Goal: Information Seeking & Learning: Learn about a topic

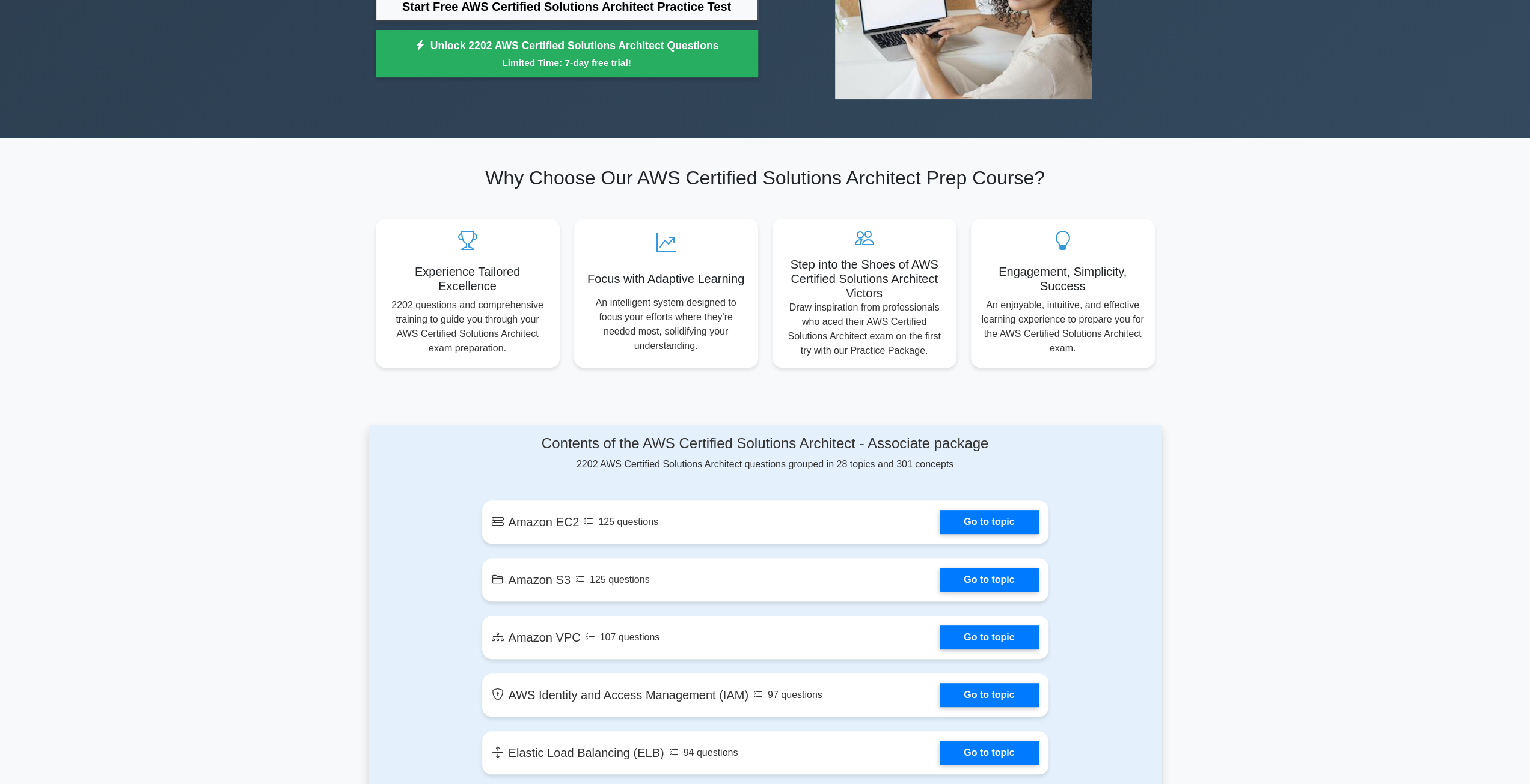
scroll to position [421, 0]
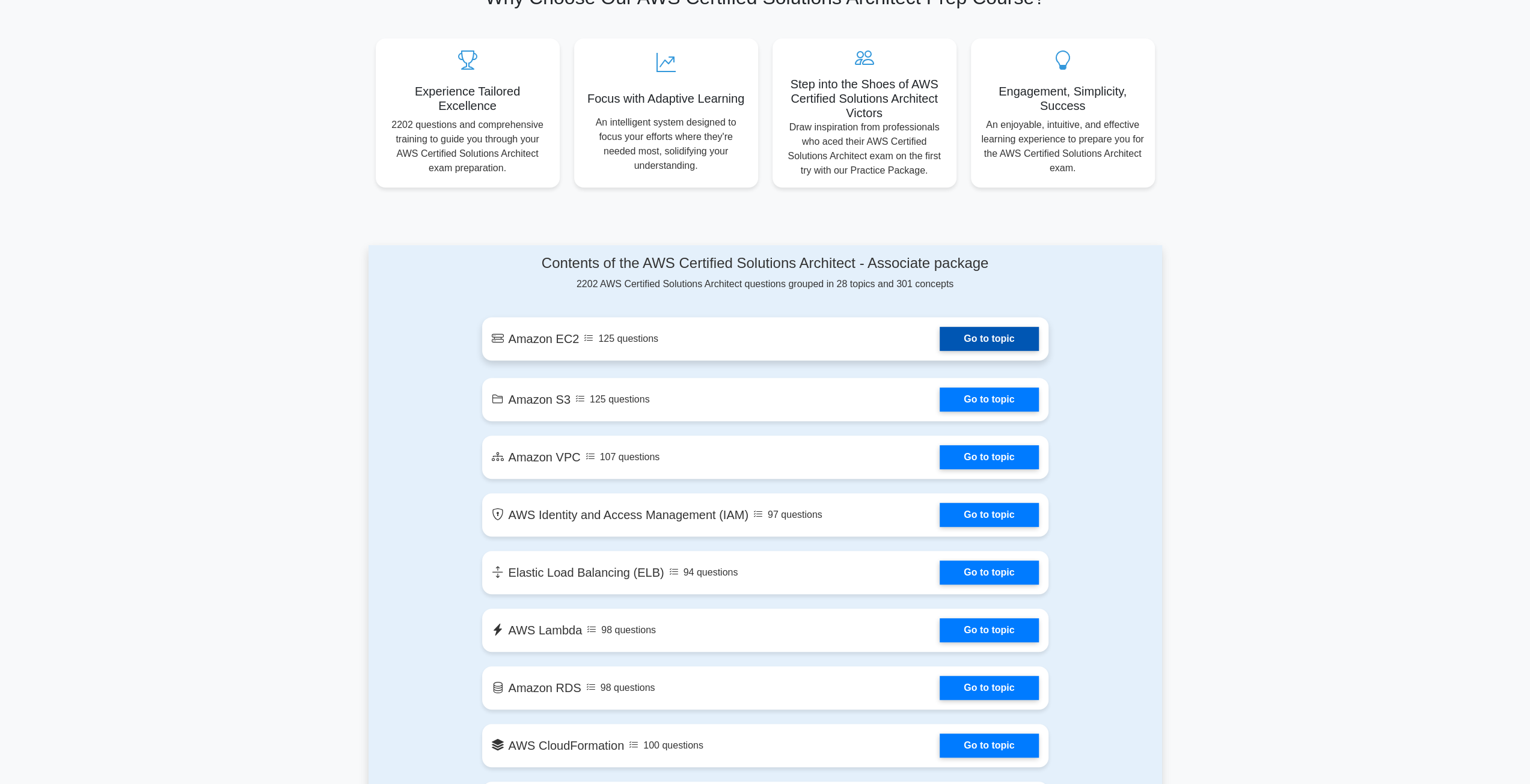
click at [982, 337] on link "Go to topic" at bounding box center [988, 339] width 98 height 24
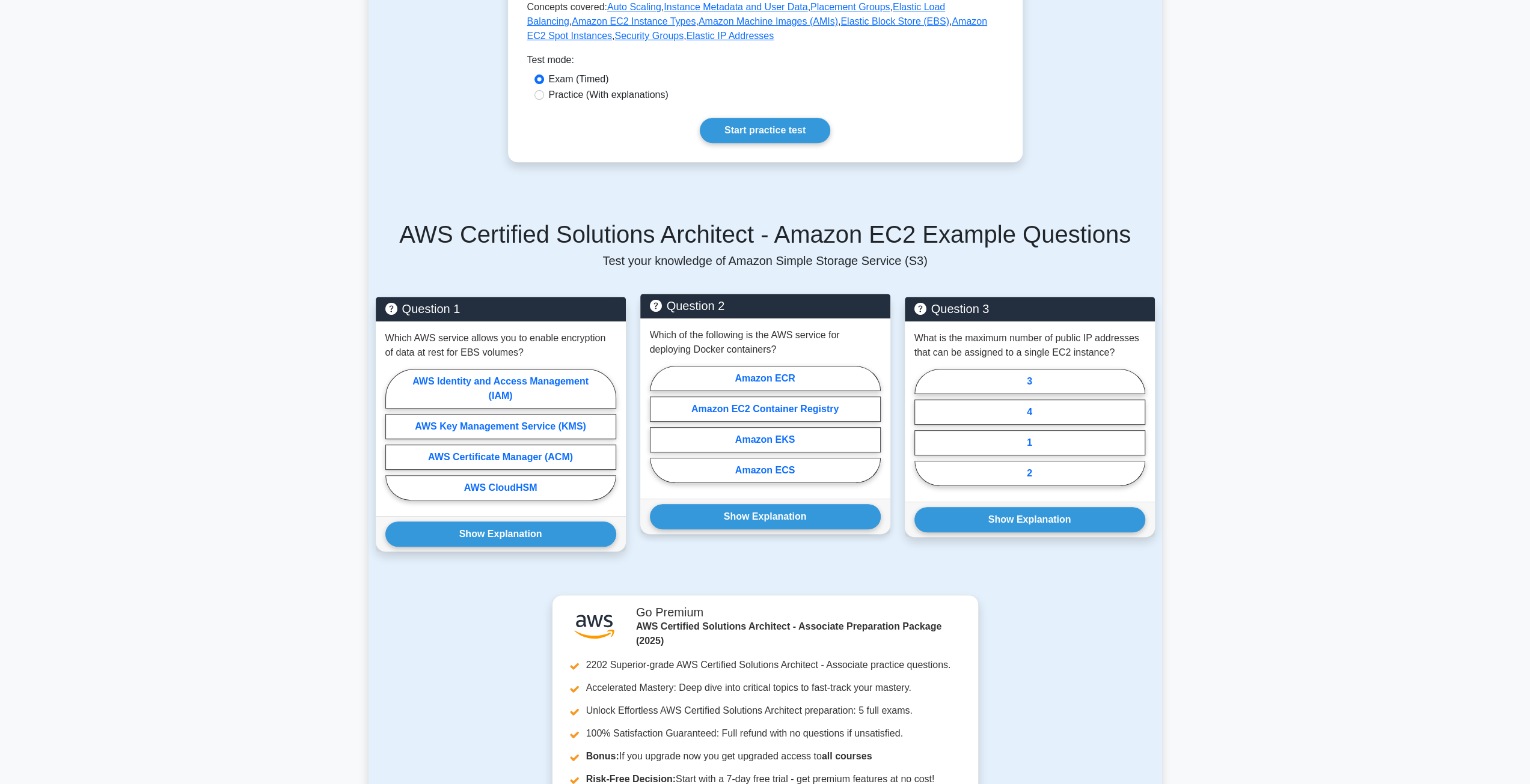
scroll to position [541, 0]
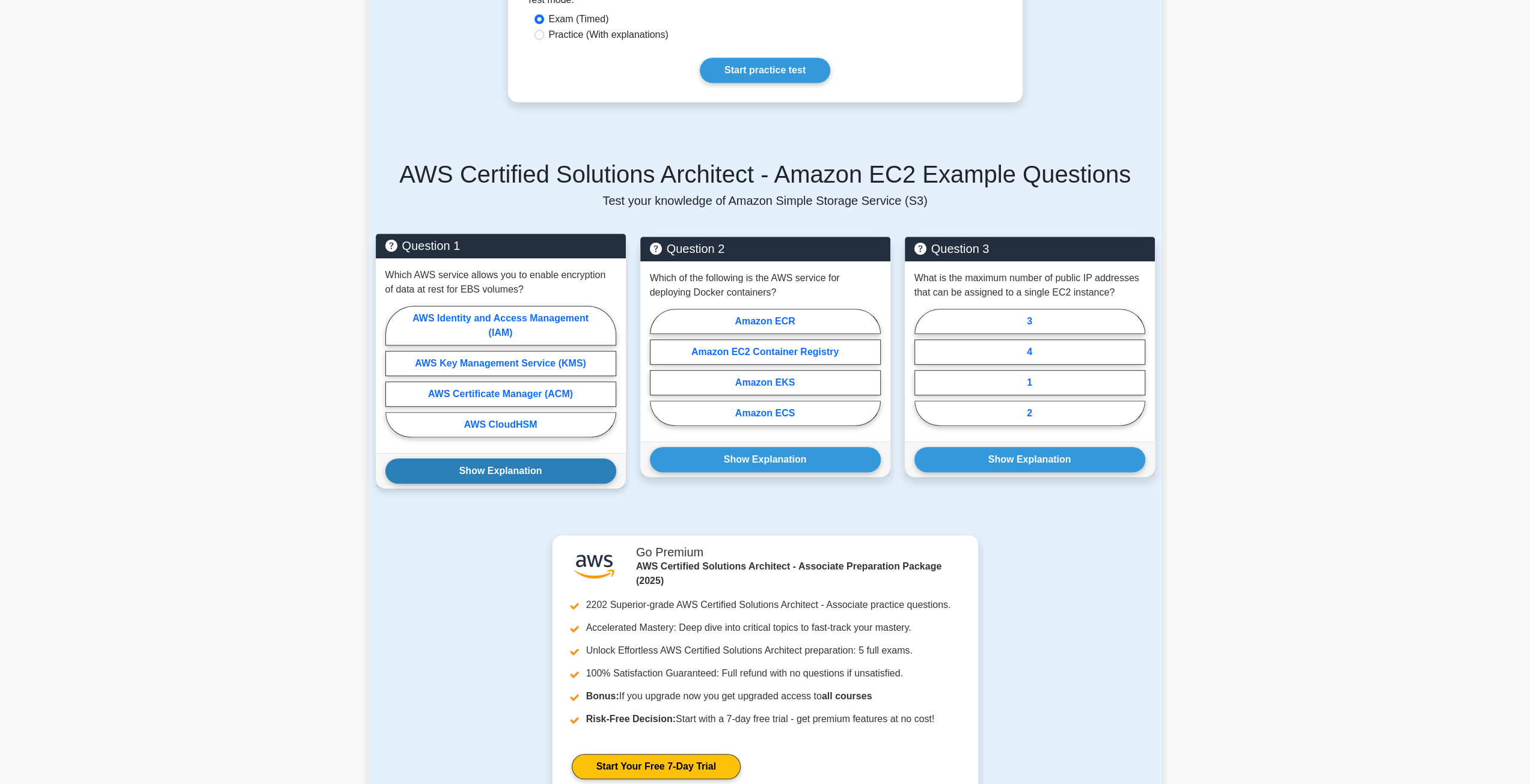
click at [529, 468] on button "Show Explanation" at bounding box center [500, 471] width 231 height 26
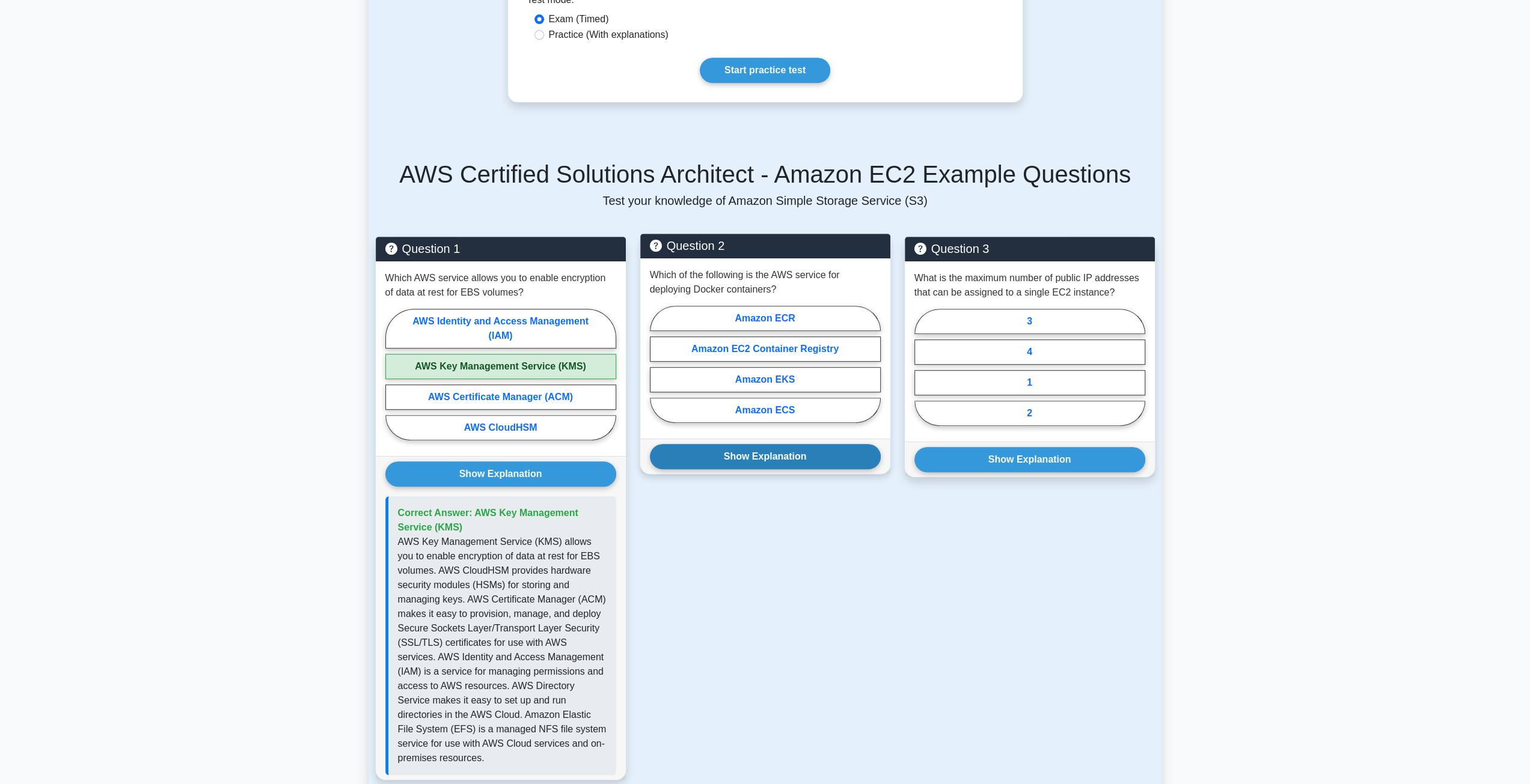
click at [807, 458] on button "Show Explanation" at bounding box center [765, 457] width 231 height 26
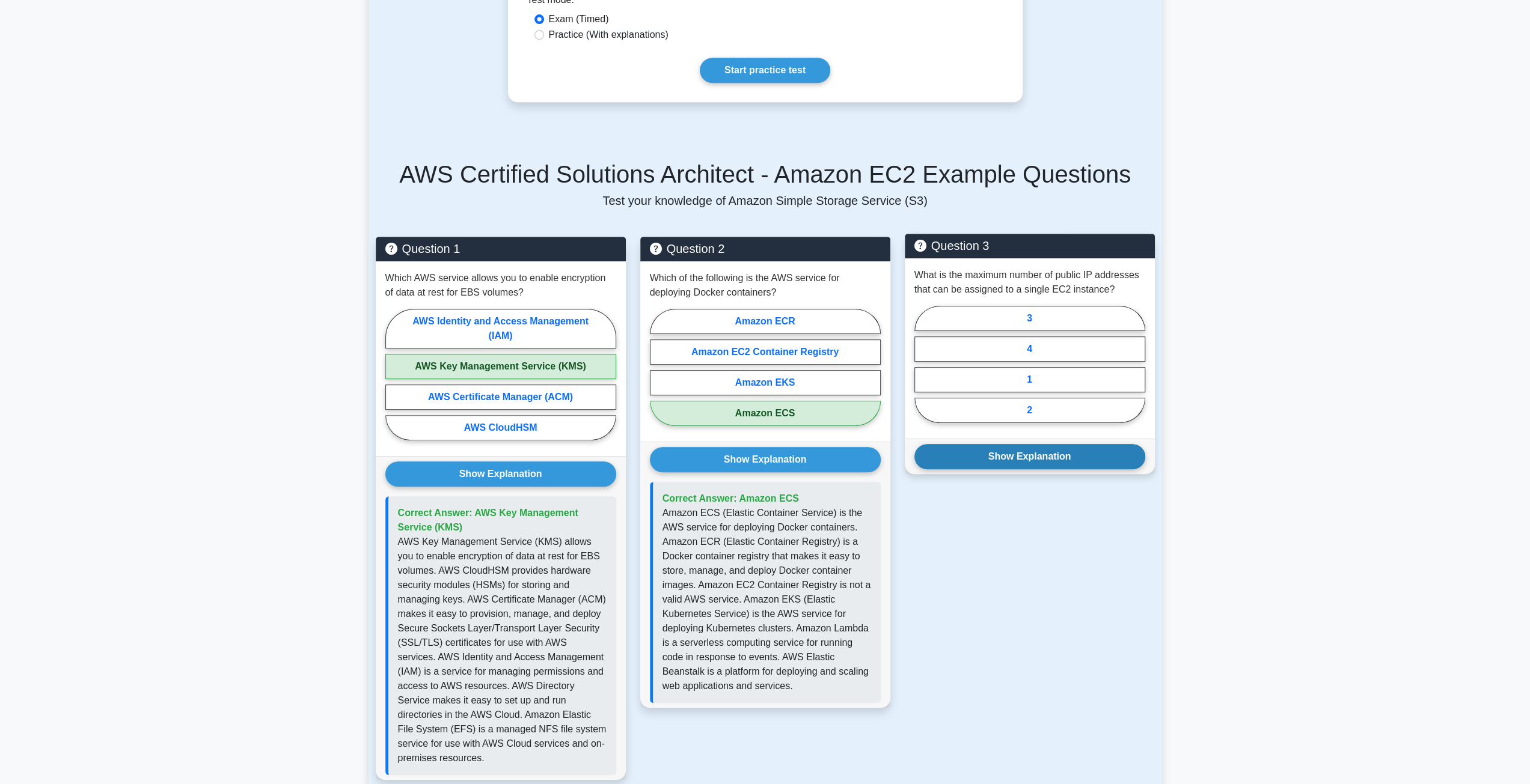
click at [1024, 452] on button "Show Explanation" at bounding box center [1030, 457] width 231 height 26
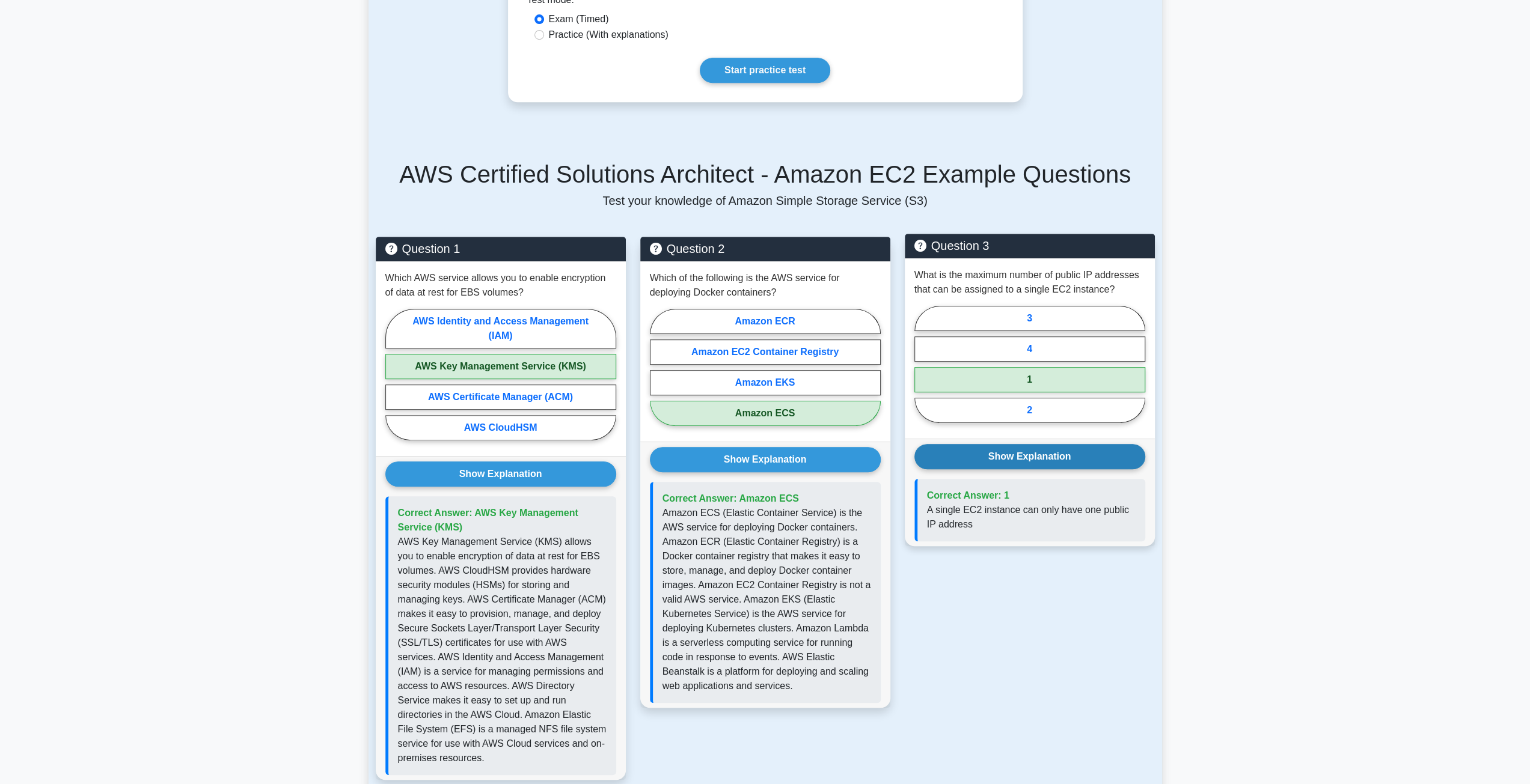
click at [1024, 452] on button "Show Explanation" at bounding box center [1030, 457] width 231 height 26
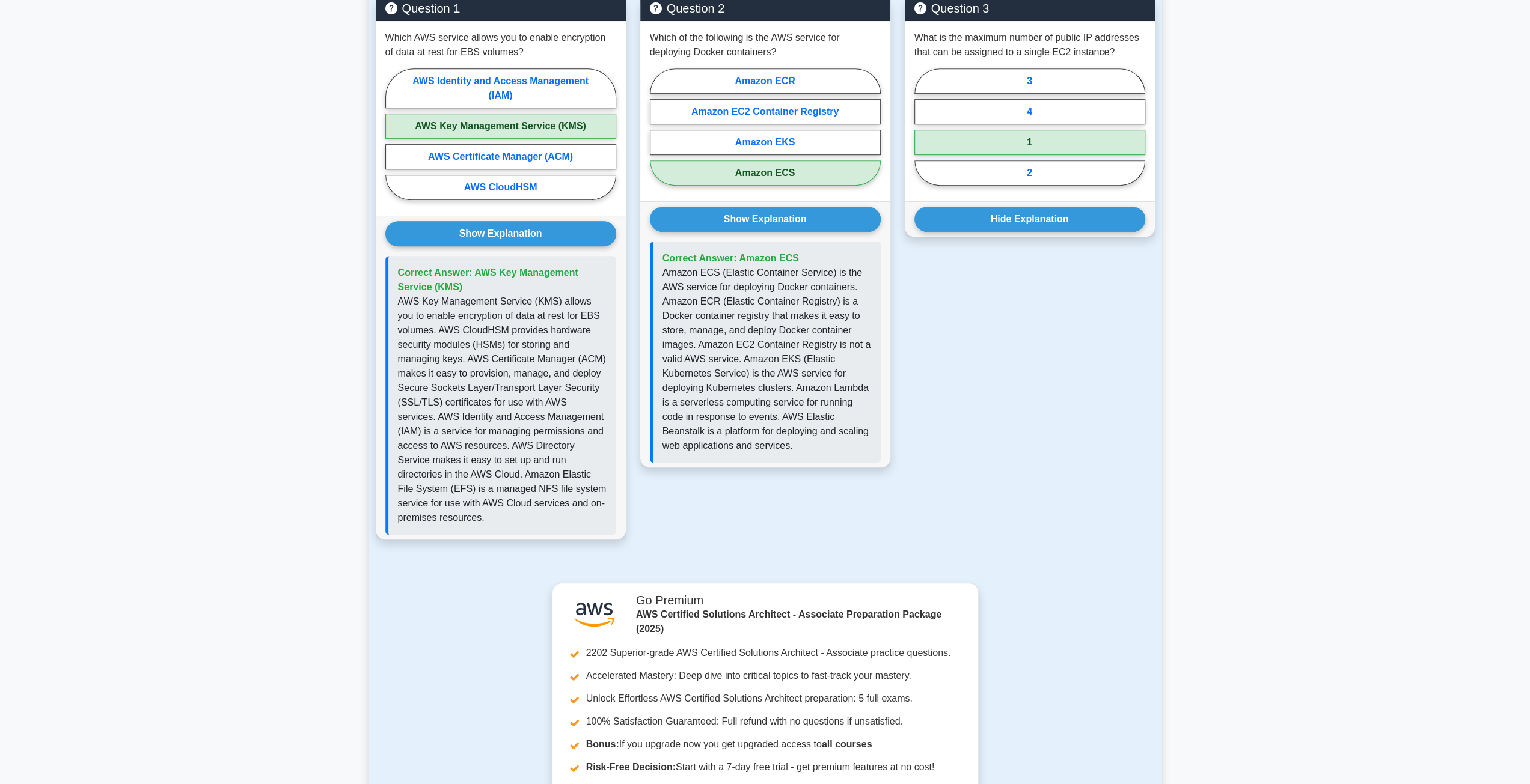
scroll to position [1082, 0]
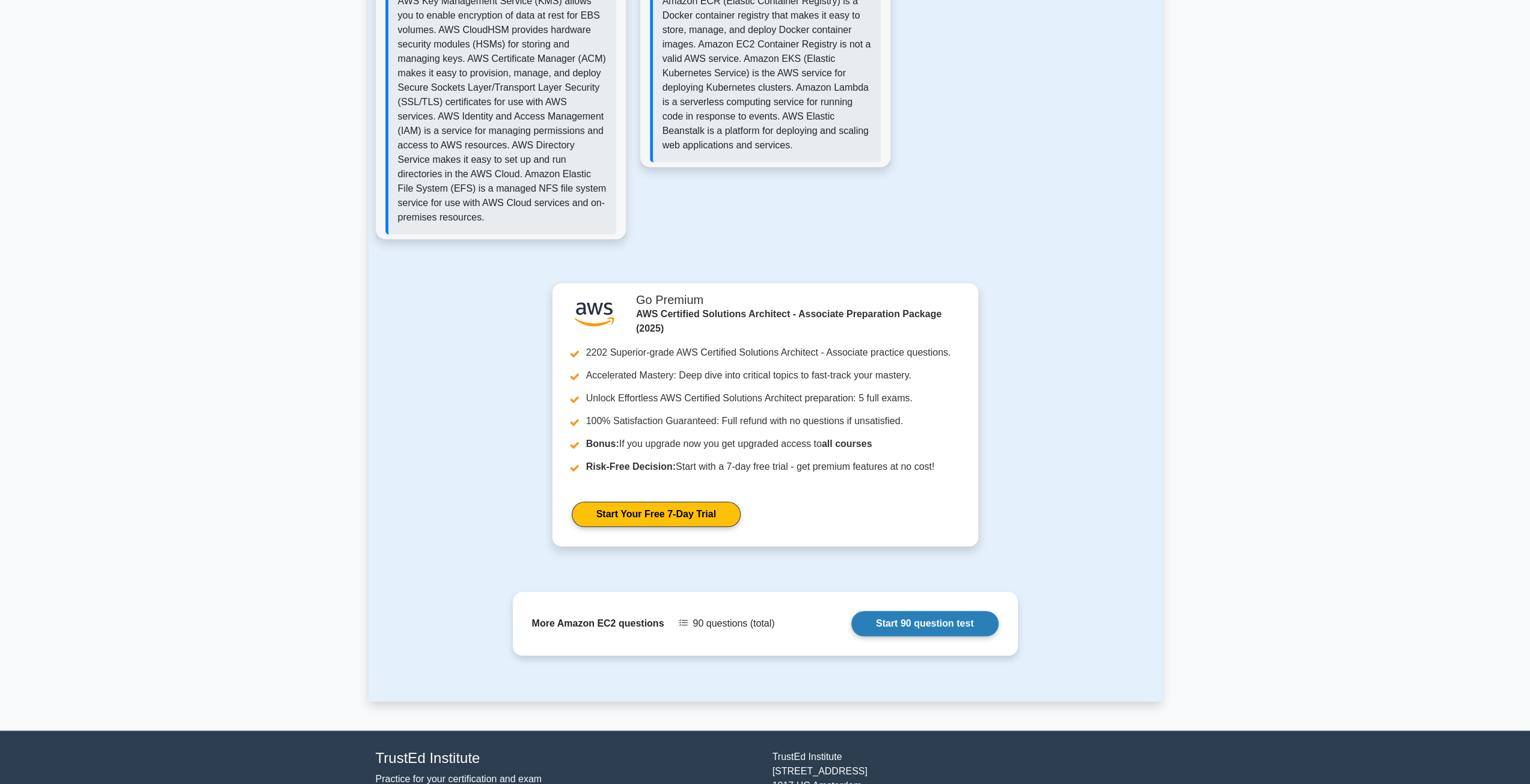
click at [942, 611] on link "Start 90 question test" at bounding box center [924, 624] width 147 height 26
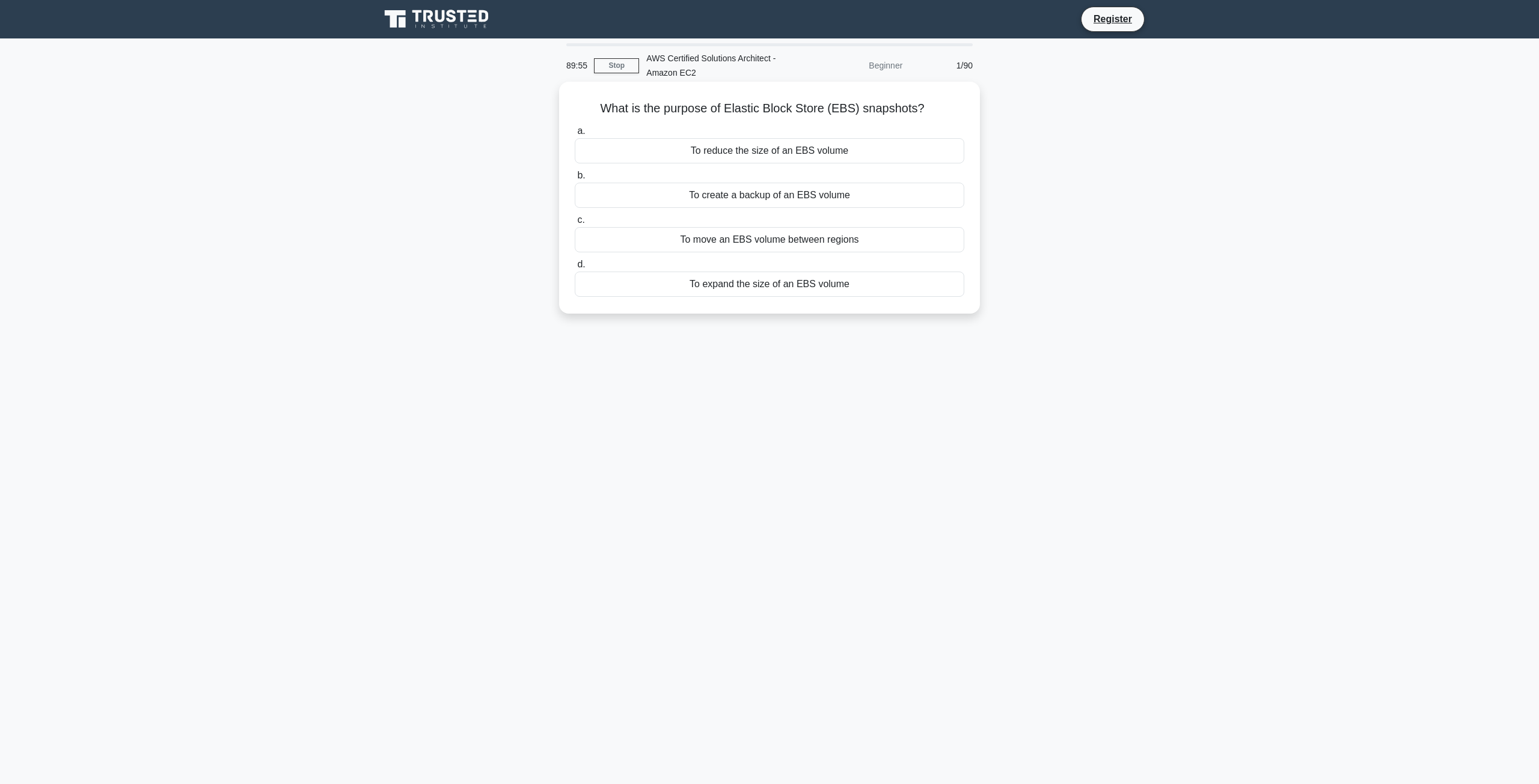
click at [720, 157] on div "To reduce the size of an EBS volume" at bounding box center [769, 151] width 389 height 26
click at [575, 135] on input "a. To reduce the size of an EBS volume" at bounding box center [575, 131] width 0 height 8
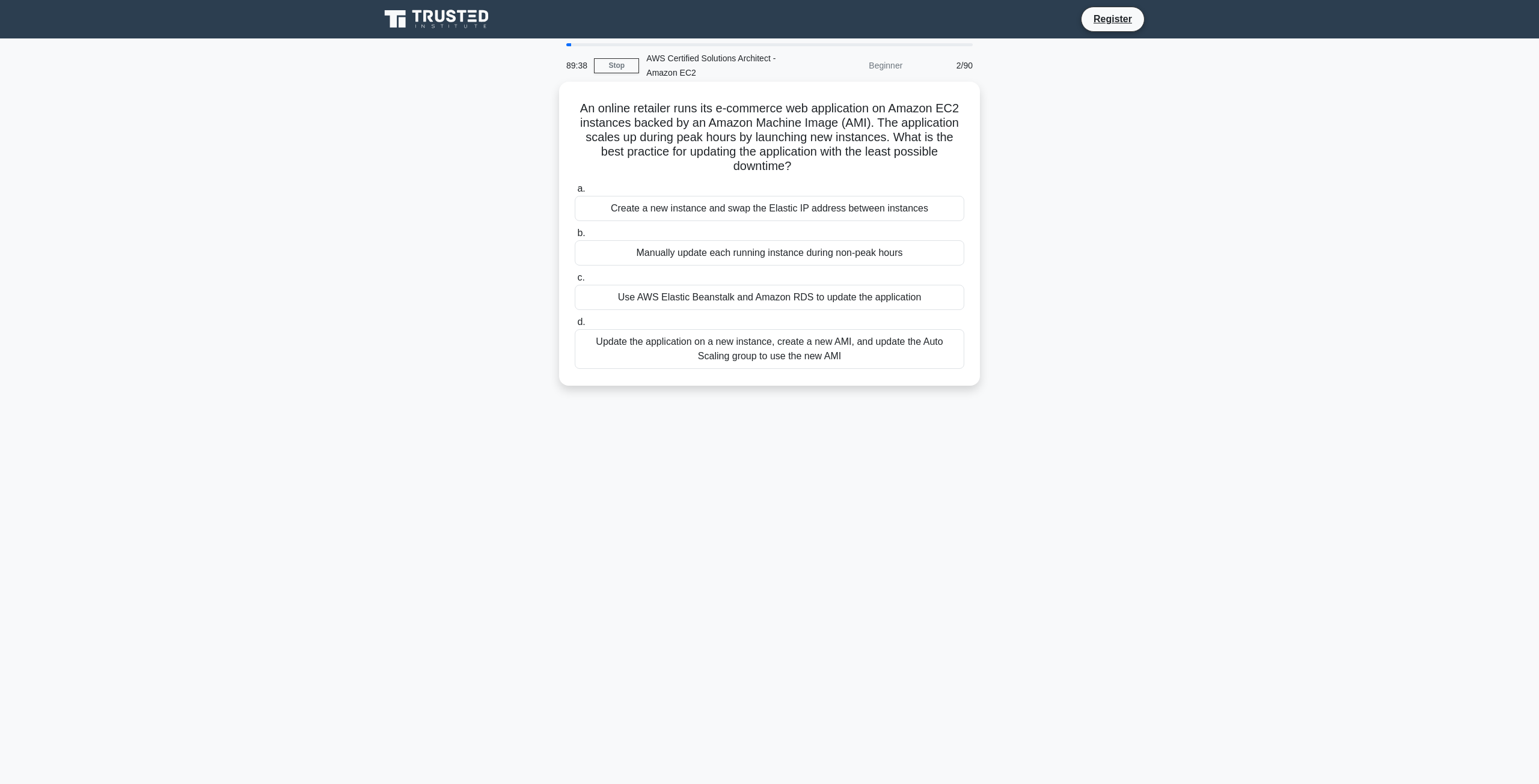
click at [740, 301] on div "Use AWS Elastic Beanstalk and Amazon RDS to update the application" at bounding box center [769, 298] width 389 height 26
click at [575, 282] on input "c. Use AWS Elastic Beanstalk and Amazon RDS to update the application" at bounding box center [575, 278] width 0 height 8
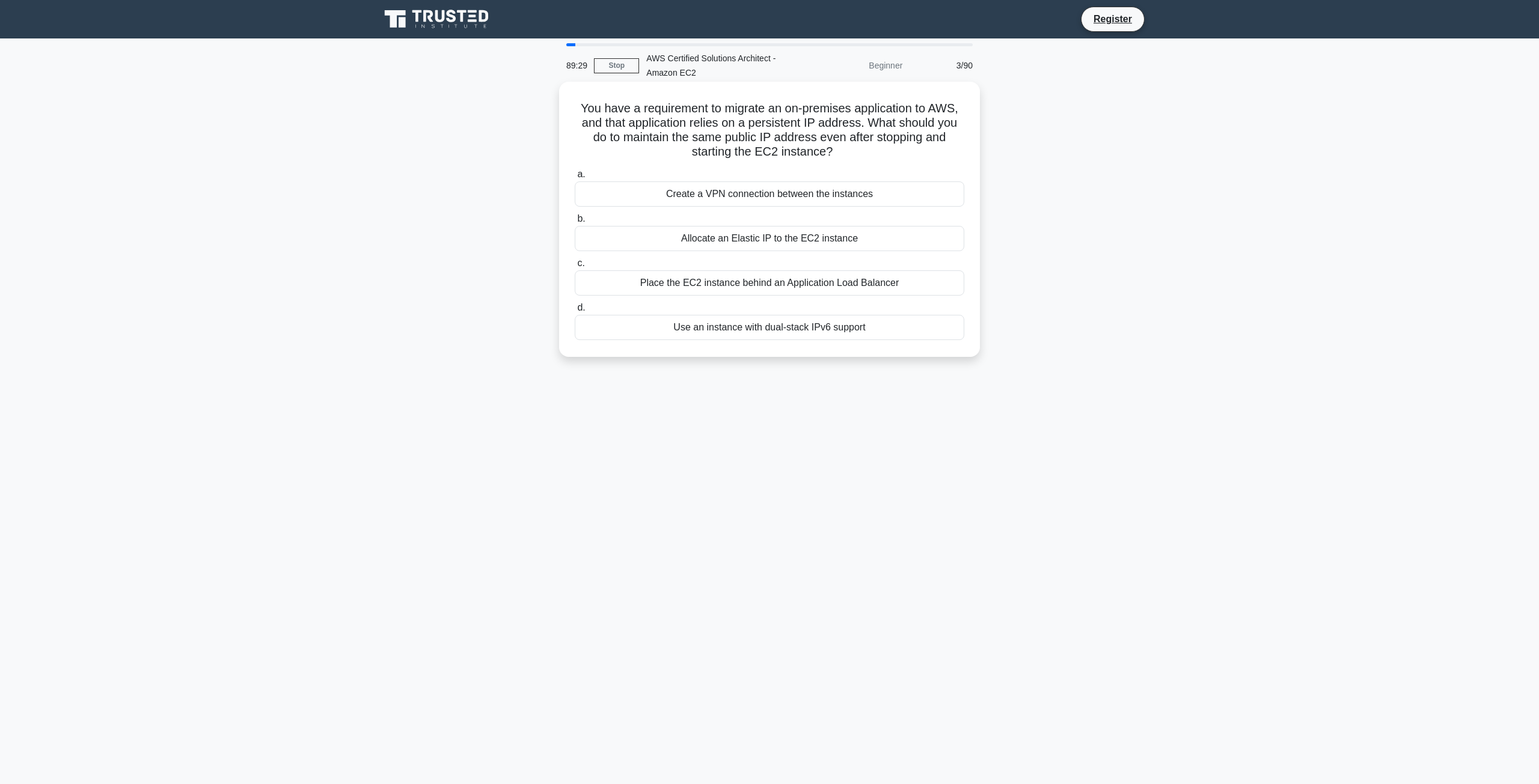
click at [769, 275] on div "Place the EC2 instance behind an Application Load Balancer" at bounding box center [769, 283] width 389 height 26
click at [575, 267] on input "c. Place the EC2 instance behind an Application Load Balancer" at bounding box center [575, 263] width 0 height 8
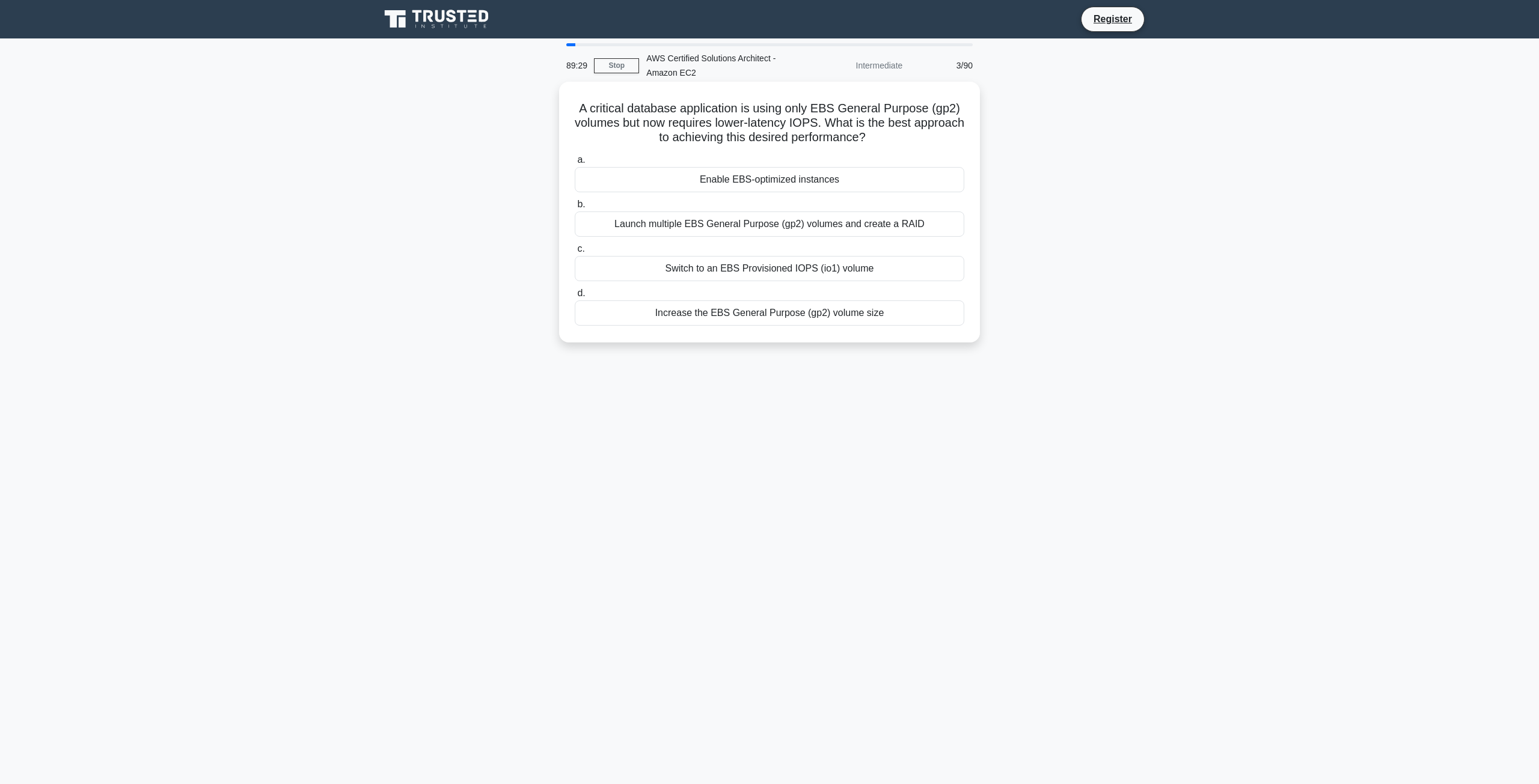
click at [769, 282] on div "a. Enable EBS-optimized instances b. Launch multiple EBS General Purpose (gp2) …" at bounding box center [769, 239] width 404 height 178
click at [769, 273] on div "Switch to an EBS Provisioned IOPS (io1) volume" at bounding box center [769, 269] width 389 height 26
click at [575, 253] on input "c. Switch to an EBS Provisioned IOPS (io1) volume" at bounding box center [575, 249] width 0 height 8
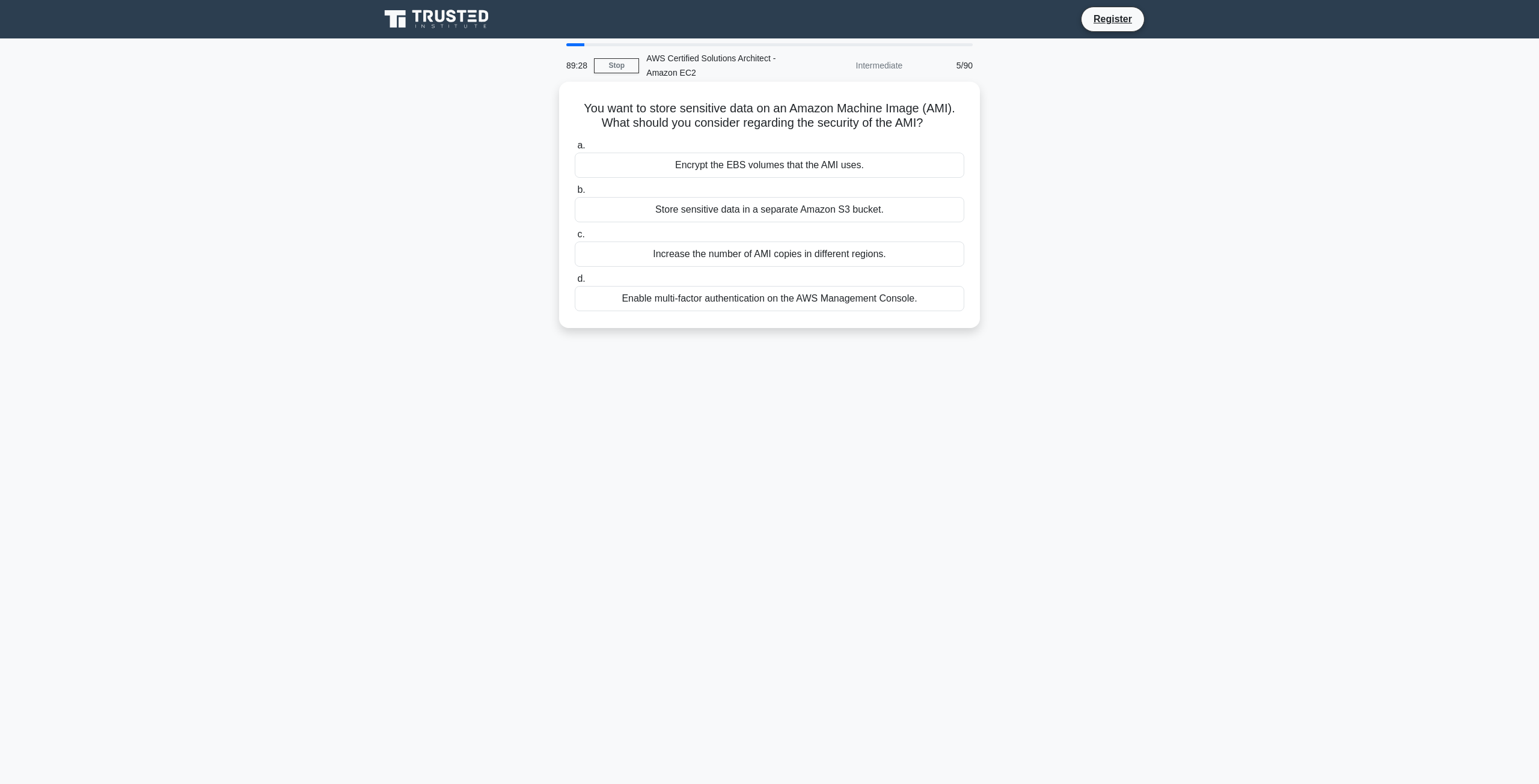
click at [765, 235] on label "c. Increase the number of AMI copies in different regions." at bounding box center [769, 247] width 389 height 40
click at [575, 235] on input "c. Increase the number of AMI copies in different regions." at bounding box center [575, 235] width 0 height 8
click at [765, 200] on div "Storing and analyzing log files" at bounding box center [769, 213] width 389 height 26
click at [575, 197] on input "b. Storing and analyzing log files" at bounding box center [575, 193] width 0 height 8
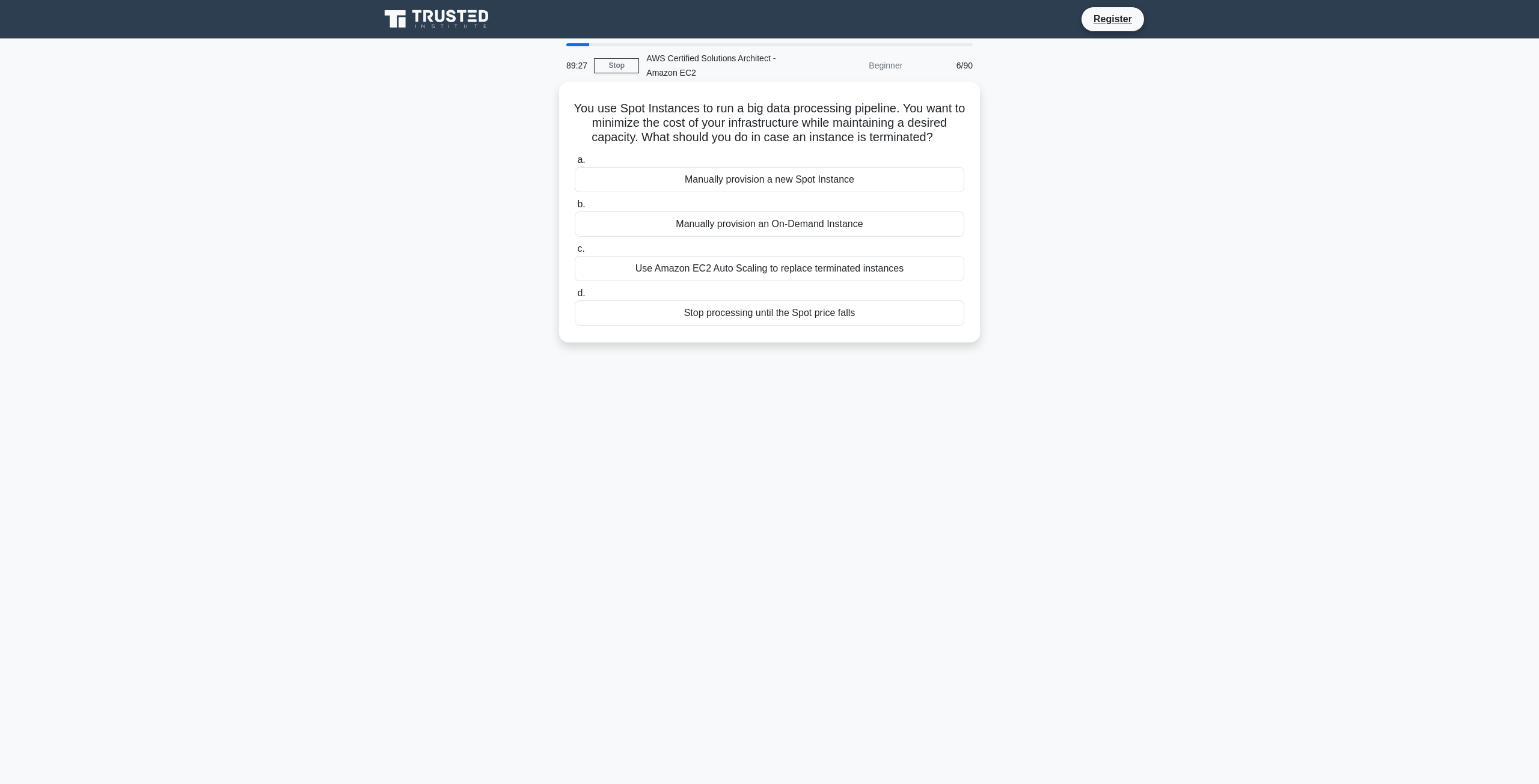
click at [771, 215] on div "Manually provision an On-Demand Instance" at bounding box center [769, 224] width 389 height 26
click at [575, 209] on input "b. Manually provision an On-Demand Instance" at bounding box center [575, 205] width 0 height 8
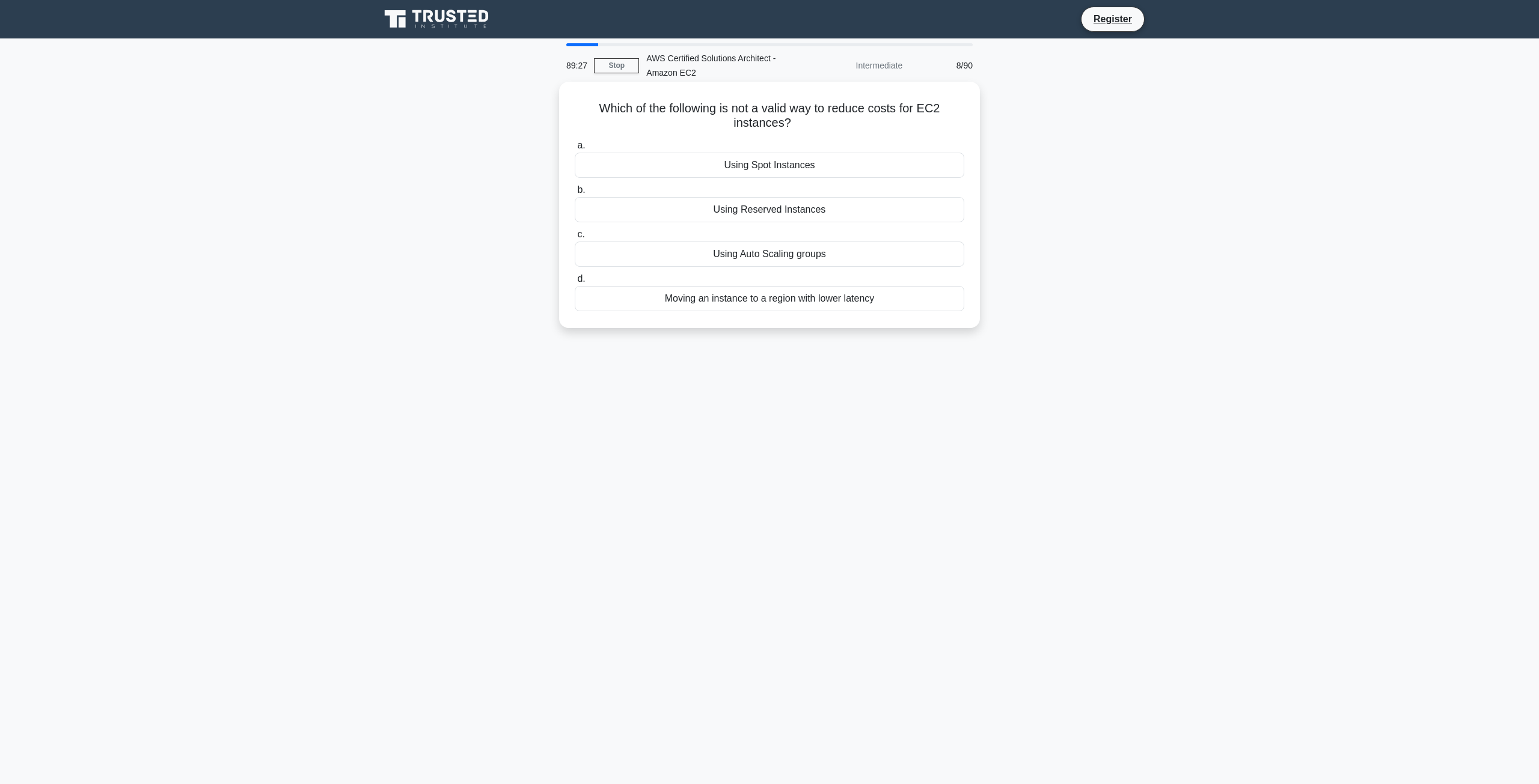
click at [800, 281] on label "d. Moving an instance to a region with lower latency" at bounding box center [769, 291] width 389 height 40
click at [575, 281] on input "d. Moving an instance to a region with lower latency" at bounding box center [575, 279] width 0 height 8
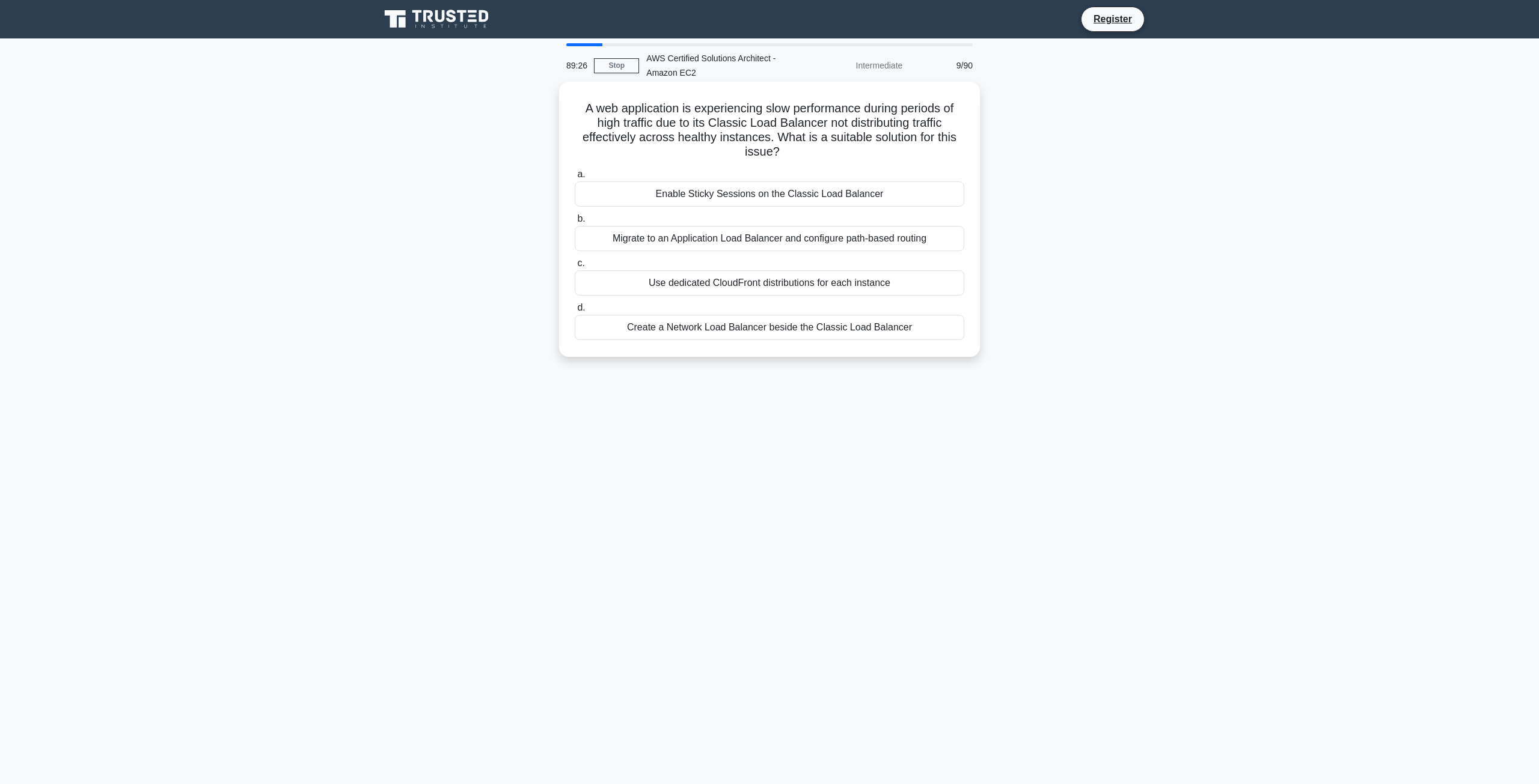
click at [771, 212] on label "b. Migrate to an Application Load Balancer and configure path-based routing" at bounding box center [769, 231] width 389 height 40
click at [575, 215] on input "b. Migrate to an Application Load Balancer and configure path-based routing" at bounding box center [575, 219] width 0 height 8
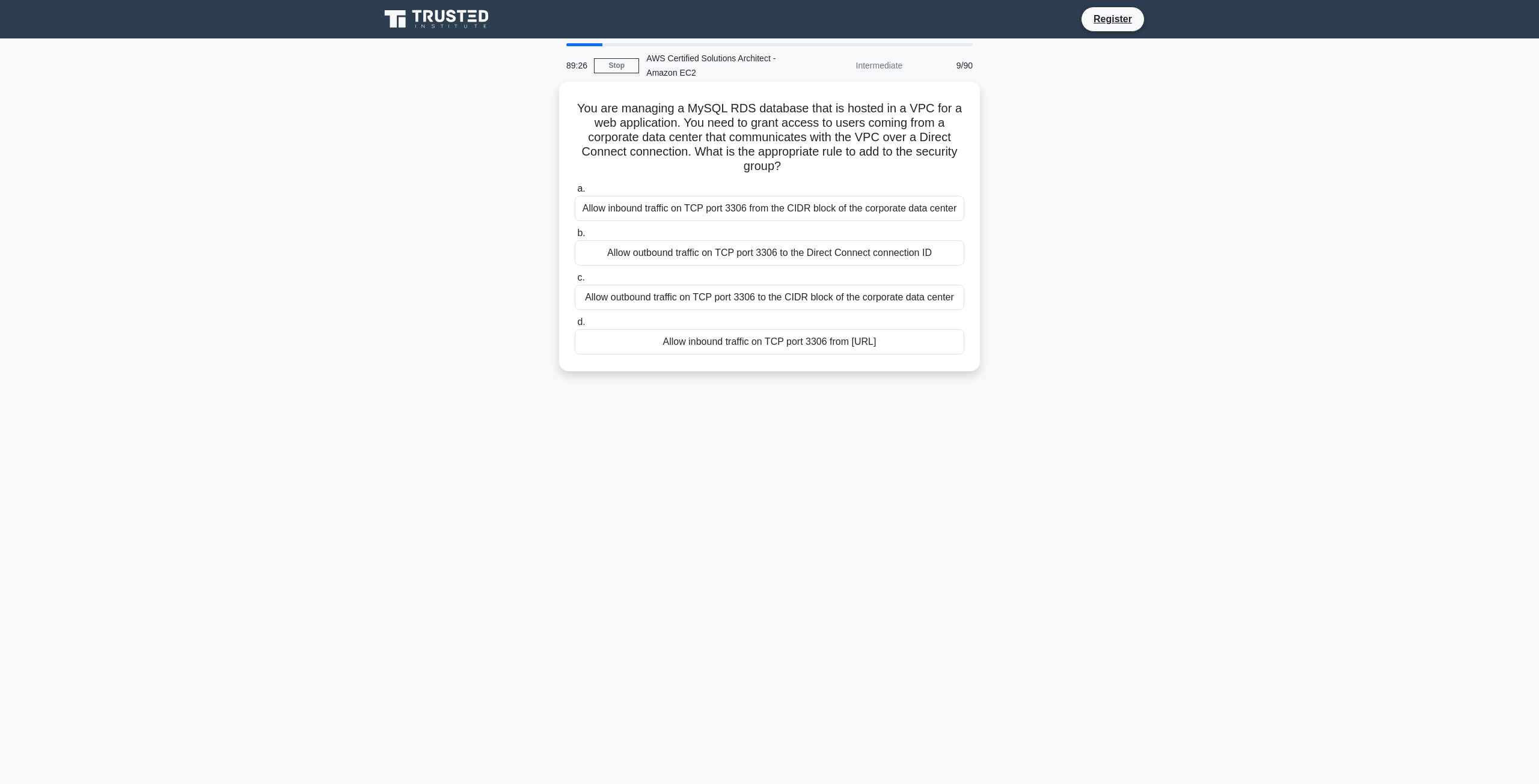
click at [767, 180] on div "You are managing a MySQL RDS database that is hosted in a VPC for a web applica…" at bounding box center [769, 226] width 411 height 280
click at [781, 233] on label "b. Allow outbound traffic on TCP port 3306 to the Direct Connect connection ID" at bounding box center [769, 245] width 389 height 40
click at [575, 233] on input "b. Allow outbound traffic on TCP port 3306 to the Direct Connect connection ID" at bounding box center [575, 233] width 0 height 8
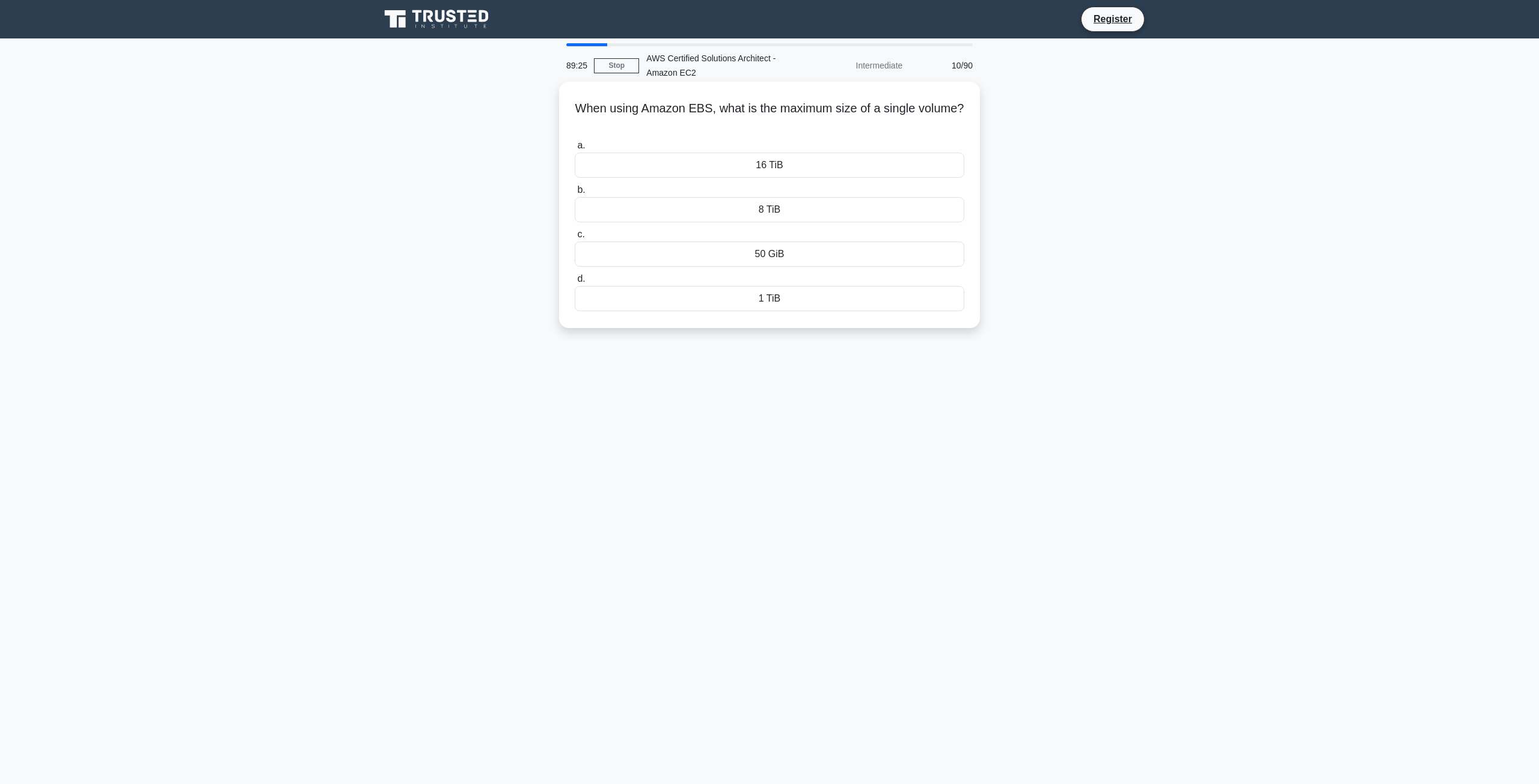
click at [790, 259] on div "50 GiB" at bounding box center [769, 254] width 389 height 26
click at [575, 239] on input "c. 50 GiB" at bounding box center [575, 235] width 0 height 8
click at [793, 266] on div "50 GiB" at bounding box center [769, 254] width 389 height 26
click at [575, 239] on input "c. 50 GiB" at bounding box center [575, 235] width 0 height 8
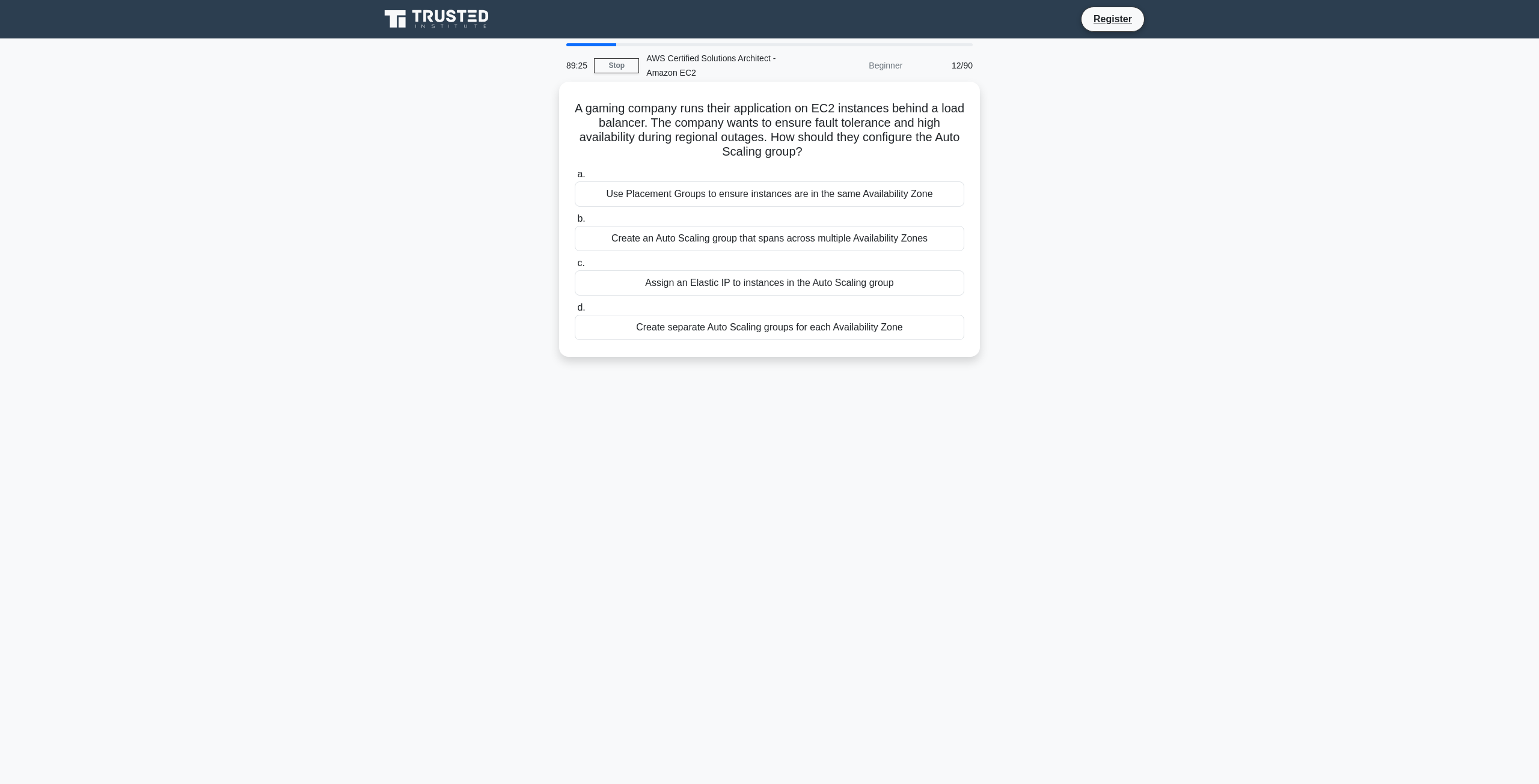
click at [798, 271] on label "c. Assign an Elastic IP to instances in the Auto Scaling group" at bounding box center [769, 275] width 389 height 40
click at [575, 267] on input "c. Assign an Elastic IP to instances in the Auto Scaling group" at bounding box center [575, 263] width 0 height 8
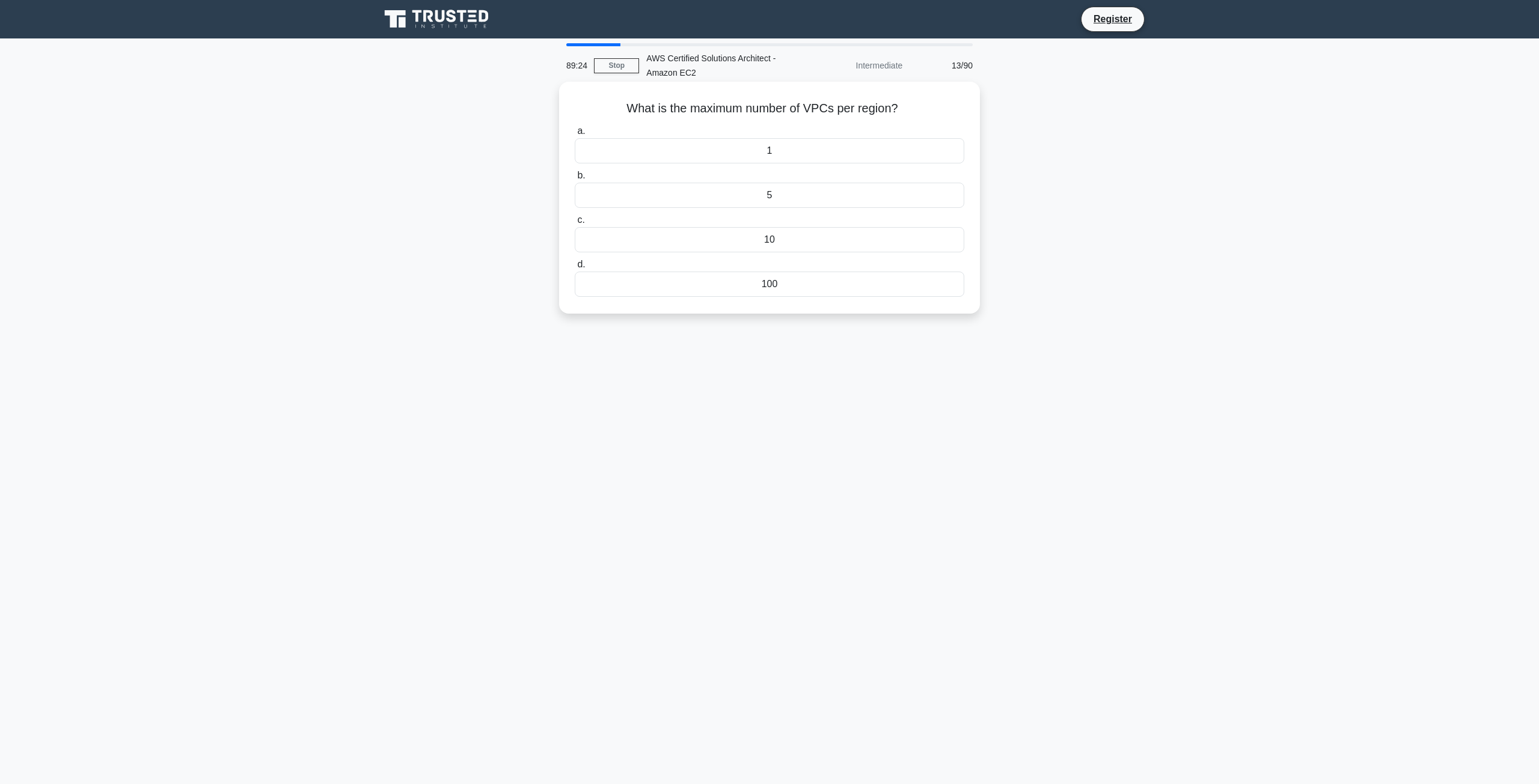
click at [793, 214] on label "c. 10" at bounding box center [769, 233] width 389 height 40
click at [575, 216] on input "c. 10" at bounding box center [575, 220] width 0 height 8
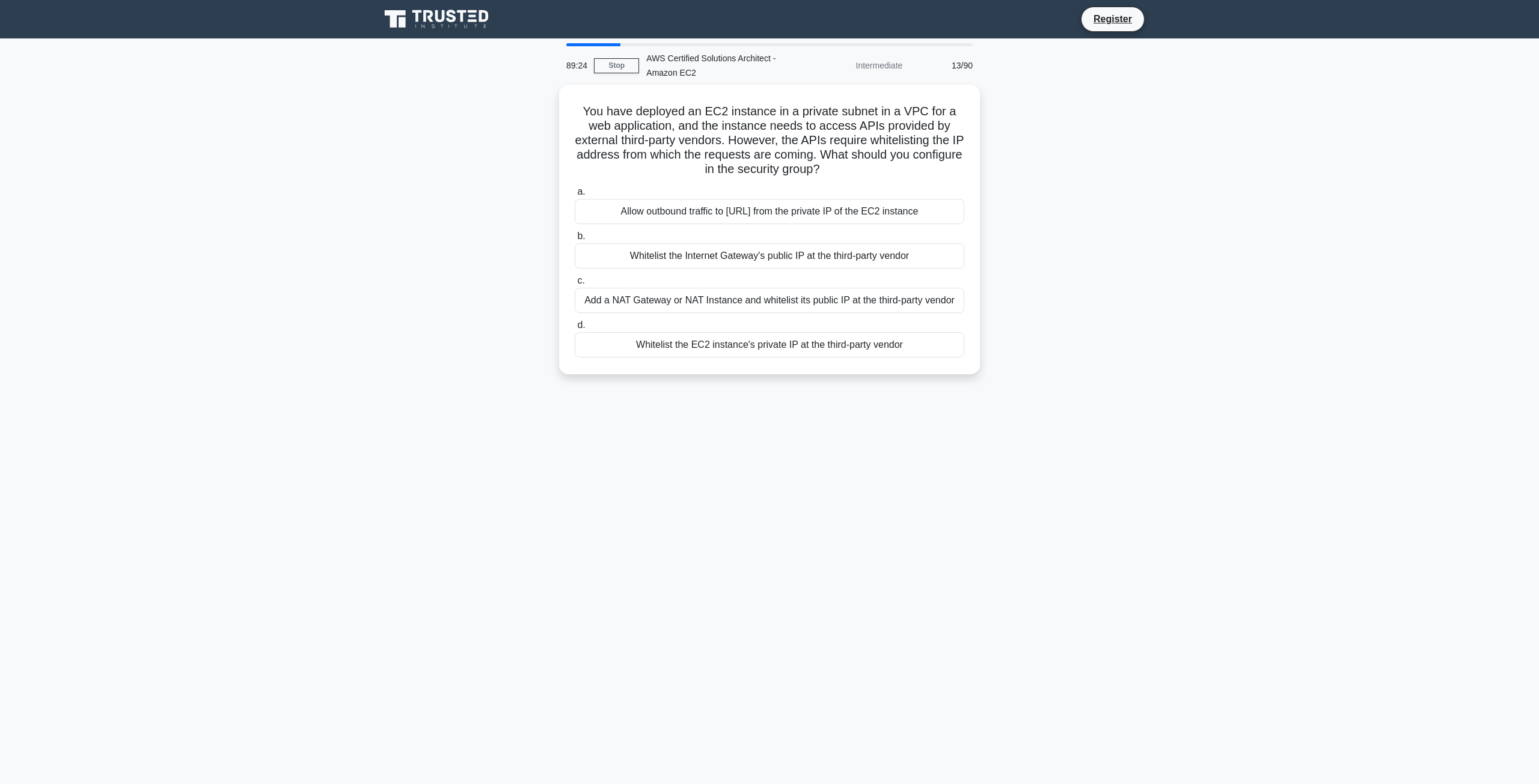
click at [793, 214] on div "Allow outbound traffic to [URL] from the private IP of the EC2 instance" at bounding box center [769, 212] width 389 height 26
click at [575, 196] on input "a. Allow outbound traffic to 0.0.0.0/0 from the private IP of the EC2 instance" at bounding box center [575, 192] width 0 height 8
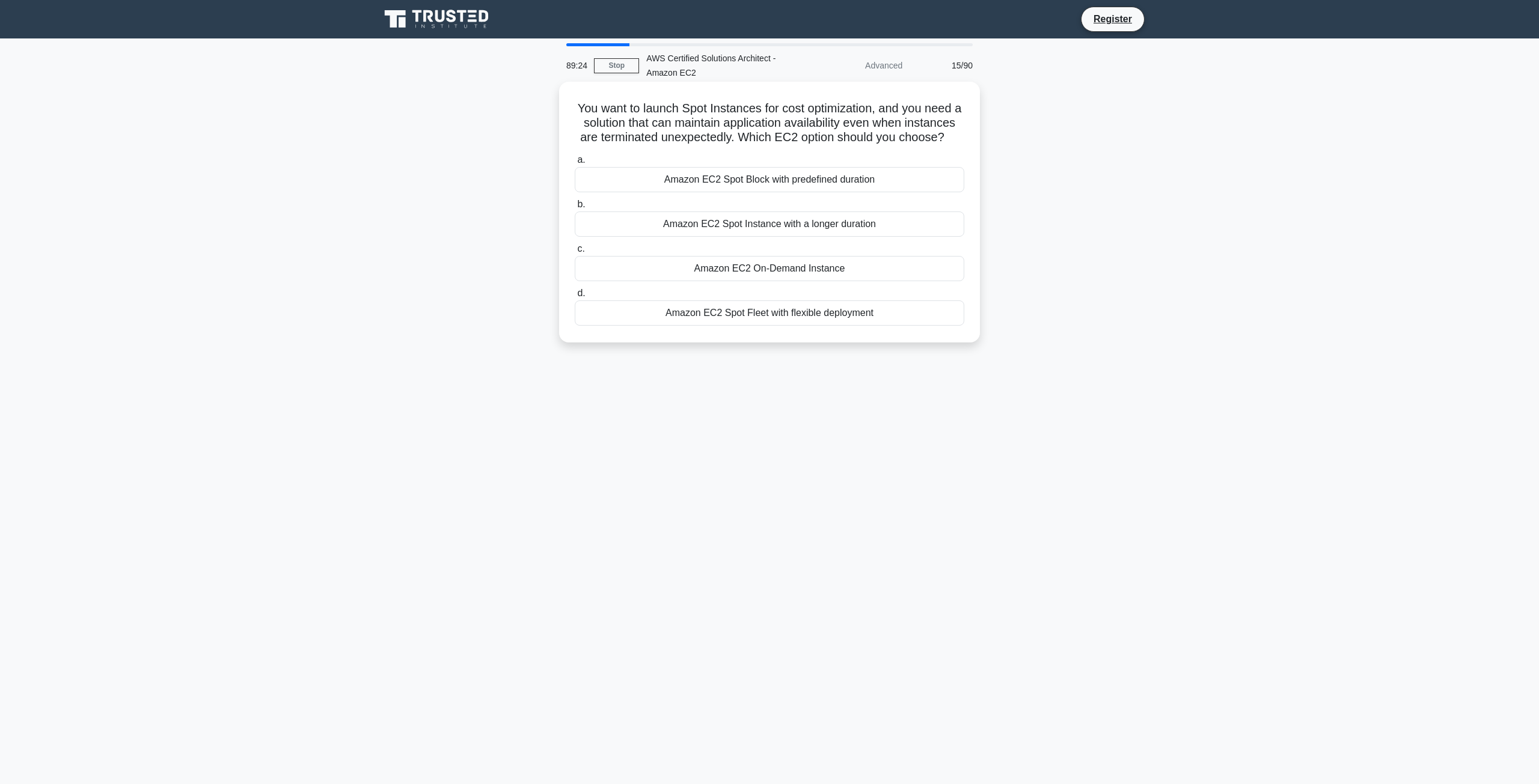
drag, startPoint x: 822, startPoint y: 264, endPoint x: 821, endPoint y: 275, distance: 11.0
click at [822, 265] on label "c. Amazon EC2 On-Demand Instance" at bounding box center [769, 261] width 389 height 40
click at [575, 253] on input "c. Amazon EC2 On-Demand Instance" at bounding box center [575, 249] width 0 height 8
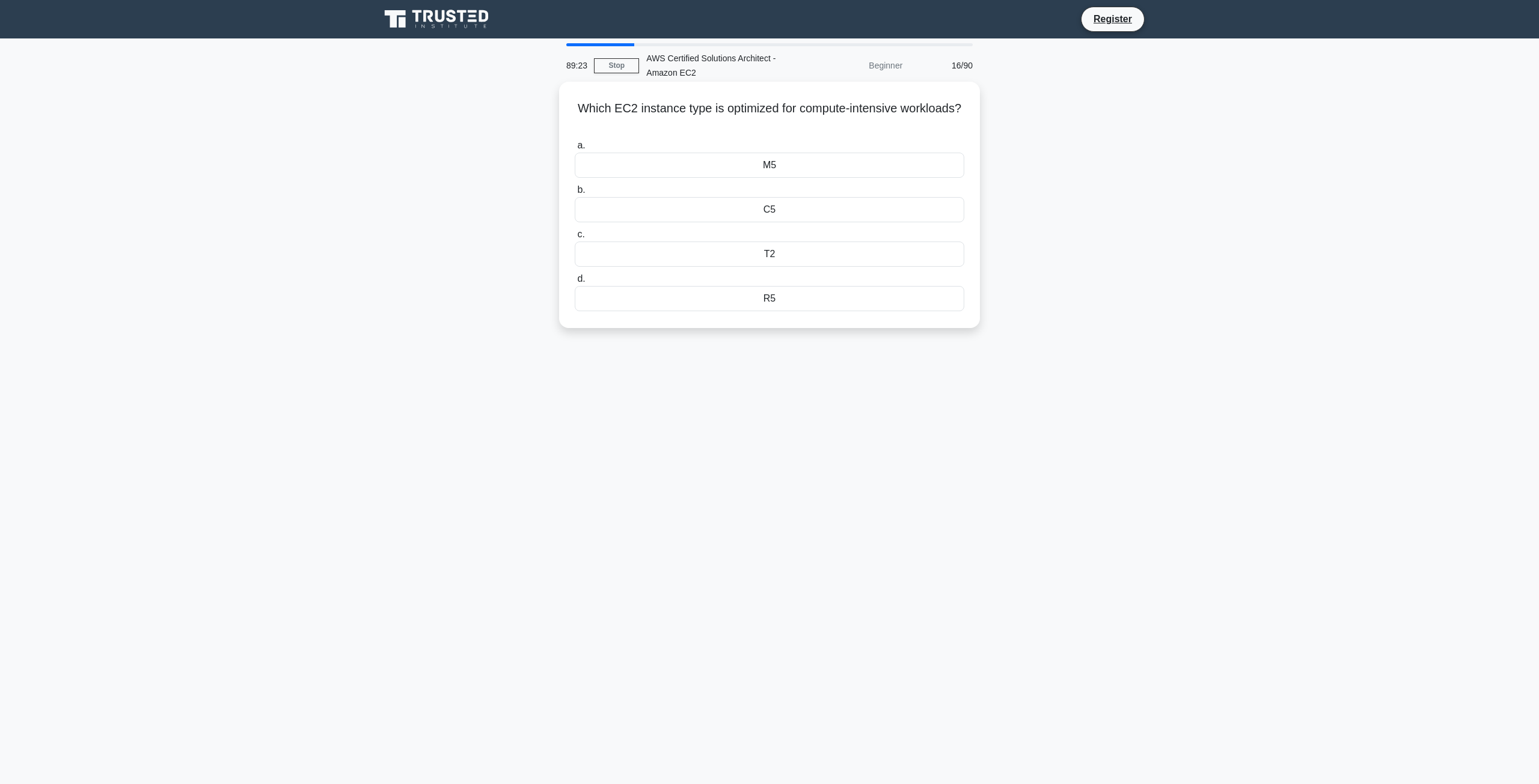
click at [819, 279] on label "d. R5" at bounding box center [769, 291] width 389 height 40
click at [575, 279] on input "d. R5" at bounding box center [575, 279] width 0 height 8
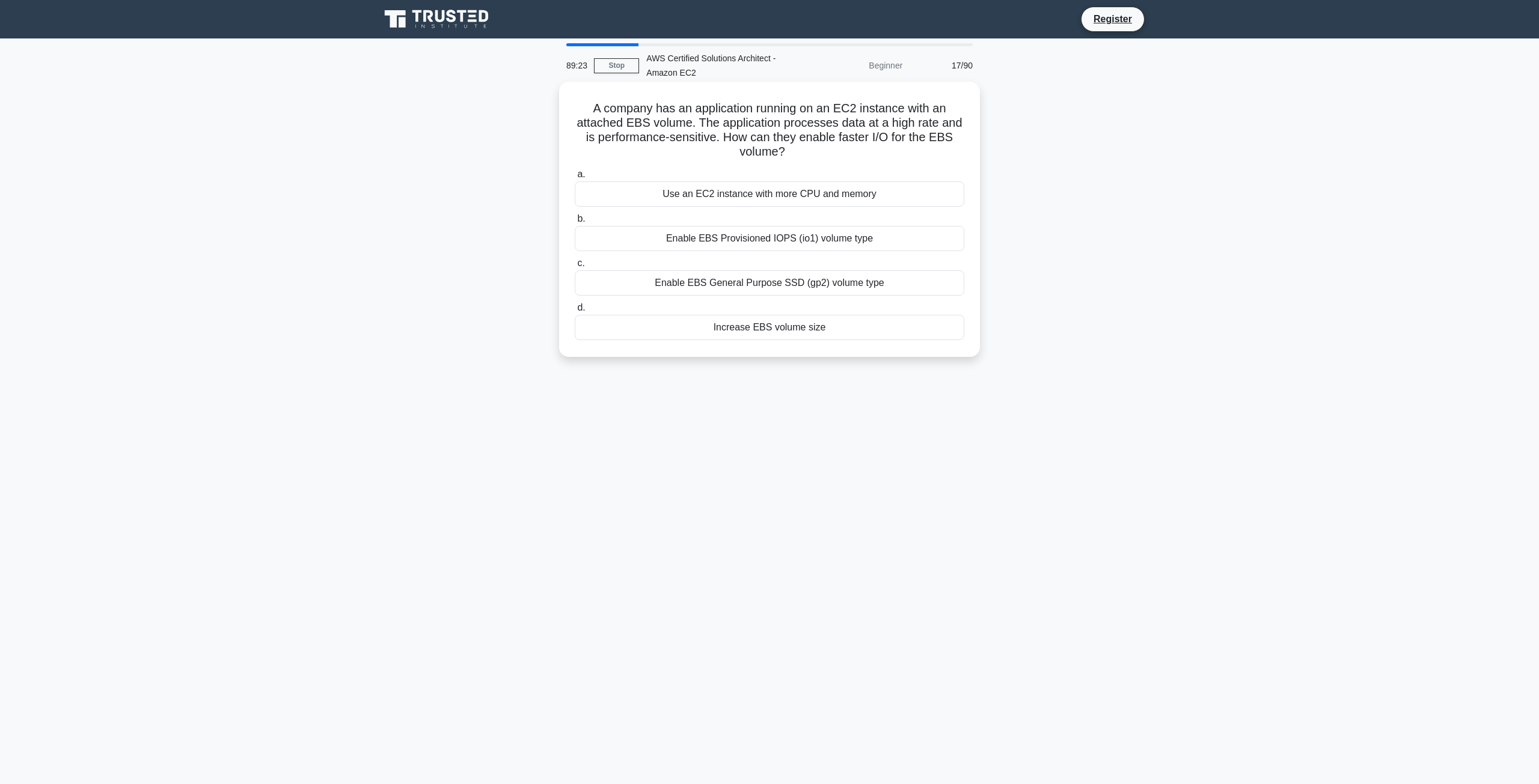
click at [778, 222] on label "b. Enable EBS Provisioned IOPS (io1) volume type" at bounding box center [769, 231] width 389 height 40
click at [575, 222] on input "b. Enable EBS Provisioned IOPS (io1) volume type" at bounding box center [575, 219] width 0 height 8
click at [792, 238] on label "b. Enable EBS Provisioned IOPS (io1) volume type" at bounding box center [769, 232] width 389 height 41
click at [575, 223] on input "b. Enable EBS Provisioned IOPS (io1) volume type" at bounding box center [575, 219] width 0 height 8
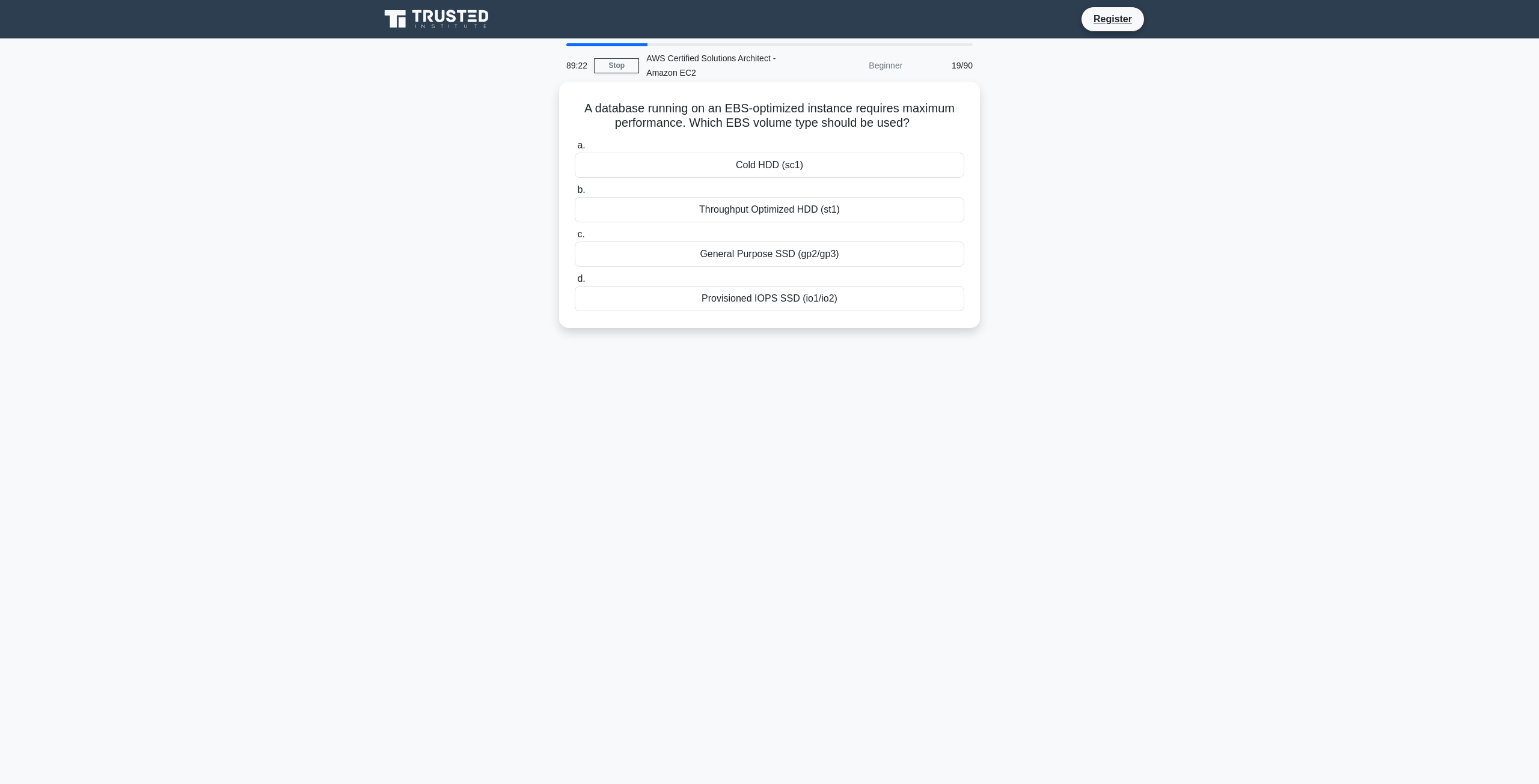
click at [776, 270] on div "a. Cold HDD (sc1) b. Throughput Optimized HDD (st1)" at bounding box center [769, 224] width 404 height 178
click at [787, 249] on div "General Purpose SSD (gp2/gp3)" at bounding box center [769, 254] width 389 height 26
click at [575, 239] on input "c. General Purpose SSD (gp2/gp3)" at bounding box center [575, 235] width 0 height 8
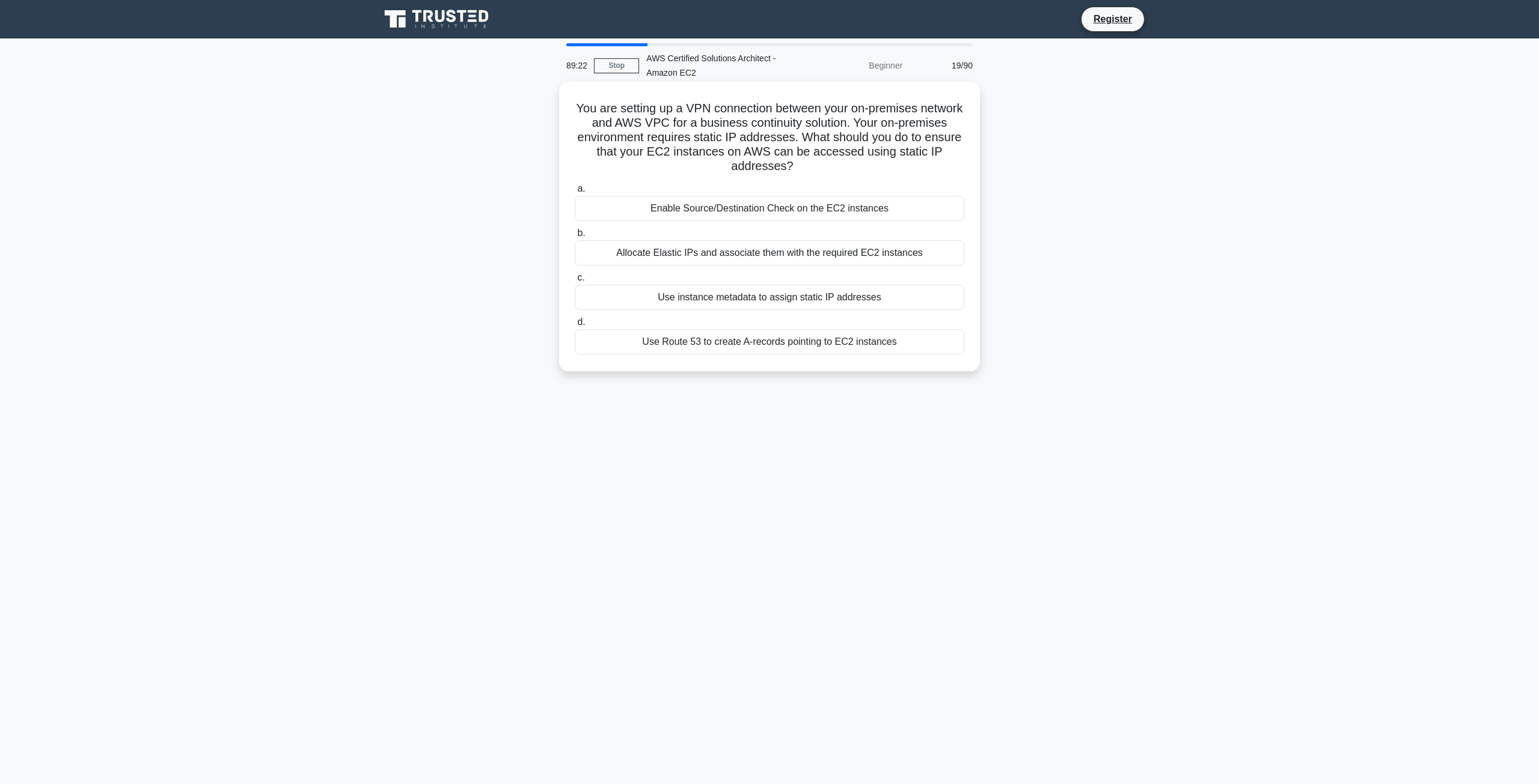
drag, startPoint x: 787, startPoint y: 249, endPoint x: 793, endPoint y: 270, distance: 21.8
click at [803, 259] on div "Allocate Elastic IPs and associate them with the required EC2 instances" at bounding box center [769, 253] width 389 height 26
click at [575, 237] on input "b. Allocate Elastic IPs and associate them with the required EC2 instances" at bounding box center [575, 233] width 0 height 8
drag, startPoint x: 787, startPoint y: 273, endPoint x: 774, endPoint y: 282, distance: 15.8
click at [784, 277] on div "a. Enable Source/Destination Check on the EC2 instances b. Allocate Elastic IPs…" at bounding box center [769, 269] width 404 height 179
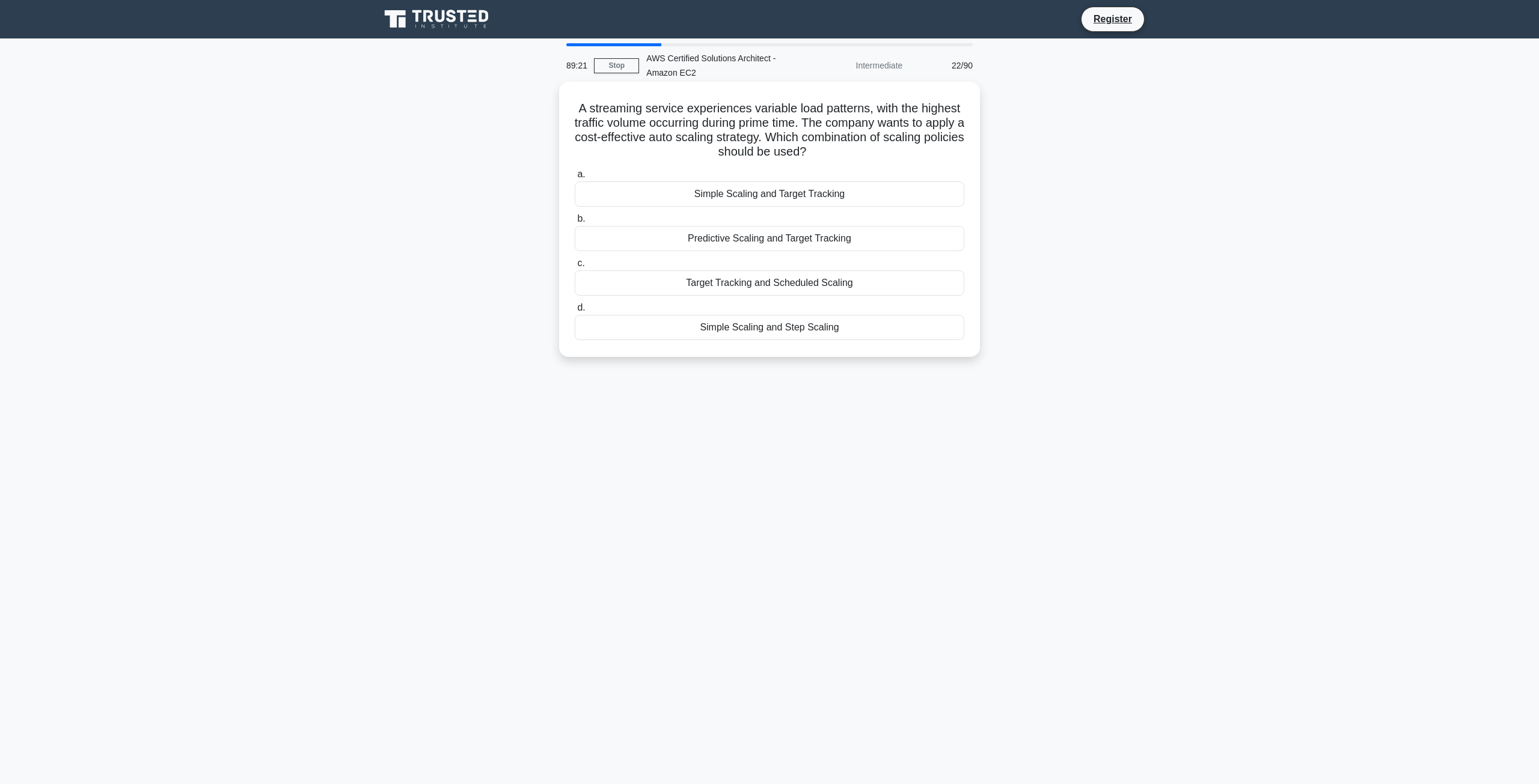
click at [799, 294] on div "a. Simple Scaling and Target Tracking b. Predictive Scaling and Target Tracking…" at bounding box center [769, 253] width 404 height 178
click at [744, 257] on label "c. Target Tracking and Scheduled Scaling" at bounding box center [769, 275] width 389 height 40
click at [575, 260] on input "c. Target Tracking and Scheduled Scaling" at bounding box center [575, 263] width 0 height 8
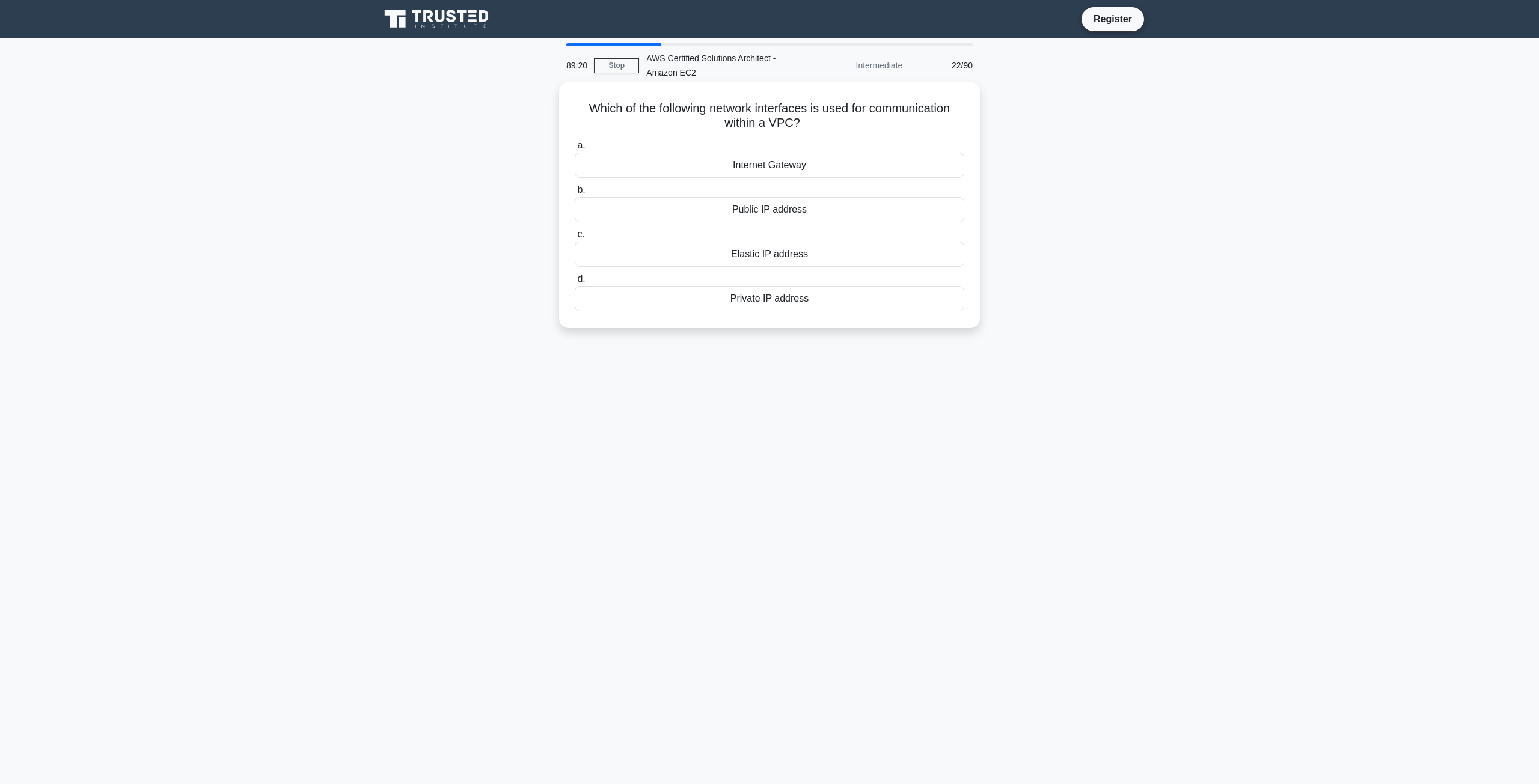
drag, startPoint x: 774, startPoint y: 266, endPoint x: 810, endPoint y: 288, distance: 42.2
click at [781, 272] on div "a. Internet Gateway b. Public IP address c. d." at bounding box center [769, 224] width 404 height 178
click at [810, 288] on div "Private IP address" at bounding box center [769, 299] width 389 height 26
click at [575, 283] on input "d. Private IP address" at bounding box center [575, 279] width 0 height 8
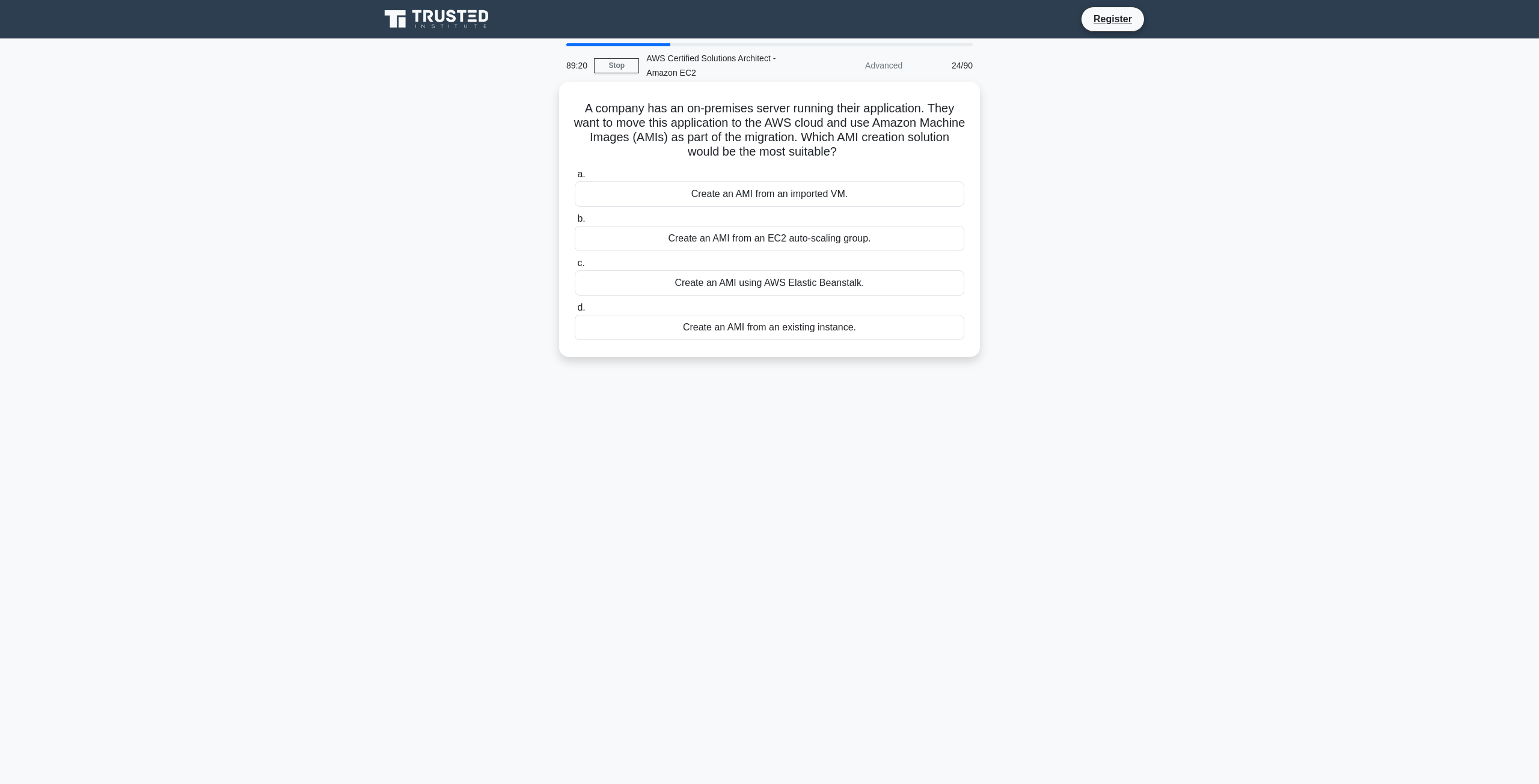
click at [731, 264] on label "c. Create an AMI using AWS Elastic Beanstalk." at bounding box center [769, 275] width 389 height 40
click at [575, 264] on input "c. Create an AMI using AWS Elastic Beanstalk." at bounding box center [575, 263] width 0 height 8
click at [720, 249] on div "Create an AMI from an EC2 auto-scaling group." at bounding box center [769, 239] width 389 height 26
click at [575, 223] on input "b. Create an AMI from an EC2 auto-scaling group." at bounding box center [575, 219] width 0 height 8
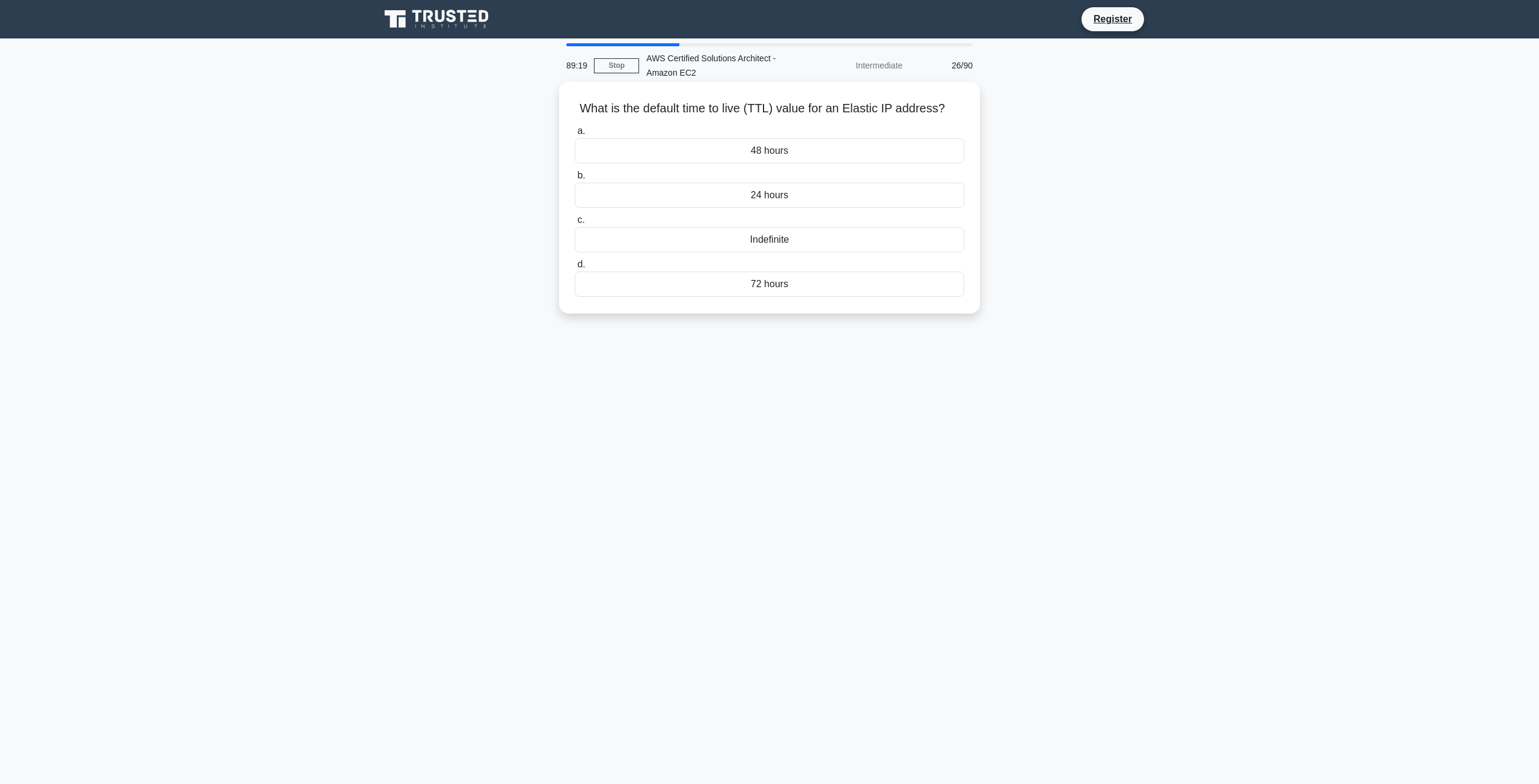
click at [770, 260] on label "d. 72 hours" at bounding box center [769, 277] width 389 height 40
click at [575, 261] on input "d. 72 hours" at bounding box center [575, 265] width 0 height 8
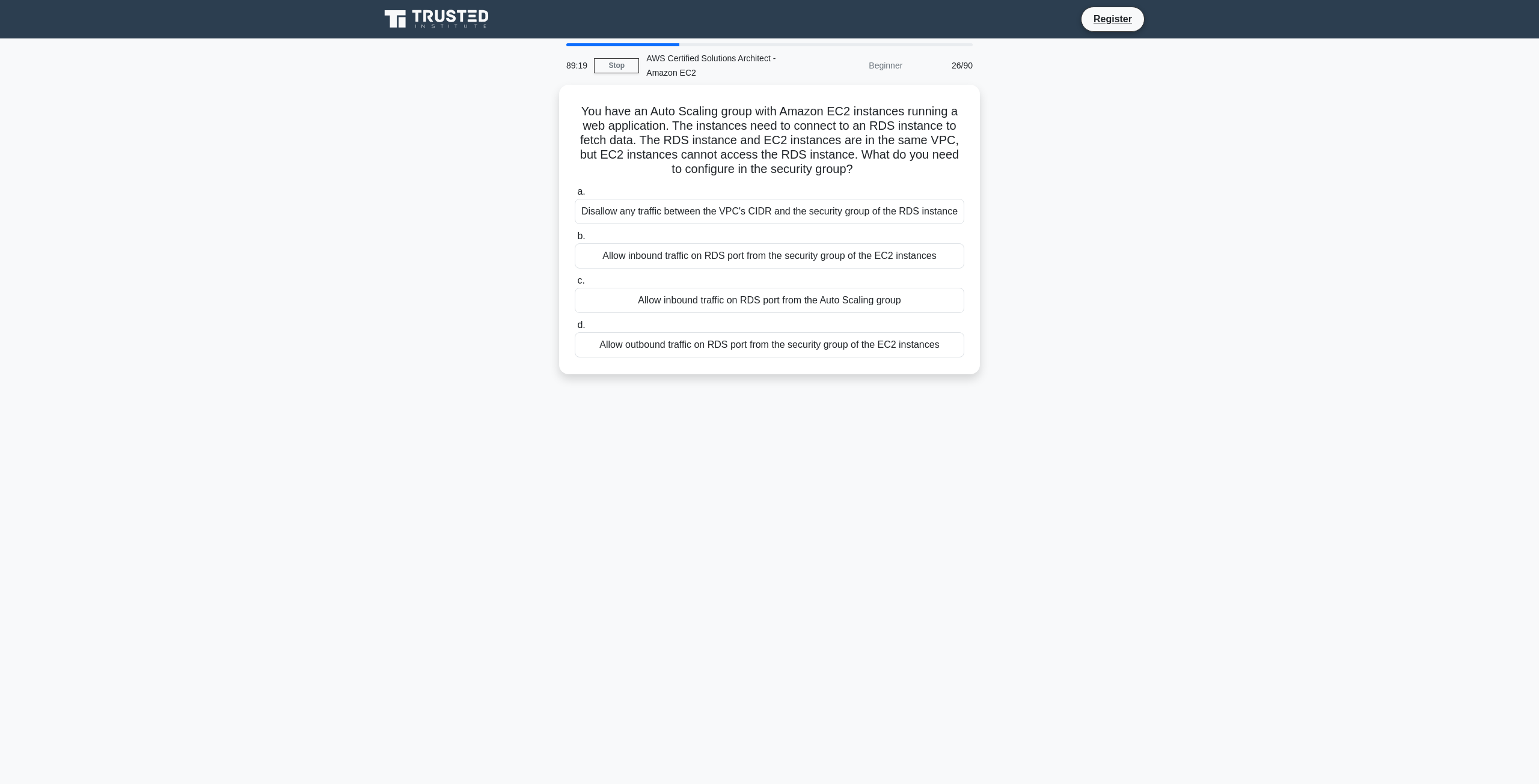
click at [772, 267] on div "a. Disallow any traffic between the VPC's CIDR and the security group of the RD…" at bounding box center [769, 271] width 404 height 178
click at [719, 236] on label "b. Allow inbound traffic on RDS port from the security group of the EC2 instanc…" at bounding box center [769, 245] width 389 height 40
click at [575, 236] on input "b. Allow inbound traffic on RDS port from the security group of the EC2 instanc…" at bounding box center [575, 233] width 0 height 8
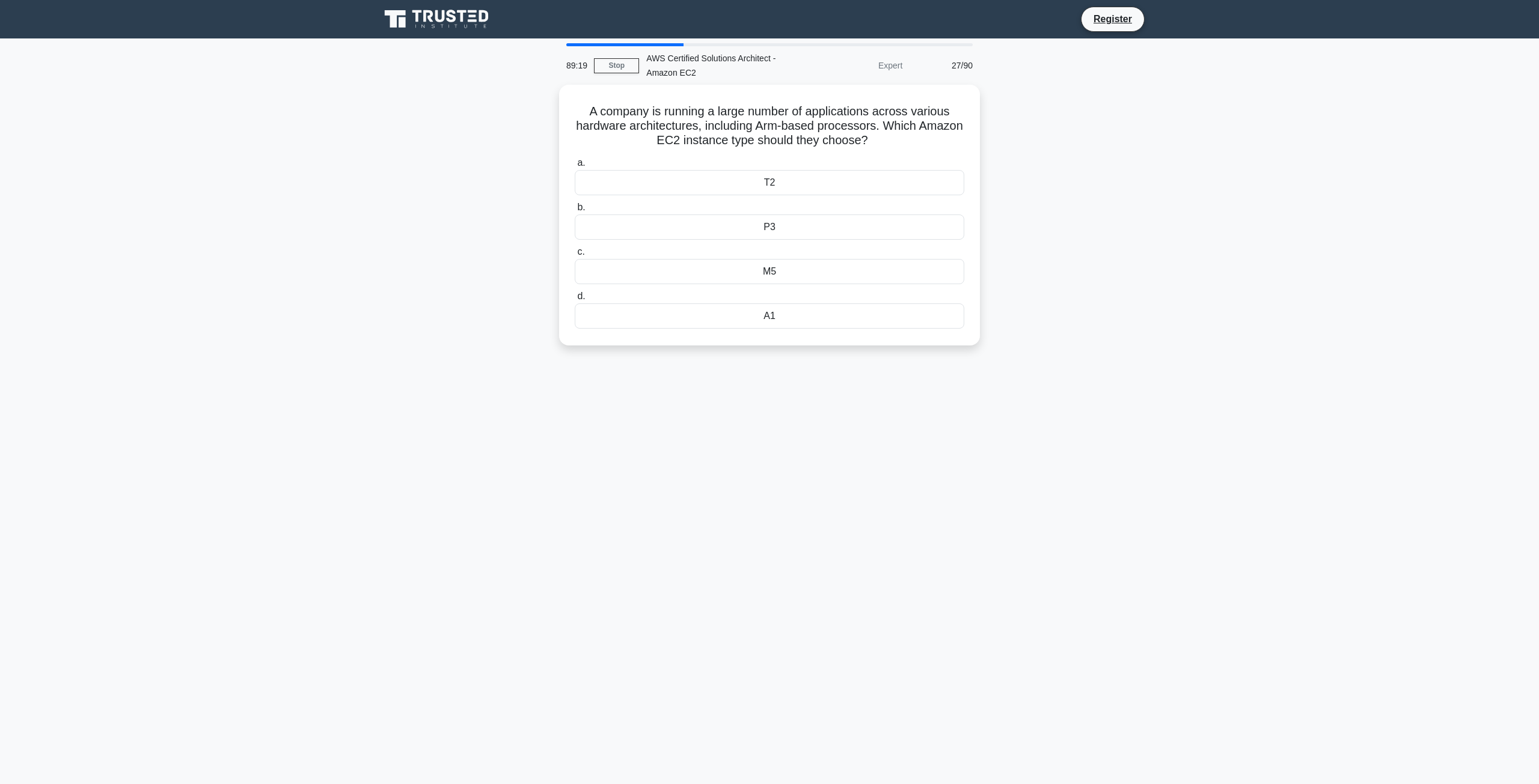
click at [718, 217] on div "P3" at bounding box center [769, 227] width 389 height 26
click at [575, 212] on input "b. P3" at bounding box center [575, 208] width 0 height 8
drag, startPoint x: 732, startPoint y: 222, endPoint x: 774, endPoint y: 251, distance: 51.0
click at [741, 232] on div "P3" at bounding box center [769, 224] width 389 height 26
click at [575, 209] on input "b. P3" at bounding box center [575, 205] width 0 height 8
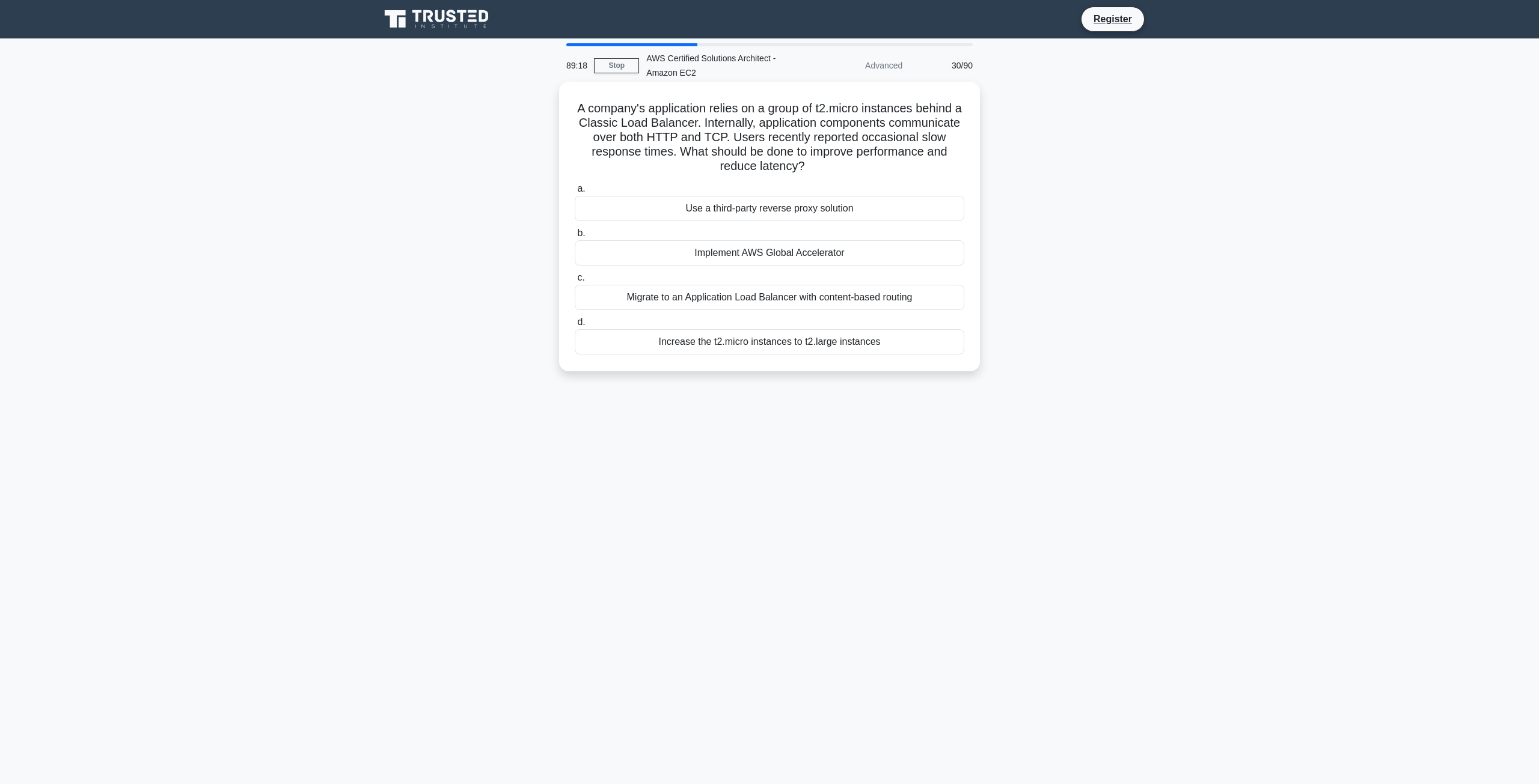
click at [706, 236] on label "b. Implement AWS Global Accelerator" at bounding box center [769, 245] width 389 height 40
click at [575, 236] on input "b. Implement AWS Global Accelerator" at bounding box center [575, 233] width 0 height 8
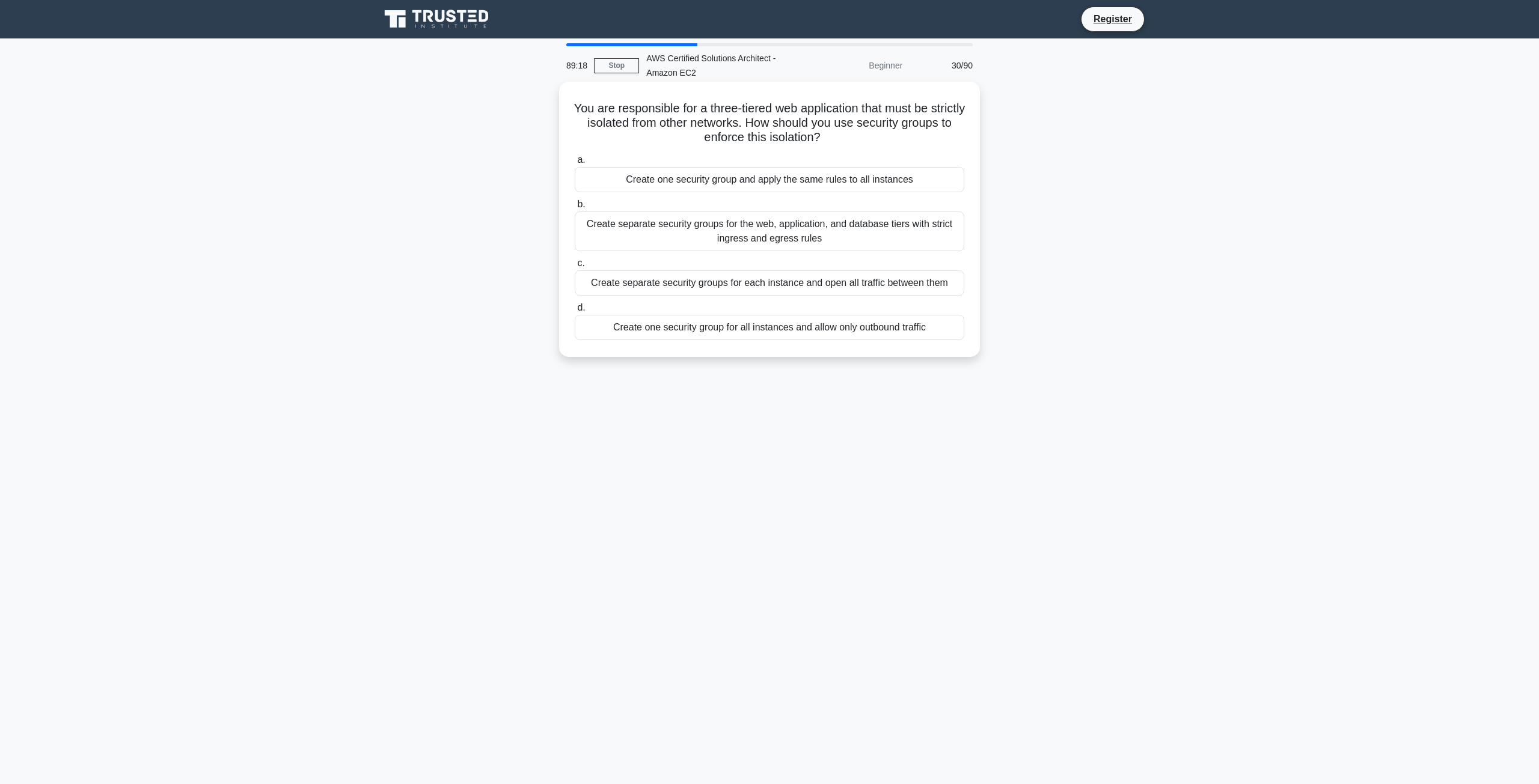
click at [729, 213] on label "b. Create separate security groups for the web, application, and database tiers…" at bounding box center [769, 224] width 389 height 54
drag, startPoint x: 756, startPoint y: 229, endPoint x: 769, endPoint y: 251, distance: 25.6
click at [759, 234] on div "Create separate security groups for the web, application, and database tiers wi…" at bounding box center [769, 231] width 389 height 40
drag, startPoint x: 769, startPoint y: 252, endPoint x: 768, endPoint y: 263, distance: 11.0
click at [769, 253] on div "a. Create one security group and apply the same rules to all instances b. Creat…" at bounding box center [769, 246] width 404 height 192
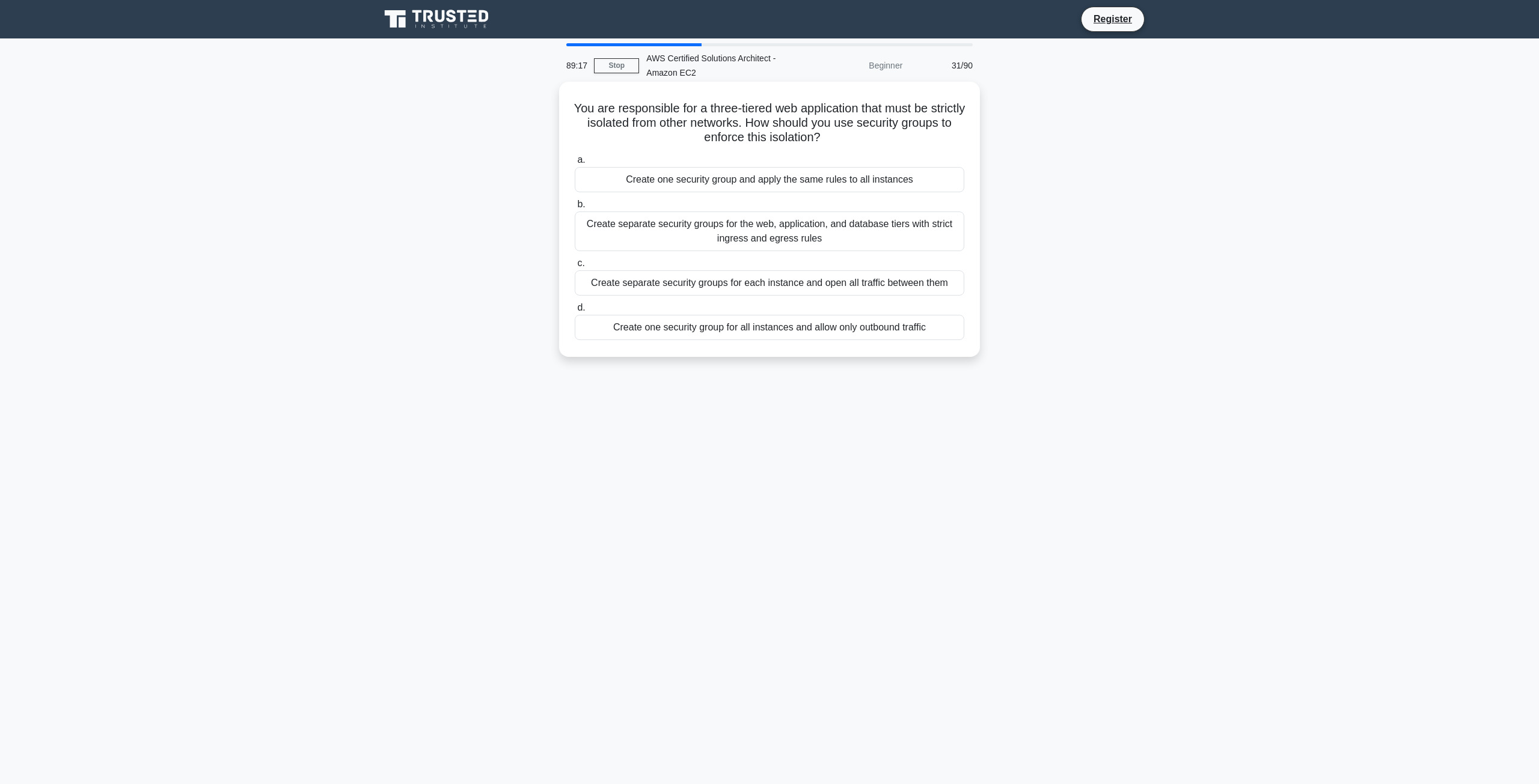
click at [768, 268] on label "c. Create separate security groups for each instance and open all traffic betwe…" at bounding box center [769, 275] width 389 height 40
click at [575, 267] on input "c. Create separate security groups for each instance and open all traffic betwe…" at bounding box center [575, 263] width 0 height 8
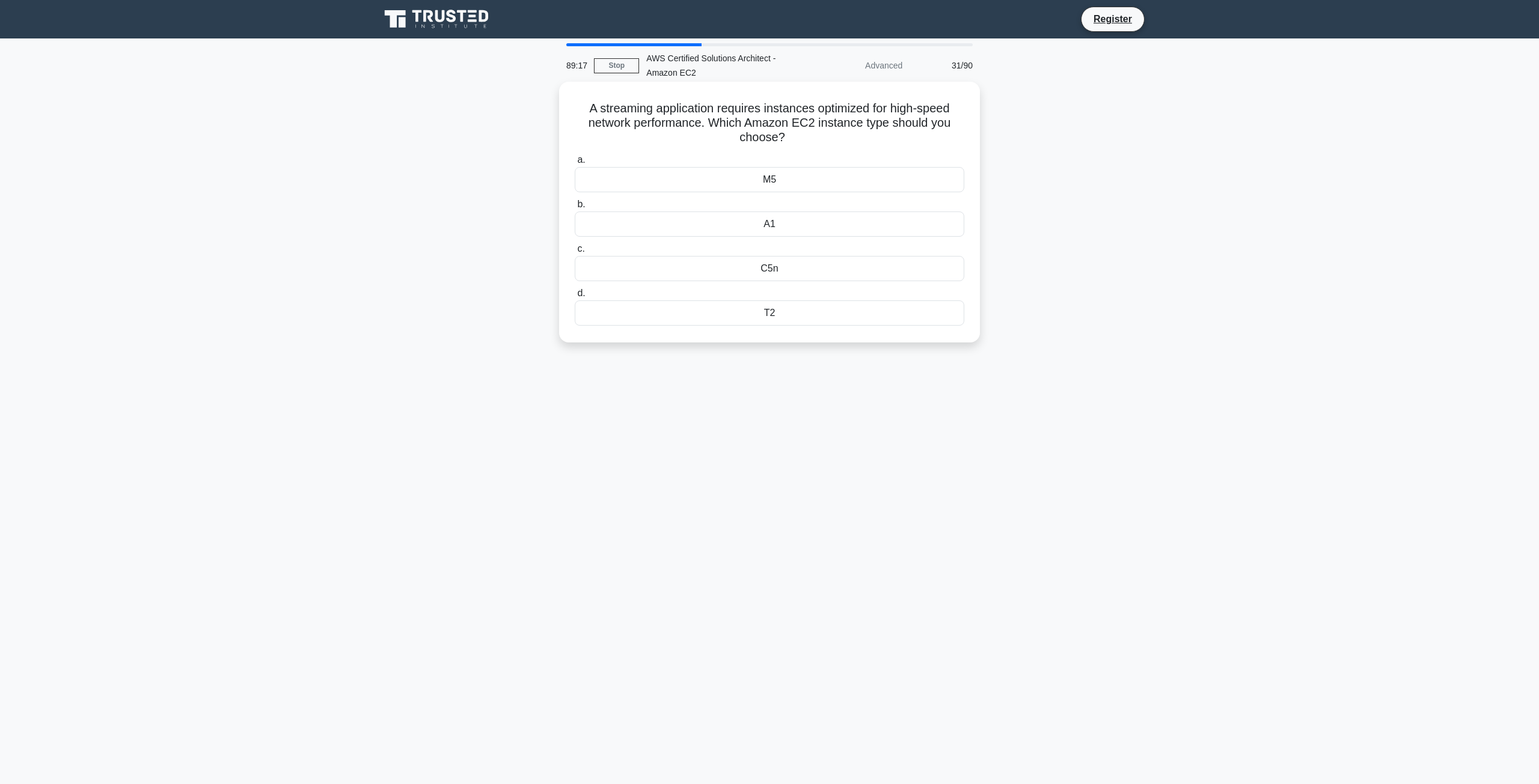
drag, startPoint x: 776, startPoint y: 282, endPoint x: 790, endPoint y: 294, distance: 18.4
click at [782, 288] on div "a. M5 b. A1 c. d." at bounding box center [769, 239] width 404 height 178
click at [826, 315] on div "T2" at bounding box center [769, 314] width 389 height 26
click at [575, 298] on input "d. T2" at bounding box center [575, 293] width 0 height 8
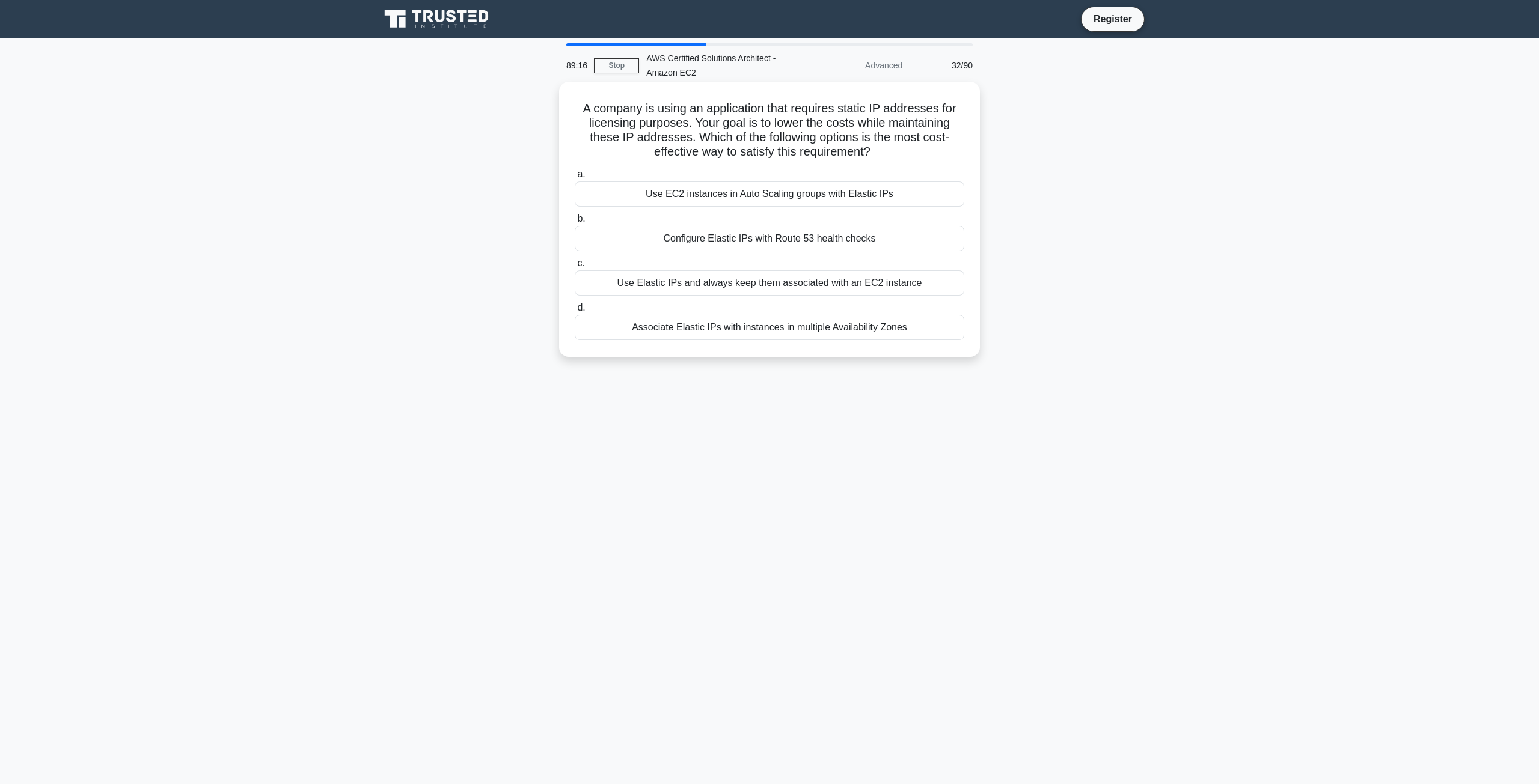
click at [771, 295] on div "Use Elastic IPs and always keep them associated with an EC2 instance" at bounding box center [769, 283] width 389 height 26
click at [575, 267] on input "c. Use Elastic IPs and always keep them associated with an EC2 instance" at bounding box center [575, 263] width 0 height 8
click at [742, 228] on div "Configure Elastic IPs with Route 53 health checks" at bounding box center [769, 239] width 389 height 26
click at [575, 223] on input "b. Configure Elastic IPs with Route 53 health checks" at bounding box center [575, 219] width 0 height 8
click at [753, 225] on label "b. EBS General Purpose SSD (gp2)" at bounding box center [769, 231] width 389 height 40
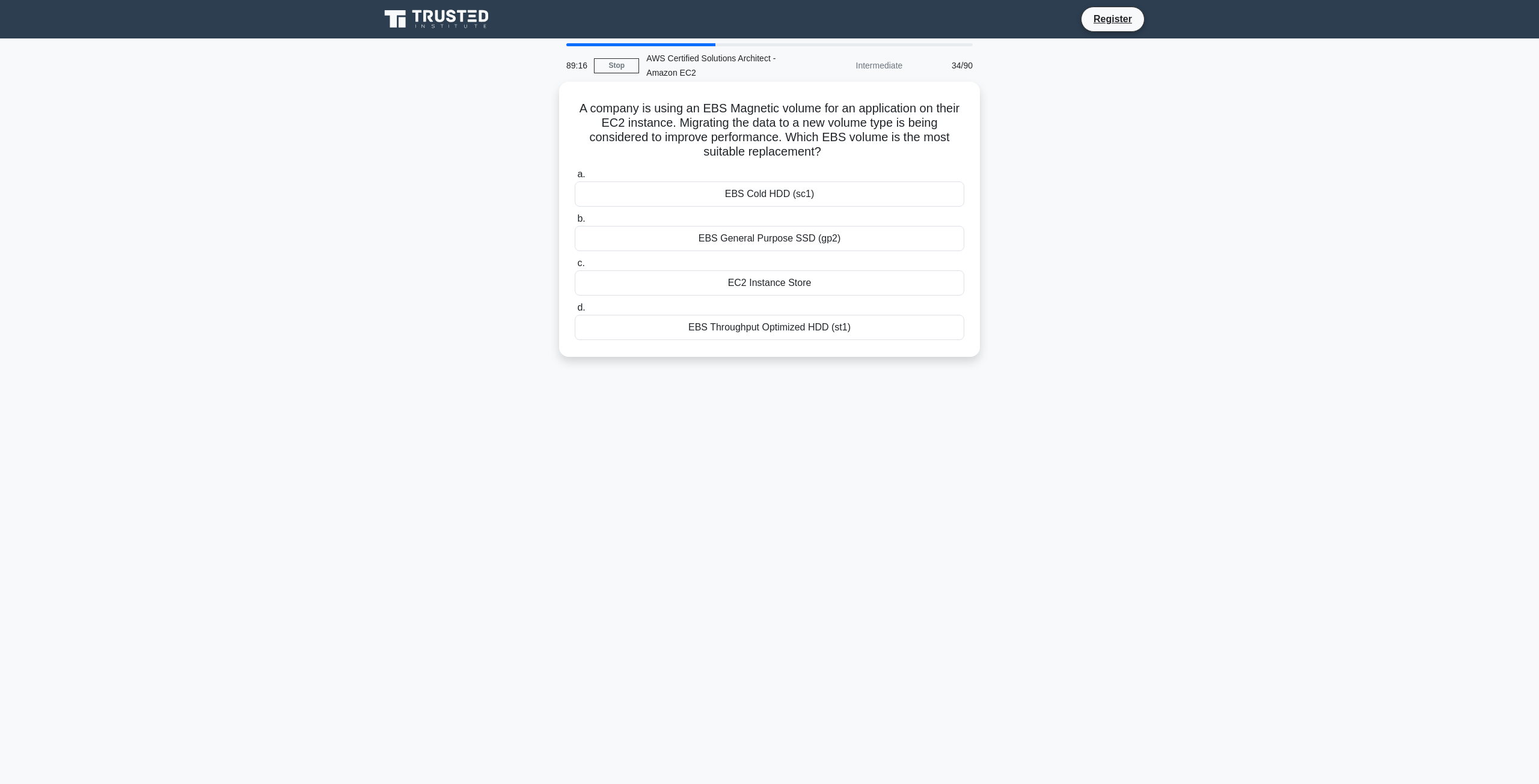
click at [575, 223] on input "b. EBS General Purpose SSD (gp2)" at bounding box center [575, 219] width 0 height 8
drag, startPoint x: 804, startPoint y: 250, endPoint x: 815, endPoint y: 281, distance: 32.9
click at [805, 255] on div "a. EBS Cold HDD (sc1) b. EBS General Purpose SSD (gp2) c. d." at bounding box center [769, 254] width 404 height 179
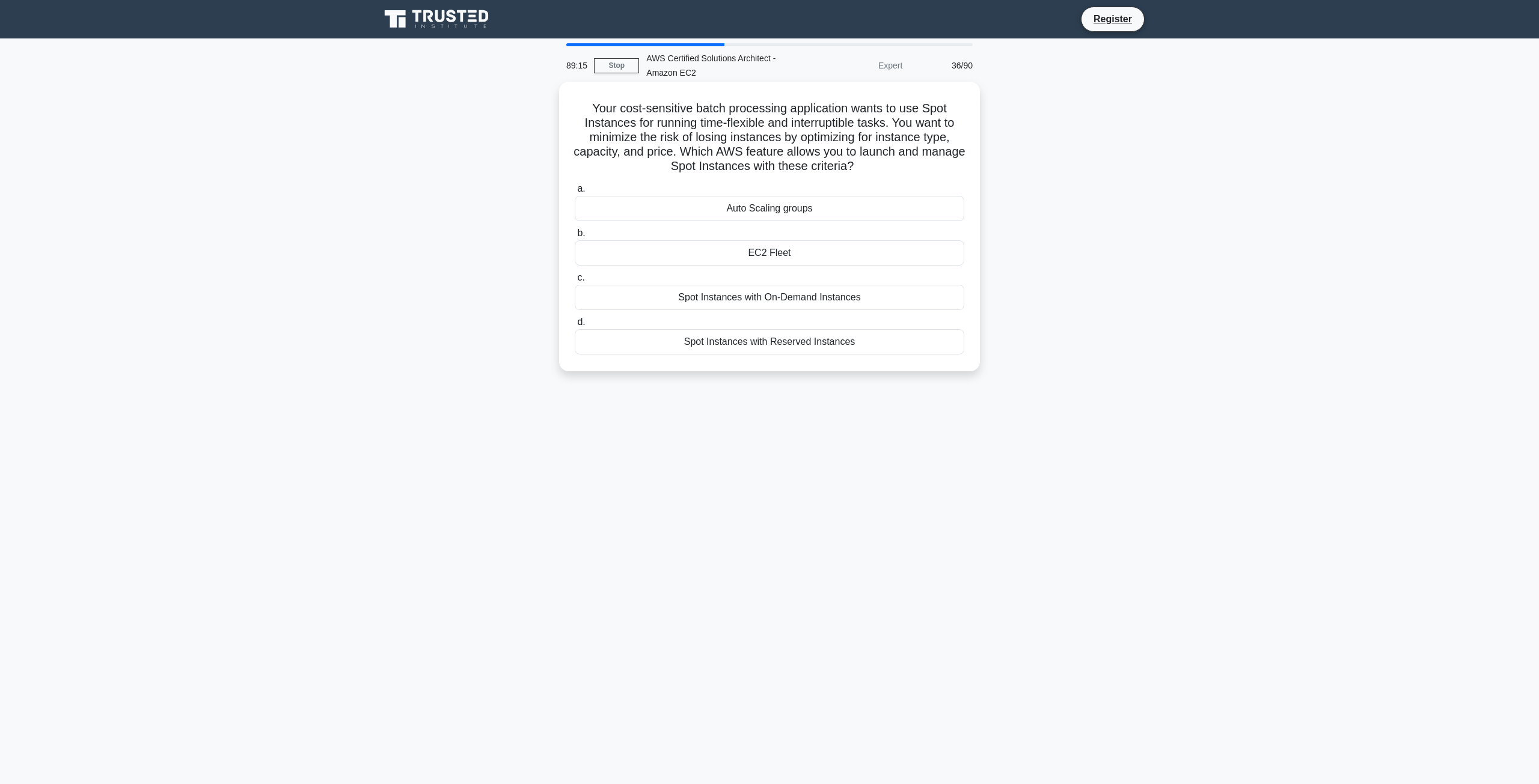
click at [809, 299] on div "Spot Instances with On-Demand Instances" at bounding box center [769, 298] width 389 height 26
click at [575, 282] on input "c. Spot Instances with On-Demand Instances" at bounding box center [575, 278] width 0 height 8
click at [772, 247] on div "Adjust the idle timeout on the ALB" at bounding box center [769, 256] width 389 height 26
click at [575, 240] on input "b. Adjust the idle timeout on the ALB" at bounding box center [575, 236] width 0 height 8
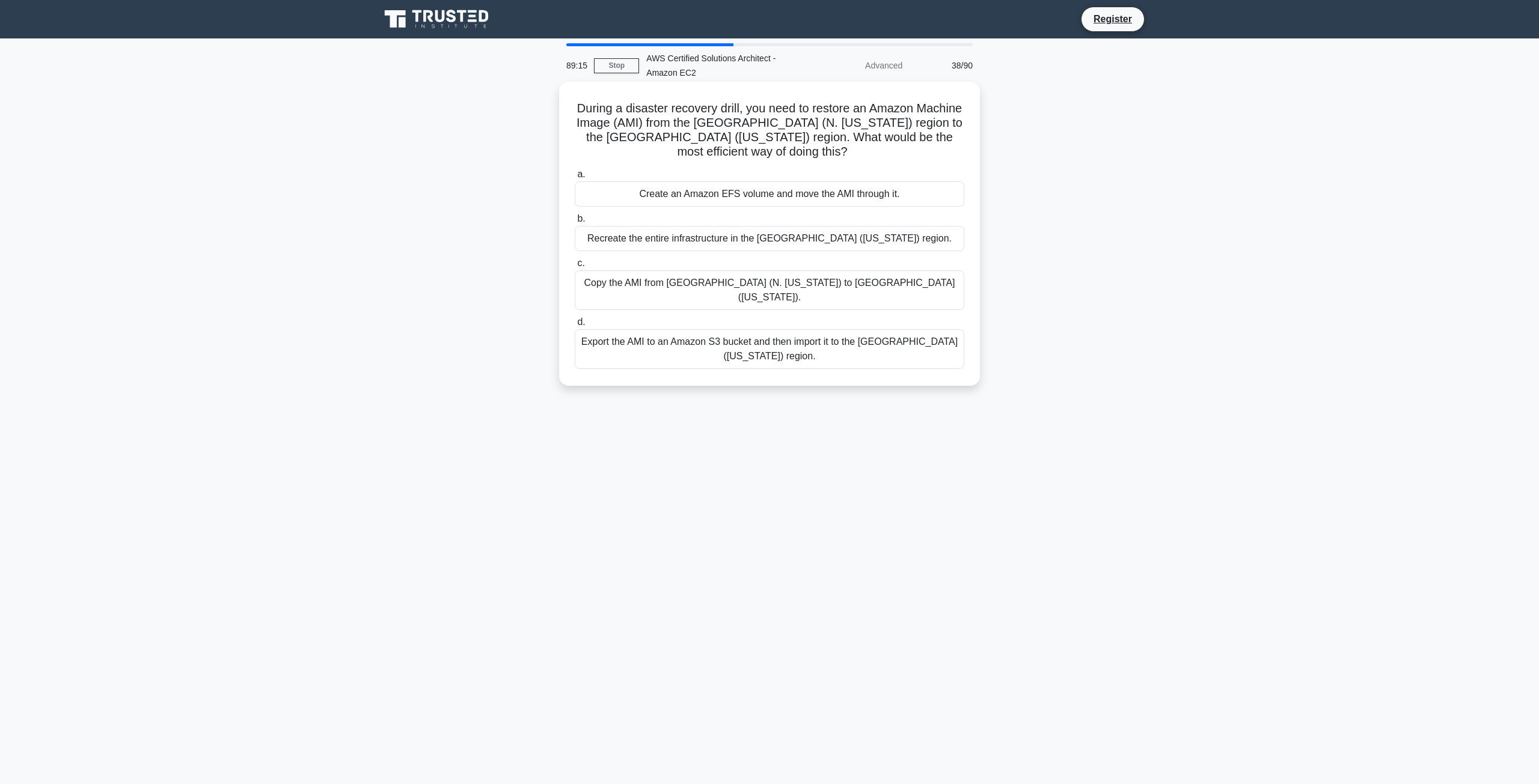
click at [771, 245] on div "Recreate the entire infrastructure in the [GEOGRAPHIC_DATA] ([US_STATE]) region." at bounding box center [769, 239] width 389 height 26
click at [575, 223] on input "b. Recreate the entire infrastructure in the US West (Oregon) region." at bounding box center [575, 219] width 0 height 8
click at [808, 281] on div "Copy the AMI from [GEOGRAPHIC_DATA] (N. [US_STATE]) to [GEOGRAPHIC_DATA] ([US_S…" at bounding box center [769, 291] width 389 height 40
click at [575, 269] on input "c. Copy the AMI from US East (N. Virginia) to US West (Oregon)." at bounding box center [575, 265] width 0 height 8
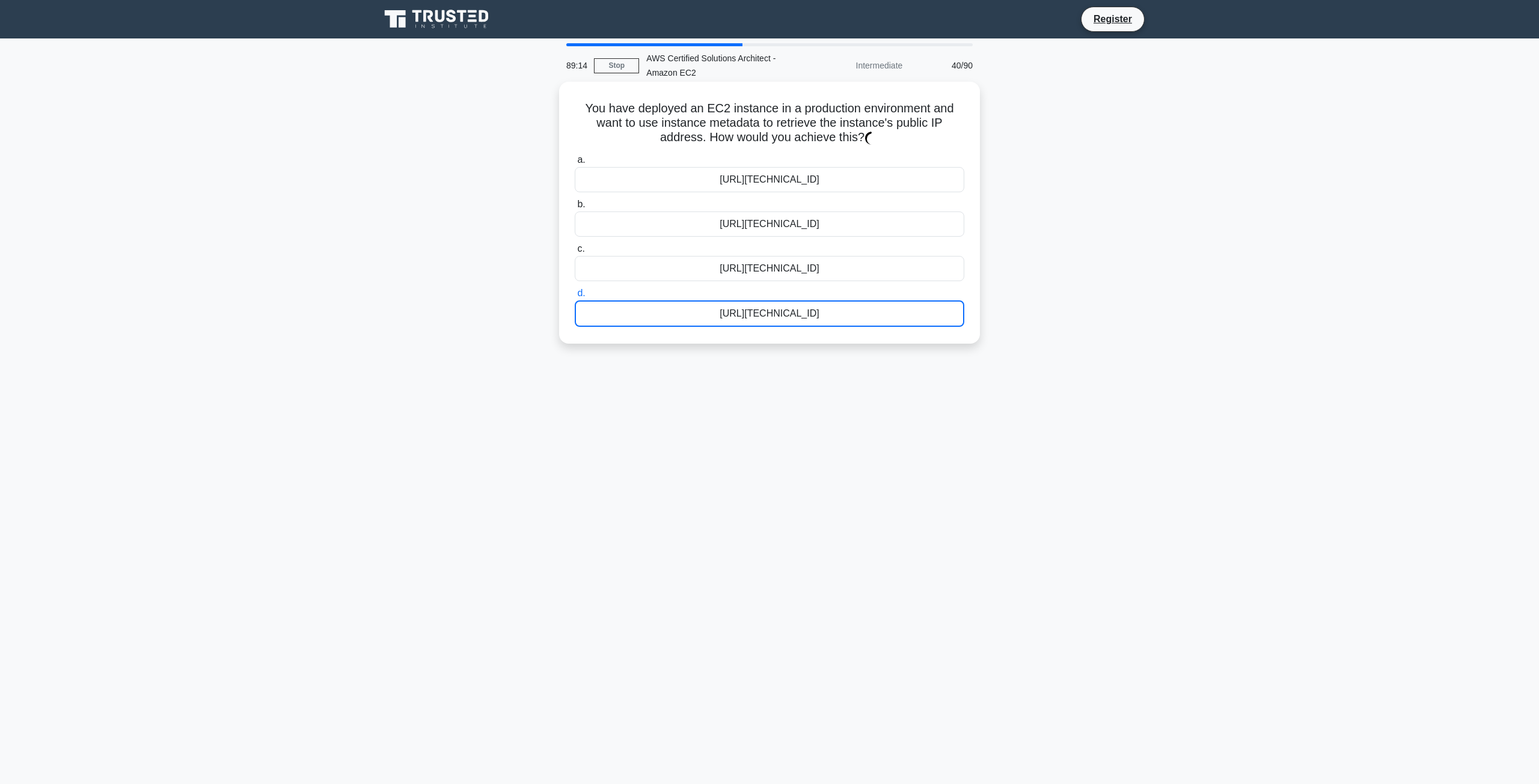
click at [818, 305] on div "[URL][TECHNICAL_ID]" at bounding box center [769, 314] width 389 height 26
click at [575, 298] on input "d. http://169.254.169.254/latest/meta-data/public-ipv6" at bounding box center [575, 293] width 0 height 8
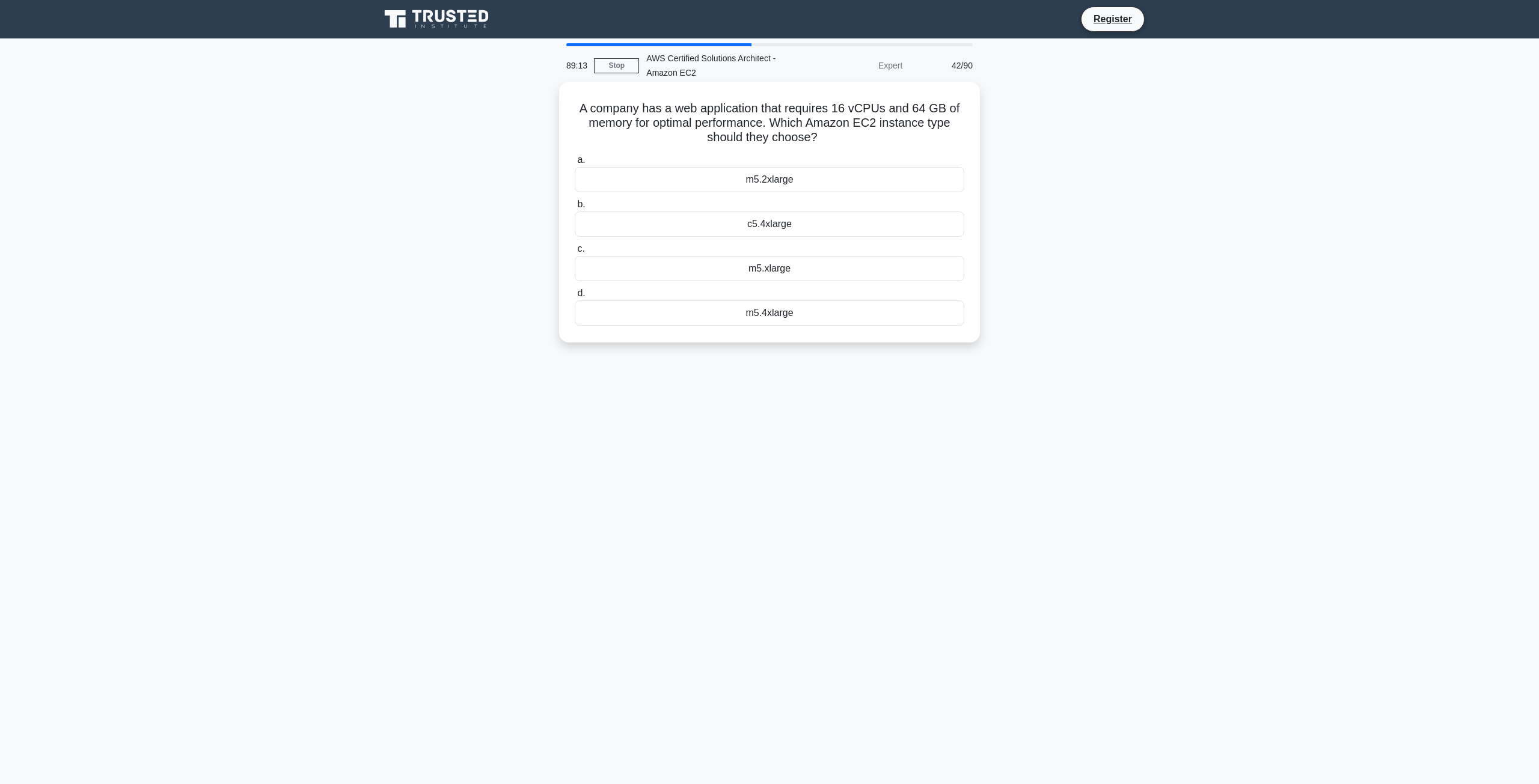
click at [783, 235] on div "c5.4xlarge" at bounding box center [769, 224] width 389 height 26
click at [575, 209] on input "b. c5.4xlarge" at bounding box center [575, 205] width 0 height 8
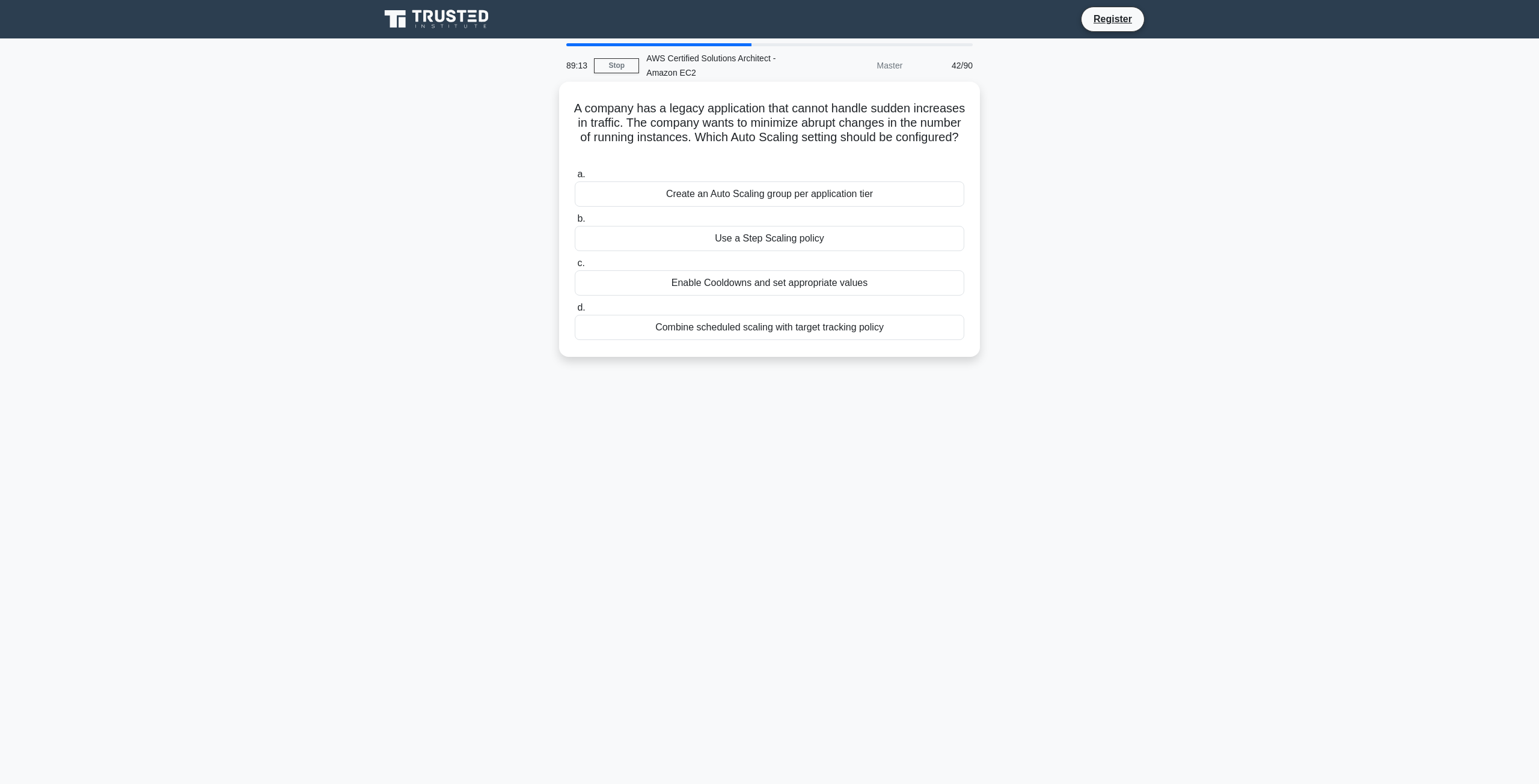
click at [807, 246] on div "Use a Step Scaling policy" at bounding box center [769, 239] width 389 height 26
click at [816, 271] on label "c. Enable Cooldowns and set appropriate values" at bounding box center [769, 275] width 389 height 40
click at [809, 308] on label "d. Combine scheduled scaling with target tracking policy" at bounding box center [769, 320] width 389 height 40
click at [575, 308] on input "d. Combine scheduled scaling with target tracking policy" at bounding box center [575, 308] width 0 height 8
click at [777, 245] on div "Combination of Cluster and Spread" at bounding box center [769, 239] width 389 height 26
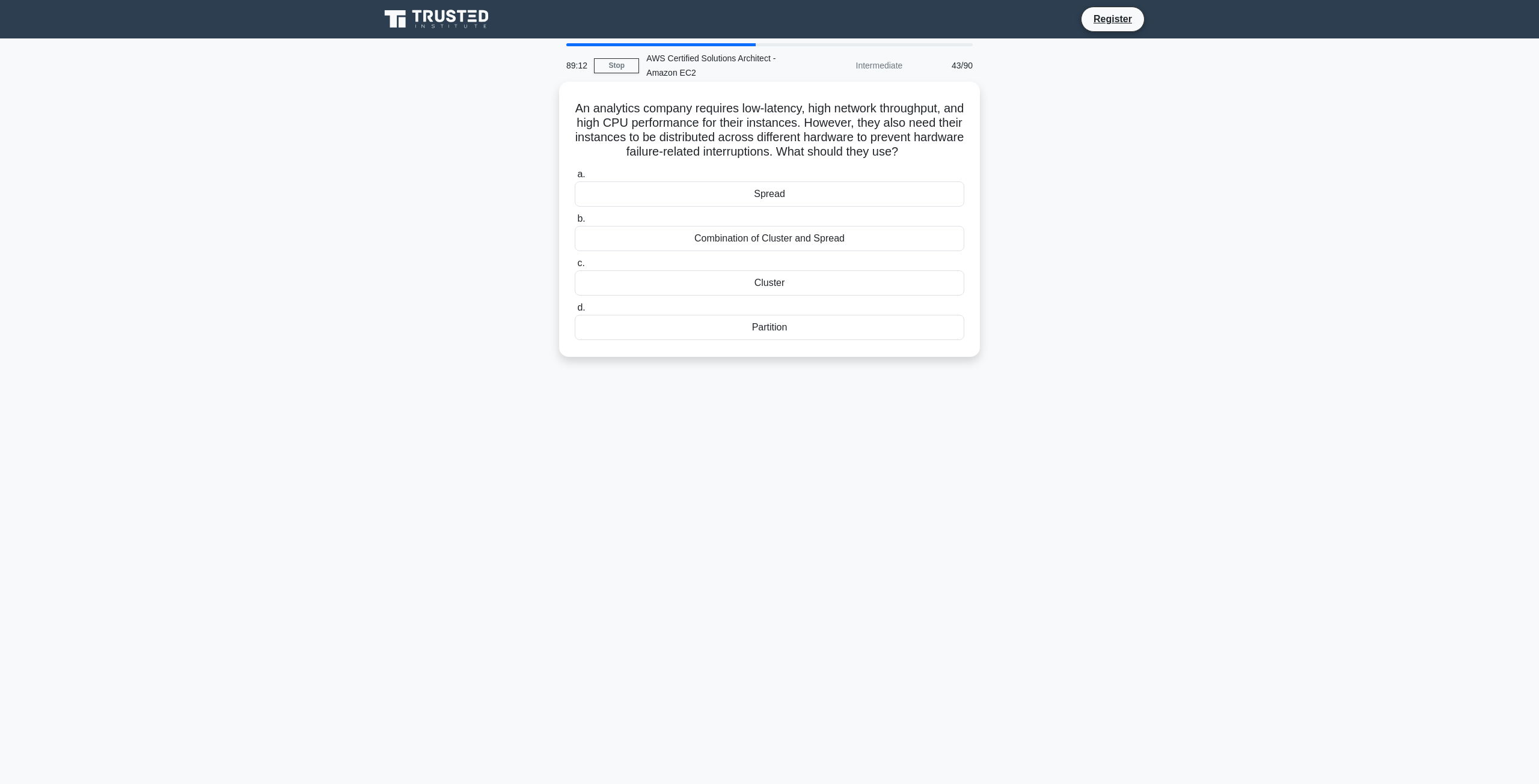
click at [575, 223] on input "b. Combination of Cluster and Spread" at bounding box center [575, 219] width 0 height 8
click at [775, 239] on div "Combination of Cluster and Spread" at bounding box center [769, 239] width 389 height 26
click at [575, 223] on input "b. Combination of Cluster and Spread" at bounding box center [575, 219] width 0 height 8
drag, startPoint x: 835, startPoint y: 276, endPoint x: 814, endPoint y: 282, distance: 21.8
click at [814, 282] on div "T2" at bounding box center [769, 283] width 389 height 26
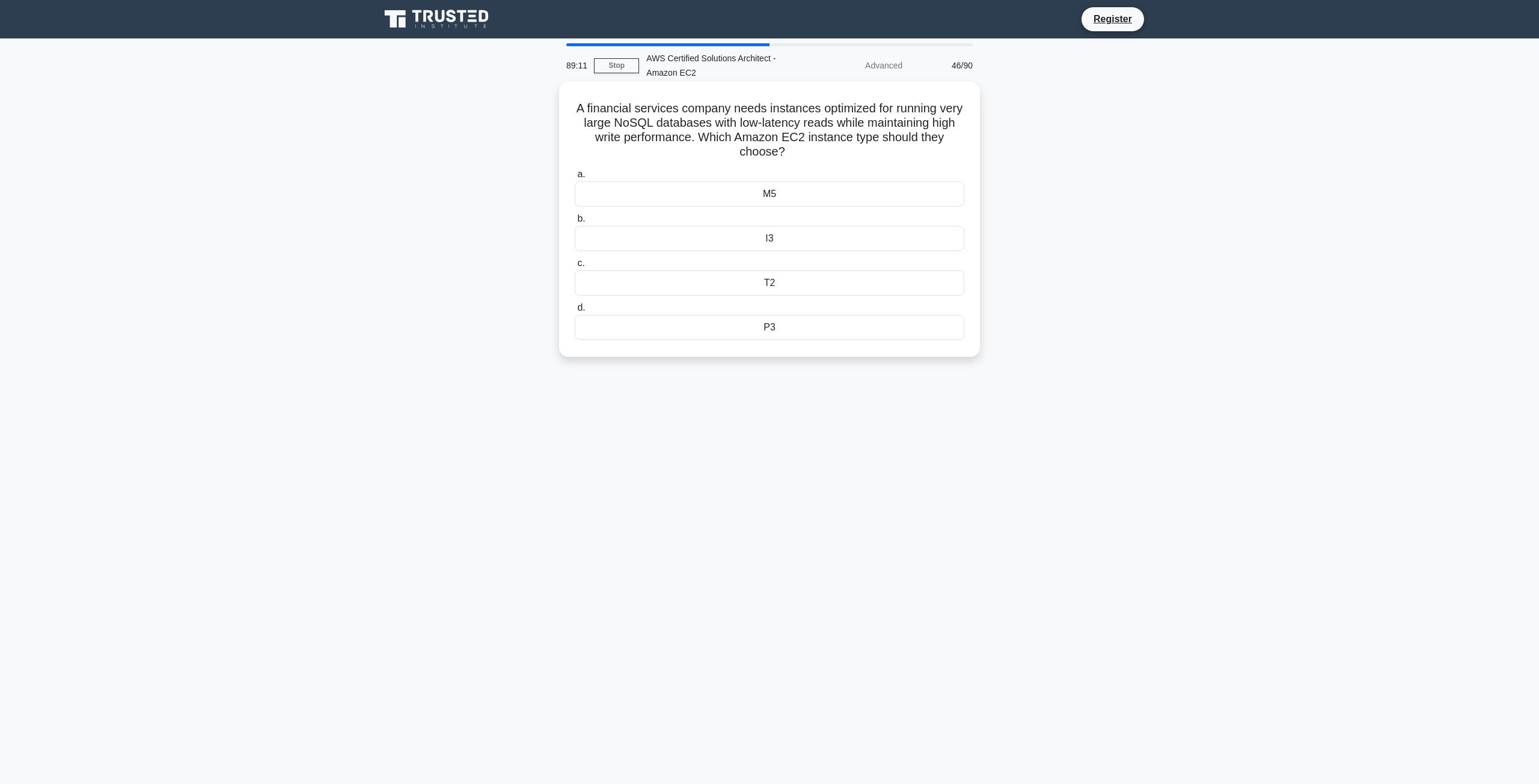
click at [575, 267] on input "c. T2" at bounding box center [575, 263] width 0 height 8
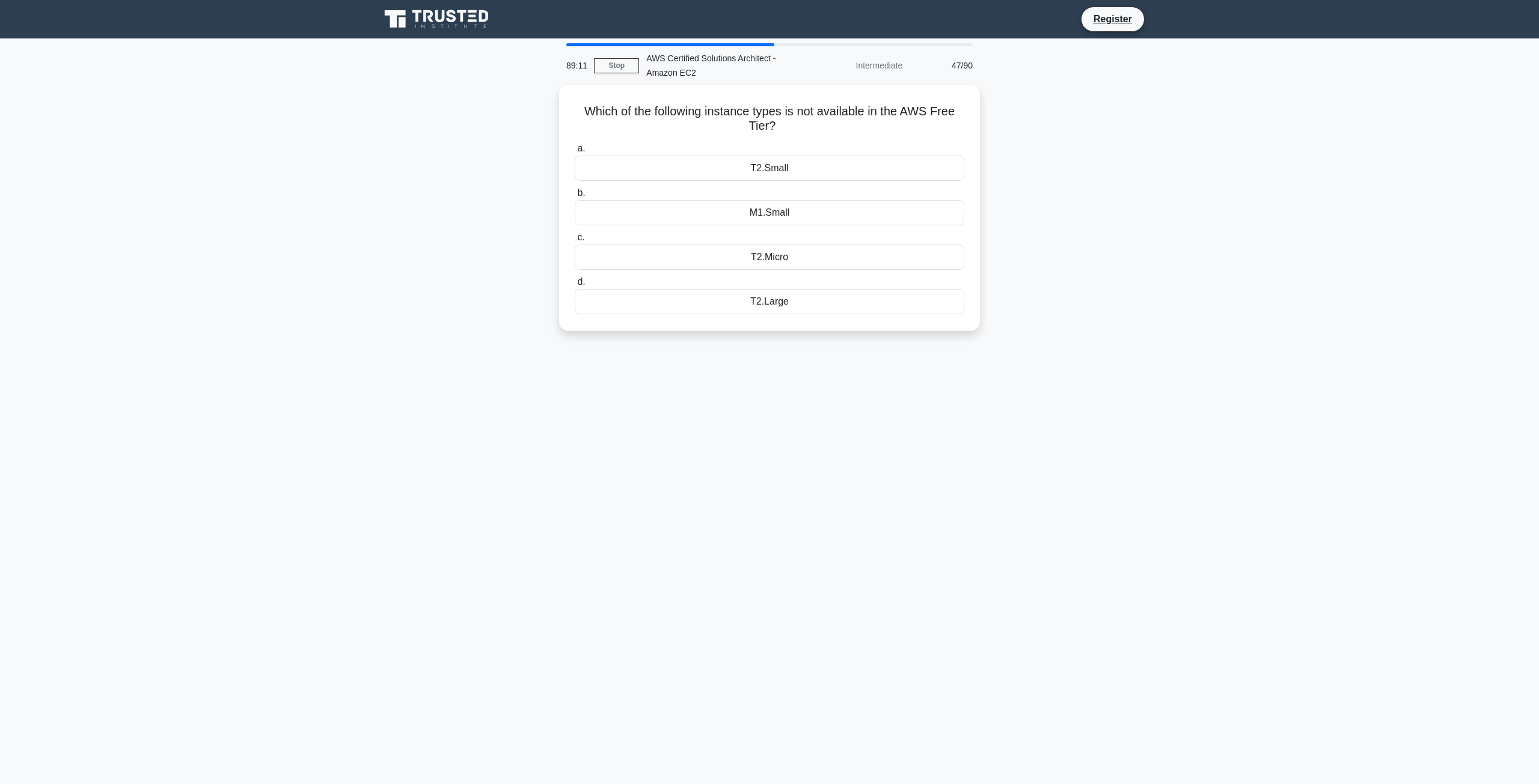
click at [772, 224] on div "a. T2.Small b. M1.Small c." at bounding box center [769, 227] width 404 height 178
click at [773, 222] on div "M1.Small" at bounding box center [769, 210] width 389 height 26
click at [575, 194] on input "b. M1.Small" at bounding box center [575, 190] width 0 height 8
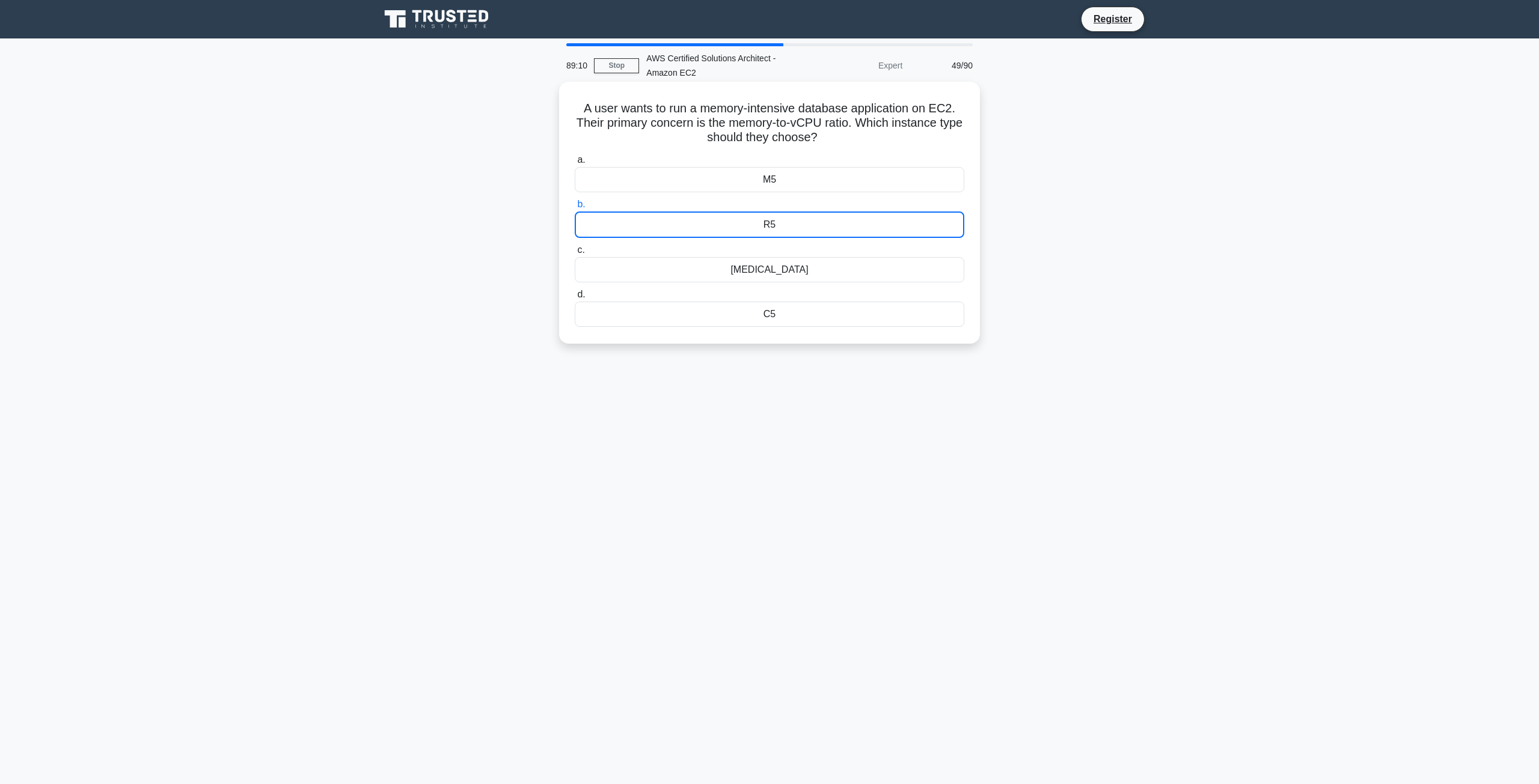
click at [720, 185] on div "M5" at bounding box center [769, 180] width 389 height 26
click at [575, 164] on input "a. M5" at bounding box center [575, 160] width 0 height 8
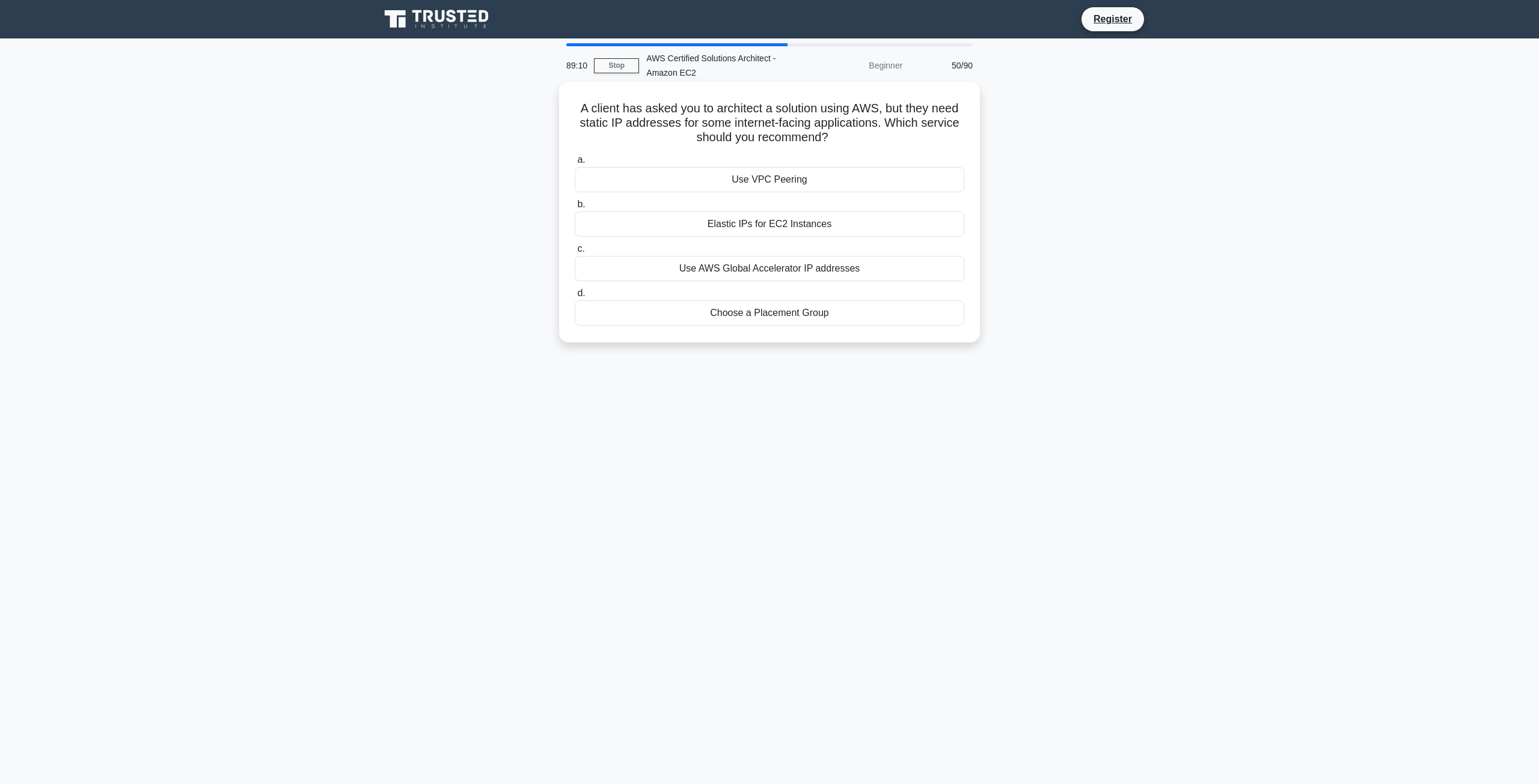
drag, startPoint x: 795, startPoint y: 253, endPoint x: 796, endPoint y: 263, distance: 10.0
click at [795, 257] on label "c. Use AWS Global Accelerator IP addresses" at bounding box center [769, 261] width 389 height 40
click at [801, 279] on div "Use AWS Global Accelerator IP addresses" at bounding box center [769, 269] width 389 height 26
click at [575, 253] on input "c. Use AWS Global Accelerator IP addresses" at bounding box center [575, 249] width 0 height 8
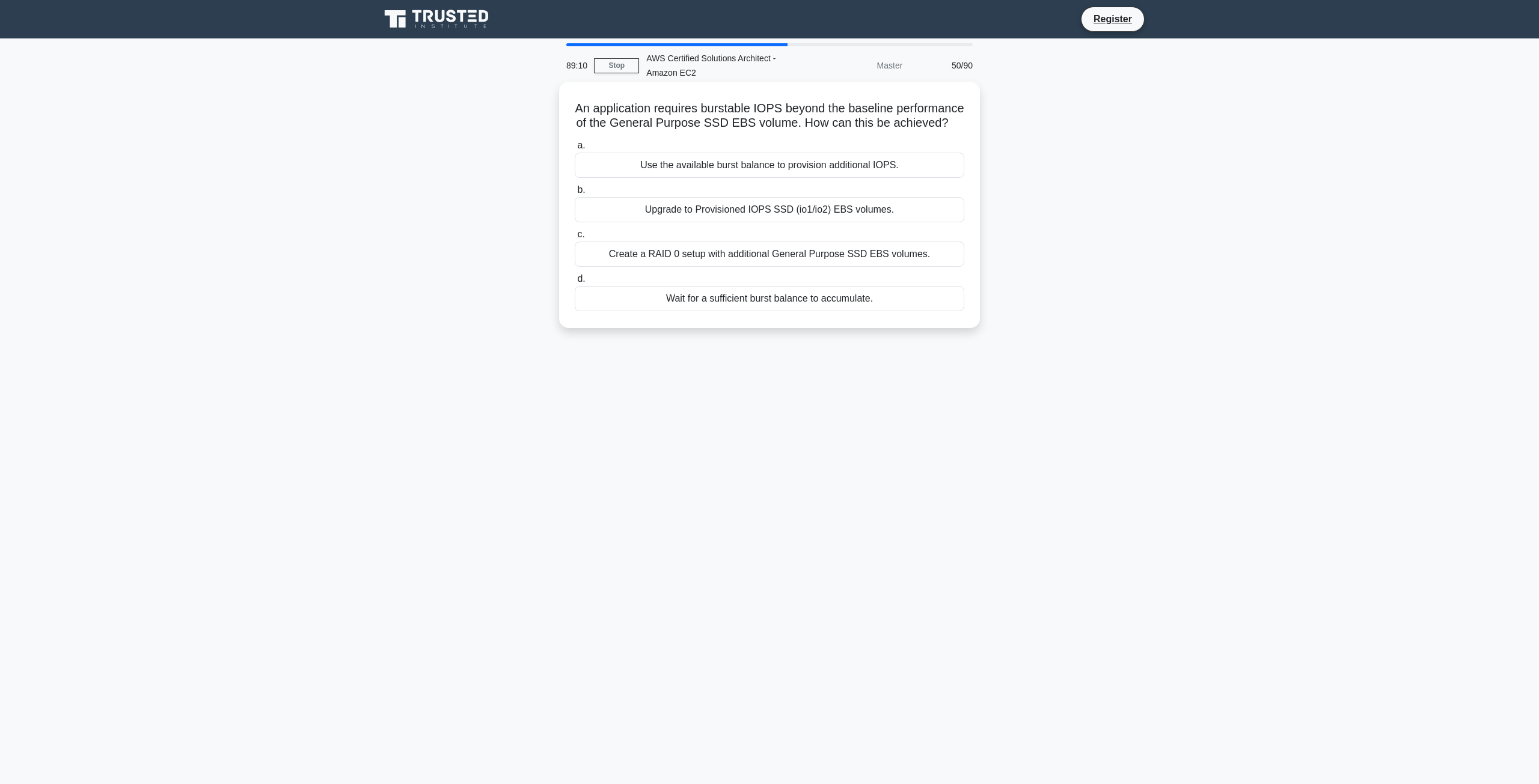
click at [767, 267] on div "Create a RAID 0 setup with additional General Purpose SSD EBS volumes." at bounding box center [769, 254] width 389 height 26
click at [726, 241] on label "c. Create a RAID 0 setup with additional General Purpose SSD EBS volumes." at bounding box center [769, 247] width 389 height 40
click at [575, 239] on input "c. Create a RAID 0 setup with additional General Purpose SSD EBS volumes." at bounding box center [575, 235] width 0 height 8
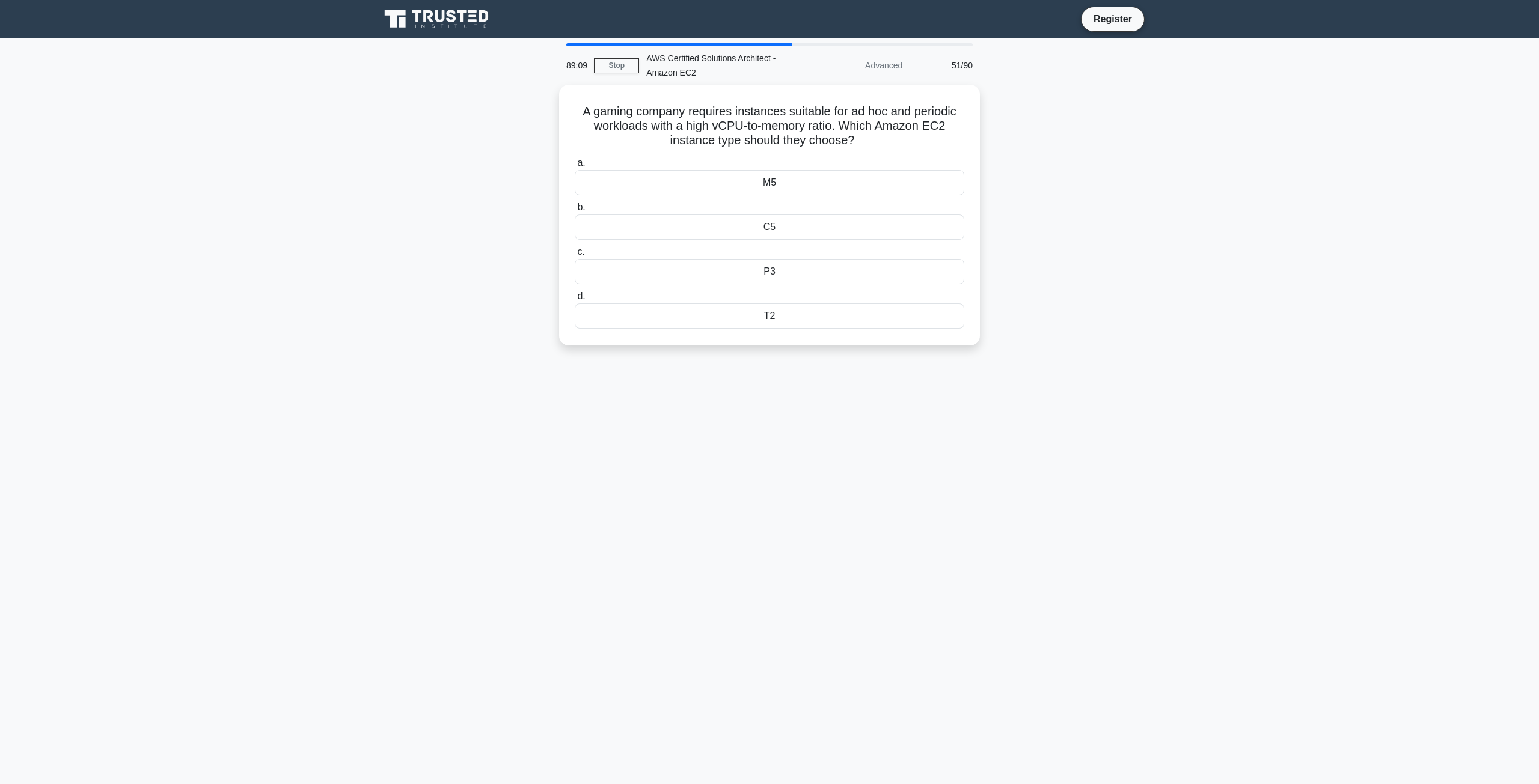
click at [720, 215] on div "C5" at bounding box center [769, 227] width 389 height 26
click at [575, 212] on input "b. C5" at bounding box center [575, 208] width 0 height 8
drag, startPoint x: 756, startPoint y: 216, endPoint x: 787, endPoint y: 254, distance: 49.0
click at [759, 223] on div "C5" at bounding box center [769, 224] width 389 height 26
click at [575, 209] on input "b. C5" at bounding box center [575, 205] width 0 height 8
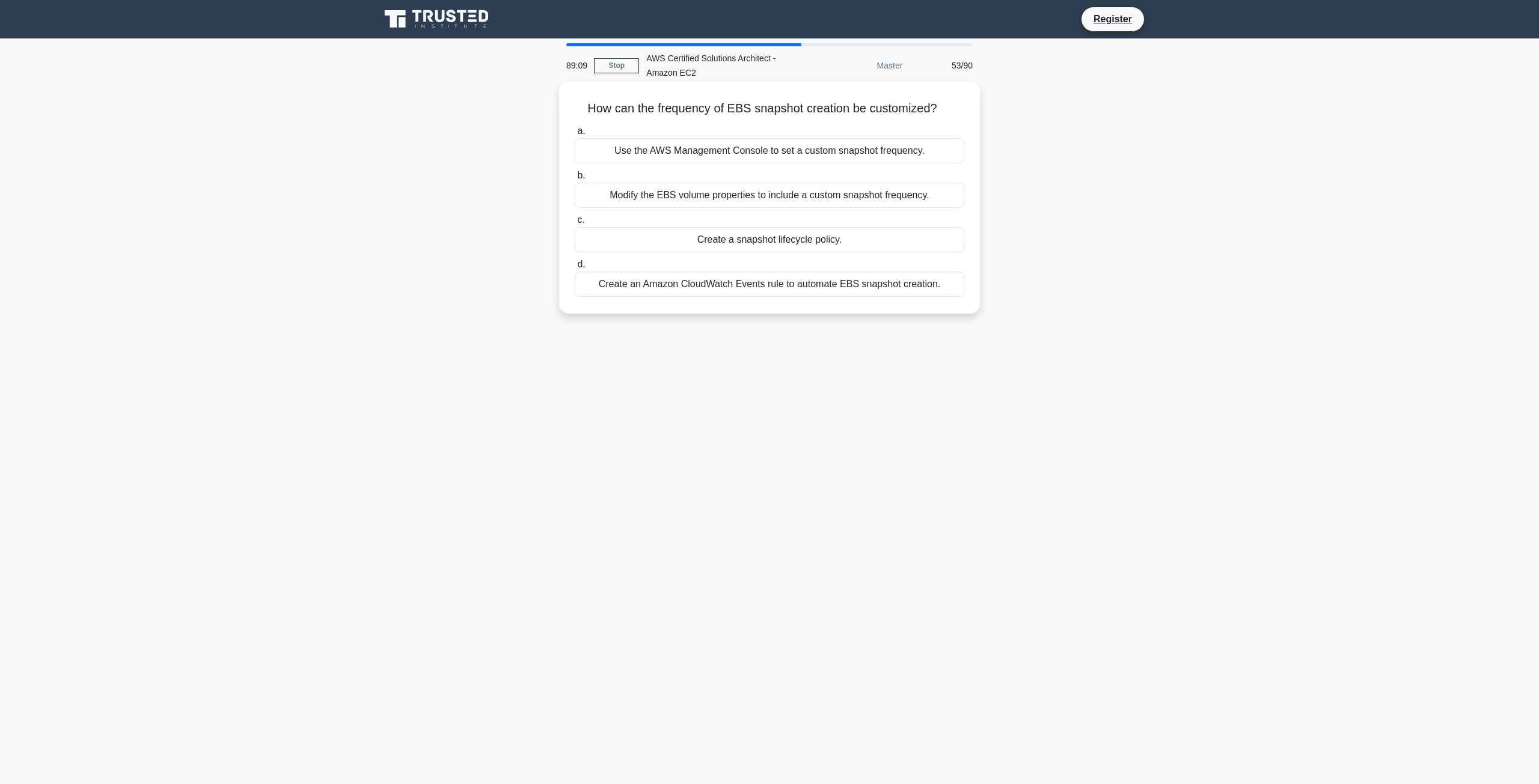
click at [790, 283] on div "Create an Amazon CloudWatch Events rule to automate EBS snapshot creation." at bounding box center [769, 284] width 389 height 26
click at [575, 269] on input "d. Create an Amazon CloudWatch Events rule to automate EBS snapshot creation." at bounding box center [575, 265] width 0 height 8
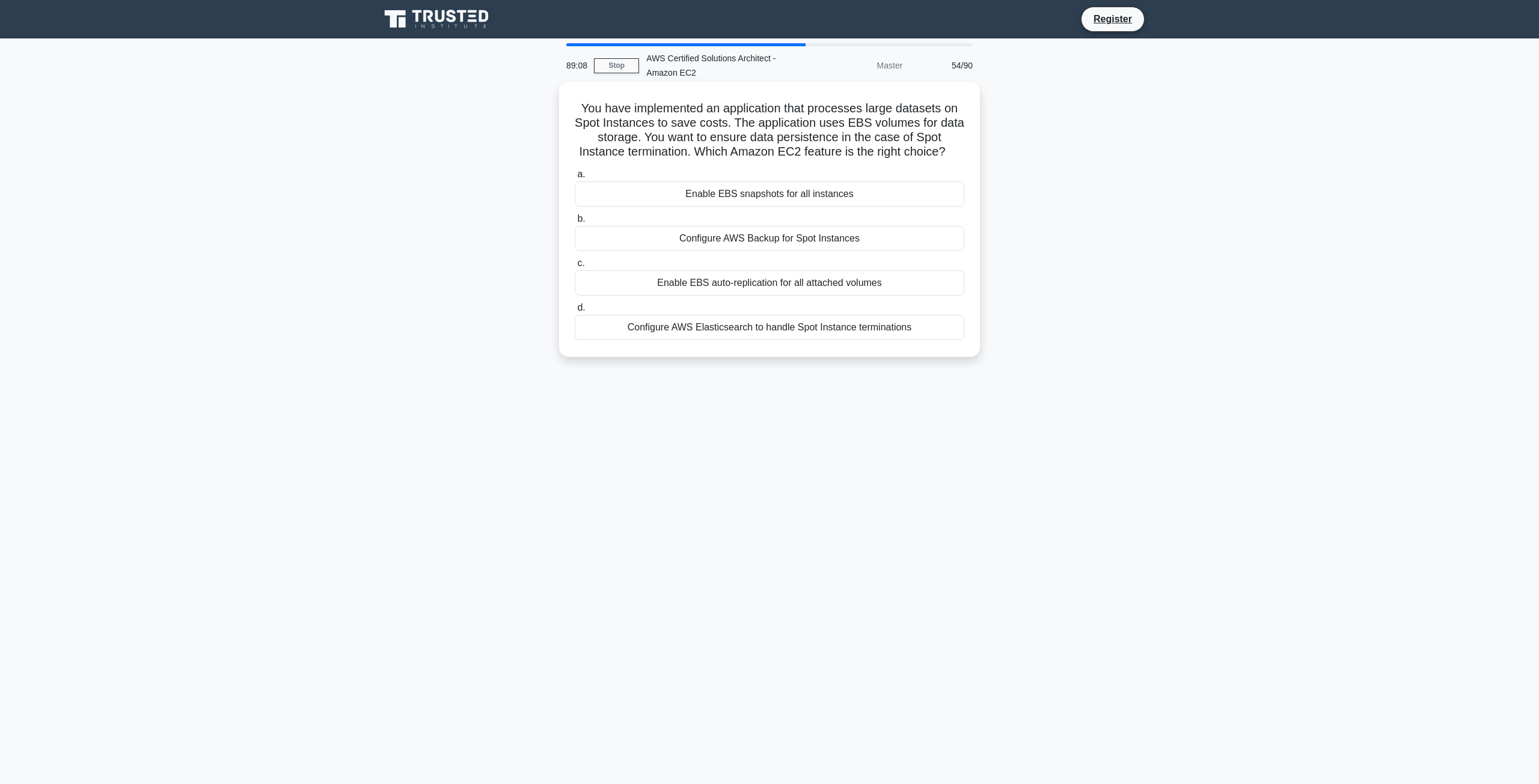
click at [753, 240] on div "Configure AWS Backup for Spot Instances" at bounding box center [769, 239] width 389 height 26
click at [575, 223] on input "b. Configure AWS Backup for Spot Instances" at bounding box center [575, 219] width 0 height 8
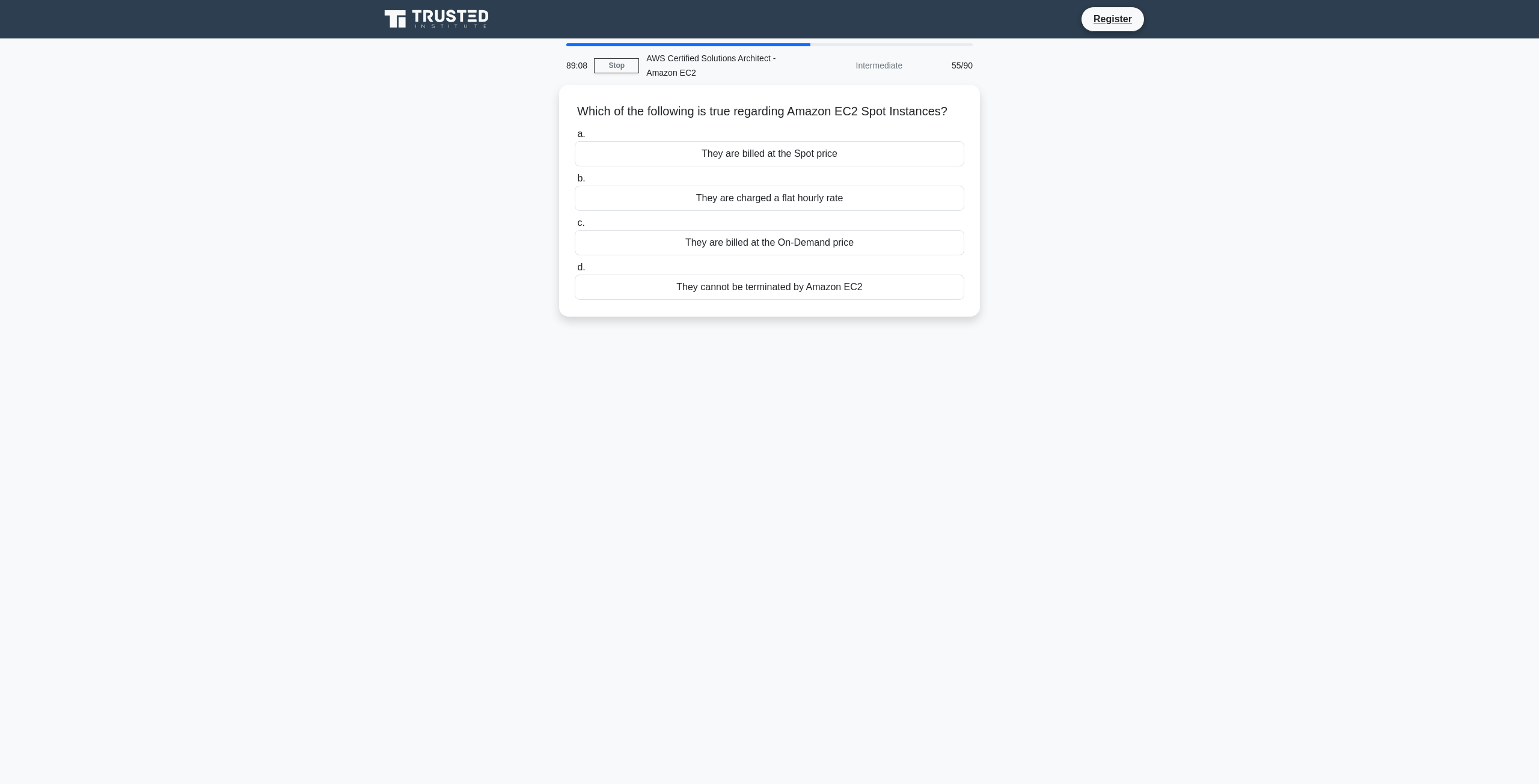
click at [745, 207] on div "They are charged a flat hourly rate" at bounding box center [769, 199] width 389 height 26
click at [575, 183] on input "b. They are charged a flat hourly rate" at bounding box center [575, 179] width 0 height 8
drag, startPoint x: 754, startPoint y: 210, endPoint x: 759, endPoint y: 213, distance: 5.8
click at [756, 209] on div "They are charged a flat hourly rate" at bounding box center [769, 196] width 389 height 26
click at [575, 180] on input "b. They are charged a flat hourly rate" at bounding box center [575, 176] width 0 height 8
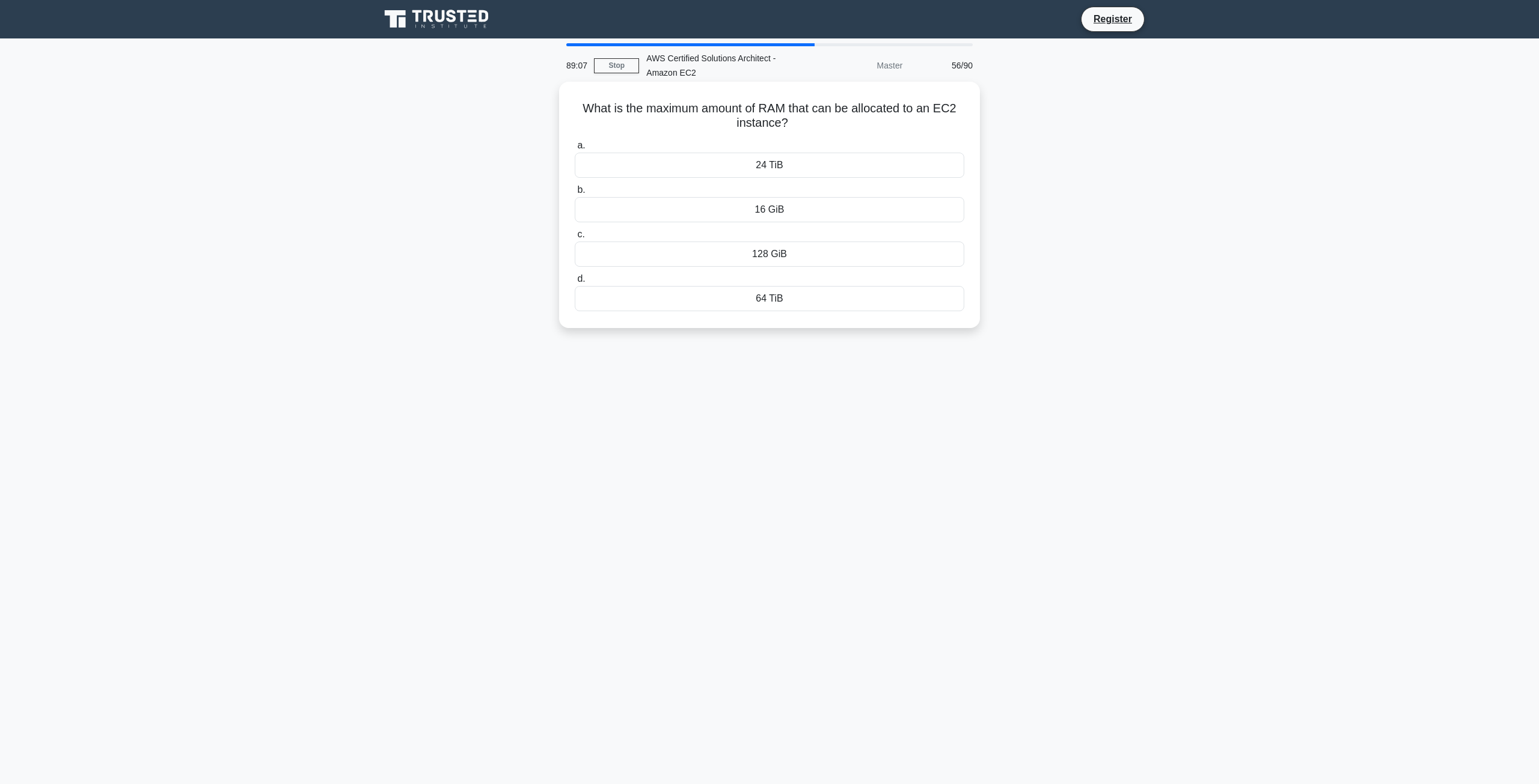
click at [796, 263] on div "128 GiB" at bounding box center [769, 254] width 389 height 26
click at [575, 239] on input "c. 128 GiB" at bounding box center [575, 235] width 0 height 8
click at [778, 270] on div "a. http://169.254.169.254/latest/meta-data/iam/security-credentials/role-name b…" at bounding box center [769, 224] width 404 height 178
click at [747, 229] on label "c. http://169.254.169.254/latest/user-data/iam/security-credentials" at bounding box center [769, 247] width 389 height 40
click at [575, 231] on input "c. http://169.254.169.254/latest/user-data/iam/security-credentials" at bounding box center [575, 235] width 0 height 8
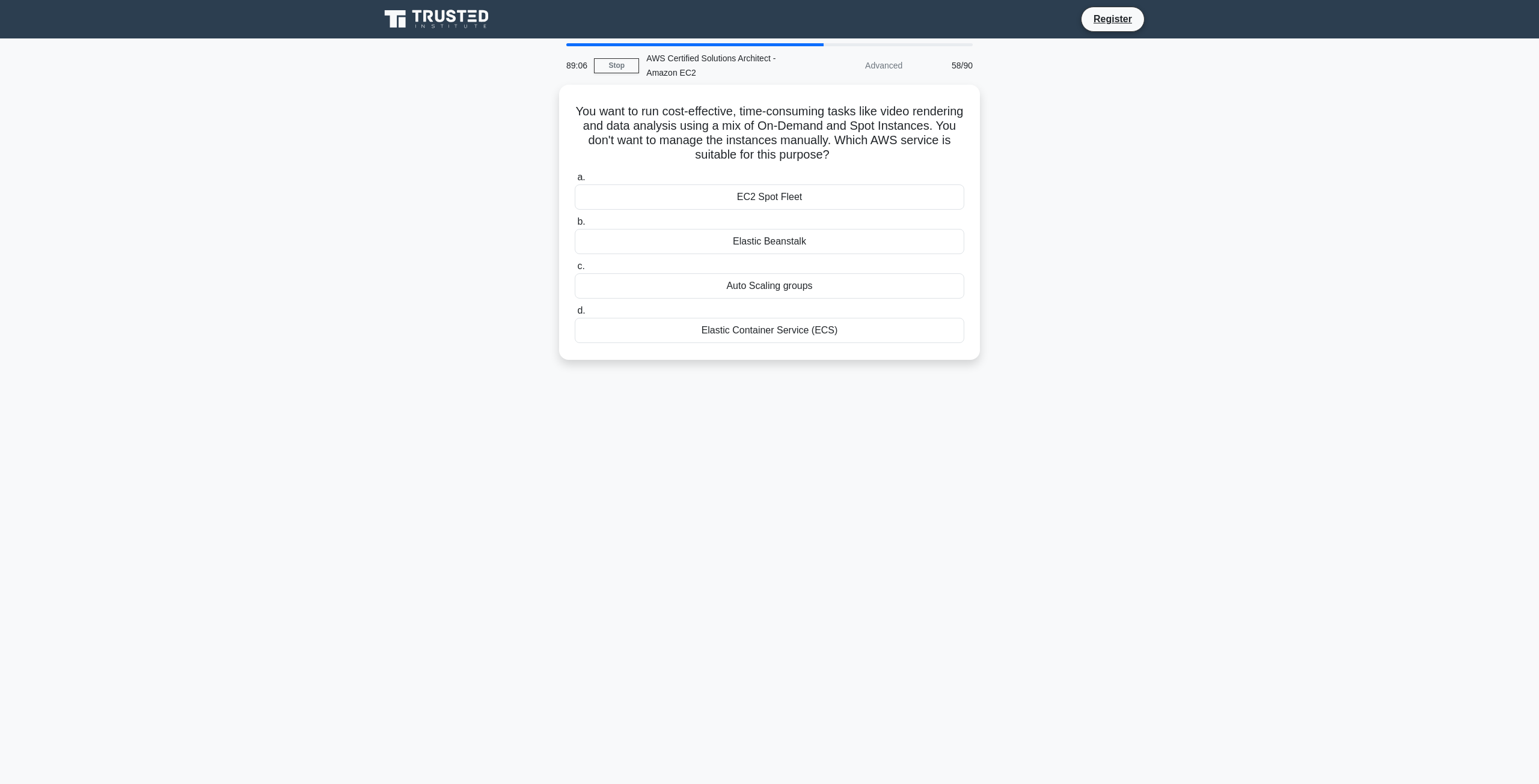
click at [752, 207] on div "a. EC2 Spot Fleet b. Elastic Beanstalk c. d." at bounding box center [769, 256] width 404 height 178
click at [780, 219] on label "b. Elastic Beanstalk" at bounding box center [769, 231] width 389 height 40
click at [575, 219] on input "b. Elastic Beanstalk" at bounding box center [575, 219] width 0 height 8
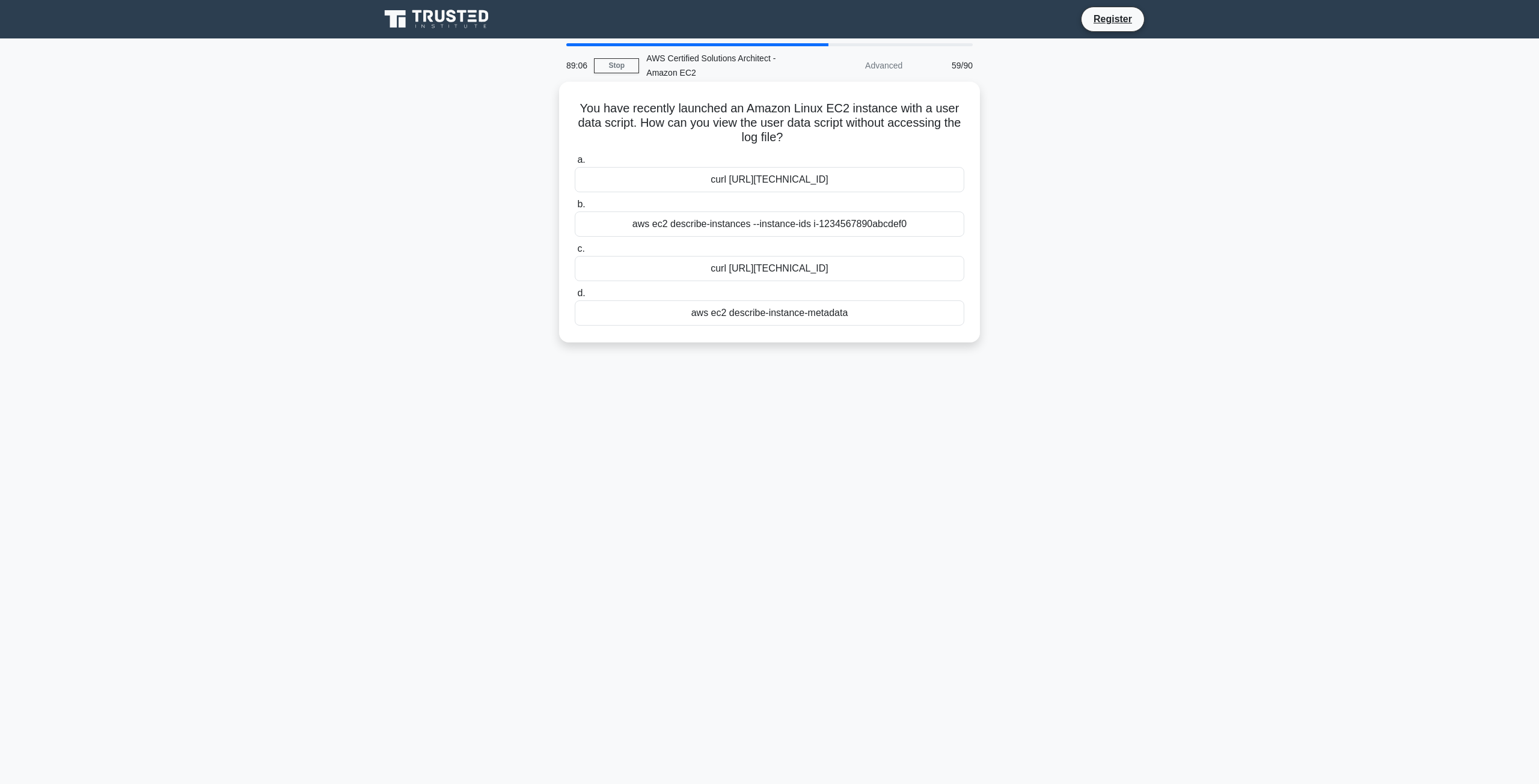
click at [787, 279] on div "curl [URL][TECHNICAL_ID]" at bounding box center [769, 269] width 389 height 26
click at [575, 253] on input "c. curl http://169.254.169.254/latest/user-data" at bounding box center [575, 249] width 0 height 8
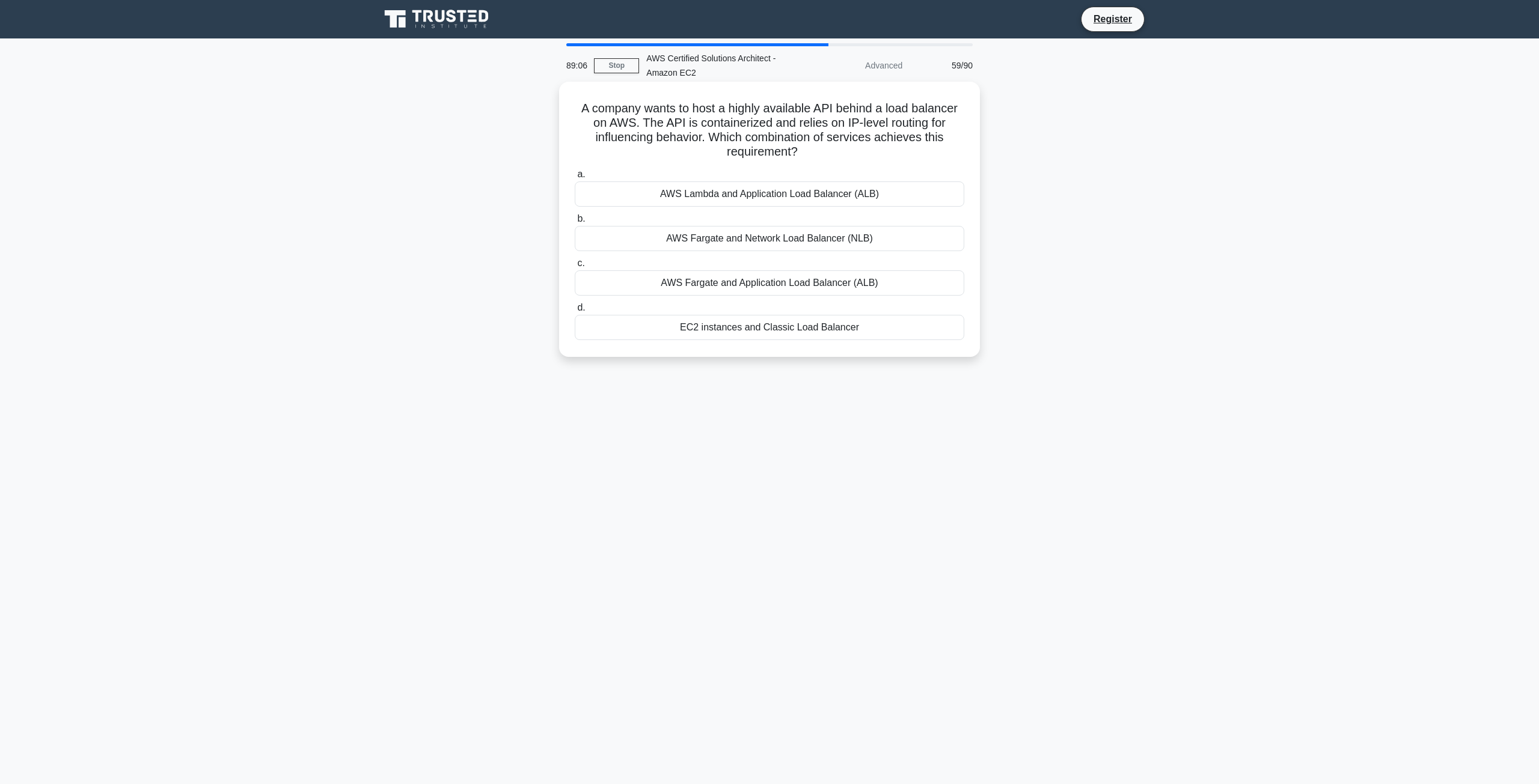
drag, startPoint x: 762, startPoint y: 266, endPoint x: 749, endPoint y: 230, distance: 38.3
click at [761, 263] on label "c. AWS Fargate and Application Load Balancer (ALB)" at bounding box center [769, 275] width 389 height 40
click at [575, 263] on input "c. AWS Fargate and Application Load Balancer (ALB)" at bounding box center [575, 263] width 0 height 8
click at [747, 223] on label "b. AWS Fargate and Network Load Balancer (NLB)" at bounding box center [769, 231] width 389 height 40
click at [575, 223] on input "b. AWS Fargate and Network Load Balancer (NLB)" at bounding box center [575, 219] width 0 height 8
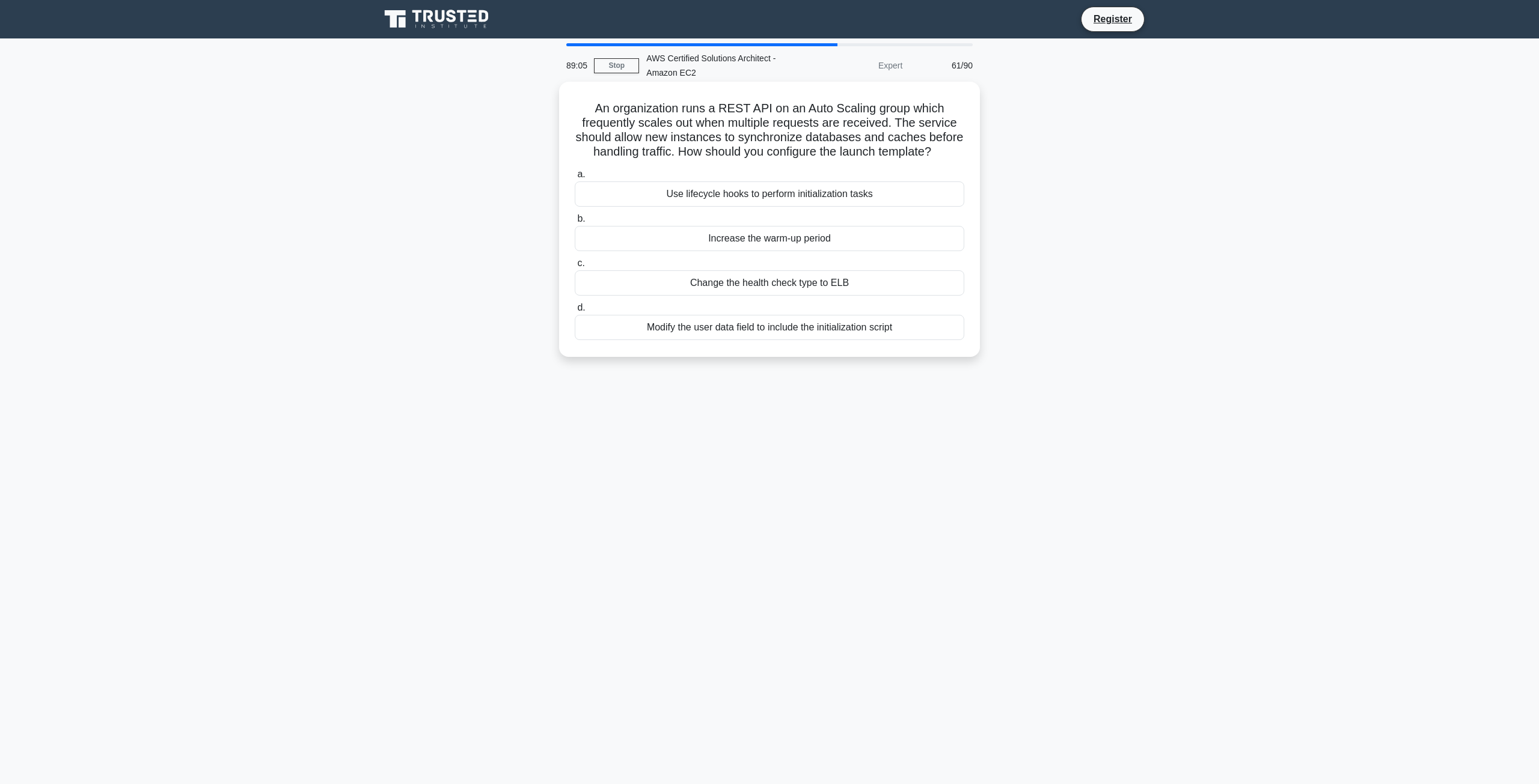
click at [737, 201] on div "Use lifecycle hooks to perform initialization tasks" at bounding box center [769, 194] width 389 height 26
click at [575, 179] on input "a. Use lifecycle hooks to perform initialization tasks" at bounding box center [575, 174] width 0 height 8
click at [741, 191] on label "a. Use lifecycle hooks to perform initialization tasks" at bounding box center [769, 188] width 389 height 41
click at [575, 179] on input "a. Use lifecycle hooks to perform initialization tasks" at bounding box center [575, 174] width 0 height 8
click at [703, 170] on label "a. Amazon EBS-backed instance." at bounding box center [769, 190] width 389 height 40
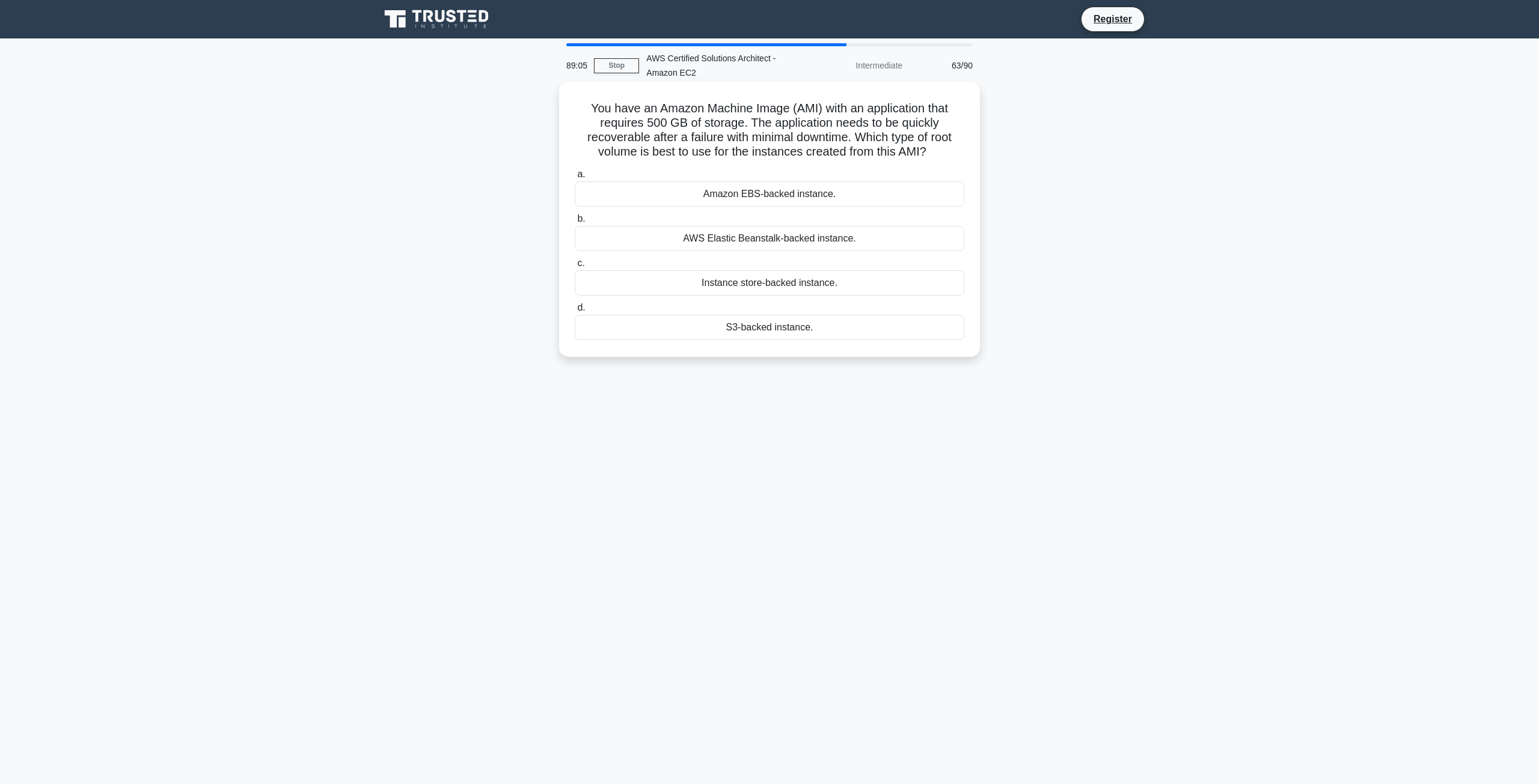
click at [575, 170] on input "a. Amazon EBS-backed instance." at bounding box center [575, 174] width 0 height 8
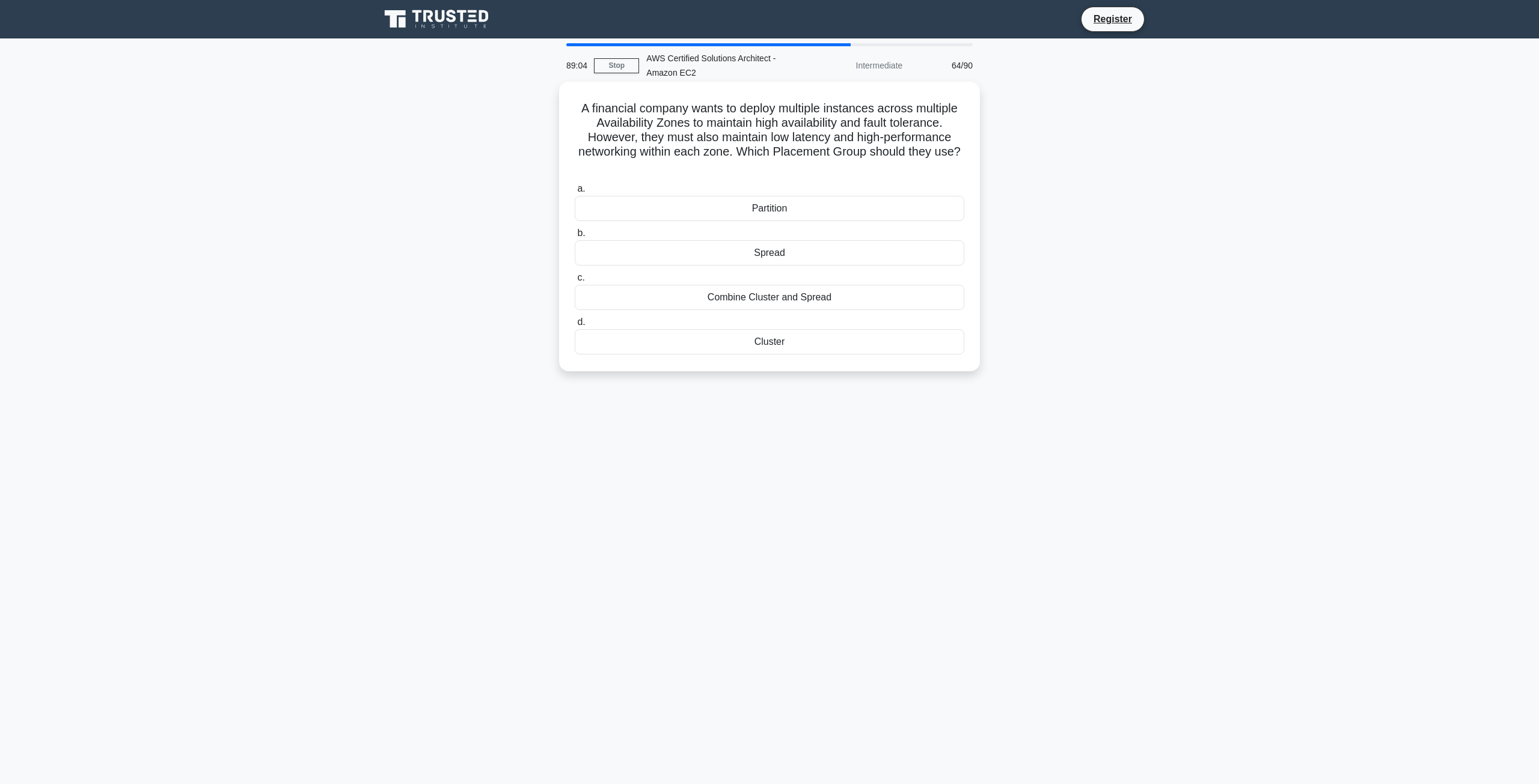
click at [761, 253] on div "Spread" at bounding box center [769, 253] width 389 height 26
click at [790, 281] on label "c. Combine Cluster and Spread" at bounding box center [769, 290] width 389 height 40
click at [575, 281] on input "c. Combine Cluster and Spread" at bounding box center [575, 278] width 0 height 8
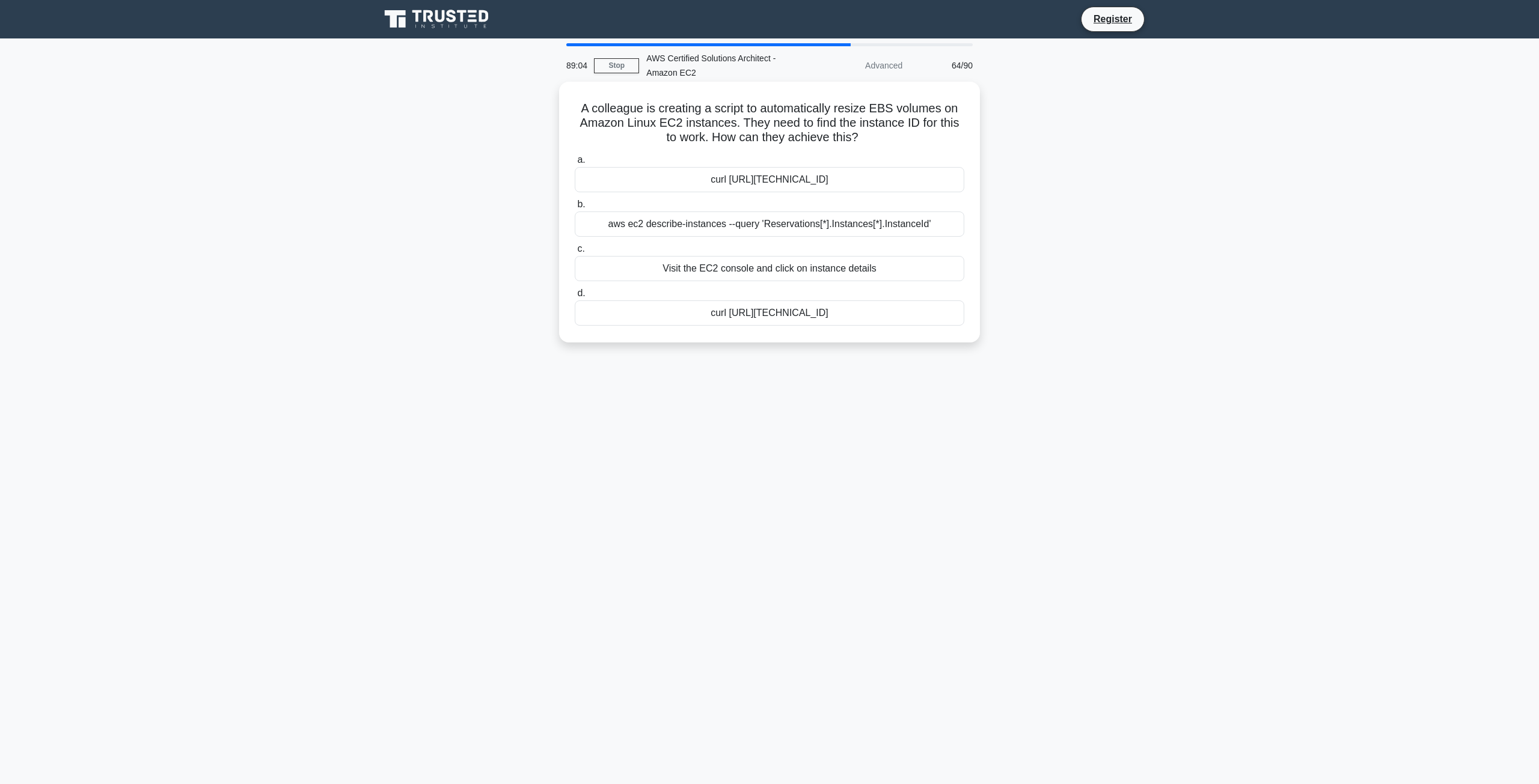
drag, startPoint x: 786, startPoint y: 286, endPoint x: 753, endPoint y: 290, distance: 33.2
click at [783, 288] on div "a. curl http://169.254.169.254/latest/meta-data/instance-id b. aws ec2 describe…" at bounding box center [769, 239] width 404 height 178
click at [737, 293] on label "d. curl http://192.168.0.254/latest/meta-data/instance-id" at bounding box center [769, 305] width 389 height 40
click at [575, 293] on input "d. curl http://192.168.0.254/latest/meta-data/instance-id" at bounding box center [575, 293] width 0 height 8
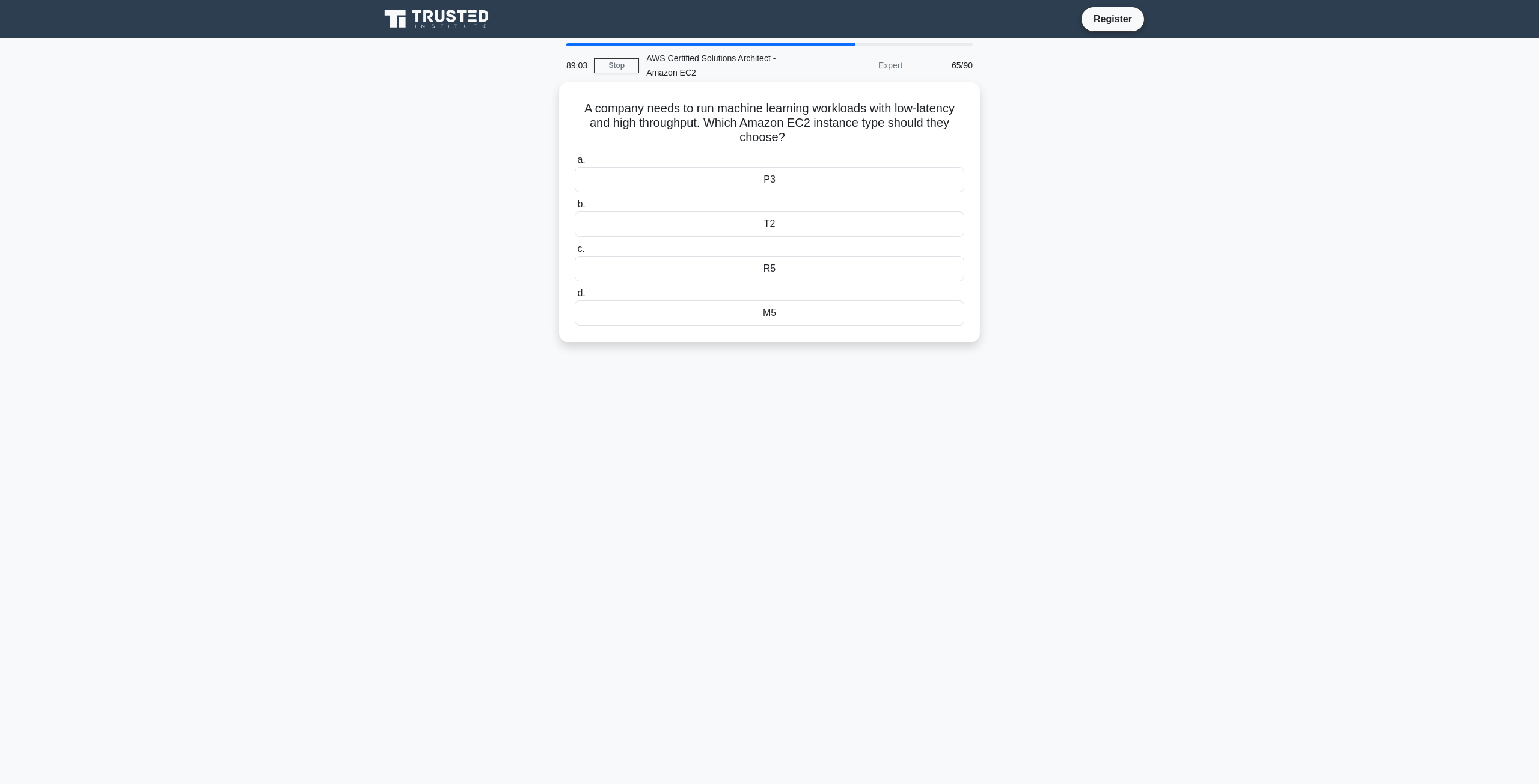
click at [724, 274] on div "a. P3 b. T2 c. d." at bounding box center [769, 239] width 404 height 178
click at [717, 239] on div "a. P3 b. T2 c. d." at bounding box center [769, 239] width 404 height 178
click at [738, 218] on div "T2" at bounding box center [769, 224] width 389 height 26
click at [575, 209] on input "b. T2" at bounding box center [575, 205] width 0 height 8
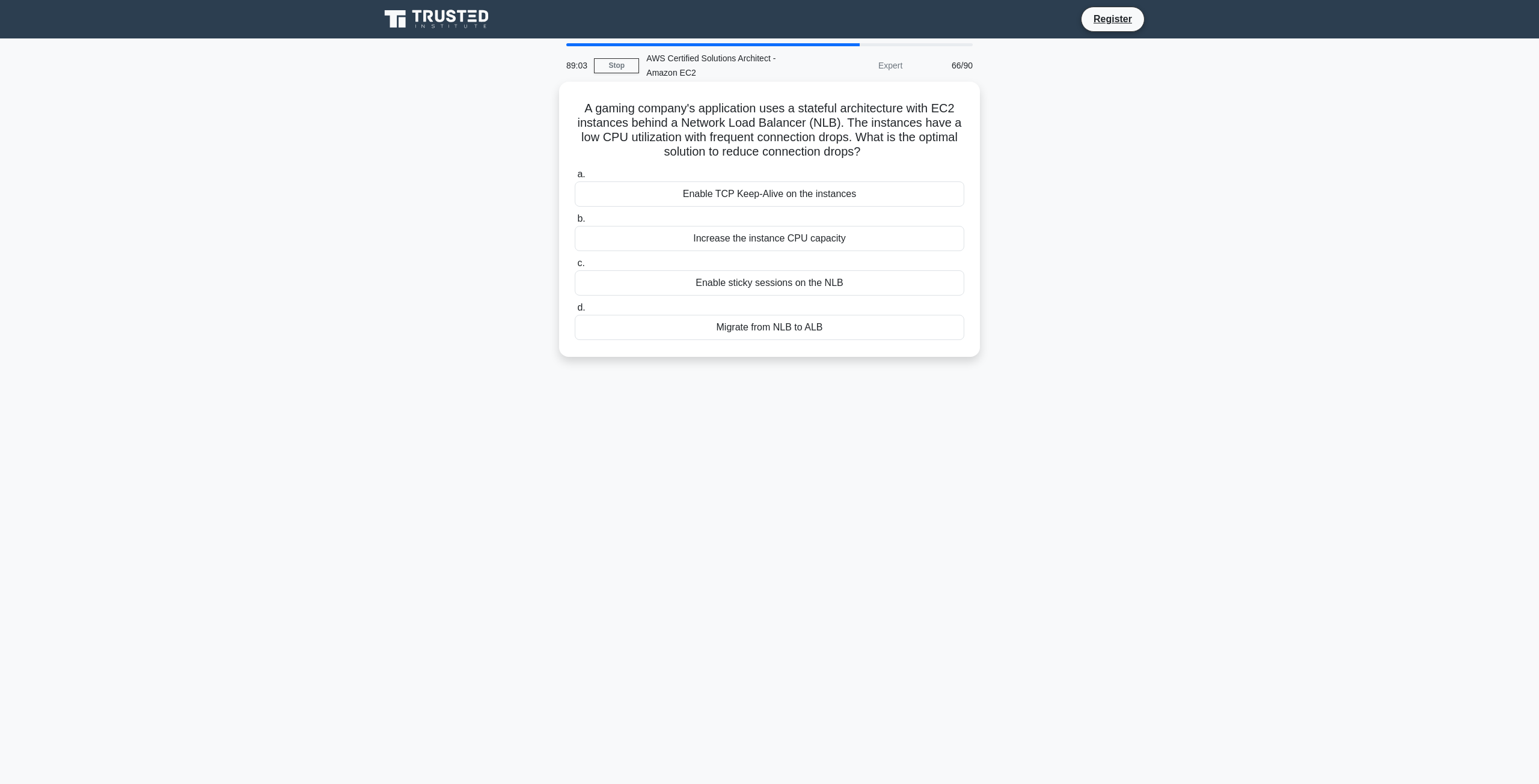
click at [752, 210] on div "a. Enable TCP Keep-Alive on the instances b. Increase the instance CPU capacity…" at bounding box center [769, 253] width 404 height 178
drag, startPoint x: 765, startPoint y: 212, endPoint x: 777, endPoint y: 225, distance: 17.7
click at [767, 215] on div "a. Enable TCP Keep-Alive on the instances b. Increase the instance CPU capacity…" at bounding box center [769, 253] width 404 height 178
click at [787, 257] on div "a. Enable TCP Keep-Alive on the instances b. Increase the instance CPU capacity…" at bounding box center [769, 253] width 404 height 178
click at [794, 300] on div "a. Enable TCP Keep-Alive on the instances b. Increase the instance CPU capacity…" at bounding box center [769, 253] width 404 height 178
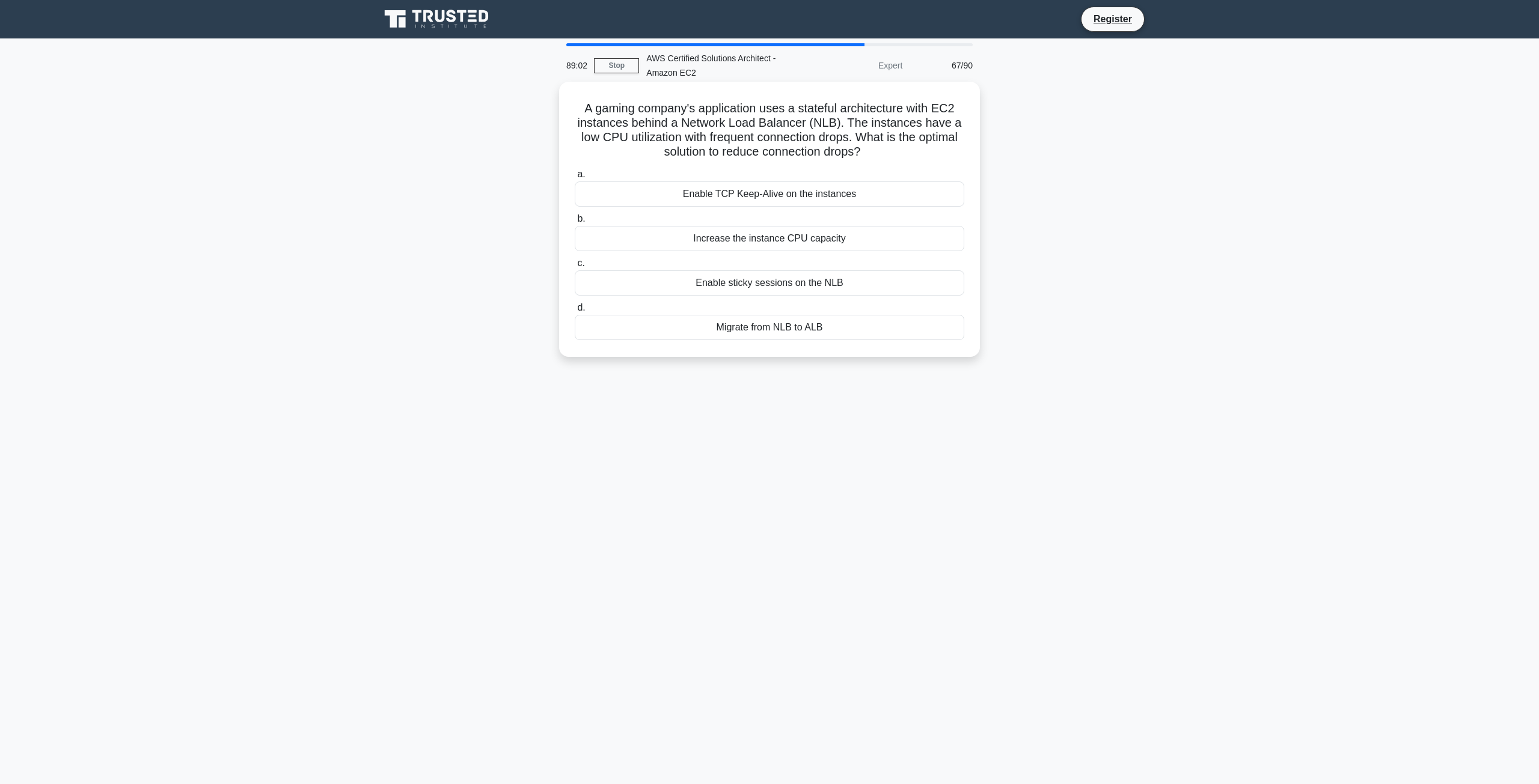
click at [799, 313] on label "d. Migrate from NLB to ALB" at bounding box center [769, 320] width 389 height 40
click at [575, 312] on input "d. Migrate from NLB to ALB" at bounding box center [575, 308] width 0 height 8
click at [778, 302] on label "d. Use Launch configurations to trigger scaling based on CloudWatch alarms" at bounding box center [769, 320] width 389 height 40
click at [575, 304] on input "d. Use Launch configurations to trigger scaling based on CloudWatch alarms" at bounding box center [575, 308] width 0 height 8
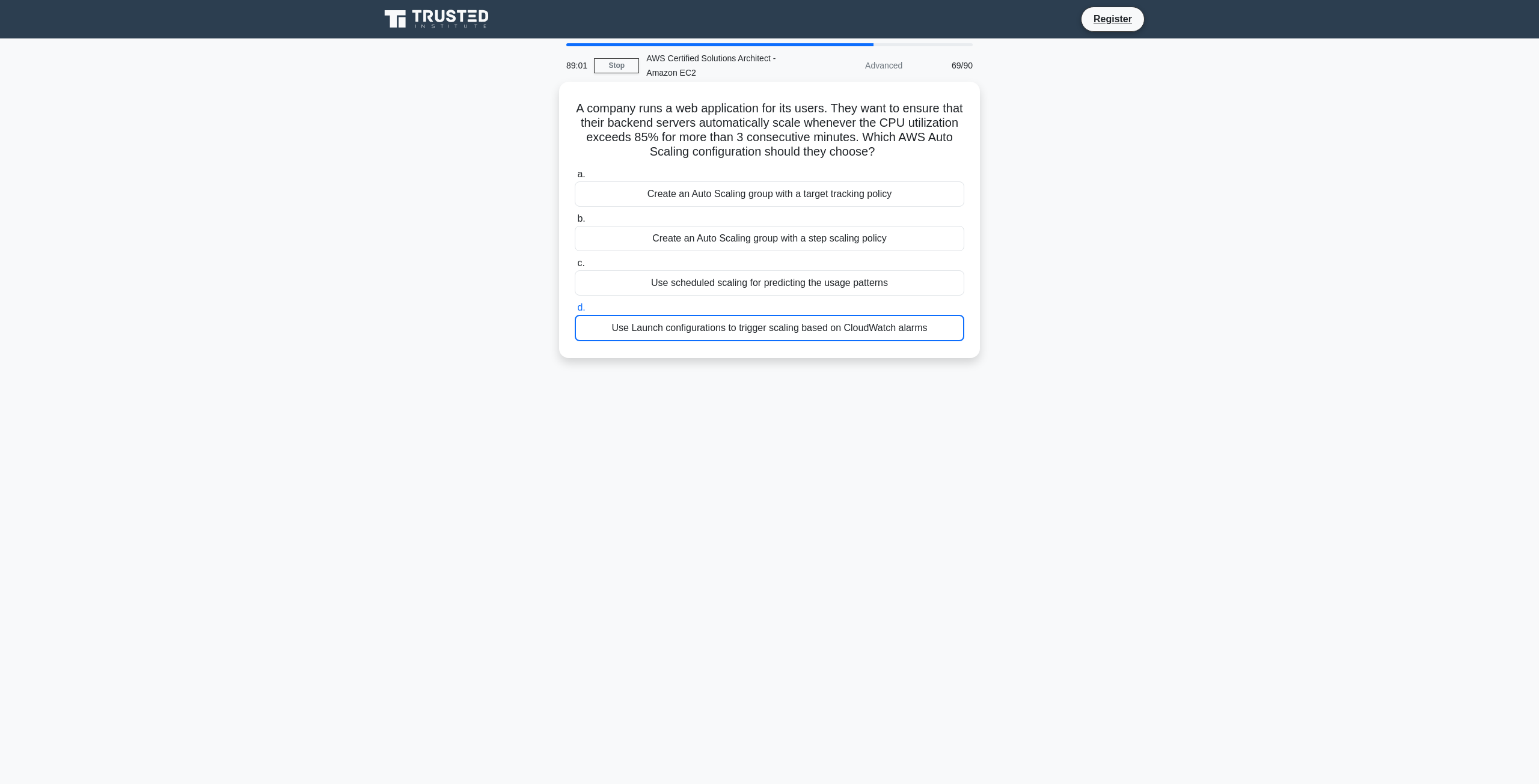
click at [755, 256] on label "c. Use scheduled scaling for predicting the usage patterns" at bounding box center [769, 275] width 389 height 40
click at [575, 260] on input "c. Use scheduled scaling for predicting the usage patterns" at bounding box center [575, 263] width 0 height 8
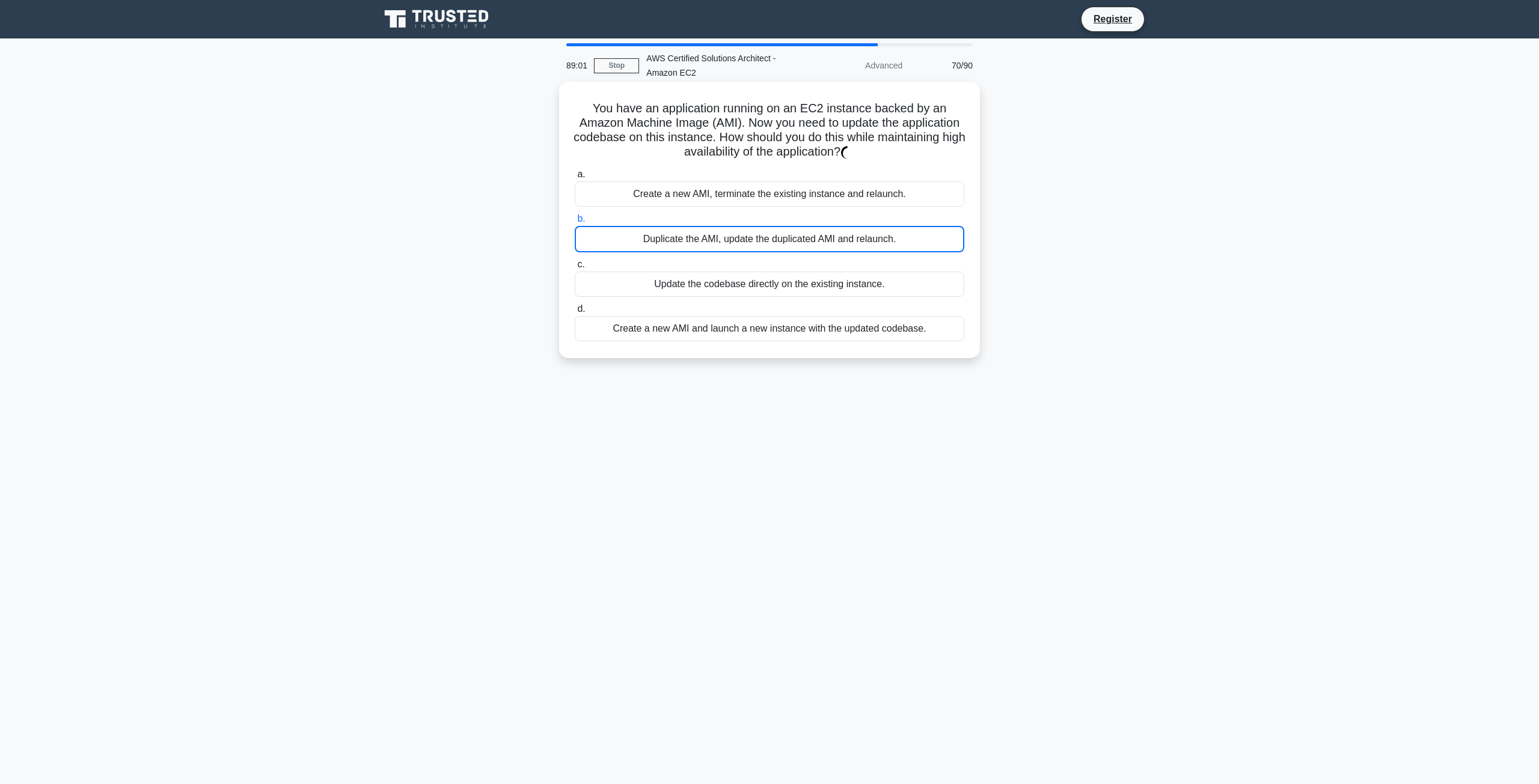
click at [778, 207] on div "a. Create a new AMI, terminate the existing instance and relaunch. b. Duplicate…" at bounding box center [769, 254] width 404 height 179
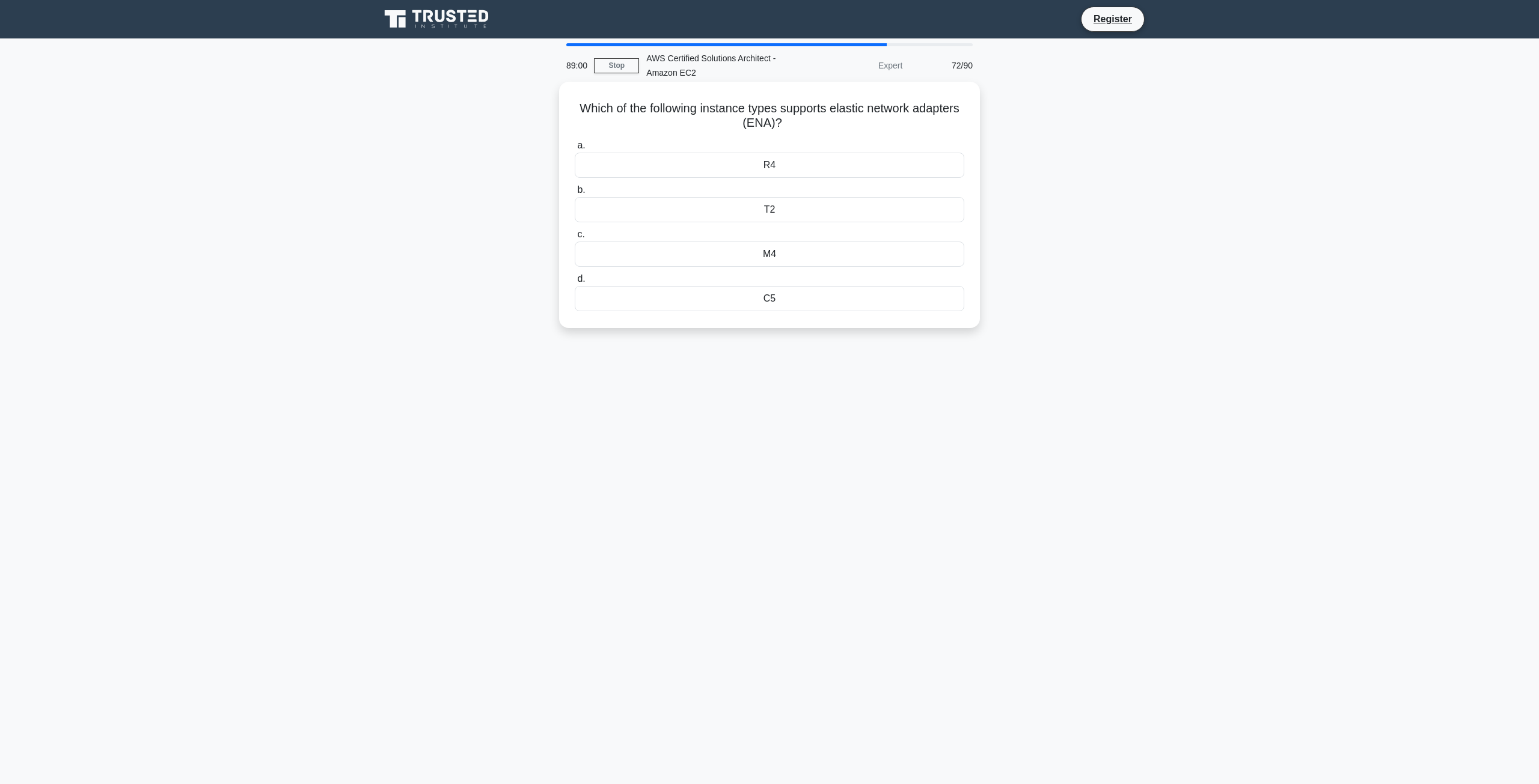
click at [750, 222] on div "T2" at bounding box center [769, 210] width 389 height 26
click at [575, 194] on input "b. T2" at bounding box center [575, 190] width 0 height 8
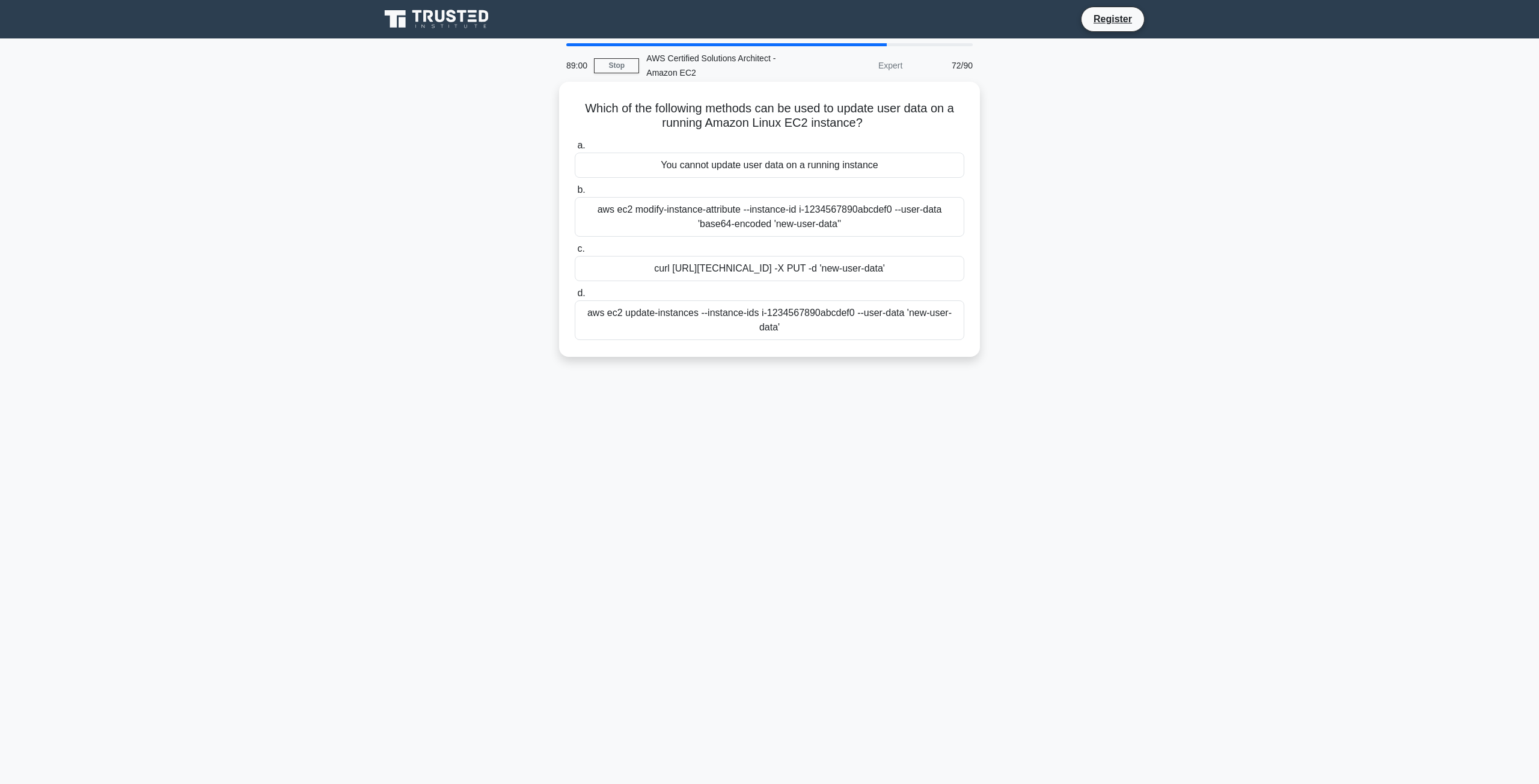
drag, startPoint x: 773, startPoint y: 237, endPoint x: 816, endPoint y: 277, distance: 58.7
click at [776, 242] on div "a. You cannot update user data on a running instance b. aws ec2 modify-instance…" at bounding box center [769, 239] width 404 height 207
click at [816, 279] on div "curl [URL][TECHNICAL_ID] -X PUT -d 'new-user-data'" at bounding box center [769, 269] width 389 height 26
click at [575, 253] on input "c. curl http://169.254.169.254/latest/user-data -X PUT -d 'new-user-data'" at bounding box center [575, 249] width 0 height 8
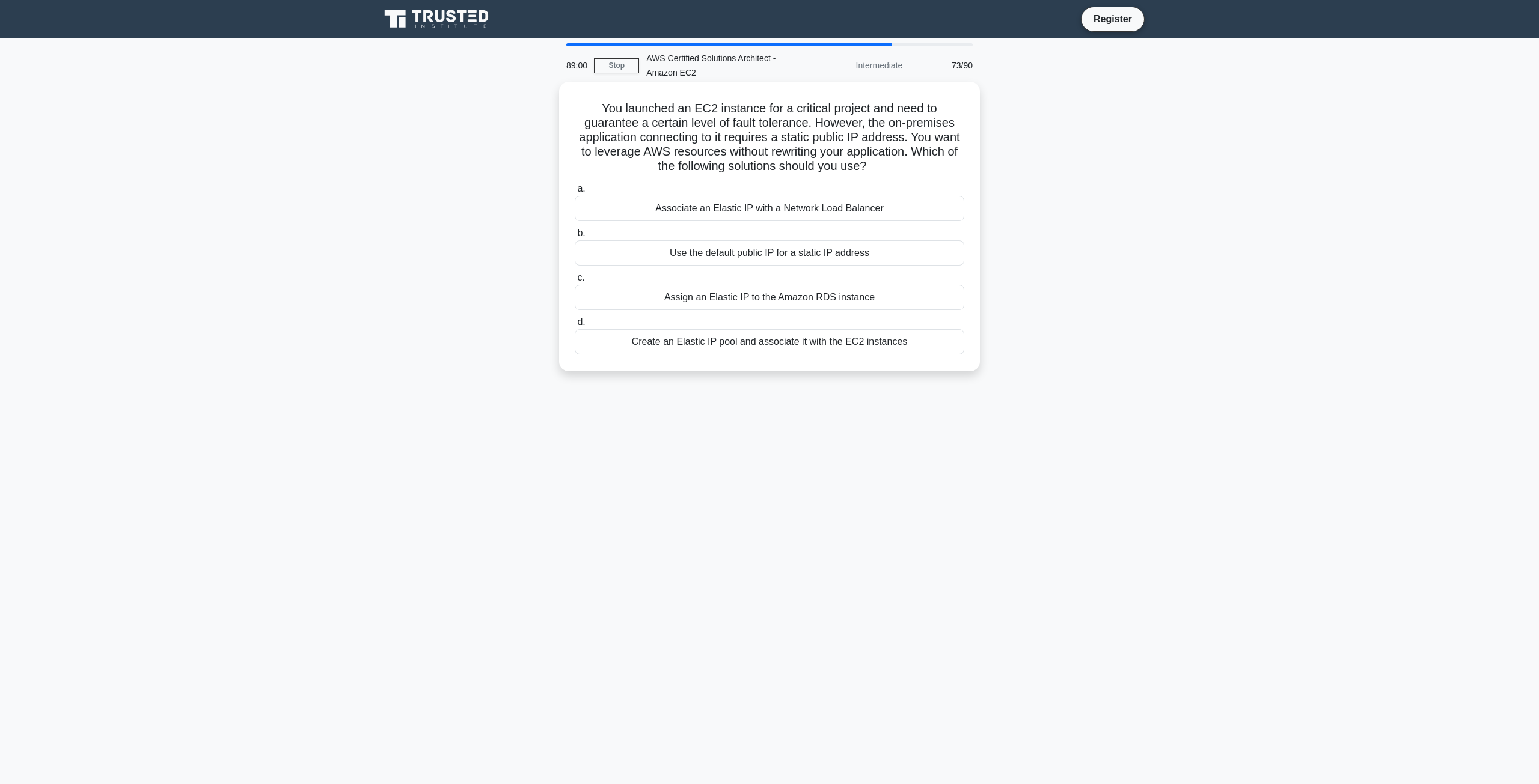
click at [804, 302] on div "Assign an Elastic IP to the Amazon RDS instance" at bounding box center [769, 298] width 389 height 26
drag, startPoint x: 784, startPoint y: 310, endPoint x: 779, endPoint y: 306, distance: 6.4
click at [781, 307] on div "a. Associate an Elastic IP with a Network Load Balancer b. Use the default publ…" at bounding box center [769, 268] width 404 height 178
click at [757, 279] on label "c. Assign an Elastic IP to the Amazon RDS instance" at bounding box center [769, 290] width 389 height 40
click at [575, 279] on input "c. Assign an Elastic IP to the Amazon RDS instance" at bounding box center [575, 278] width 0 height 8
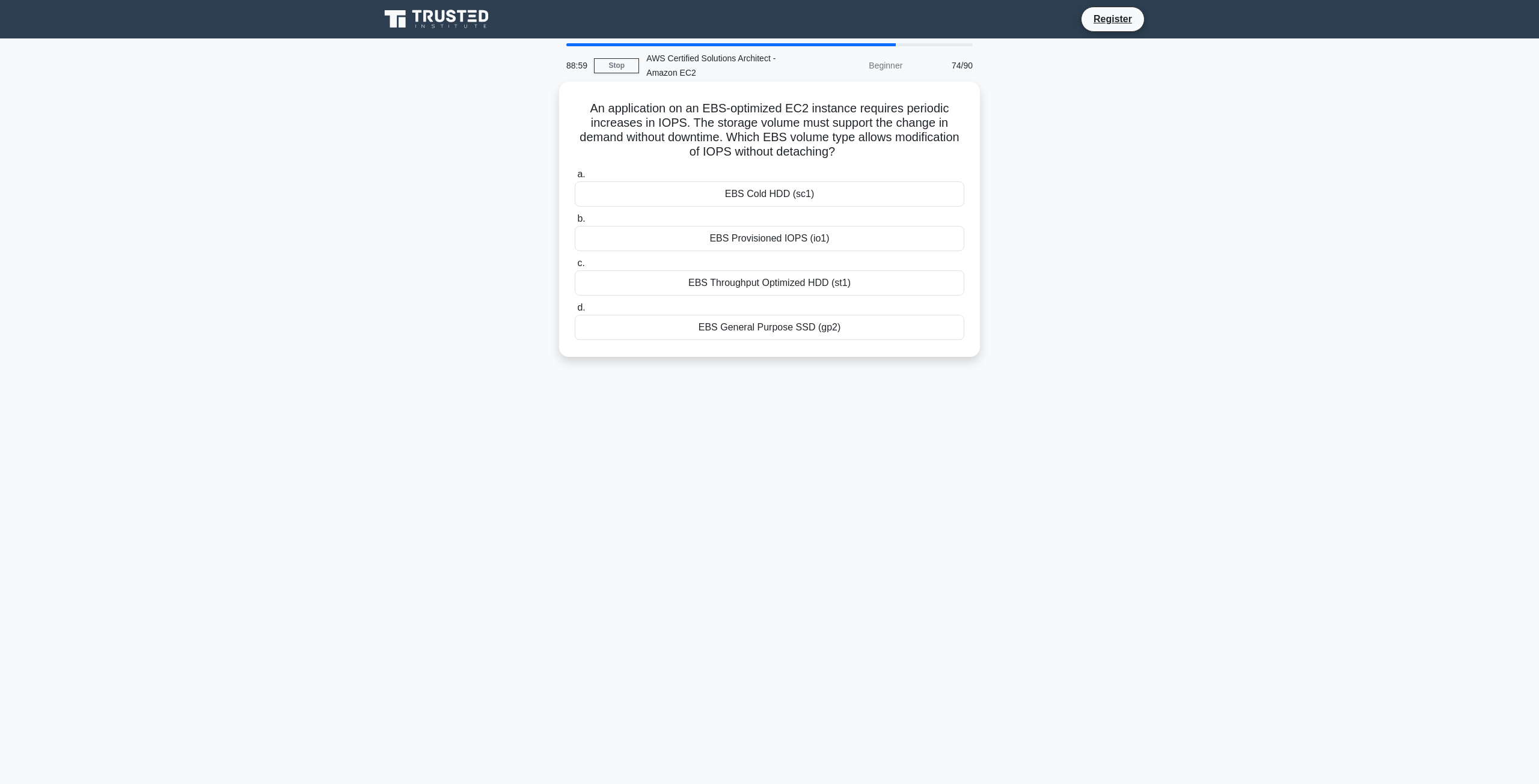
click at [745, 234] on div "EBS Provisioned IOPS (io1)" at bounding box center [769, 239] width 389 height 26
click at [575, 223] on input "b. EBS Provisioned IOPS (io1)" at bounding box center [575, 219] width 0 height 8
click at [744, 218] on label "b. EBS Provisioned IOPS (io1)" at bounding box center [769, 232] width 389 height 41
click at [575, 218] on input "b. EBS Provisioned IOPS (io1)" at bounding box center [575, 219] width 0 height 8
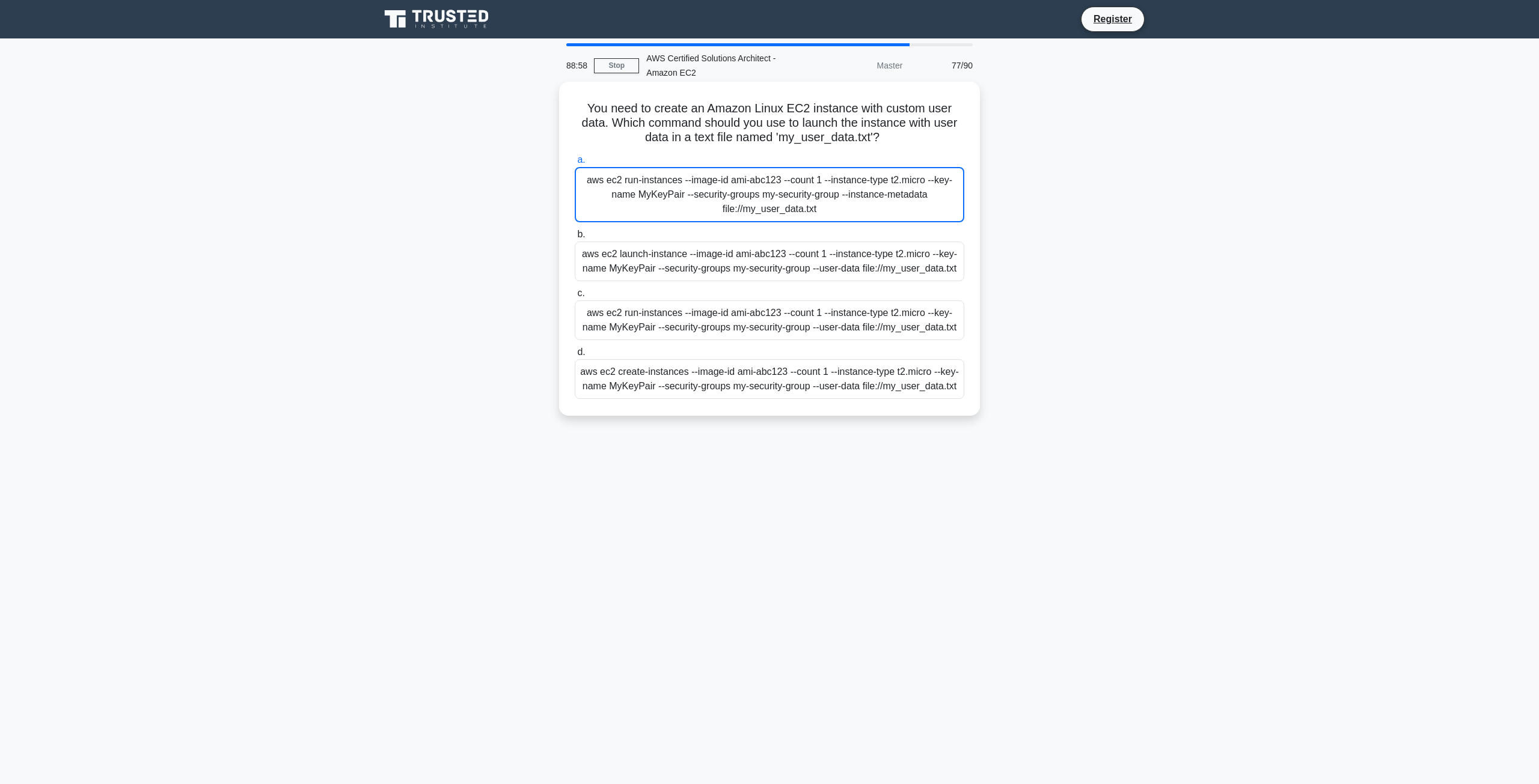
click at [790, 213] on div "aws ec2 run-instances --image-id ami-abc123 --count 1 --instance-type t2.micro …" at bounding box center [769, 195] width 389 height 56
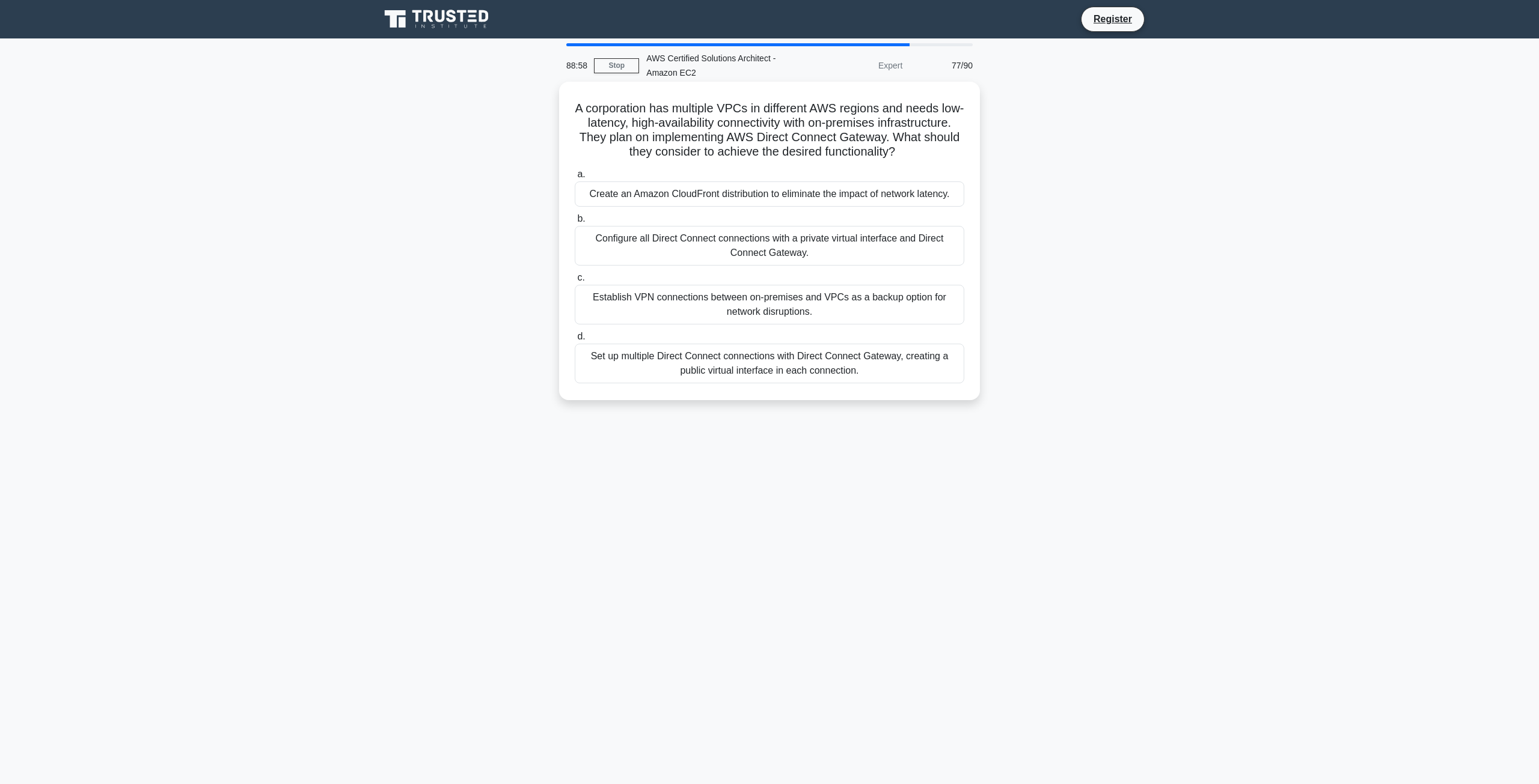
drag, startPoint x: 822, startPoint y: 237, endPoint x: 819, endPoint y: 296, distance: 59.1
click at [816, 325] on div "Establish VPN connections between on-premises and VPCs as a backup option for n…" at bounding box center [769, 305] width 389 height 40
click at [575, 282] on input "c. Establish VPN connections between on-premises and VPCs as a backup option fo…" at bounding box center [575, 278] width 0 height 8
click at [811, 349] on label "d. Set up multiple Direct Connect connections with Direct Connect Gateway, crea…" at bounding box center [769, 358] width 389 height 54
click at [575, 342] on input "d. Set up multiple Direct Connect connections with Direct Connect Gateway, crea…" at bounding box center [575, 338] width 0 height 8
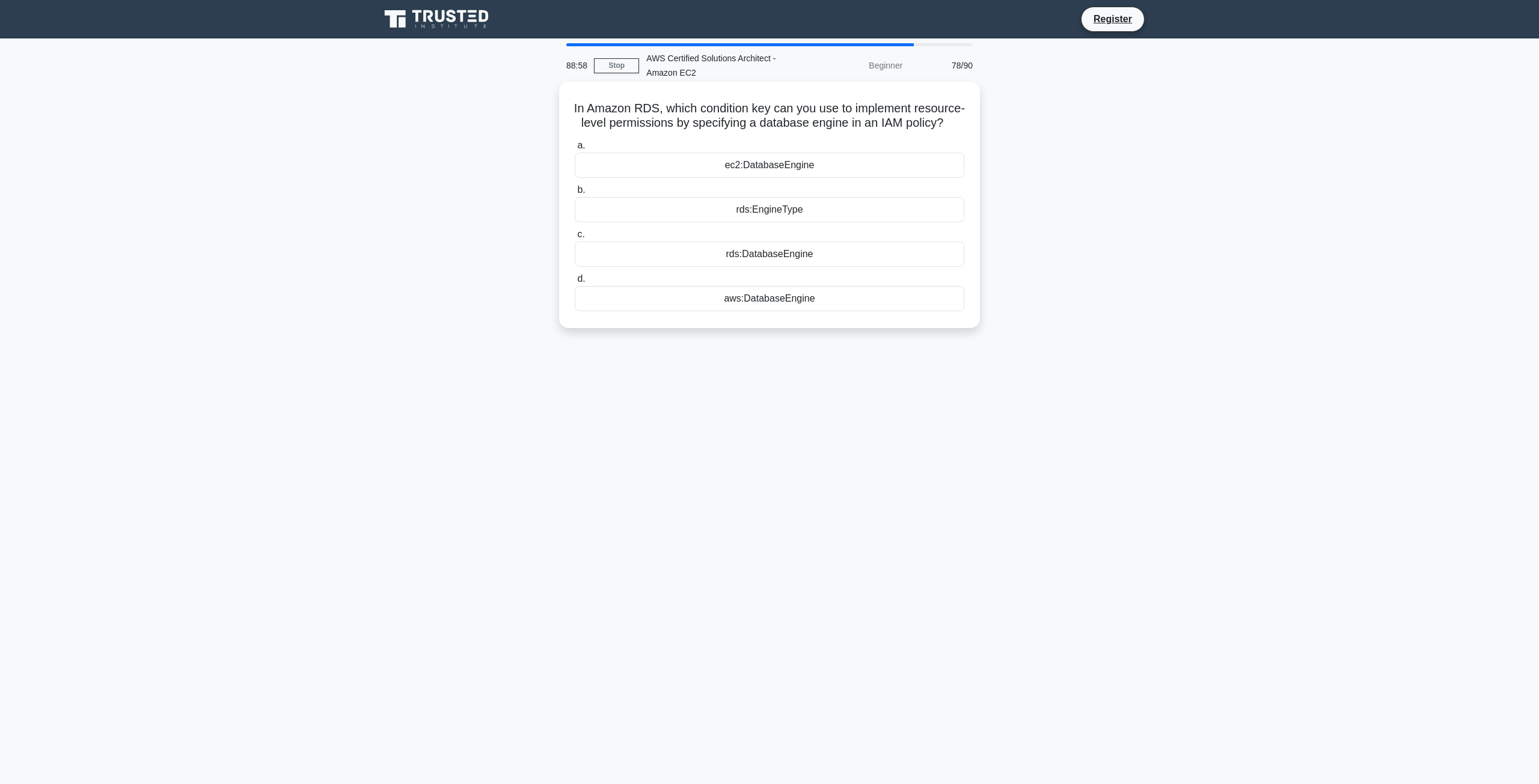
click at [750, 346] on div "In Amazon RDS, which condition key can you use to implement resource-level perm…" at bounding box center [769, 215] width 793 height 261
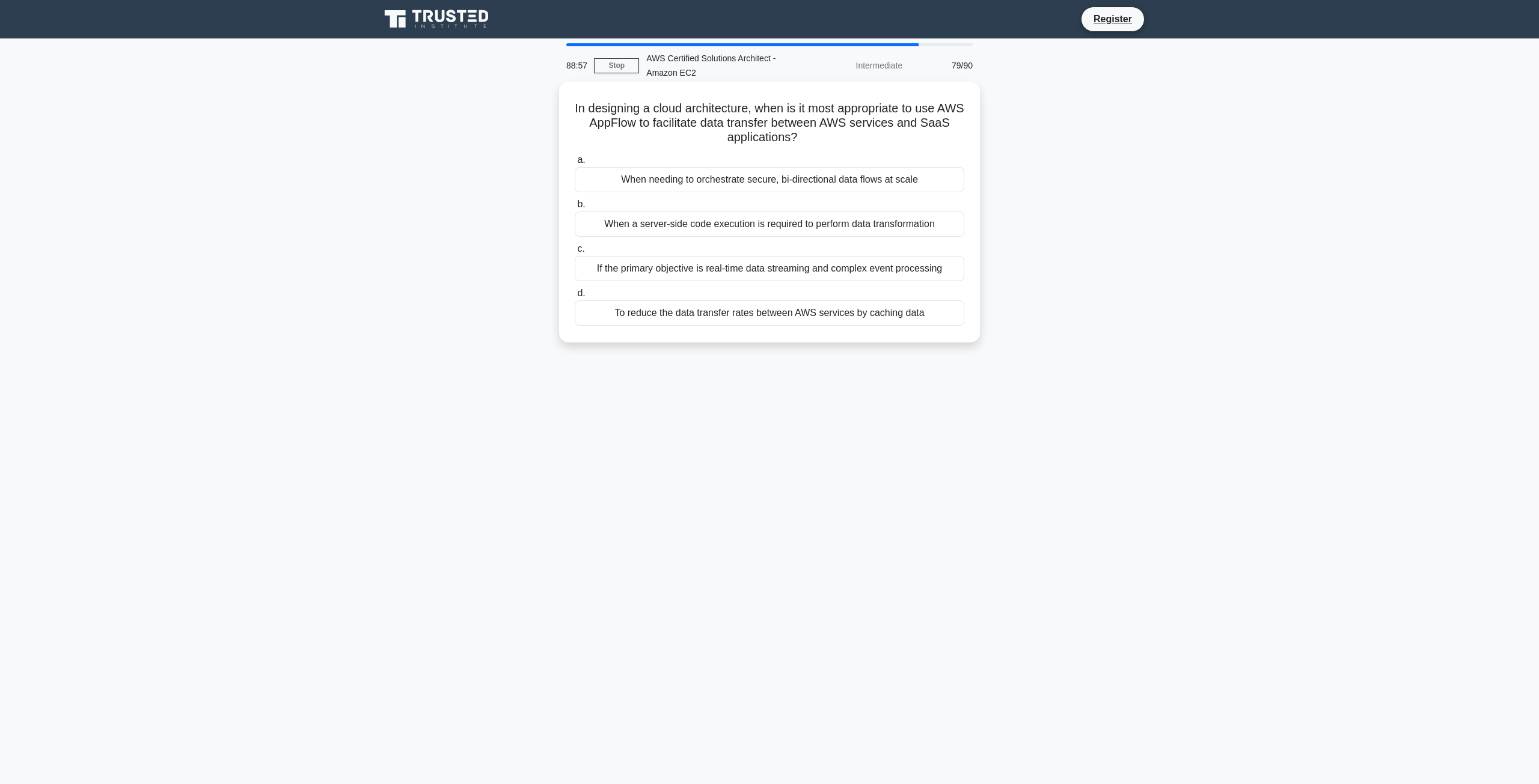
click at [730, 247] on label "c. If the primary objective is real-time data streaming and complex event proce…" at bounding box center [769, 261] width 389 height 40
click at [575, 247] on input "c. If the primary objective is real-time data streaming and complex event proce…" at bounding box center [575, 249] width 0 height 8
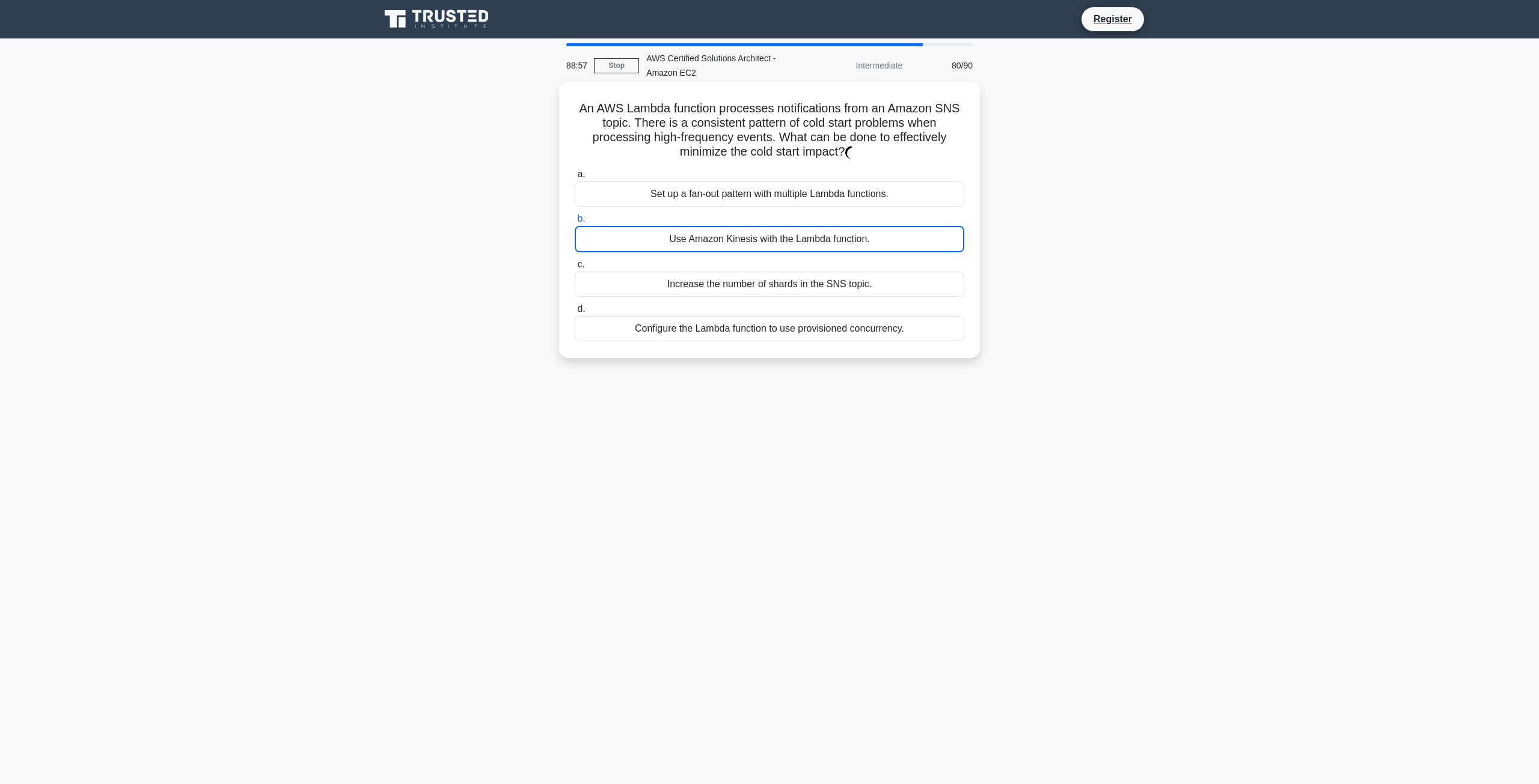
click at [762, 233] on div "Use Amazon Kinesis with the Lambda function." at bounding box center [769, 239] width 389 height 26
click at [575, 223] on input "b. Use Amazon Kinesis with the Lambda function." at bounding box center [575, 219] width 0 height 8
click at [797, 252] on div "Use Amazon Kinesis with the Lambda function." at bounding box center [769, 239] width 389 height 26
click at [575, 223] on input "b. Use Amazon Kinesis with the Lambda function." at bounding box center [575, 219] width 0 height 8
click at [811, 305] on div "a. Set up a fan-out pattern with multiple Lambda functions. b. Use Amazon Kines…" at bounding box center [769, 254] width 404 height 179
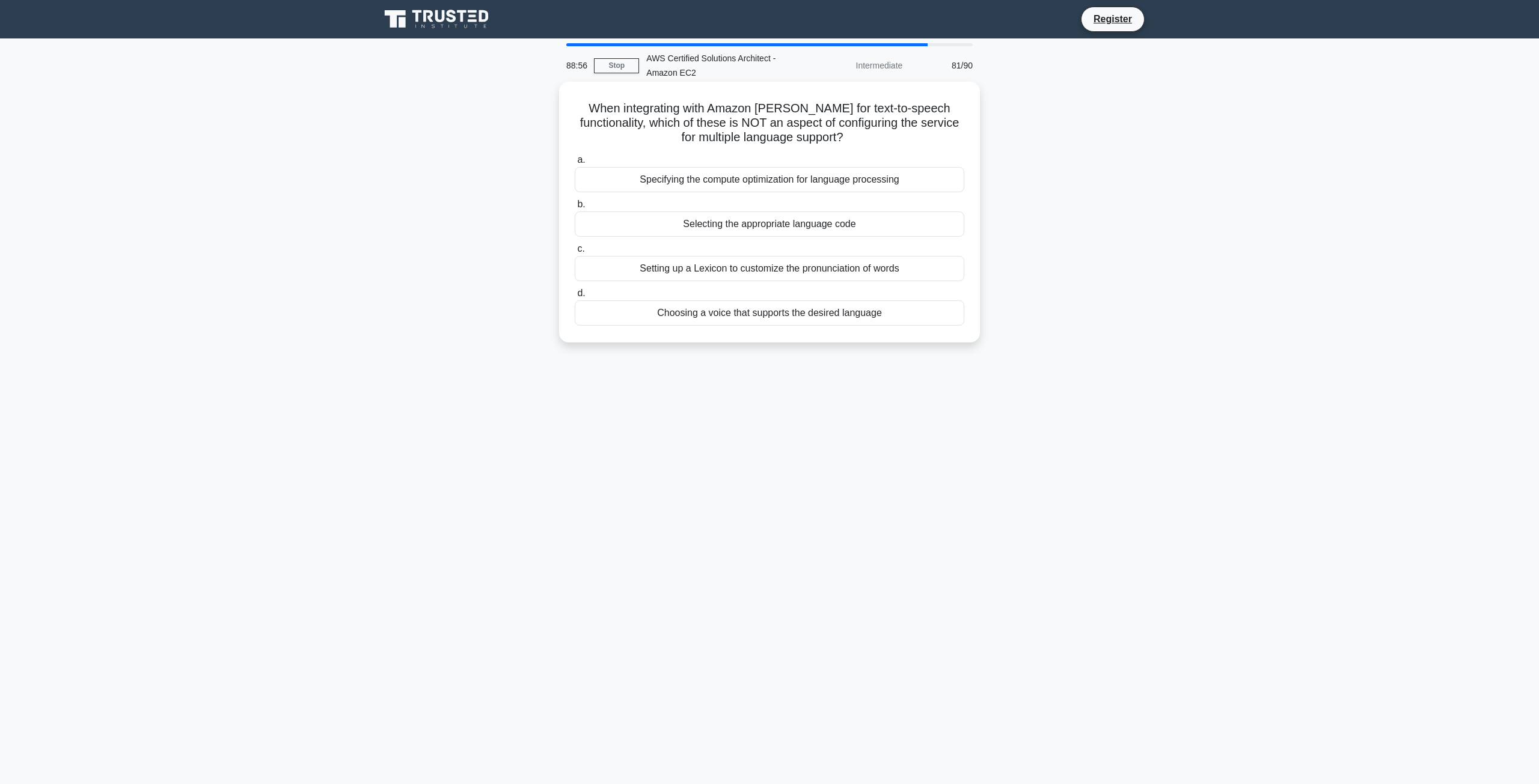
drag, startPoint x: 807, startPoint y: 316, endPoint x: 754, endPoint y: 301, distance: 55.1
click at [804, 319] on div "Choosing a voice that supports the desired language" at bounding box center [769, 314] width 389 height 26
click at [575, 298] on input "d. Choosing a voice that supports the desired language" at bounding box center [575, 293] width 0 height 8
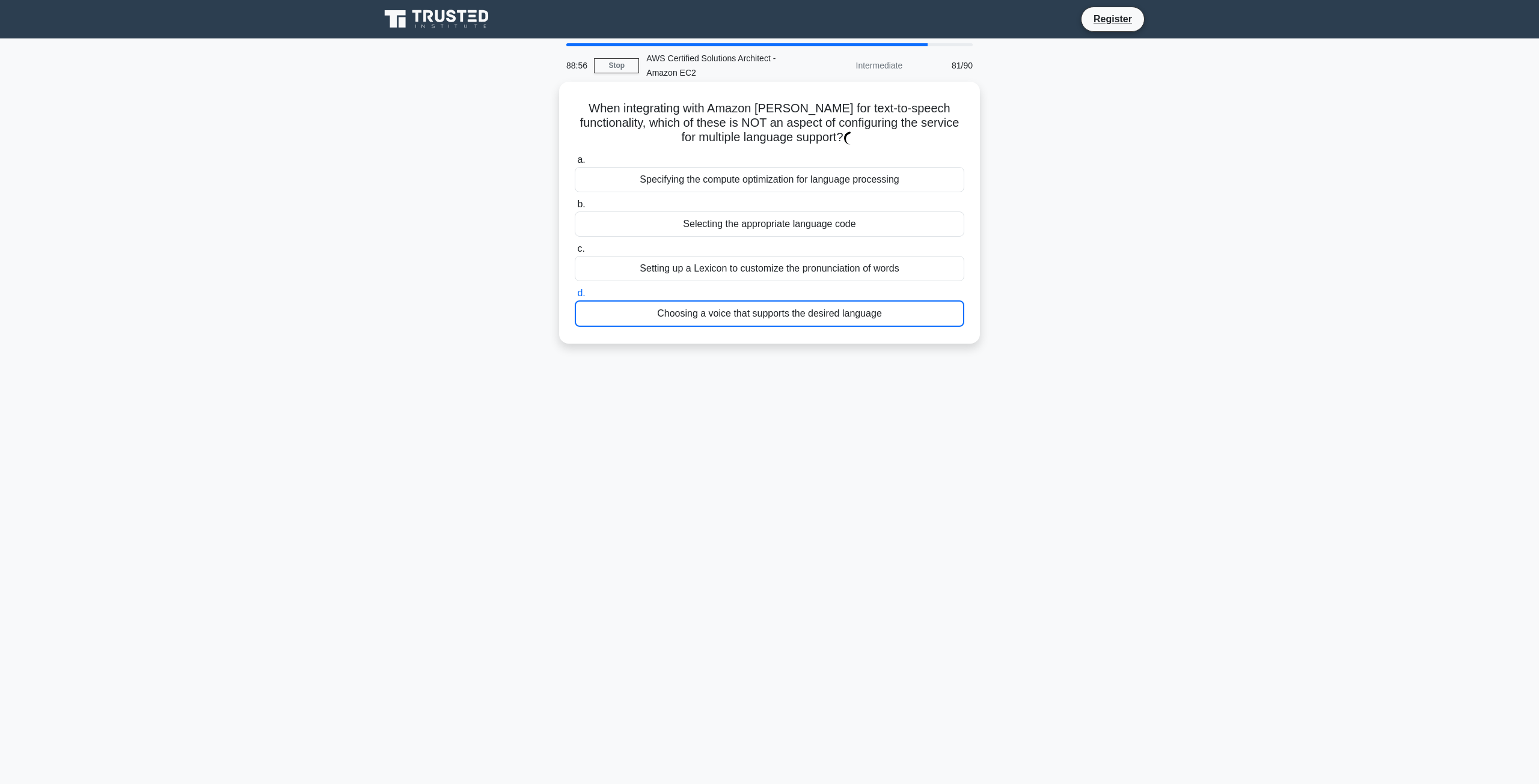
drag, startPoint x: 753, startPoint y: 301, endPoint x: 750, endPoint y: 277, distance: 24.2
click at [753, 298] on label "d. Choosing a voice that supports the desired language" at bounding box center [769, 306] width 389 height 41
click at [748, 242] on label "c. Setting up a Lexicon to customize the pronunciation of words" at bounding box center [769, 261] width 389 height 40
click at [575, 245] on input "c. Setting up a Lexicon to customize the pronunciation of words" at bounding box center [575, 249] width 0 height 8
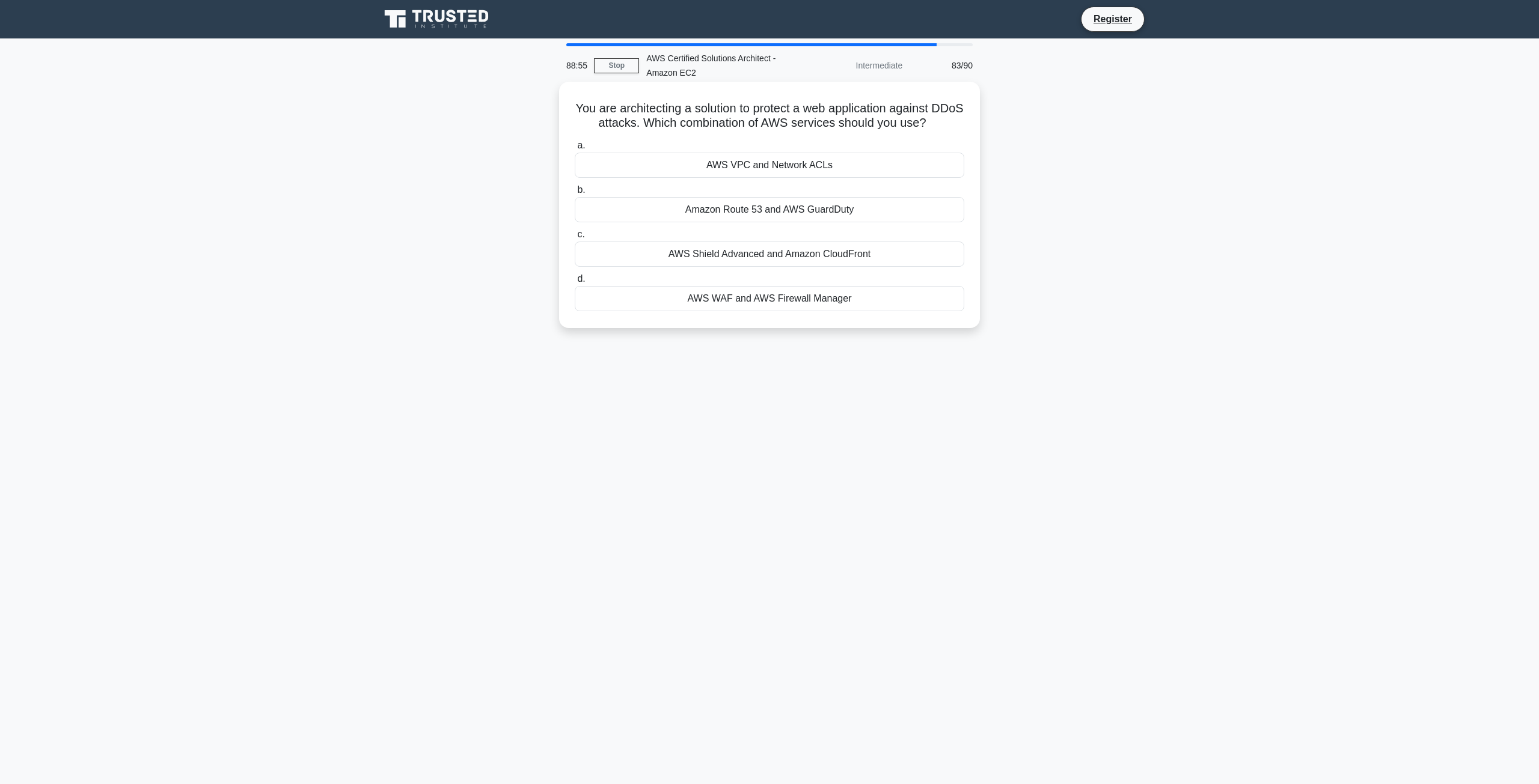
click at [749, 210] on div "Amazon Route 53 and AWS GuardDuty" at bounding box center [769, 210] width 389 height 26
click at [575, 194] on input "b. Amazon Route 53 and AWS GuardDuty" at bounding box center [575, 190] width 0 height 8
click at [734, 200] on div "Amazon Route 53 and AWS GuardDuty" at bounding box center [769, 210] width 389 height 26
click at [575, 194] on input "b. Amazon Route 53 and AWS GuardDuty" at bounding box center [575, 190] width 0 height 8
click at [750, 229] on div "a. AWS VPC and Network ACLs b. Amazon Route 53 and AWS GuardDuty c. d." at bounding box center [769, 225] width 404 height 179
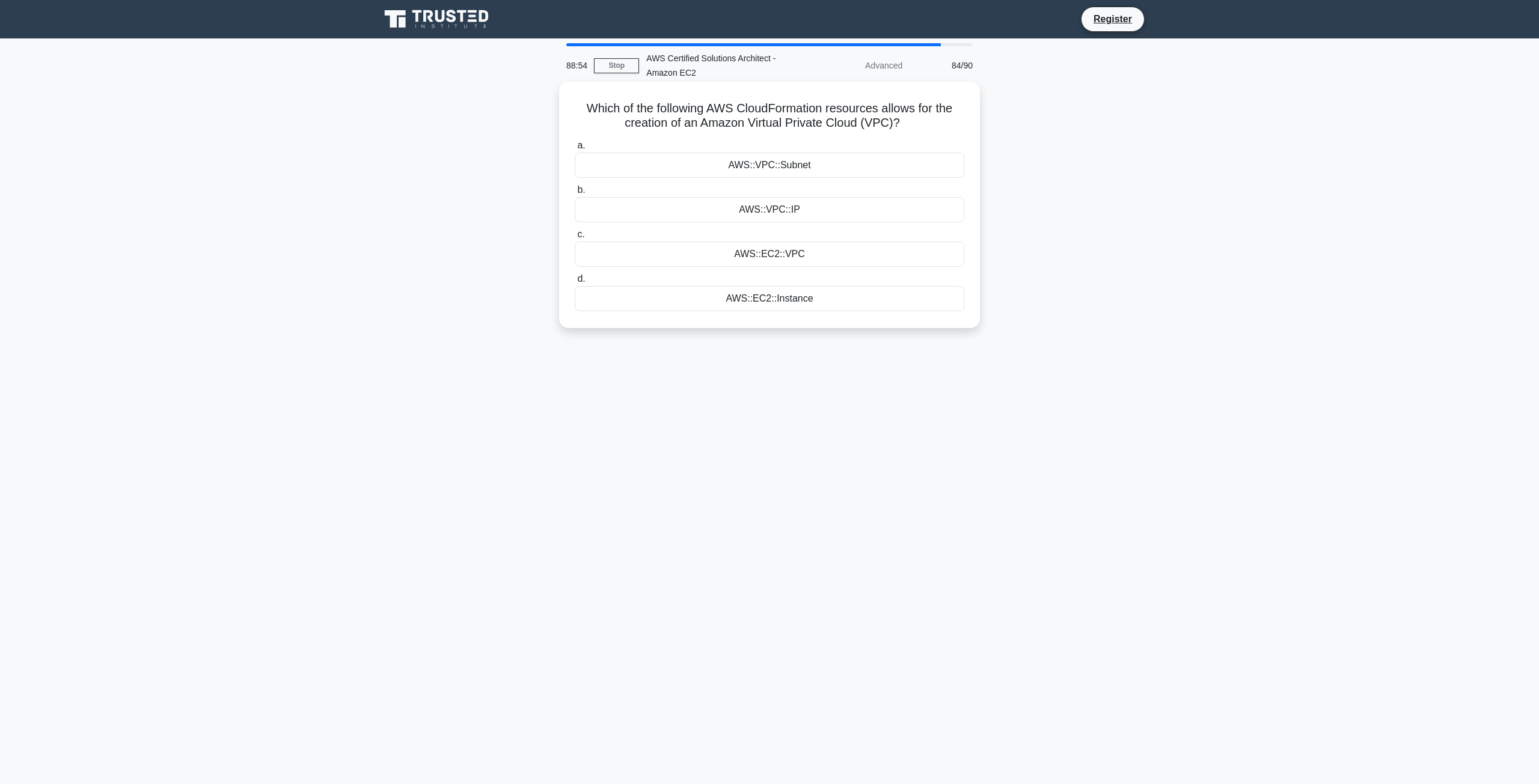
click at [788, 269] on div "a. AWS::VPC::Subnet b. AWS::VPC::IP c. d." at bounding box center [769, 224] width 404 height 178
drag, startPoint x: 770, startPoint y: 257, endPoint x: 738, endPoint y: 204, distance: 61.9
click at [765, 248] on div "AWS::EC2::VPC" at bounding box center [769, 254] width 389 height 26
drag, startPoint x: 738, startPoint y: 204, endPoint x: 735, endPoint y: 195, distance: 9.5
click at [738, 204] on div "AWS::VPC::IP" at bounding box center [769, 210] width 389 height 26
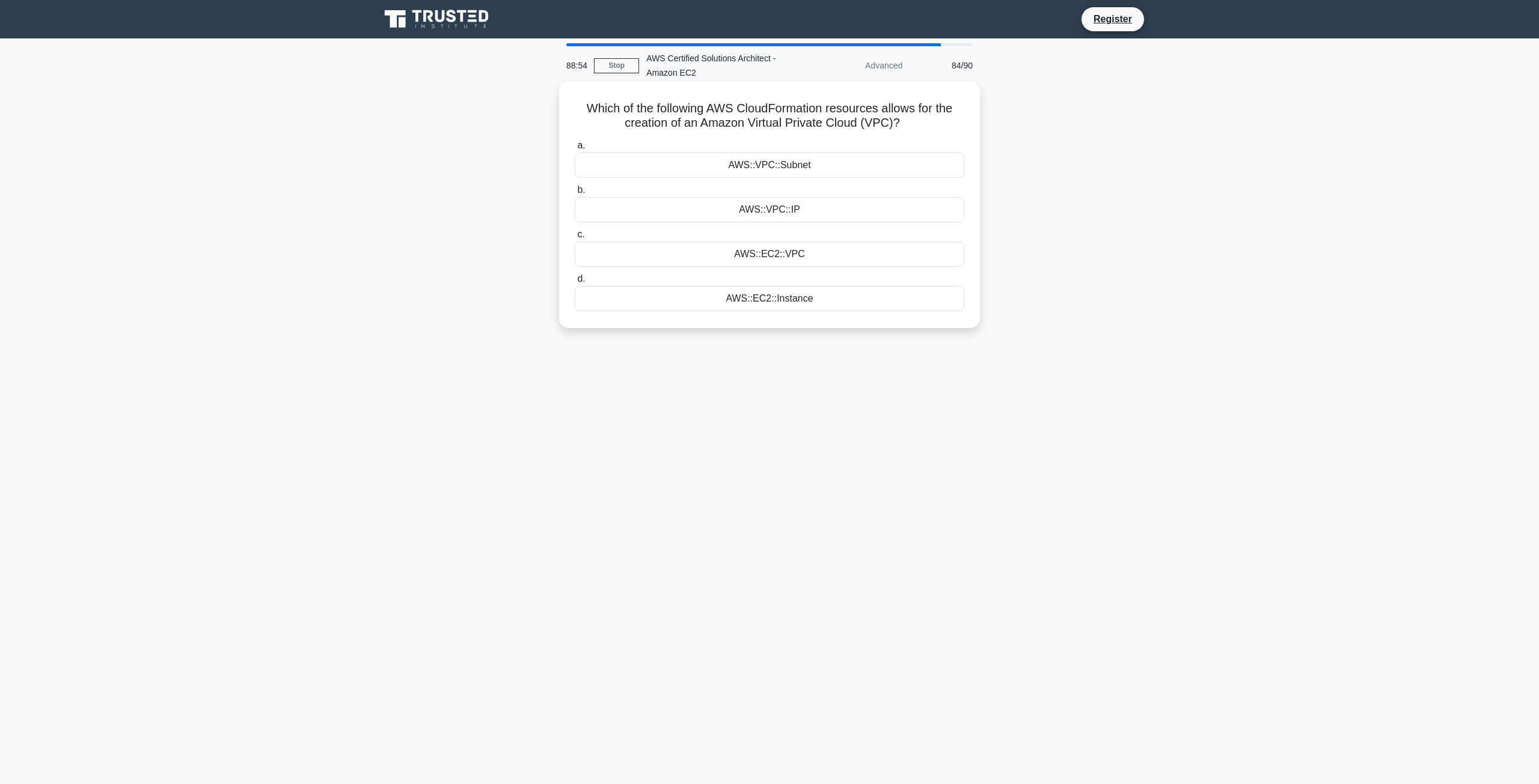
click at [575, 194] on input "b. AWS::VPC::IP" at bounding box center [575, 190] width 0 height 8
drag, startPoint x: 735, startPoint y: 194, endPoint x: 743, endPoint y: 192, distance: 8.2
click at [735, 194] on label "b. AWS::VPC::IP" at bounding box center [769, 203] width 389 height 41
click at [575, 194] on input "b. AWS::VPC::IP" at bounding box center [575, 190] width 0 height 8
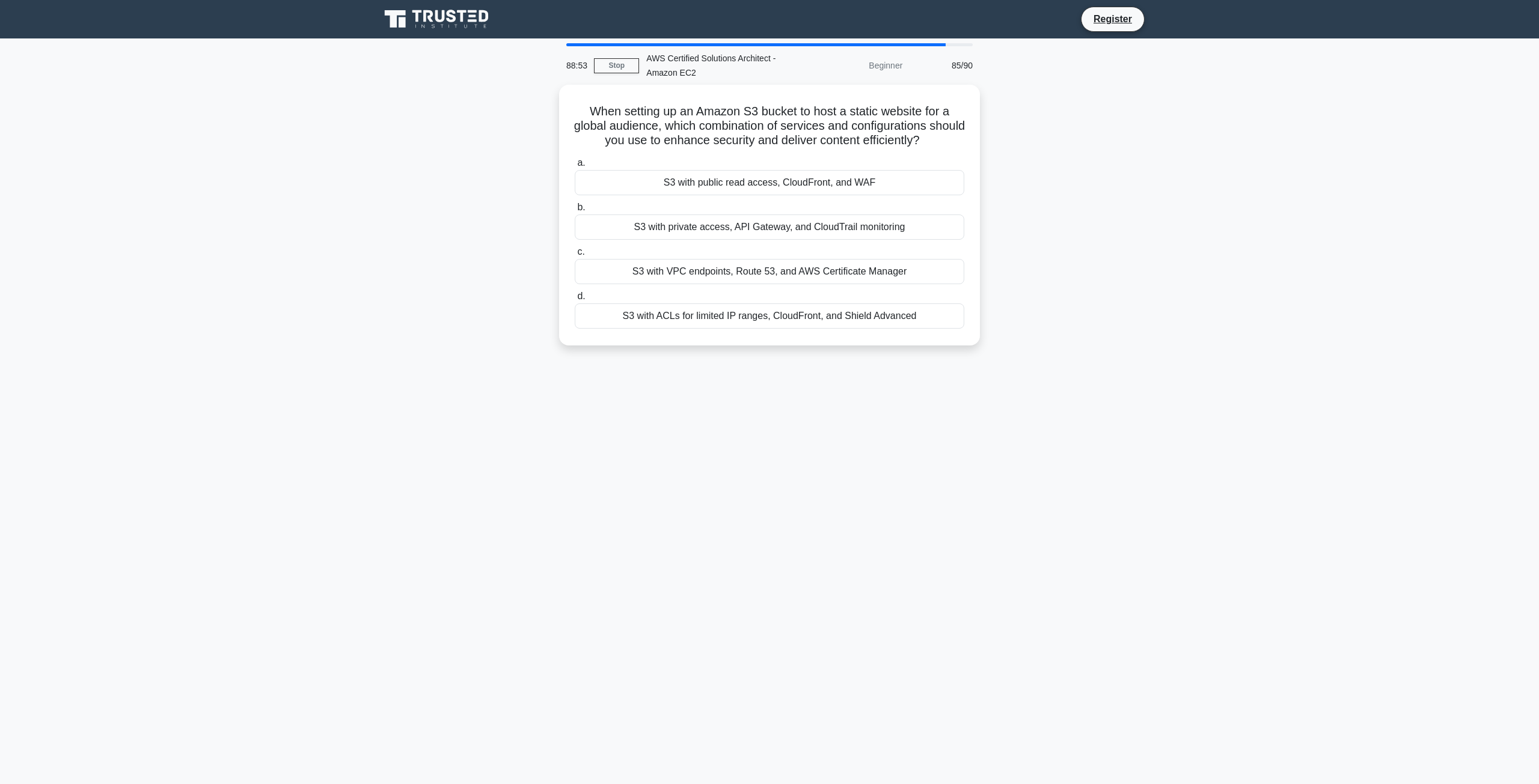
click at [768, 178] on div "S3 with public read access, CloudFront, and WAF" at bounding box center [769, 183] width 389 height 26
click at [575, 167] on input "a. S3 with public read access, CloudFront, and WAF" at bounding box center [575, 163] width 0 height 8
drag, startPoint x: 768, startPoint y: 179, endPoint x: 778, endPoint y: 213, distance: 35.4
click at [769, 186] on div "S3 with public read access, CloudFront, and WAF" at bounding box center [769, 180] width 389 height 26
click at [575, 164] on input "a. S3 with public read access, CloudFront, and WAF" at bounding box center [575, 160] width 0 height 8
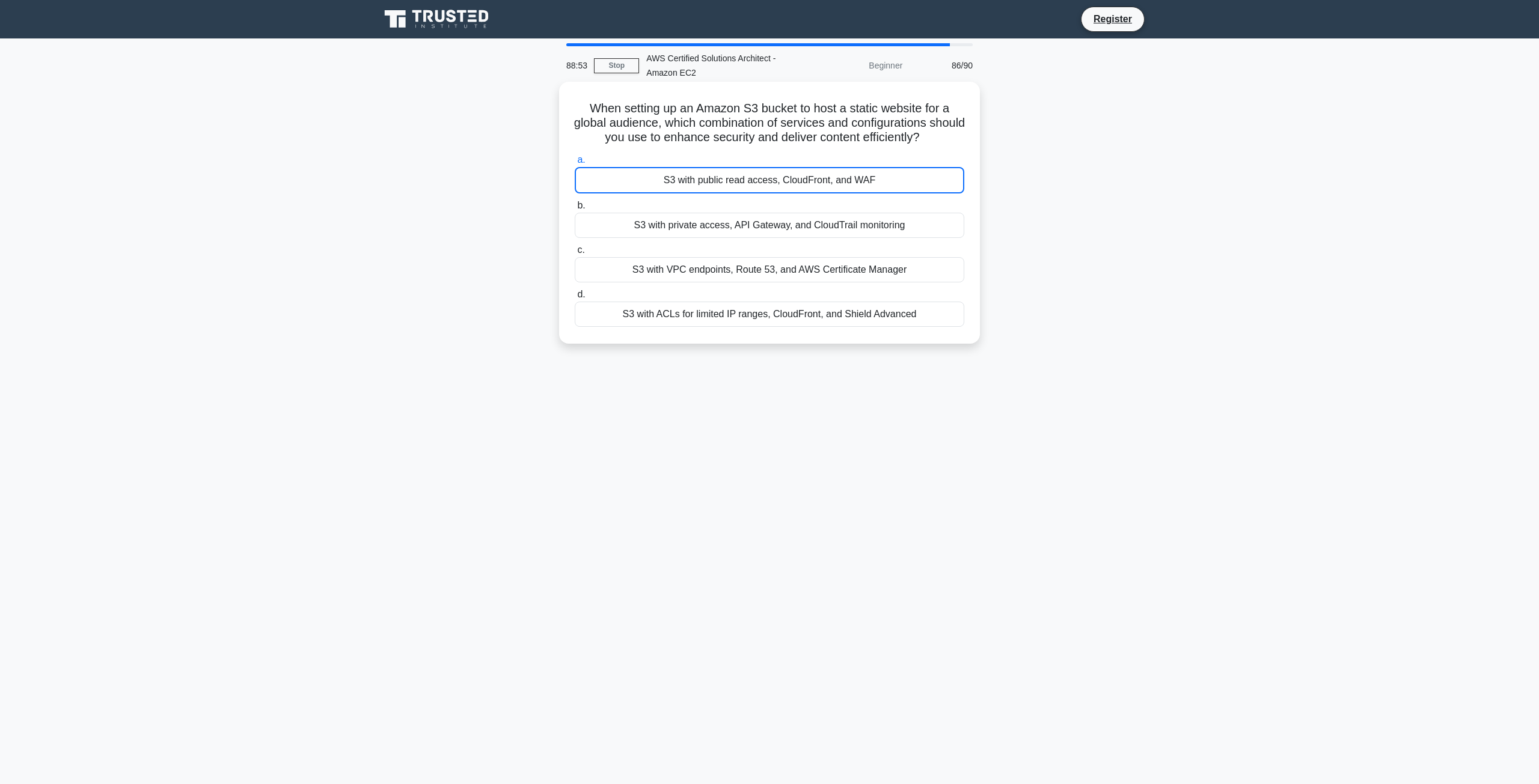
click at [783, 229] on div "S3 with private access, API Gateway, and CloudTrail monitoring" at bounding box center [769, 226] width 389 height 26
click at [575, 210] on input "b. S3 with private access, API Gateway, and CloudTrail monitoring" at bounding box center [575, 206] width 0 height 8
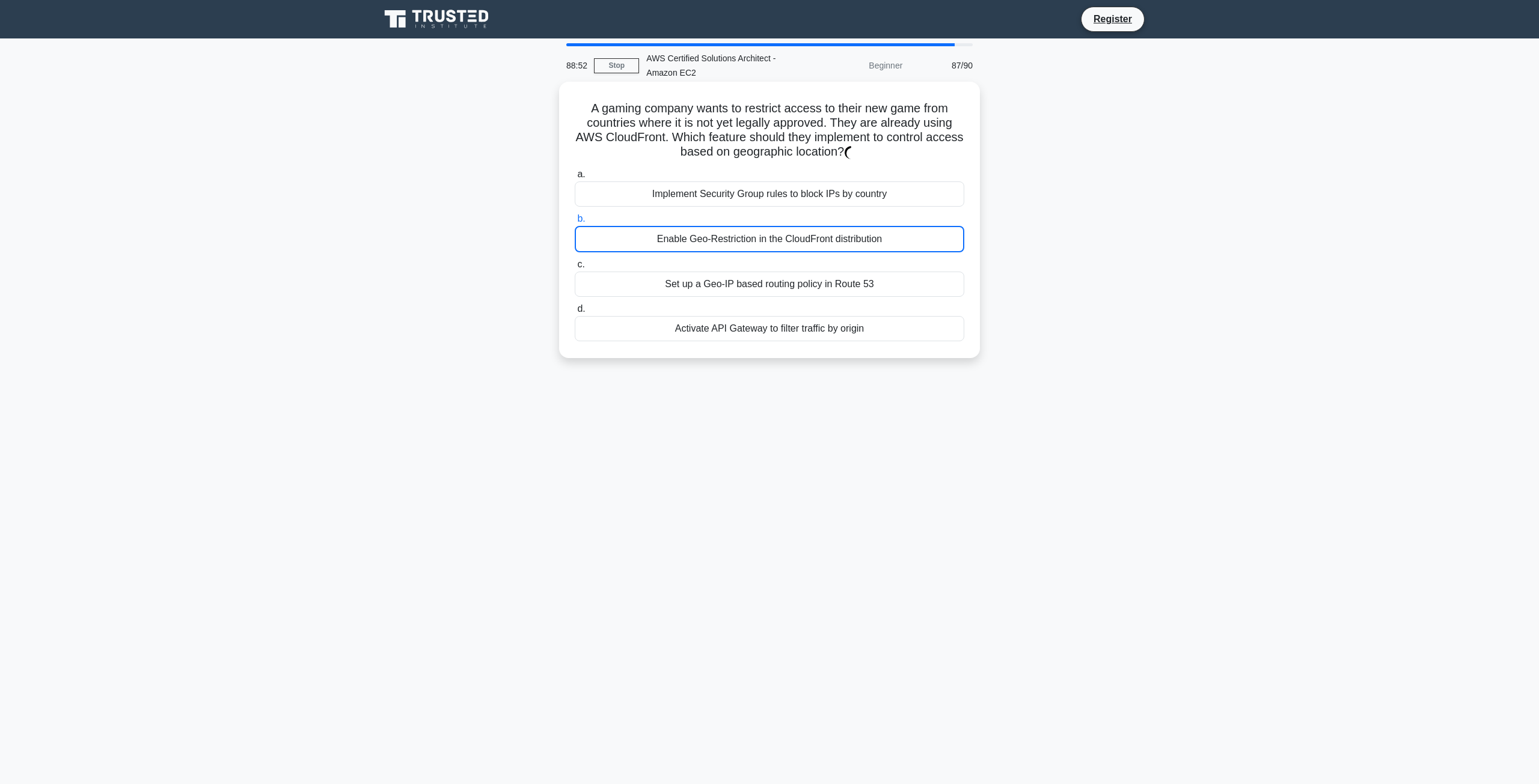
drag, startPoint x: 769, startPoint y: 253, endPoint x: 750, endPoint y: 249, distance: 19.4
click at [768, 252] on div "Enable Geo-Restriction in the CloudFront distribution" at bounding box center [769, 239] width 389 height 26
click at [575, 223] on input "b. Enable Geo-Restriction in the CloudFront distribution" at bounding box center [575, 219] width 0 height 8
drag, startPoint x: 722, startPoint y: 242, endPoint x: 706, endPoint y: 167, distance: 76.7
click at [720, 238] on div "Enable Geo-Restriction in the CloudFront distribution" at bounding box center [769, 239] width 389 height 26
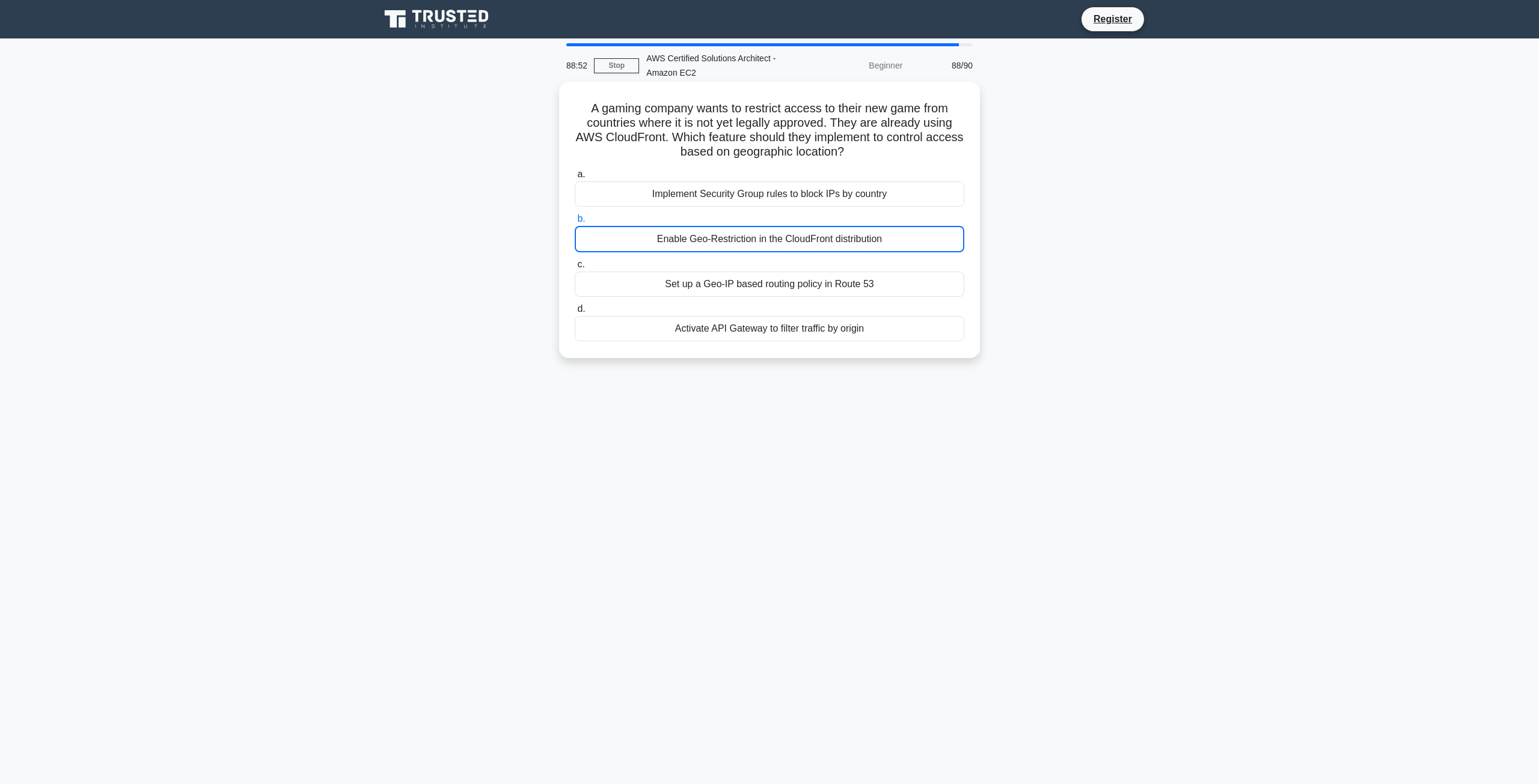
click at [706, 167] on div "a. Implement Security Group rules to block IPs by country b. Enable Geo-Restric…" at bounding box center [769, 254] width 404 height 179
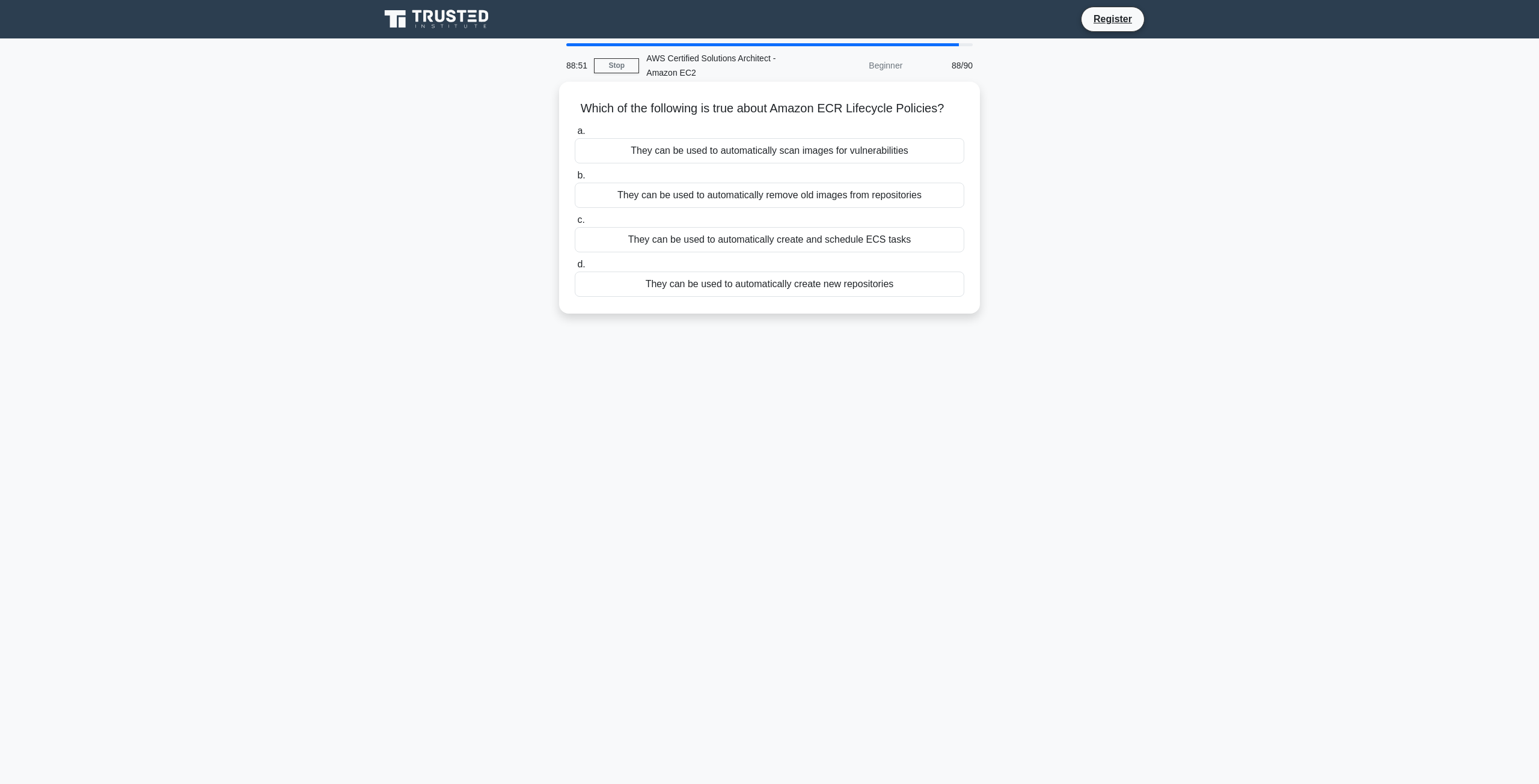
drag, startPoint x: 717, startPoint y: 167, endPoint x: 791, endPoint y: 282, distance: 136.8
click at [780, 255] on div "a. They can be used to automatically scan images for vulnerabilities b. They ca…" at bounding box center [769, 210] width 404 height 178
click at [791, 282] on div "They can be used to automatically create new repositories" at bounding box center [769, 284] width 389 height 26
click at [575, 269] on input "d. They can be used to automatically create new repositories" at bounding box center [575, 265] width 0 height 8
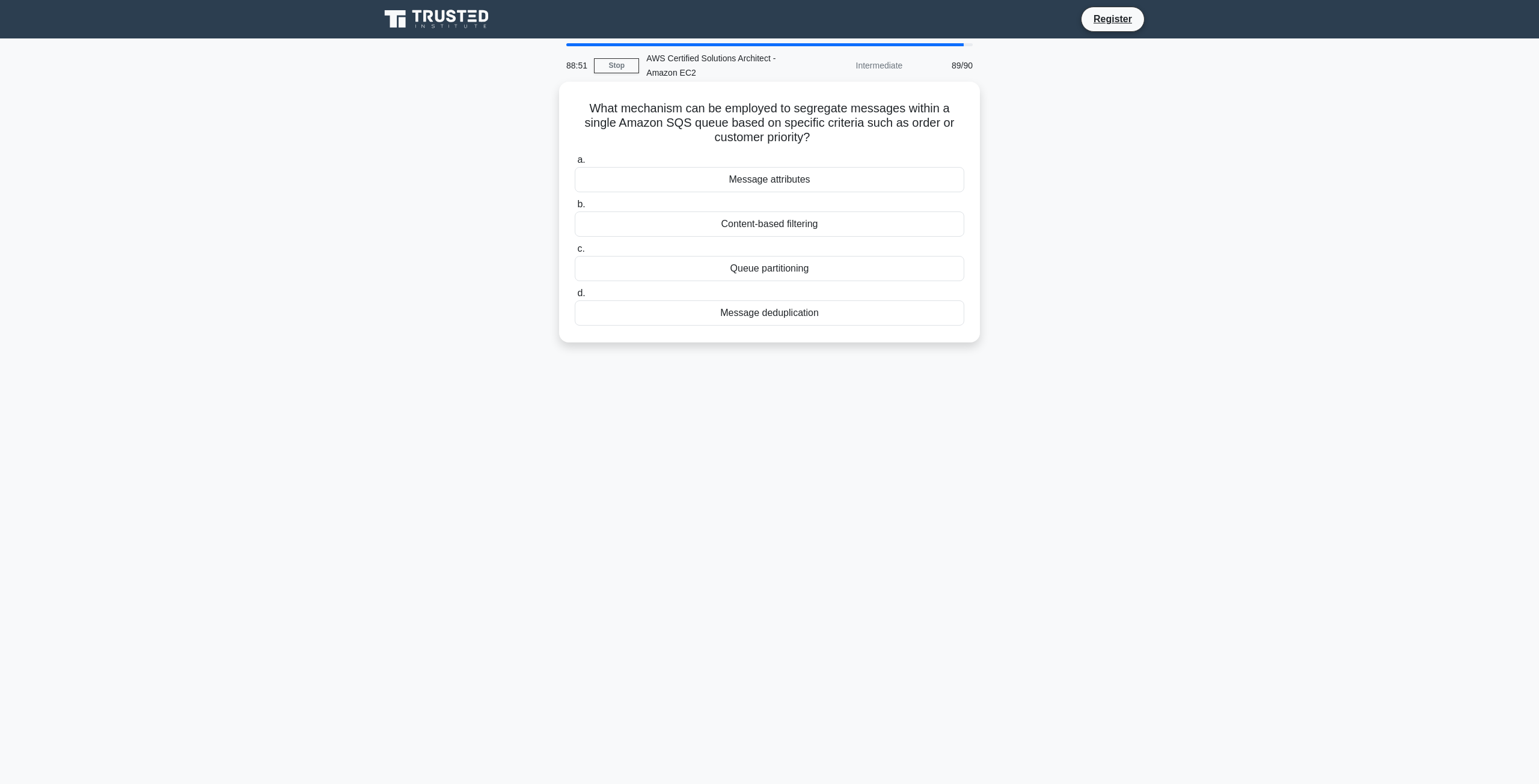
click at [780, 259] on div "Queue partitioning" at bounding box center [769, 269] width 389 height 26
click at [755, 199] on label "b. Content-based filtering" at bounding box center [769, 217] width 389 height 40
click at [575, 201] on input "b. Content-based filtering" at bounding box center [575, 205] width 0 height 8
click at [753, 183] on div "Message attributes" at bounding box center [769, 180] width 389 height 26
click at [575, 164] on input "a. Message attributes" at bounding box center [575, 160] width 0 height 8
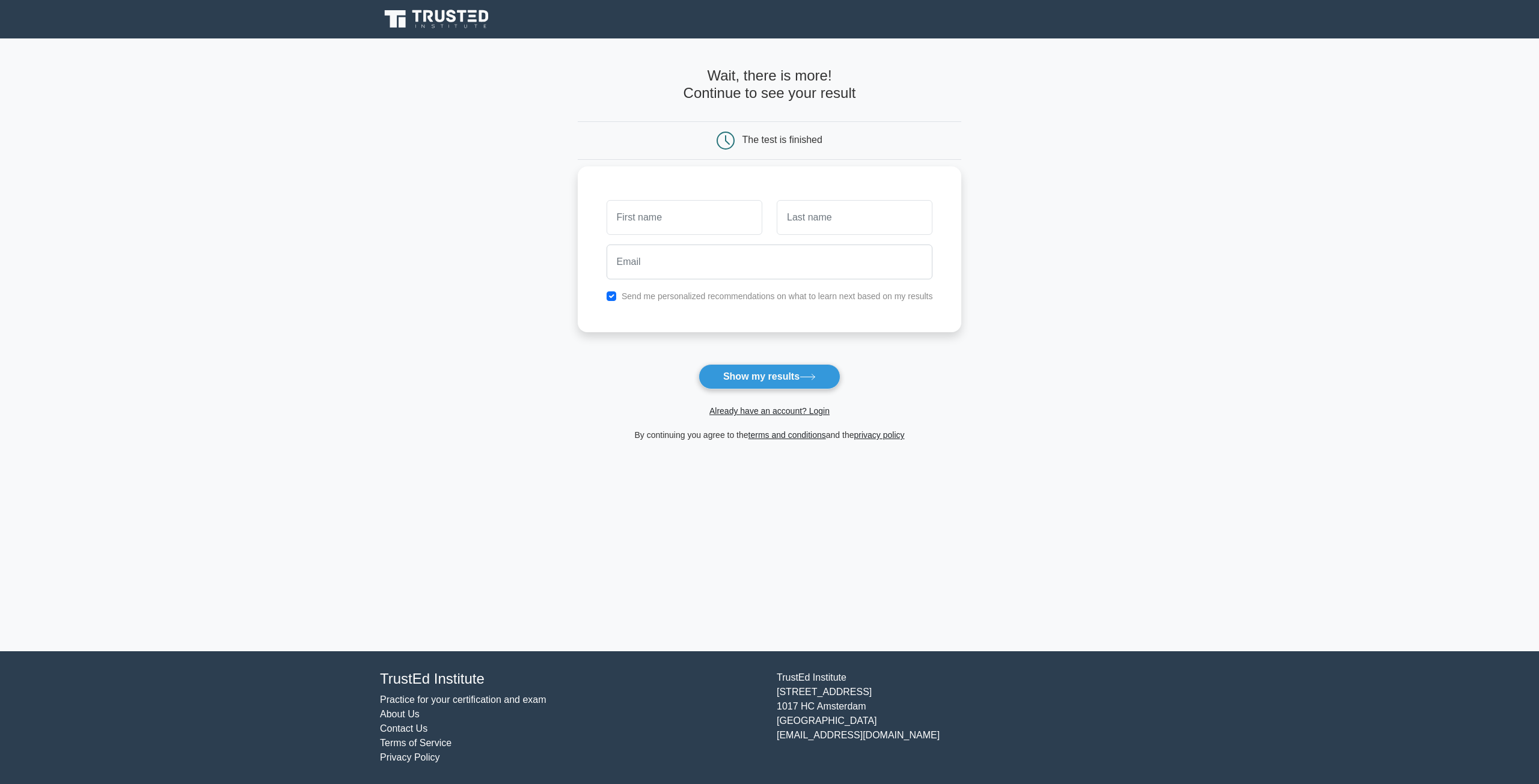
click at [756, 219] on input "text" at bounding box center [684, 218] width 155 height 35
click at [660, 217] on input "text" at bounding box center [684, 218] width 155 height 35
type input "Pankaj"
type input "Andhare"
type input "sunny0qb@gmail.com"
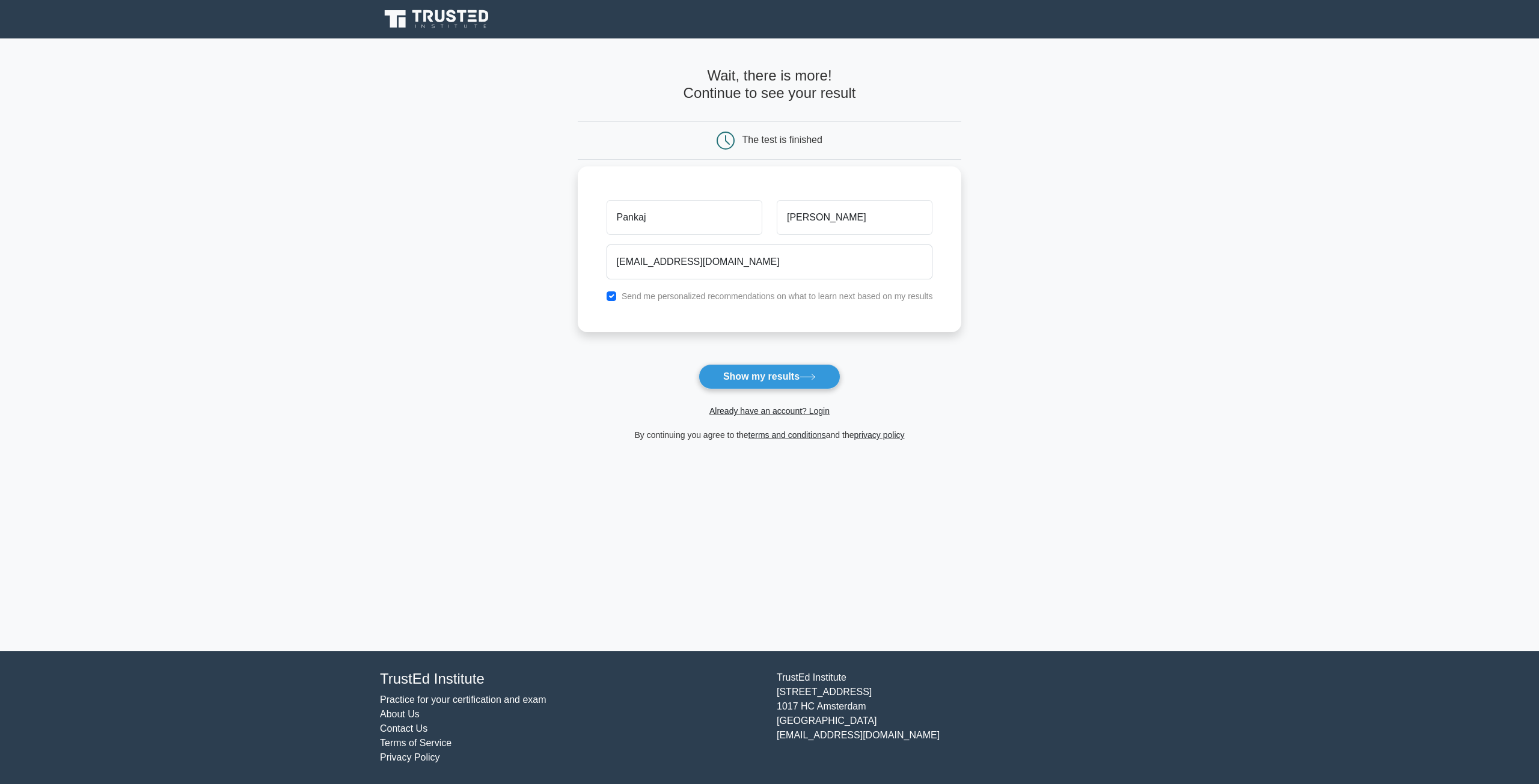
click at [774, 296] on label "Send me personalized recommendations on what to learn next based on my results" at bounding box center [777, 296] width 311 height 10
click at [619, 299] on div "Send me personalized recommendations on what to learn next based on my results" at bounding box center [770, 296] width 341 height 14
click at [613, 298] on input "checkbox" at bounding box center [611, 296] width 10 height 10
checkbox input "false"
click at [747, 378] on button "Show my results" at bounding box center [769, 377] width 142 height 26
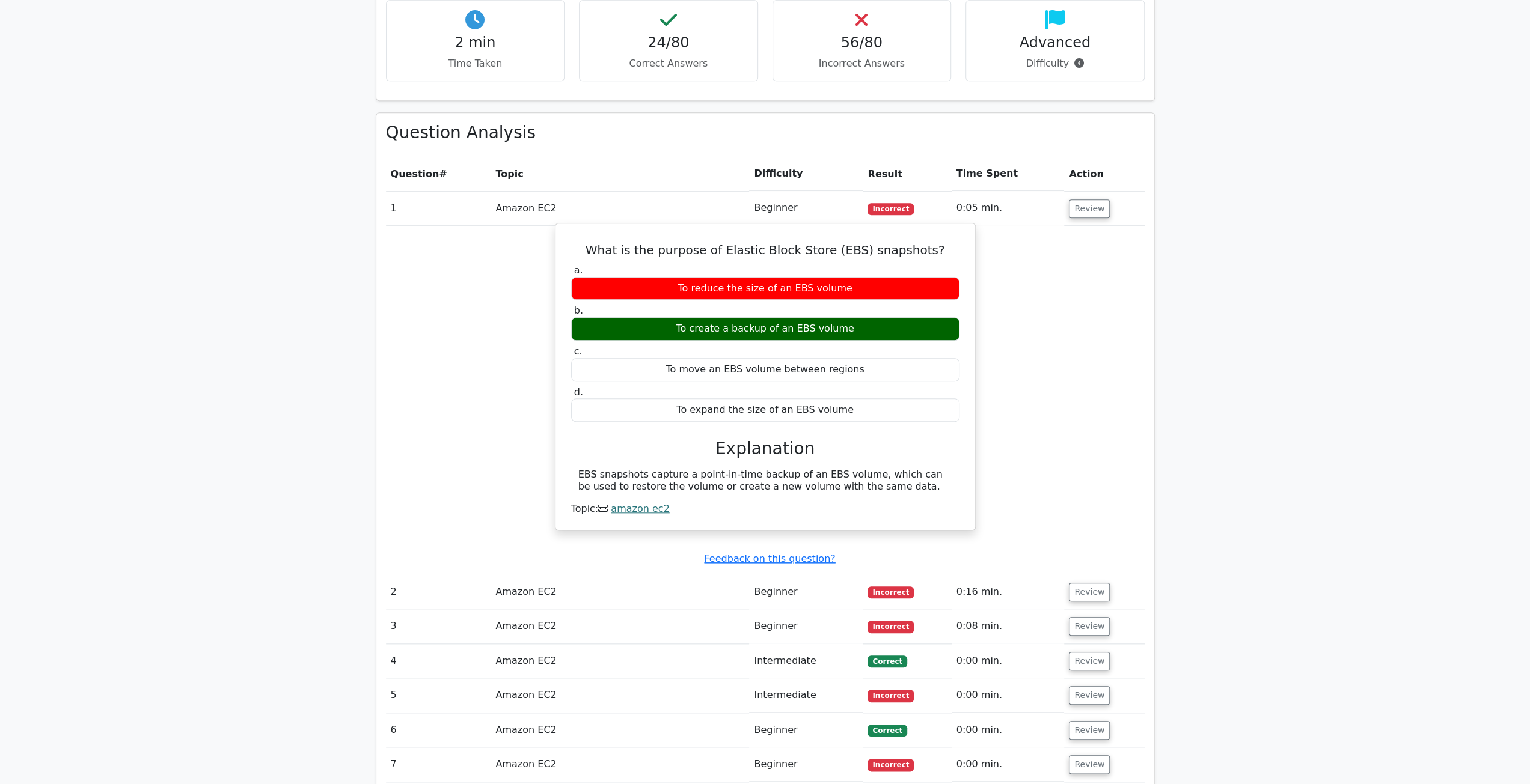
scroll to position [1082, 0]
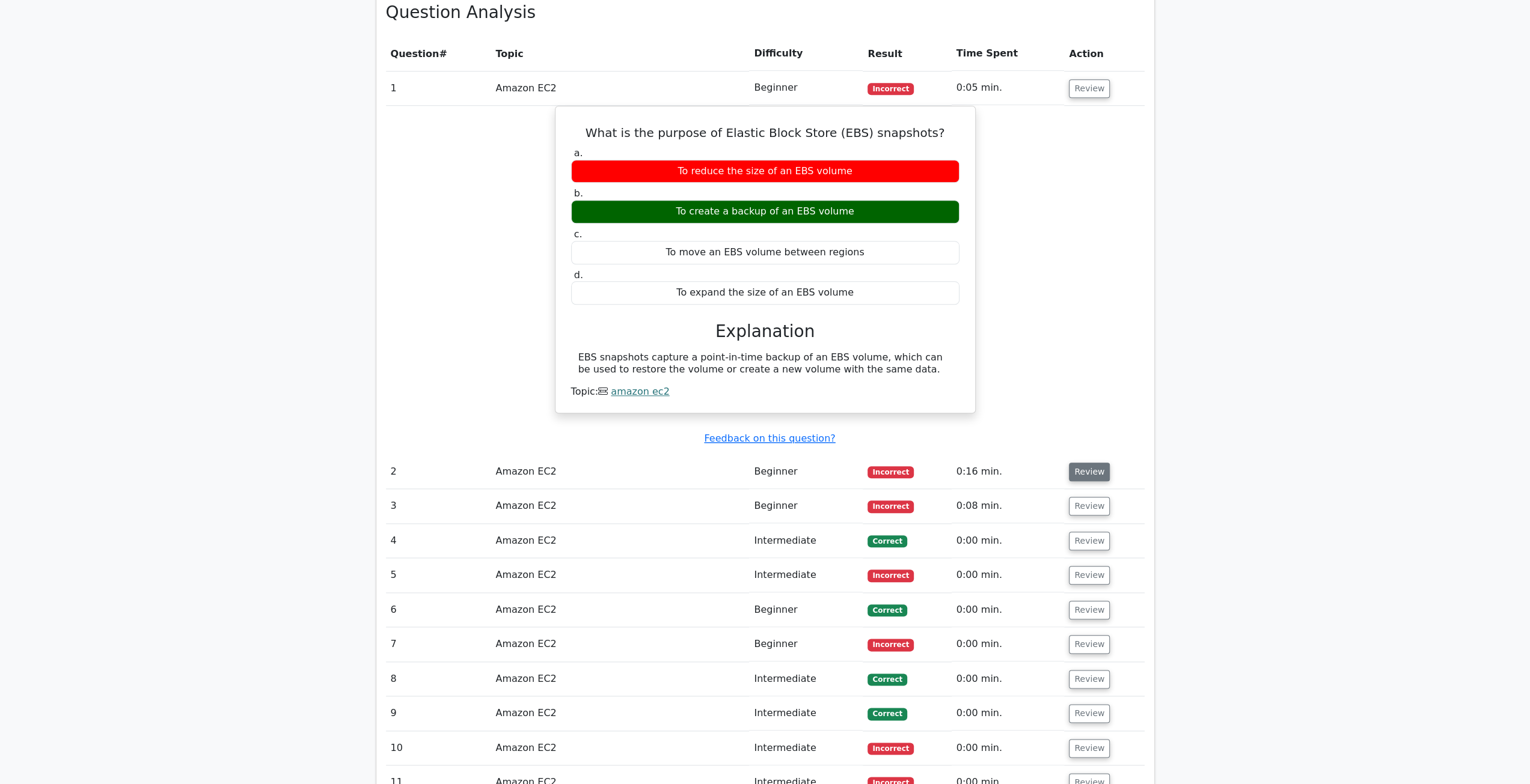
click at [1077, 463] on button "Review" at bounding box center [1089, 472] width 41 height 19
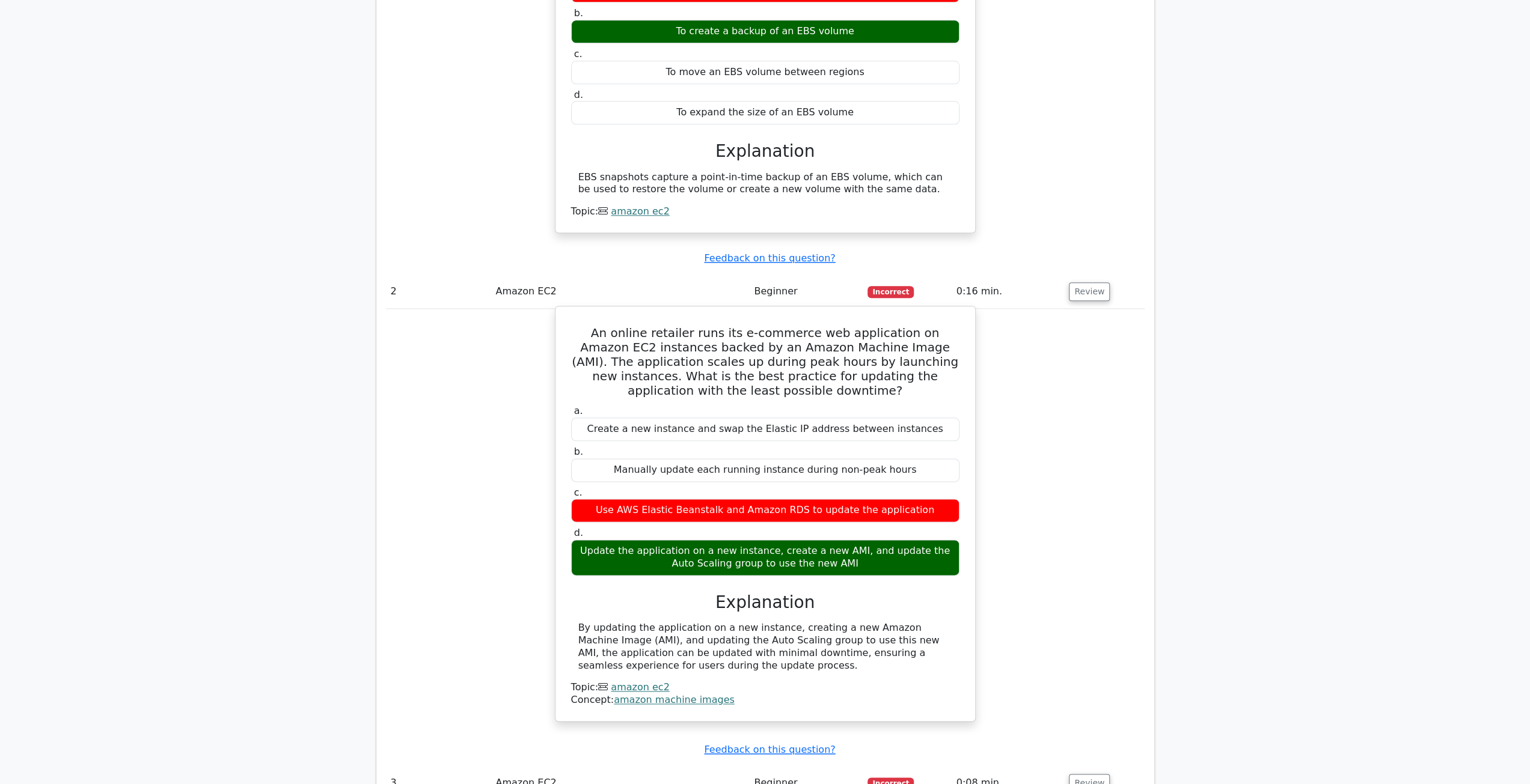
scroll to position [1503, 0]
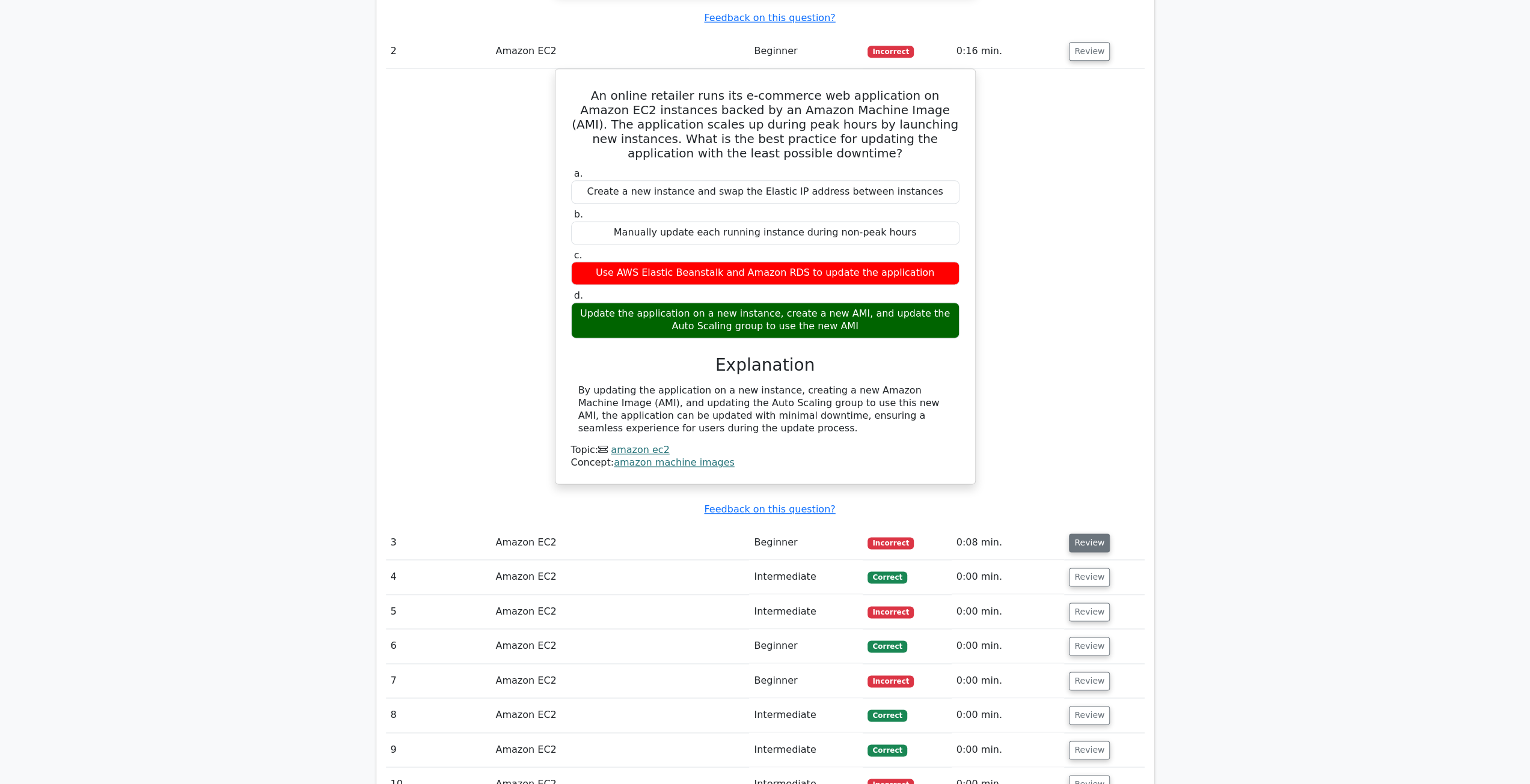
click at [1092, 533] on button "Review" at bounding box center [1089, 542] width 41 height 19
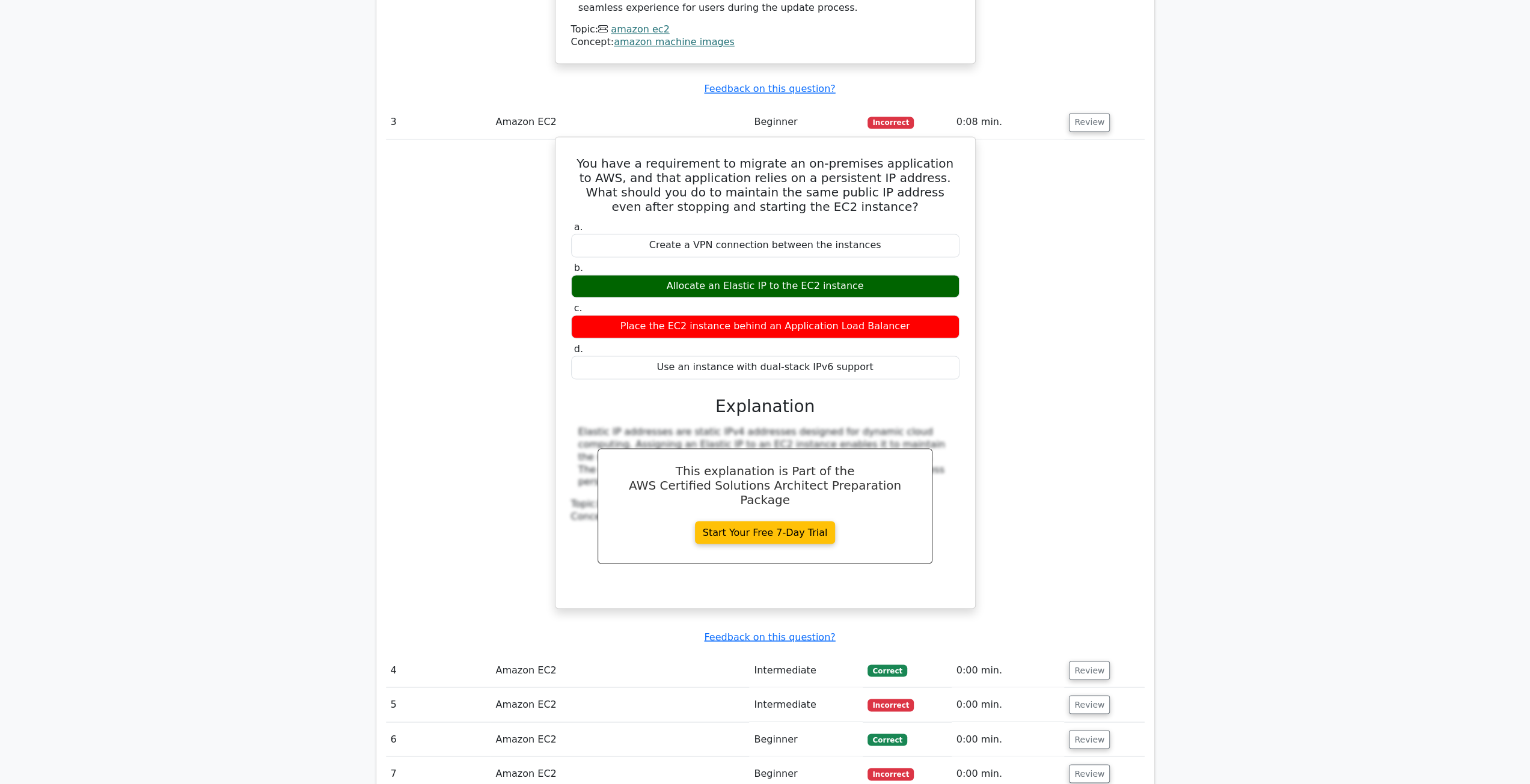
scroll to position [1983, 0]
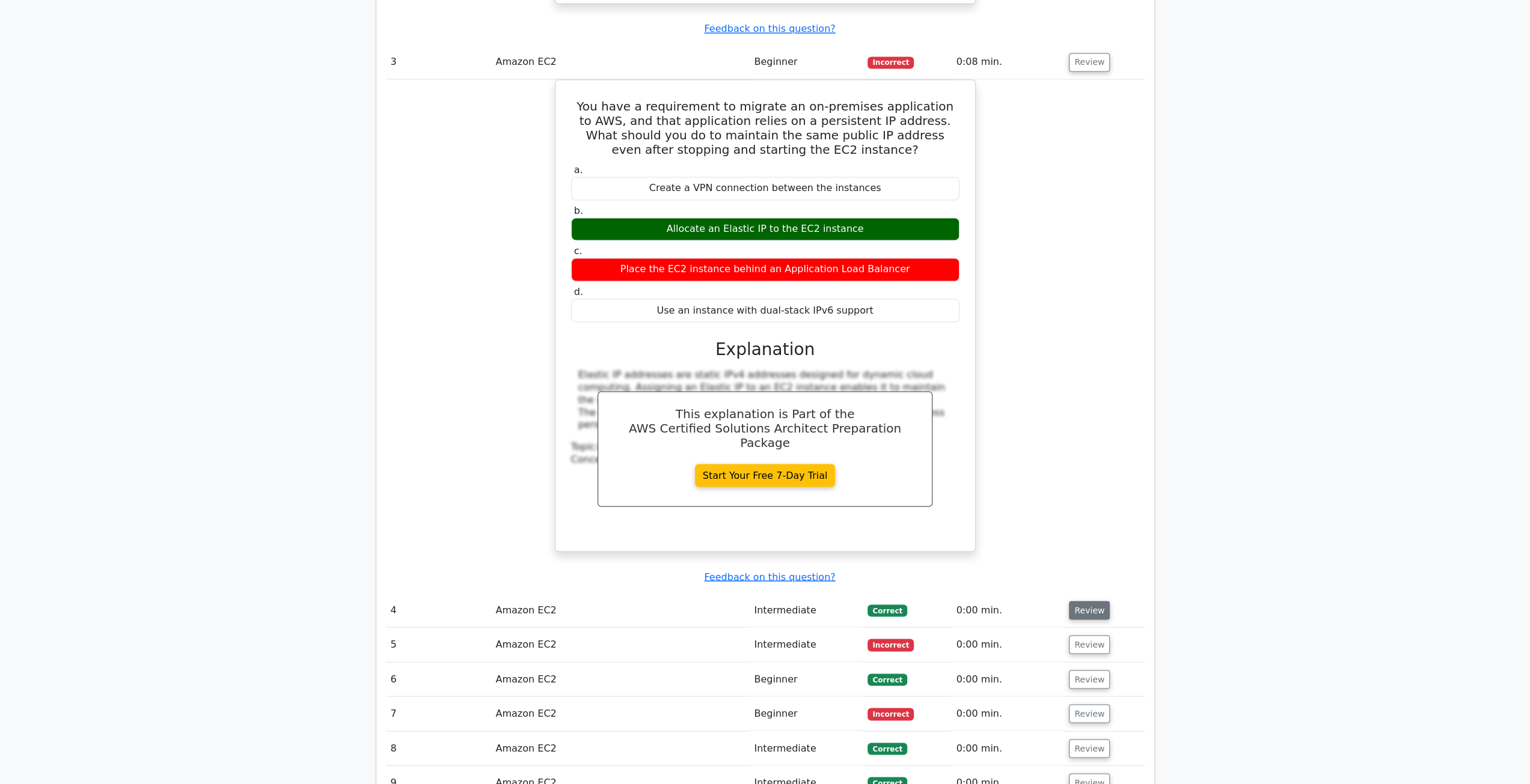
click at [1078, 601] on button "Review" at bounding box center [1089, 610] width 41 height 19
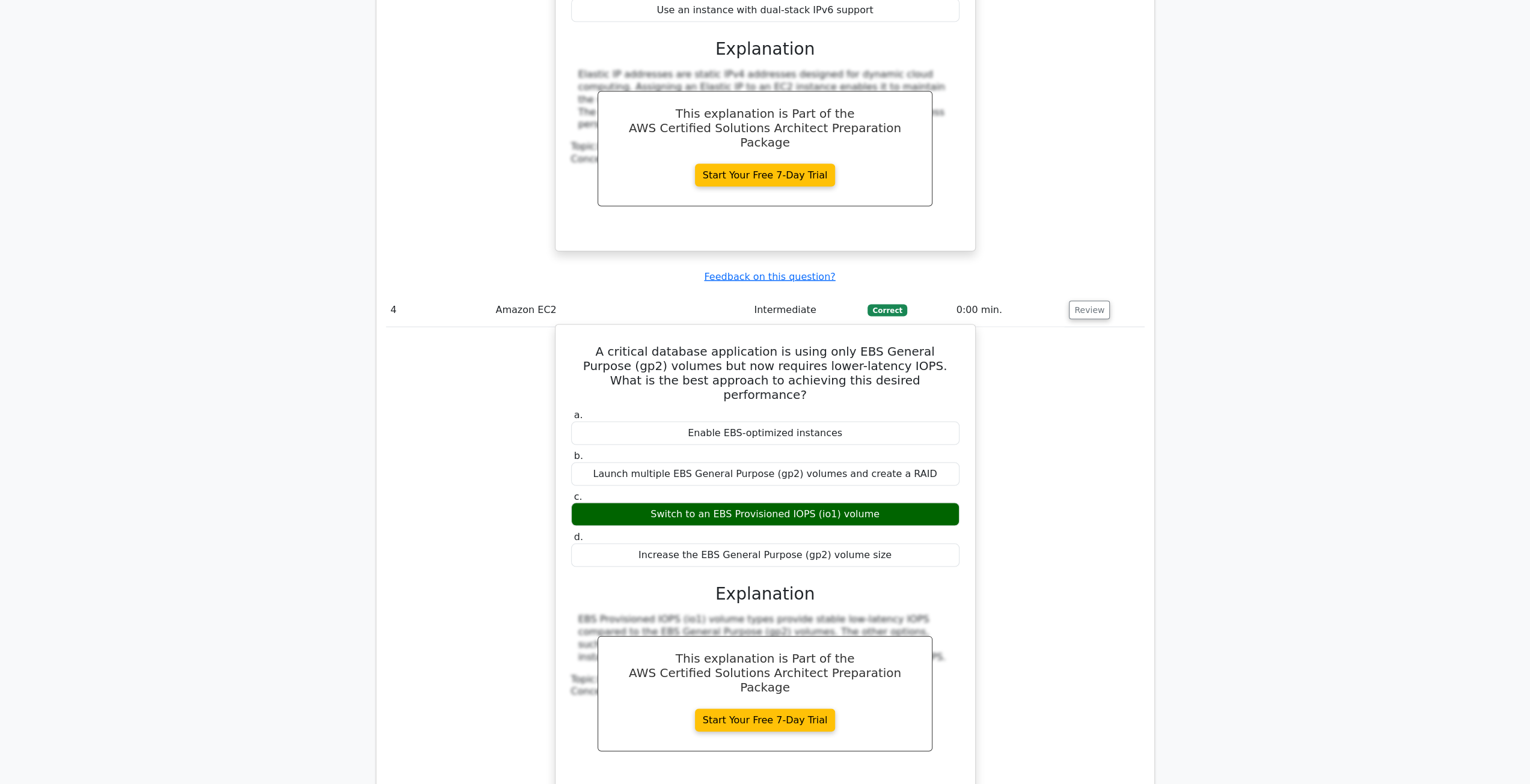
scroll to position [2524, 0]
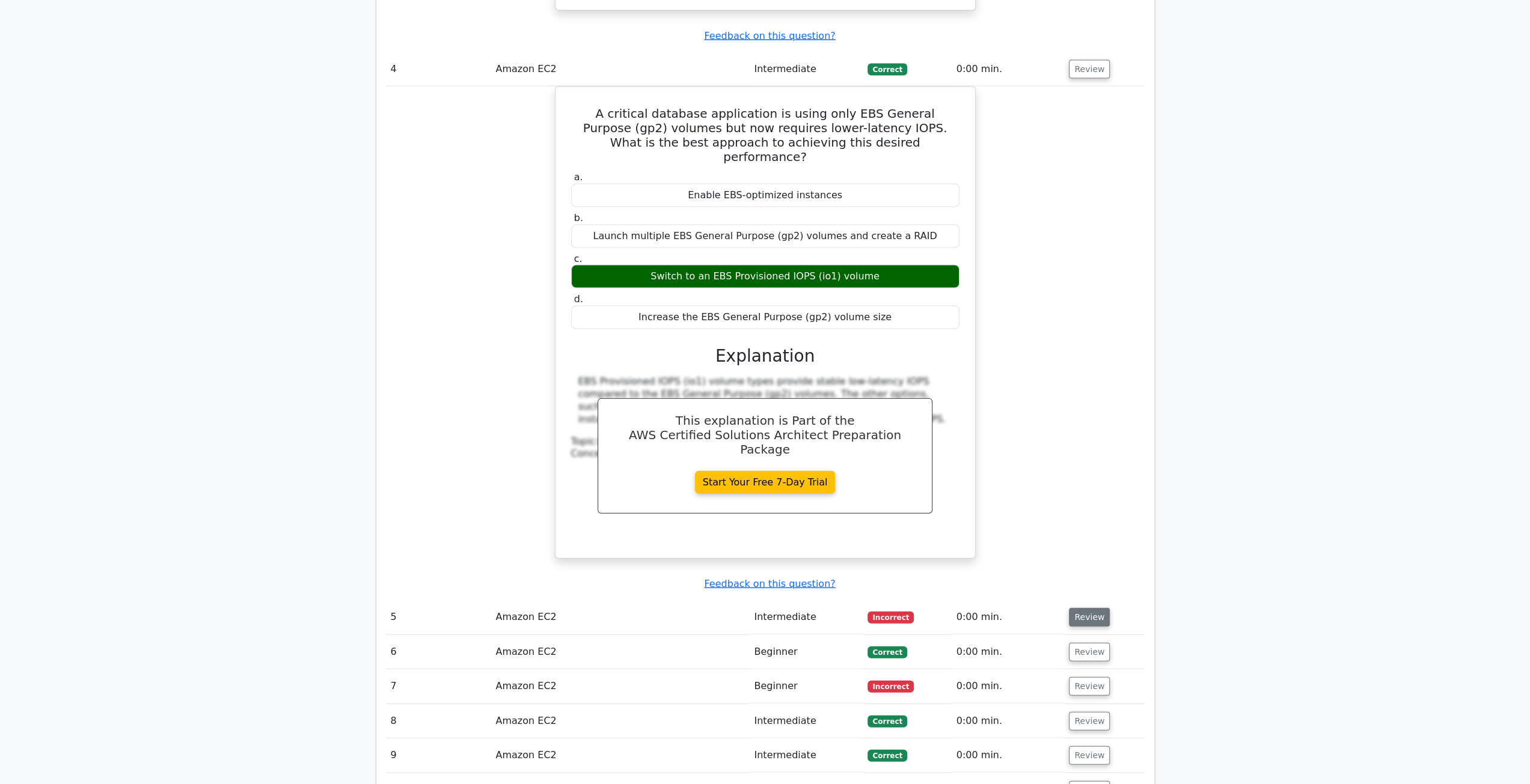
click at [1092, 608] on button "Review" at bounding box center [1089, 617] width 41 height 19
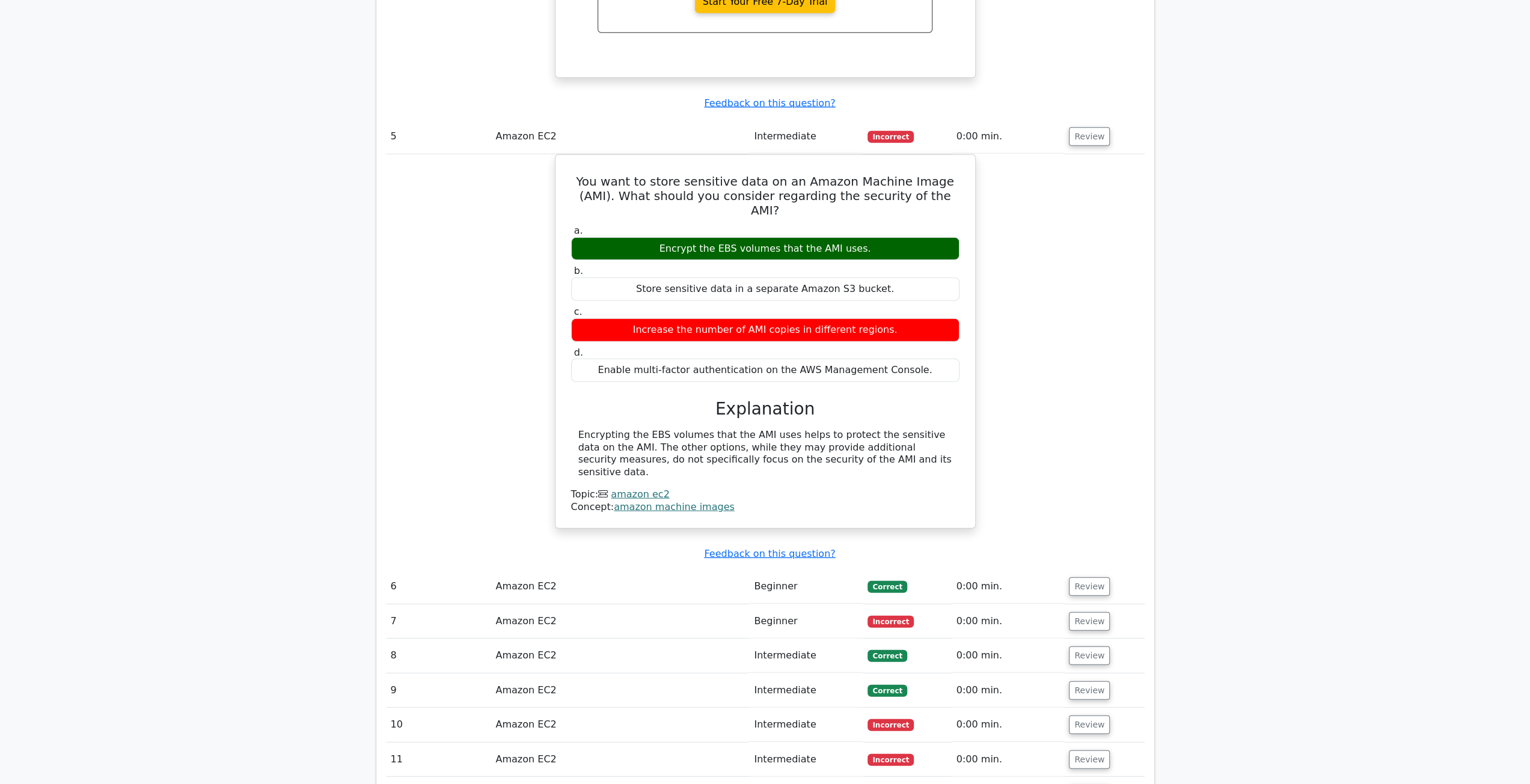
scroll to position [3065, 0]
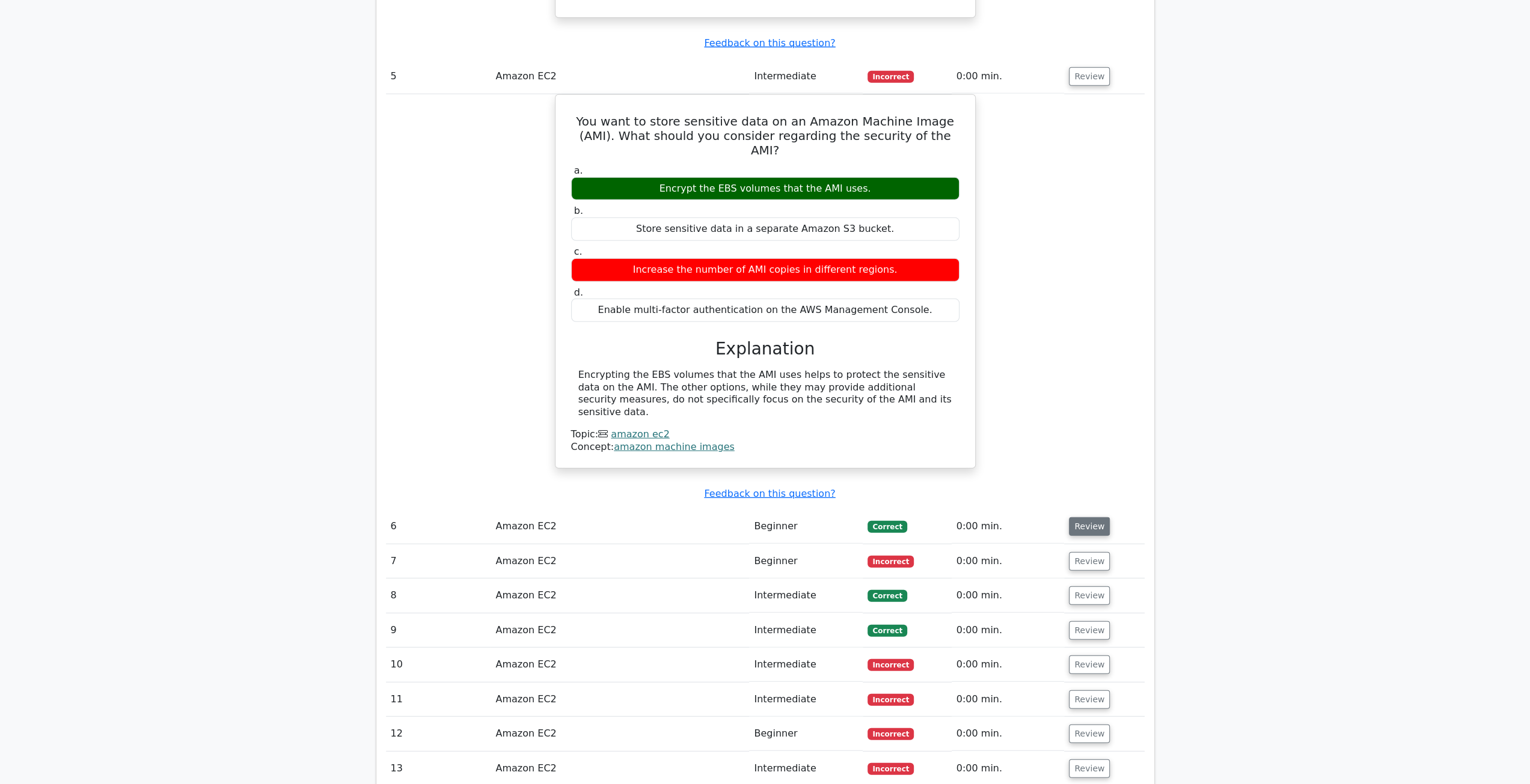
click at [1084, 518] on button "Review" at bounding box center [1089, 527] width 41 height 19
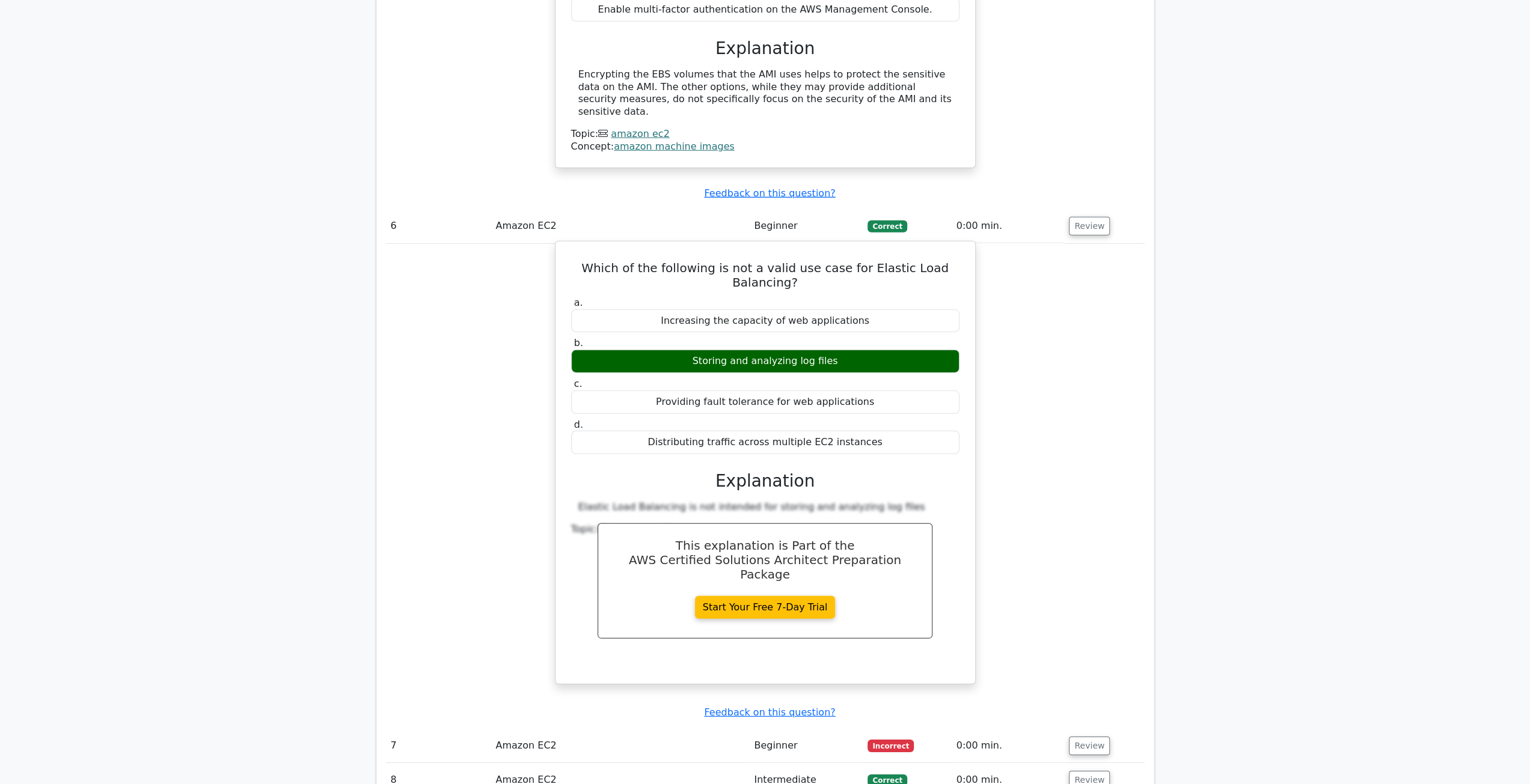
scroll to position [3486, 0]
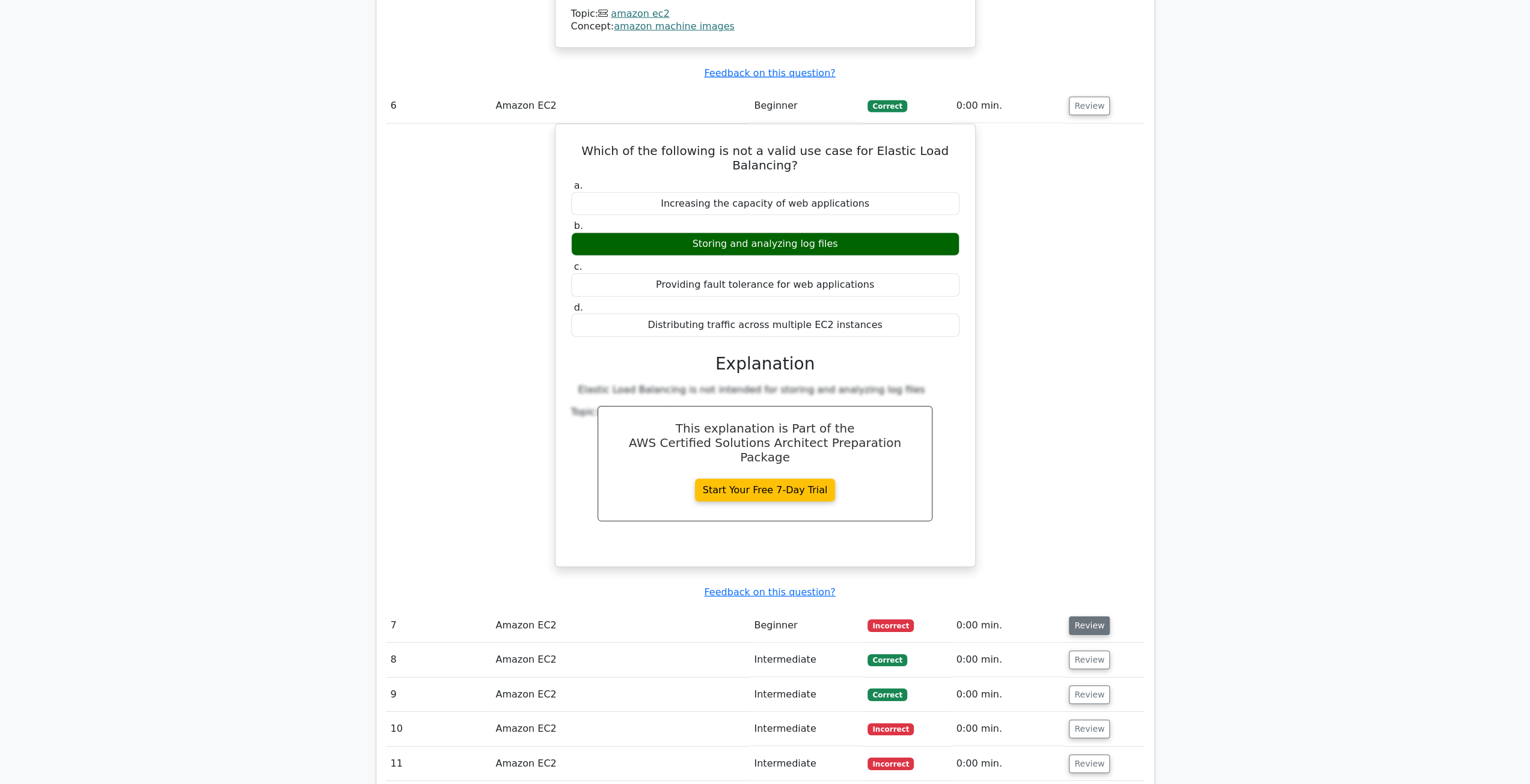
click at [1075, 617] on button "Review" at bounding box center [1089, 626] width 41 height 19
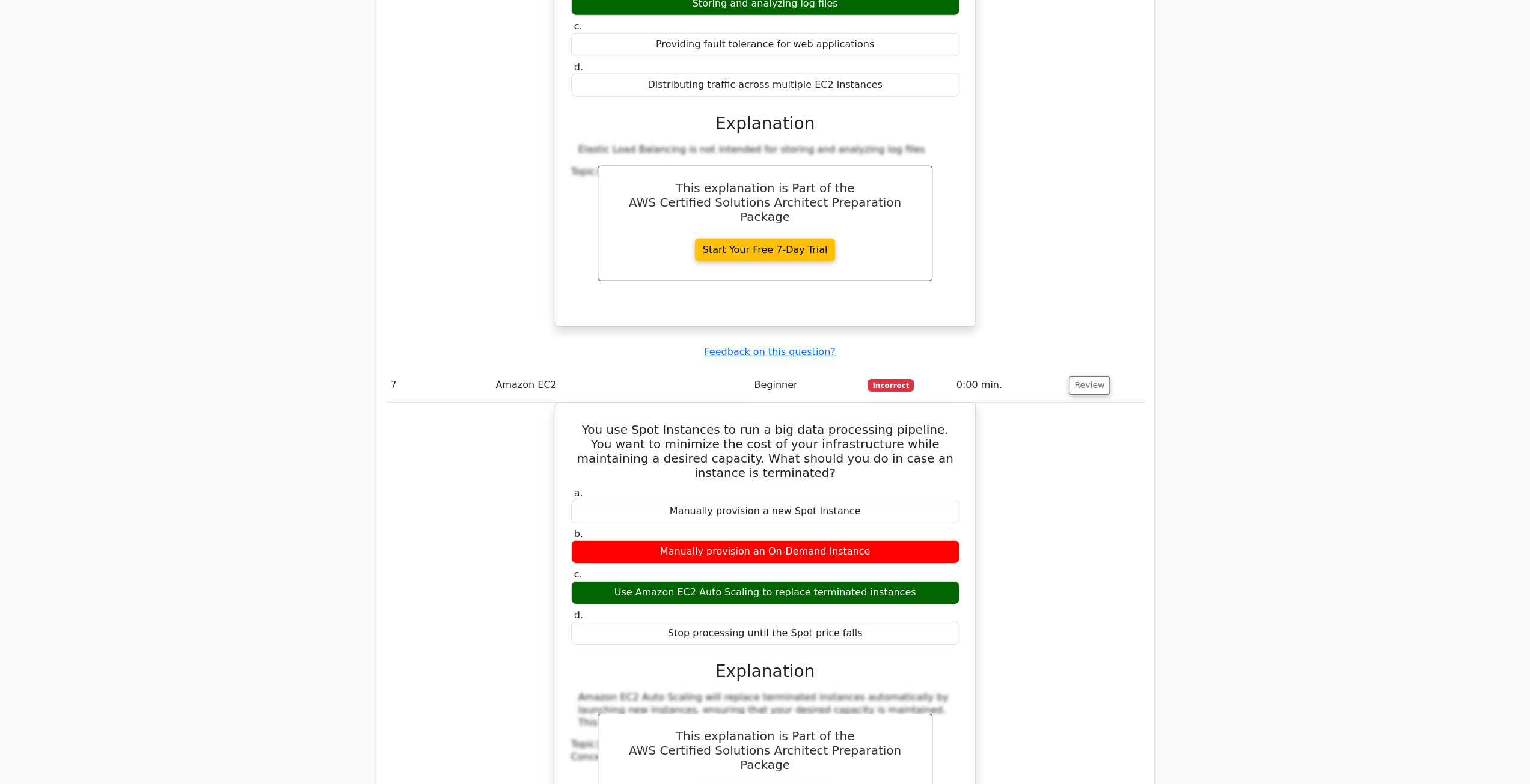
scroll to position [4087, 0]
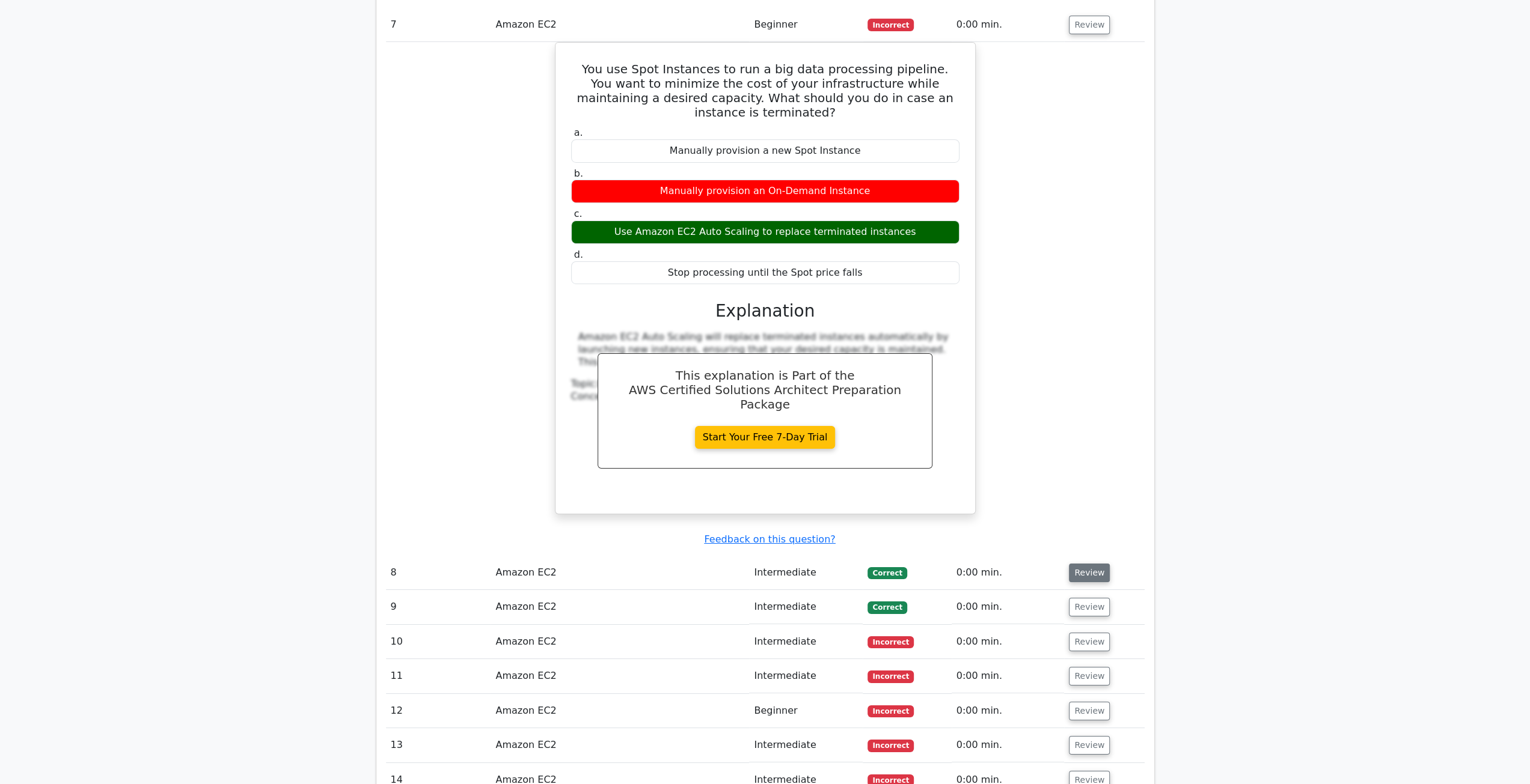
click at [1093, 563] on button "Review" at bounding box center [1089, 572] width 41 height 19
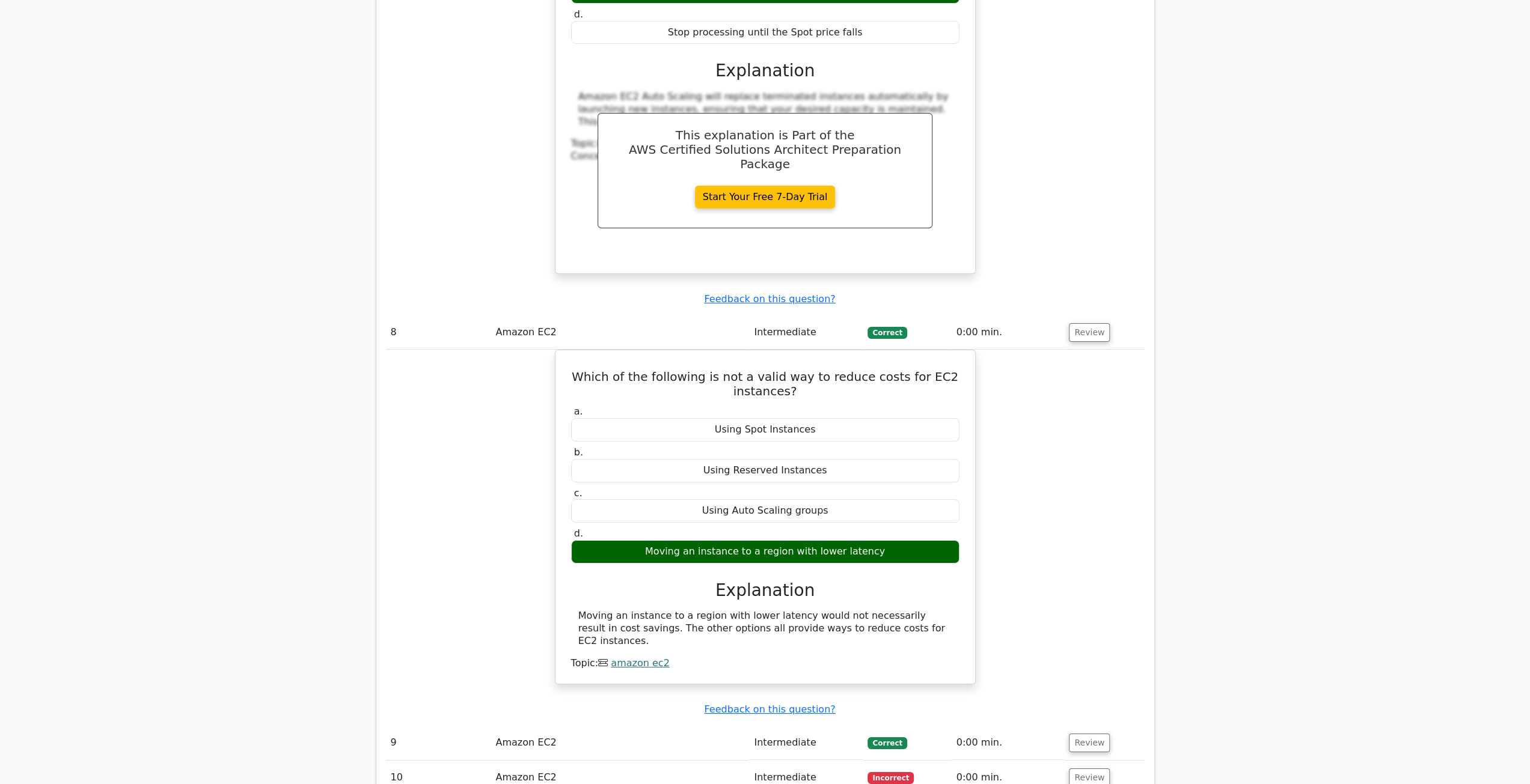
scroll to position [4387, 0]
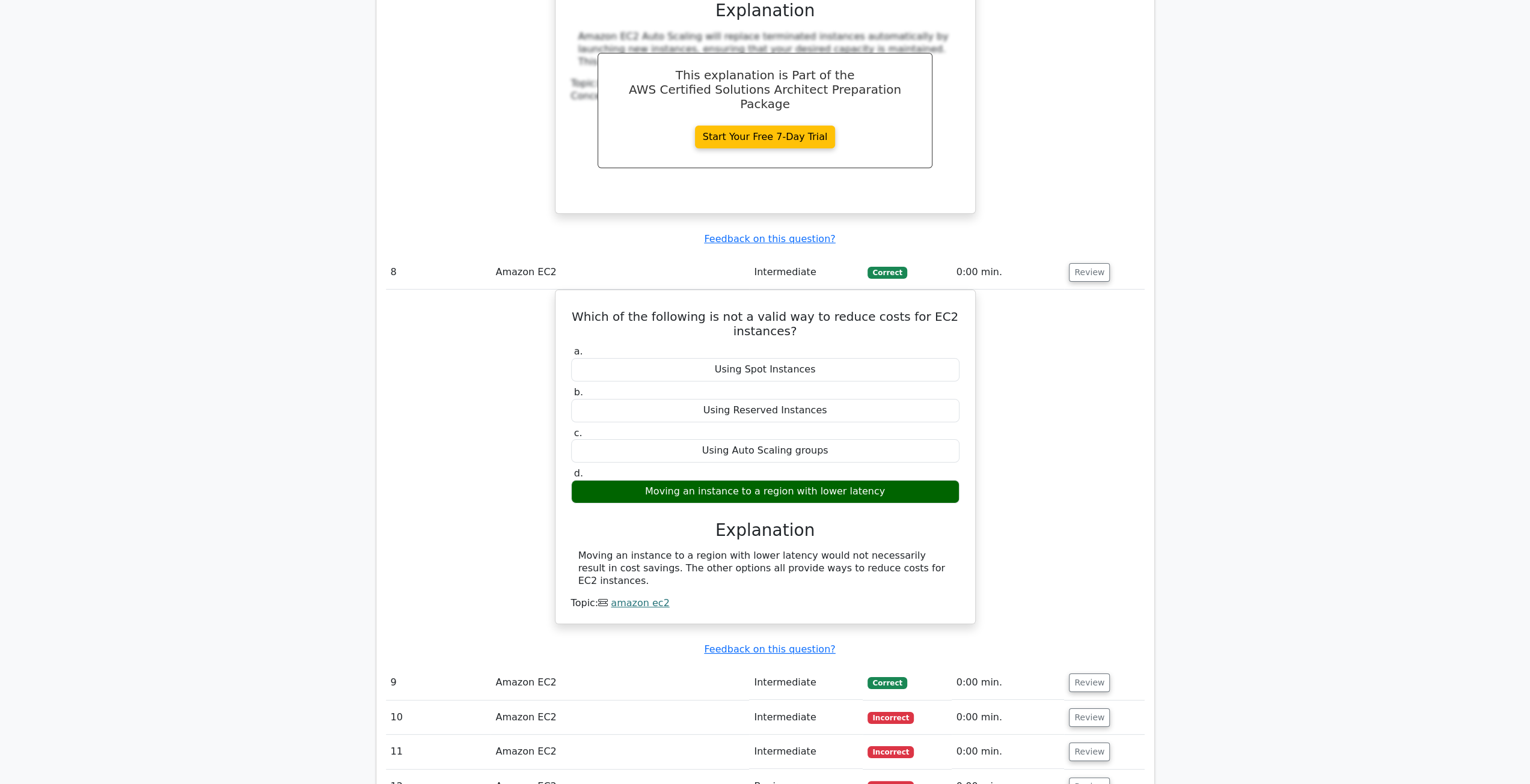
click at [1077, 666] on td "Review" at bounding box center [1104, 683] width 80 height 35
click at [1081, 674] on button "Review" at bounding box center [1089, 683] width 41 height 19
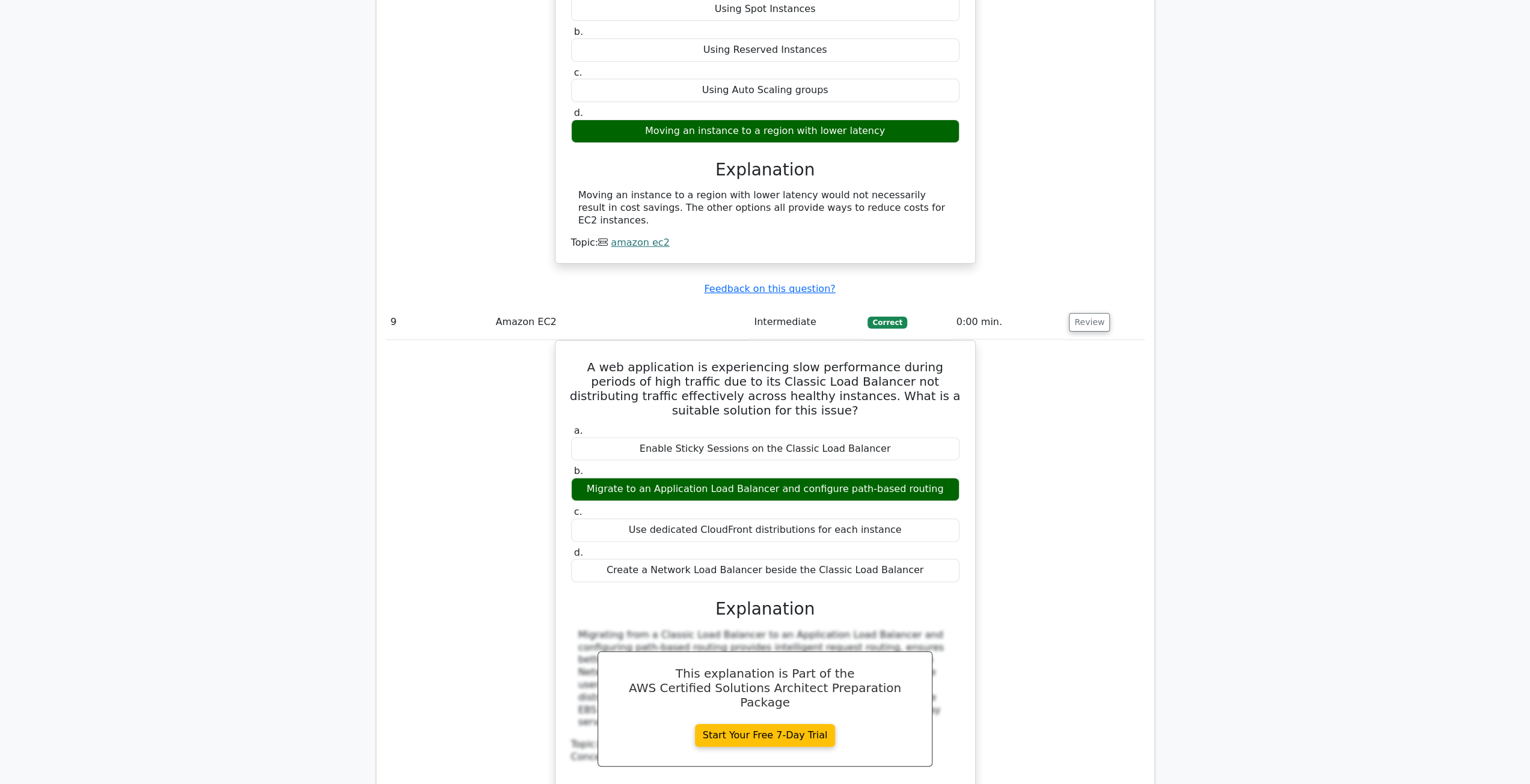
scroll to position [5048, 0]
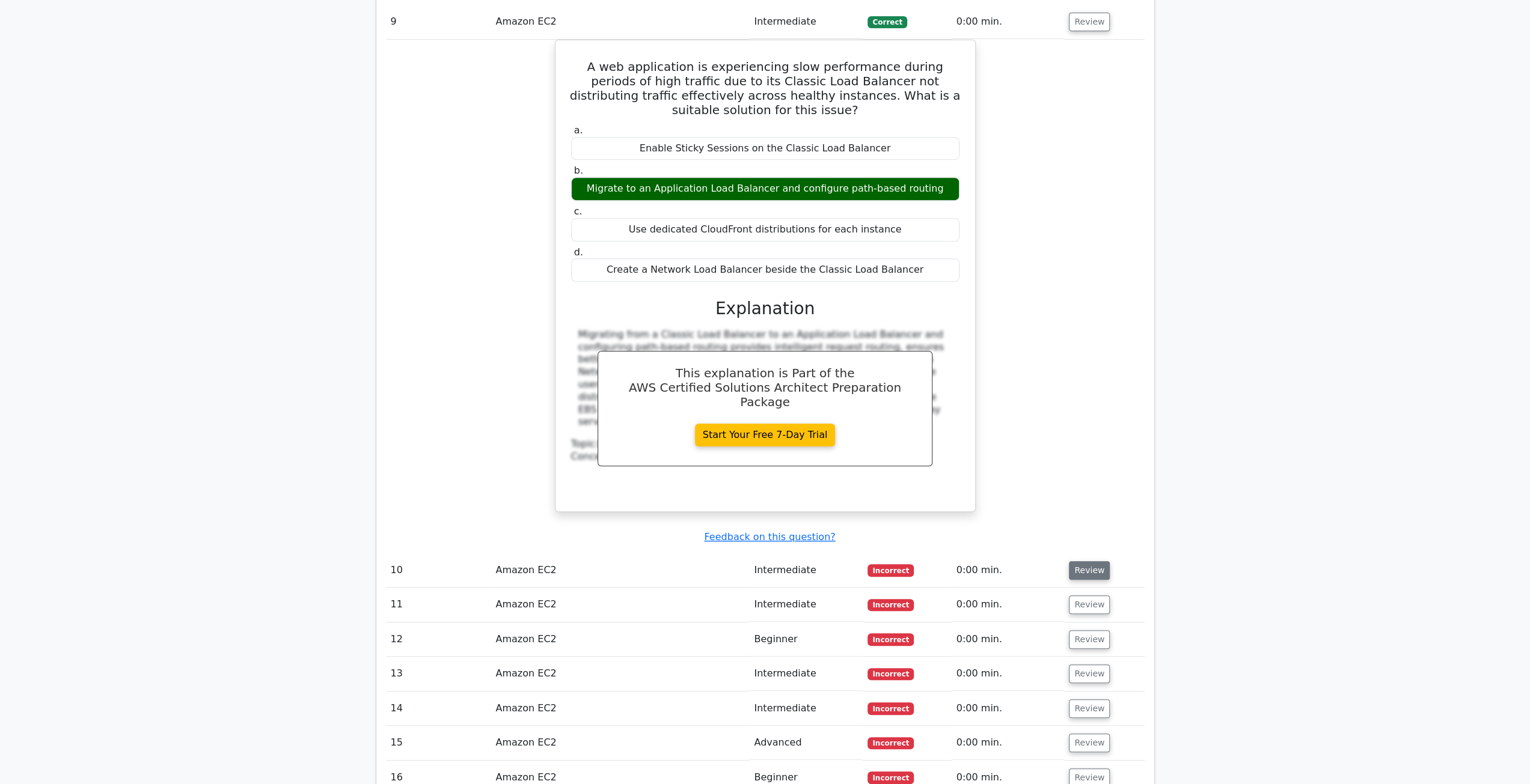
click at [1092, 561] on button "Review" at bounding box center [1089, 570] width 41 height 19
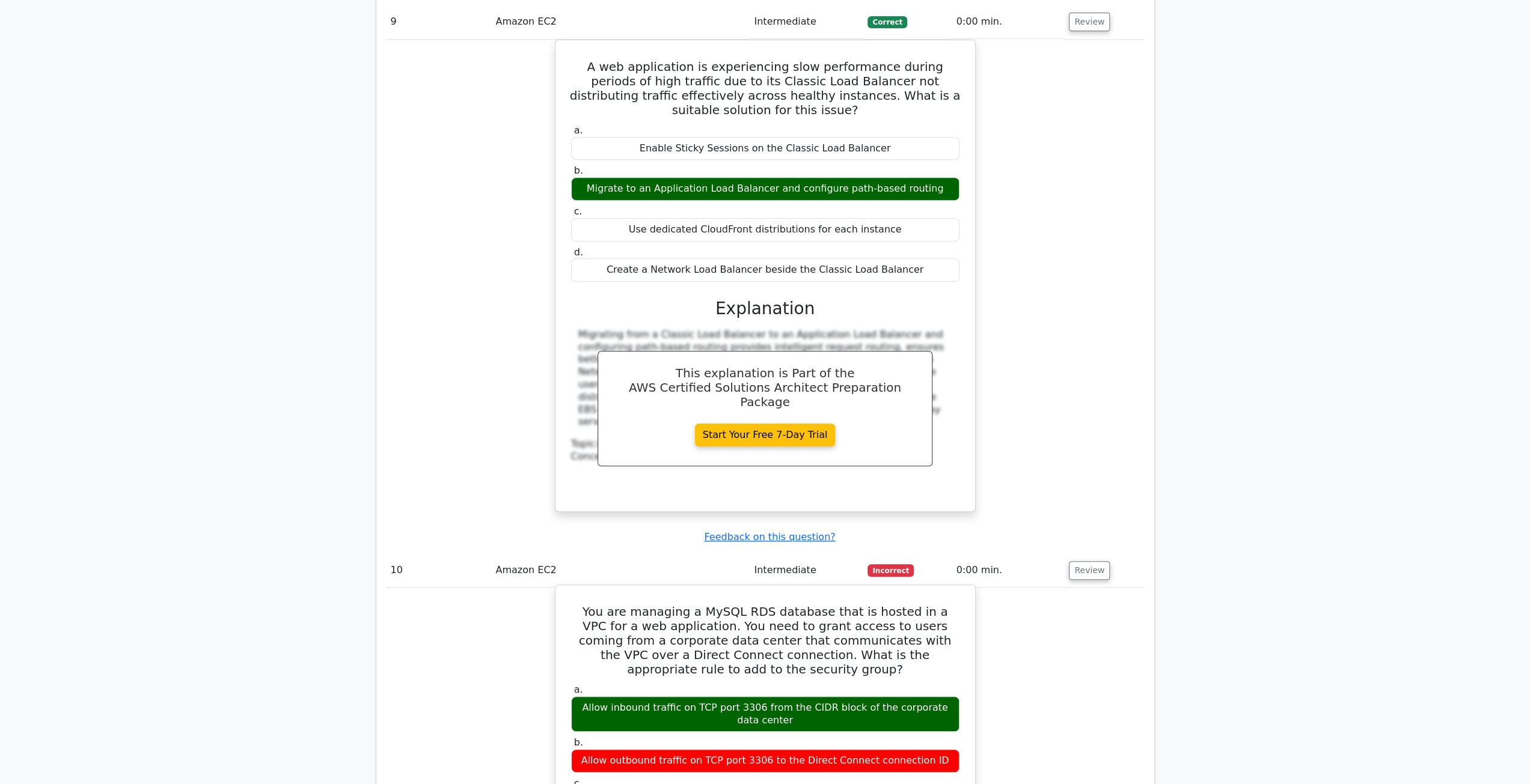
scroll to position [5168, 0]
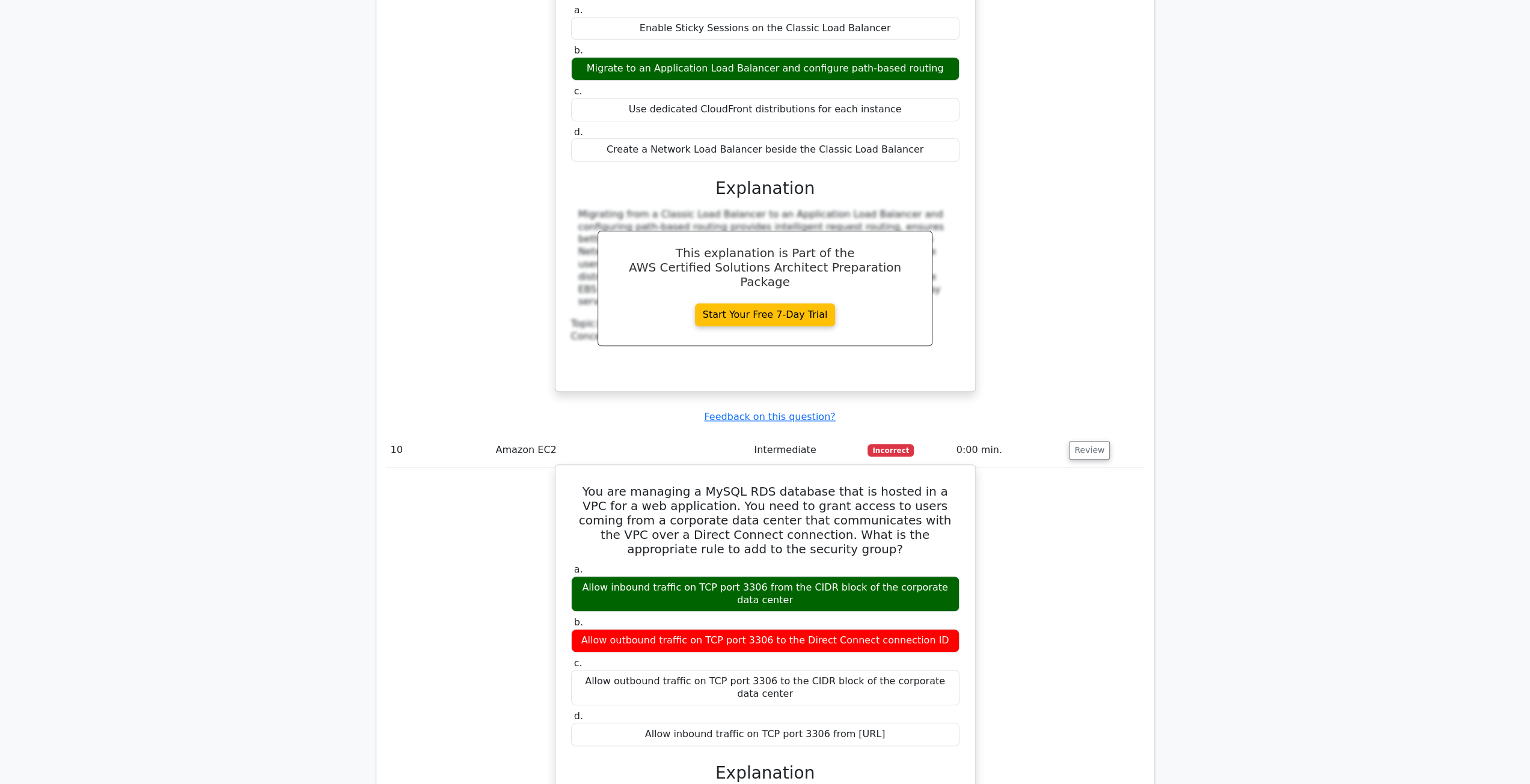
drag, startPoint x: 776, startPoint y: 491, endPoint x: 711, endPoint y: 491, distance: 65.0
click at [711, 629] on div "Allow outbound traffic on TCP port 3306 to the Direct Connect connection ID" at bounding box center [765, 641] width 388 height 23
copy div "TCP port 3306"
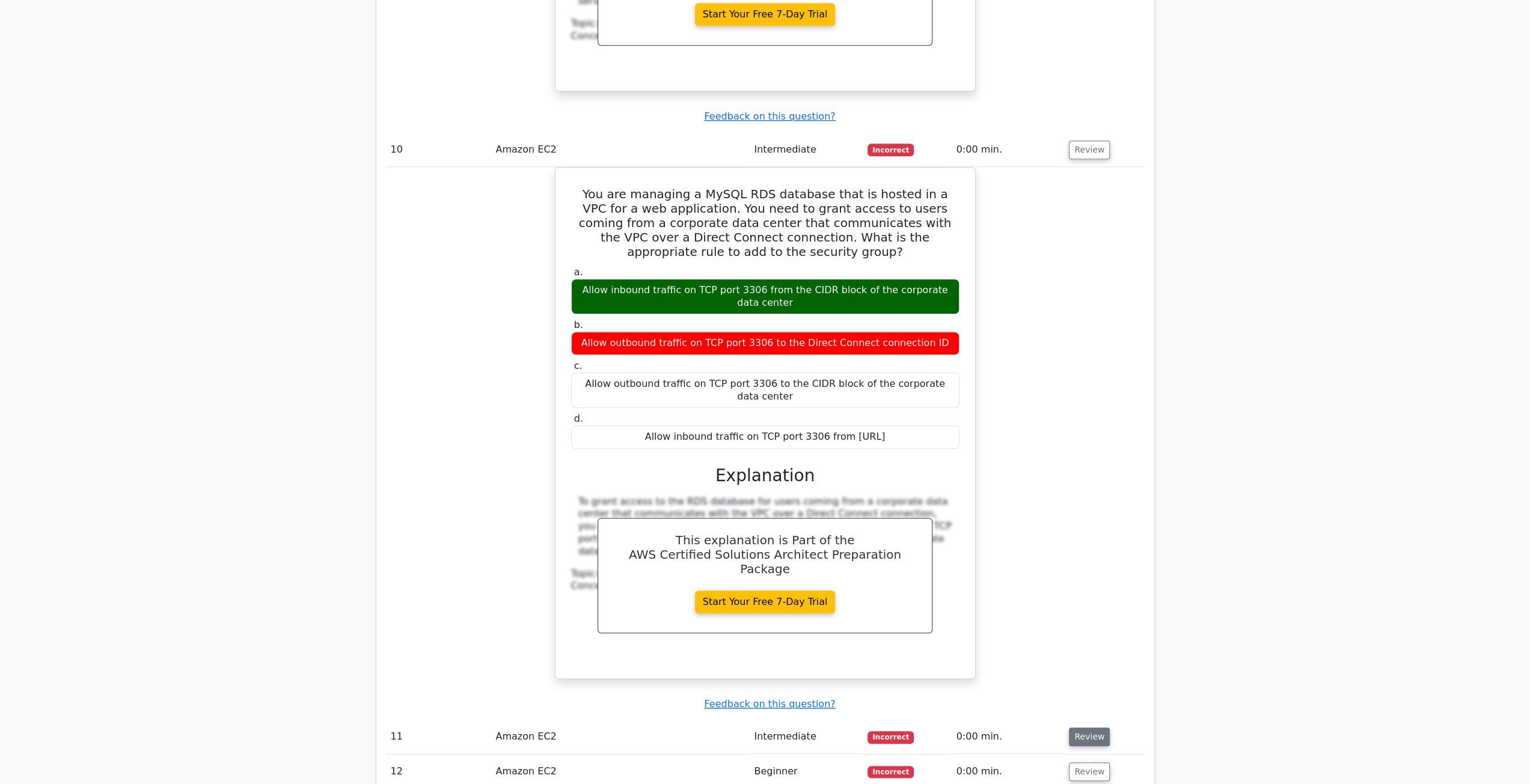
click at [1087, 728] on button "Review" at bounding box center [1089, 737] width 41 height 19
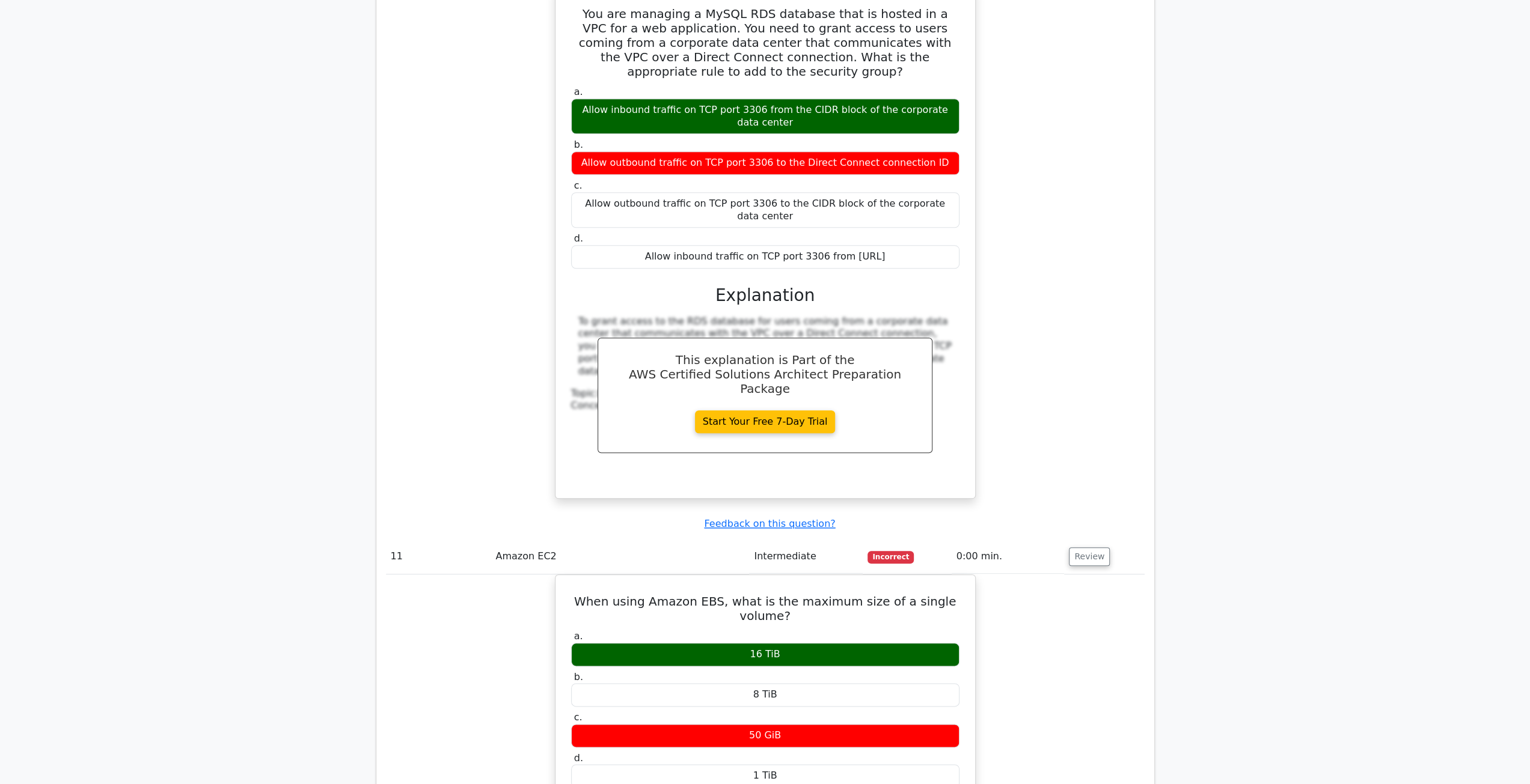
scroll to position [5889, 0]
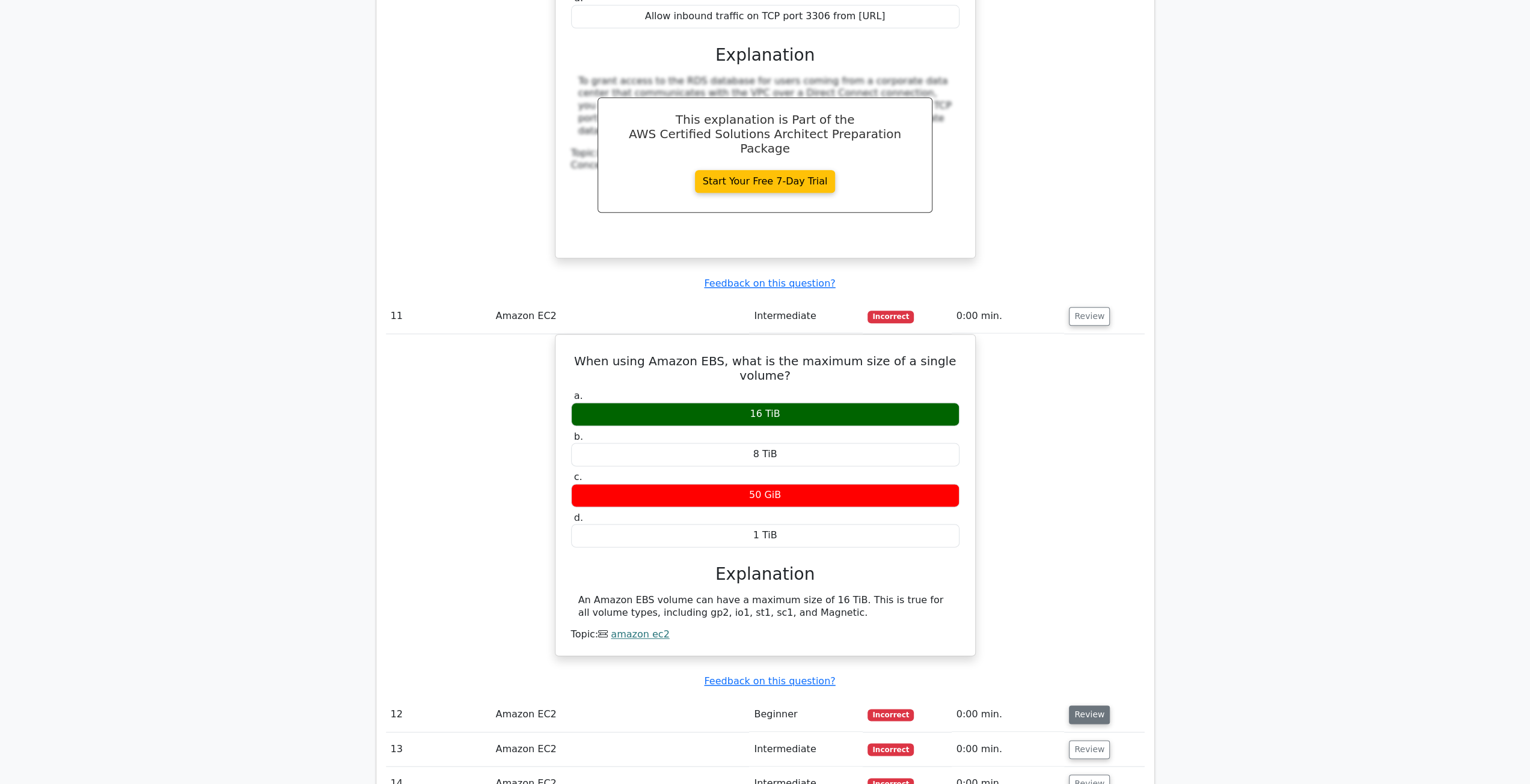
click at [1099, 705] on button "Review" at bounding box center [1089, 714] width 41 height 19
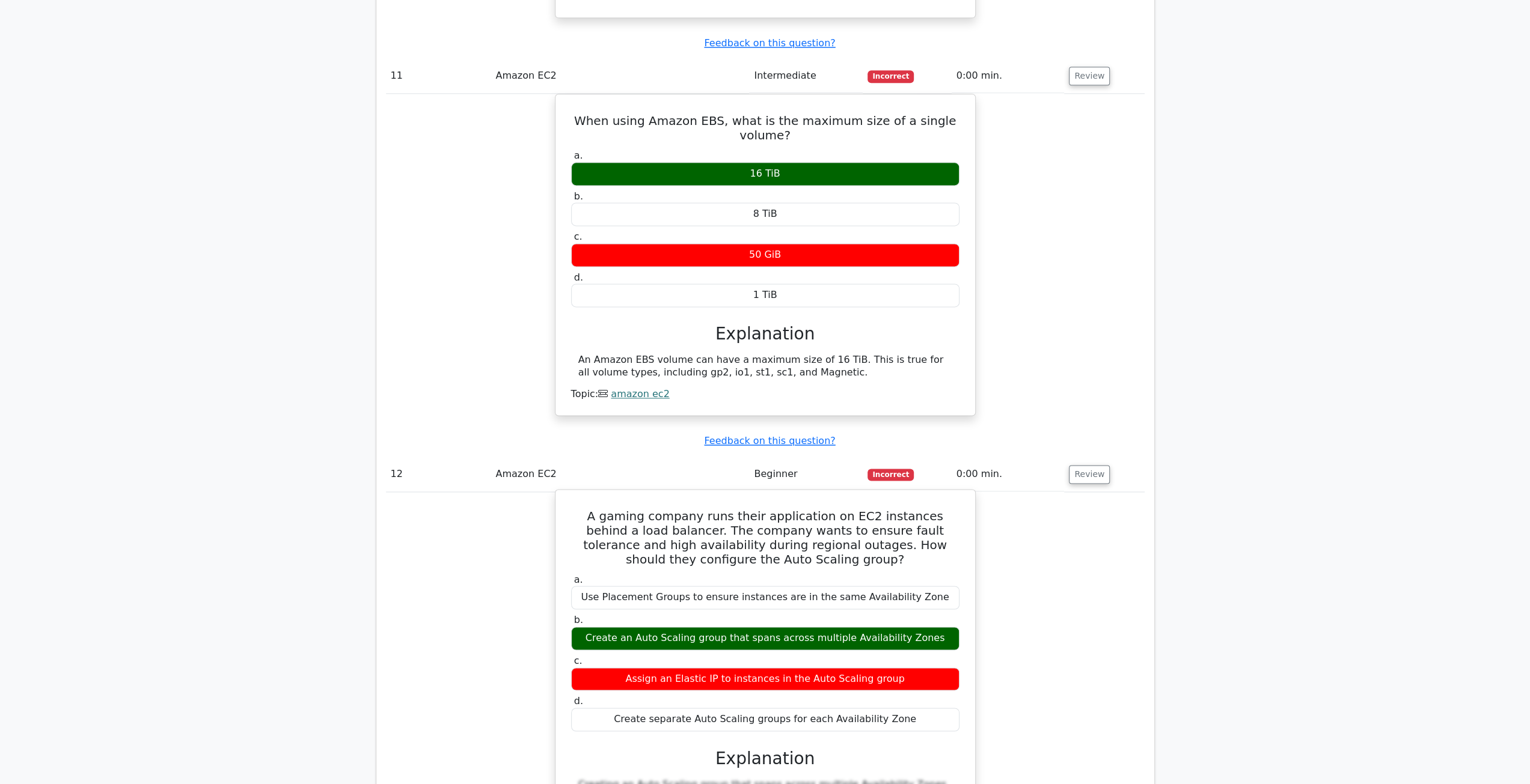
scroll to position [6370, 0]
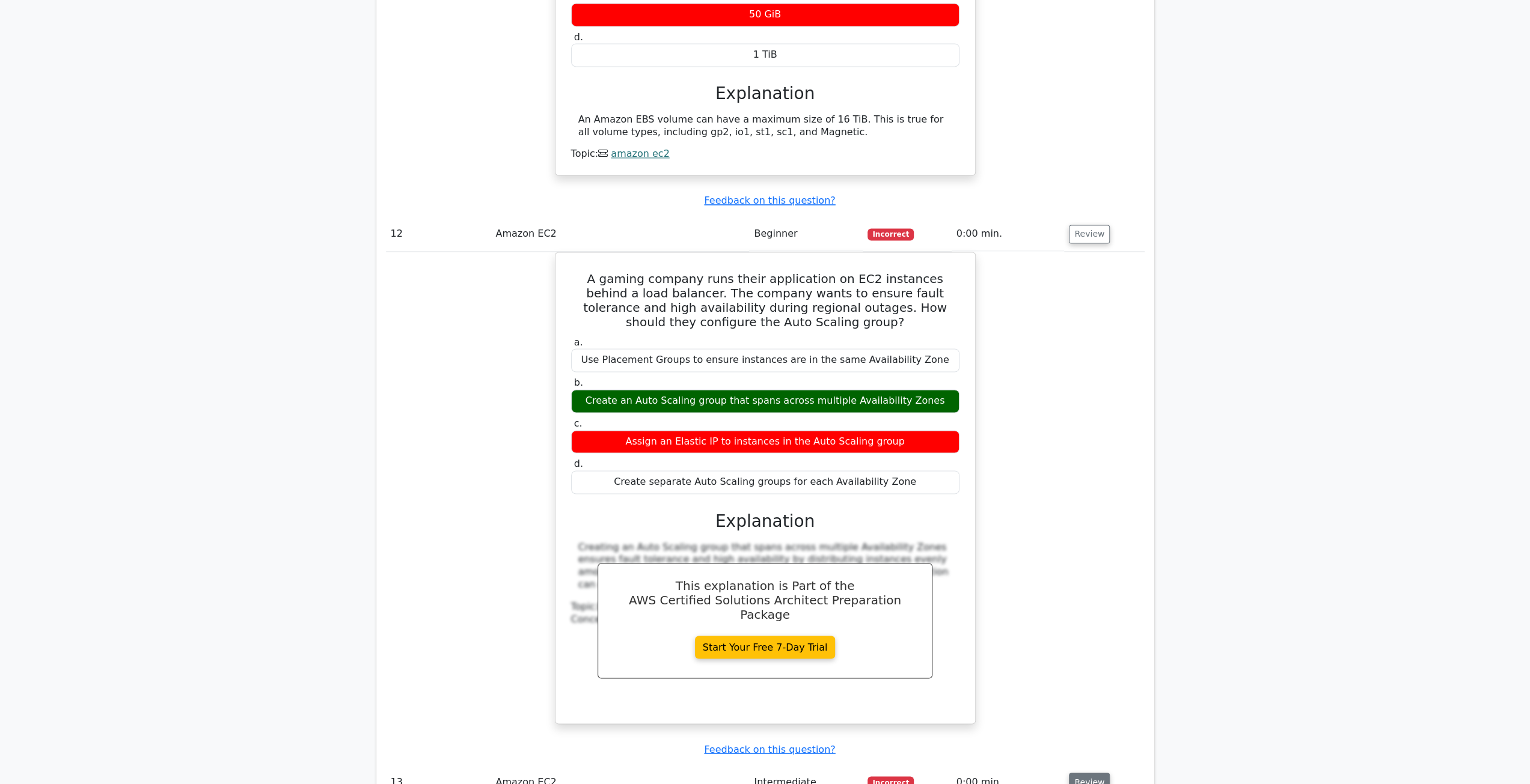
click at [1092, 773] on button "Review" at bounding box center [1089, 782] width 41 height 19
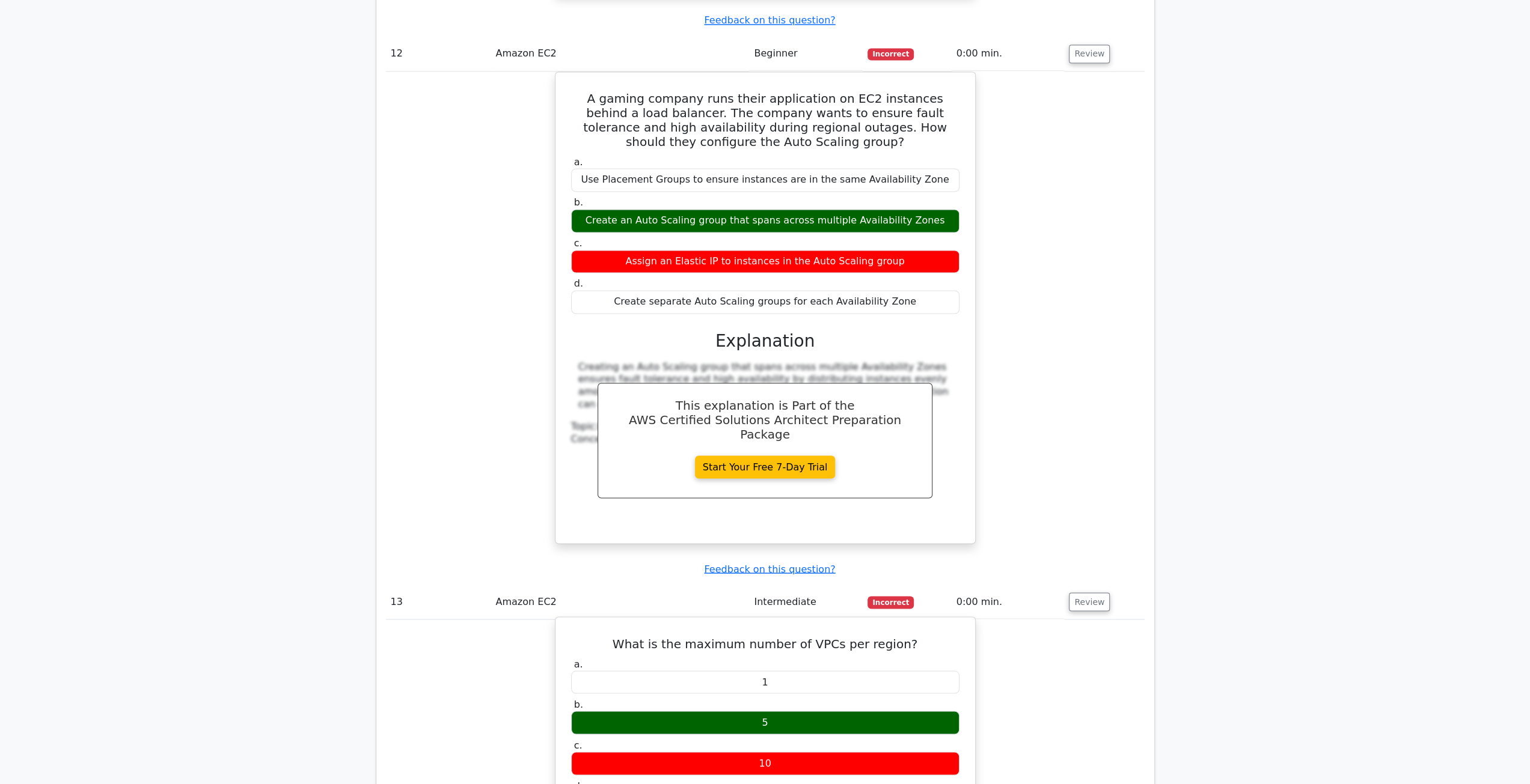
click at [1069, 593] on button "Review" at bounding box center [1089, 602] width 41 height 19
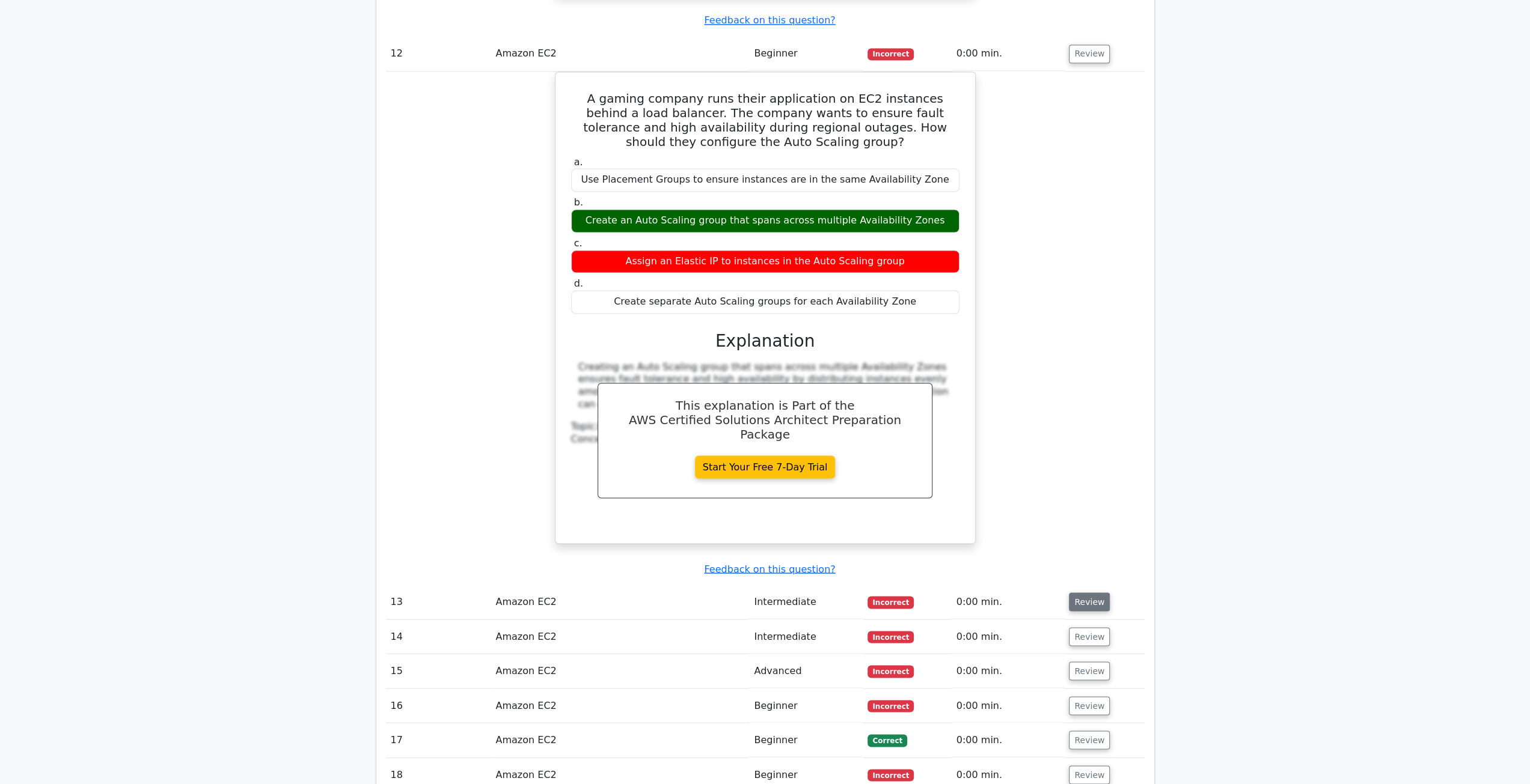
click at [1097, 593] on button "Review" at bounding box center [1089, 602] width 41 height 19
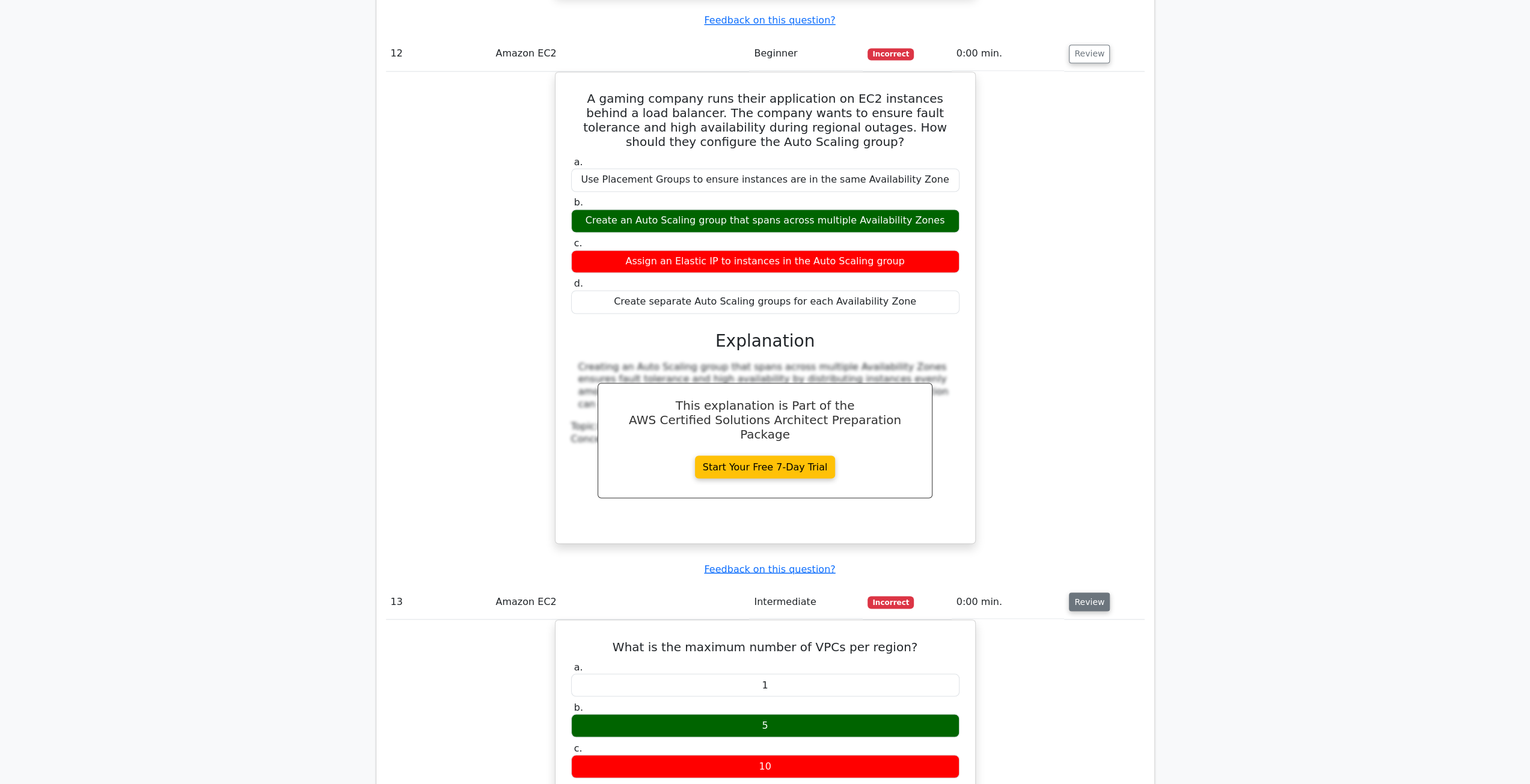
click at [1097, 593] on button "Review" at bounding box center [1089, 602] width 41 height 19
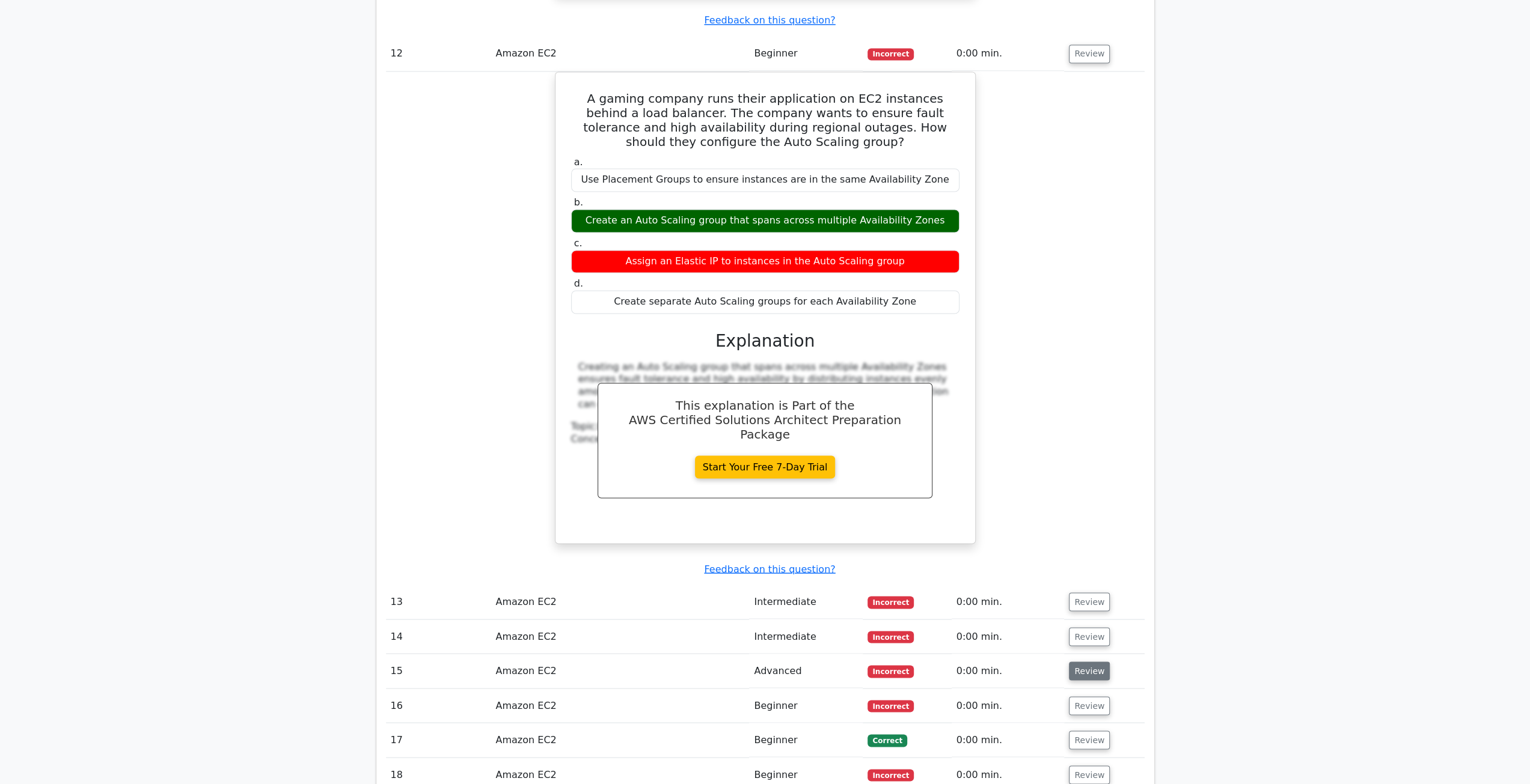
scroll to position [6610, 0]
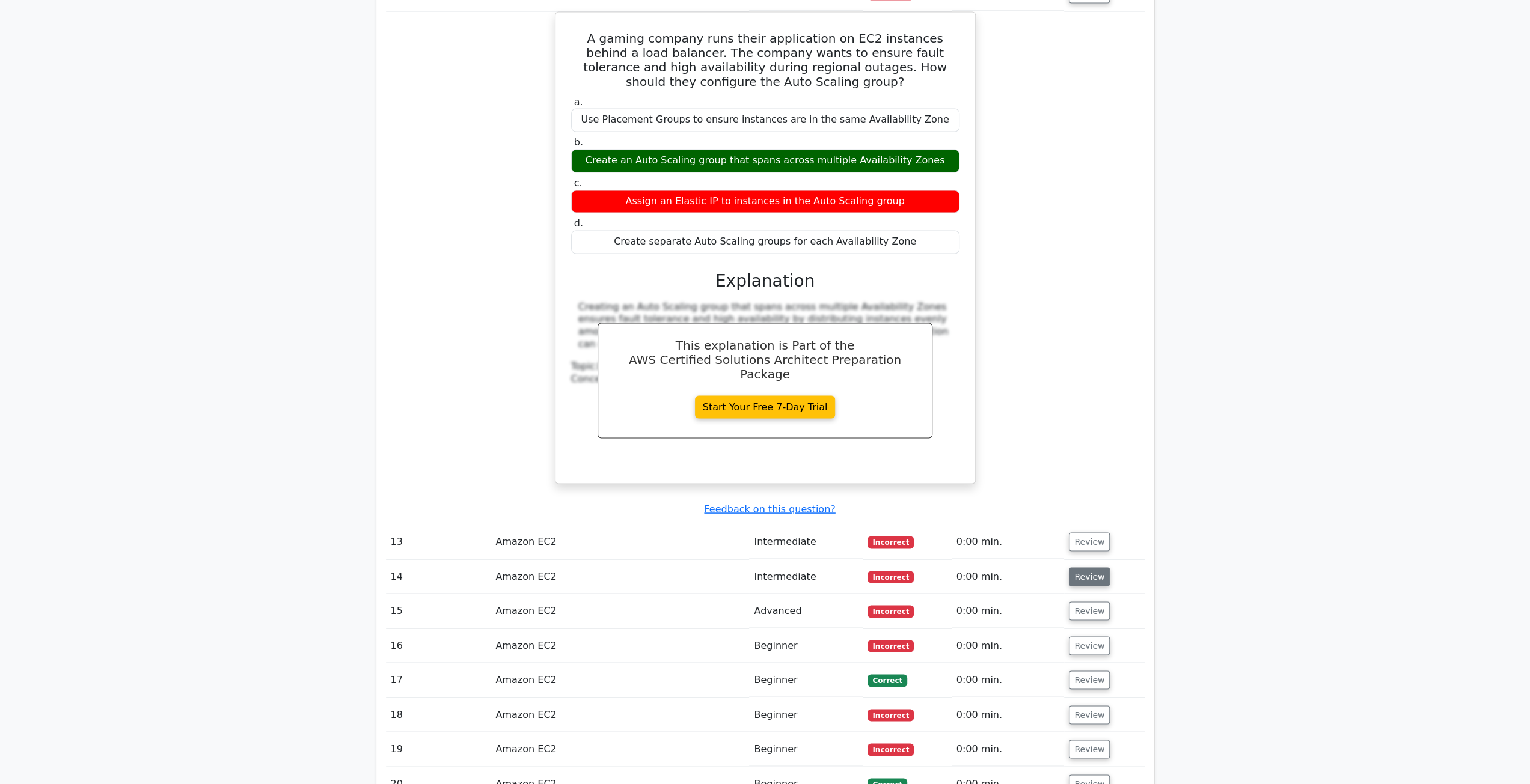
click at [1087, 567] on button "Review" at bounding box center [1089, 576] width 41 height 19
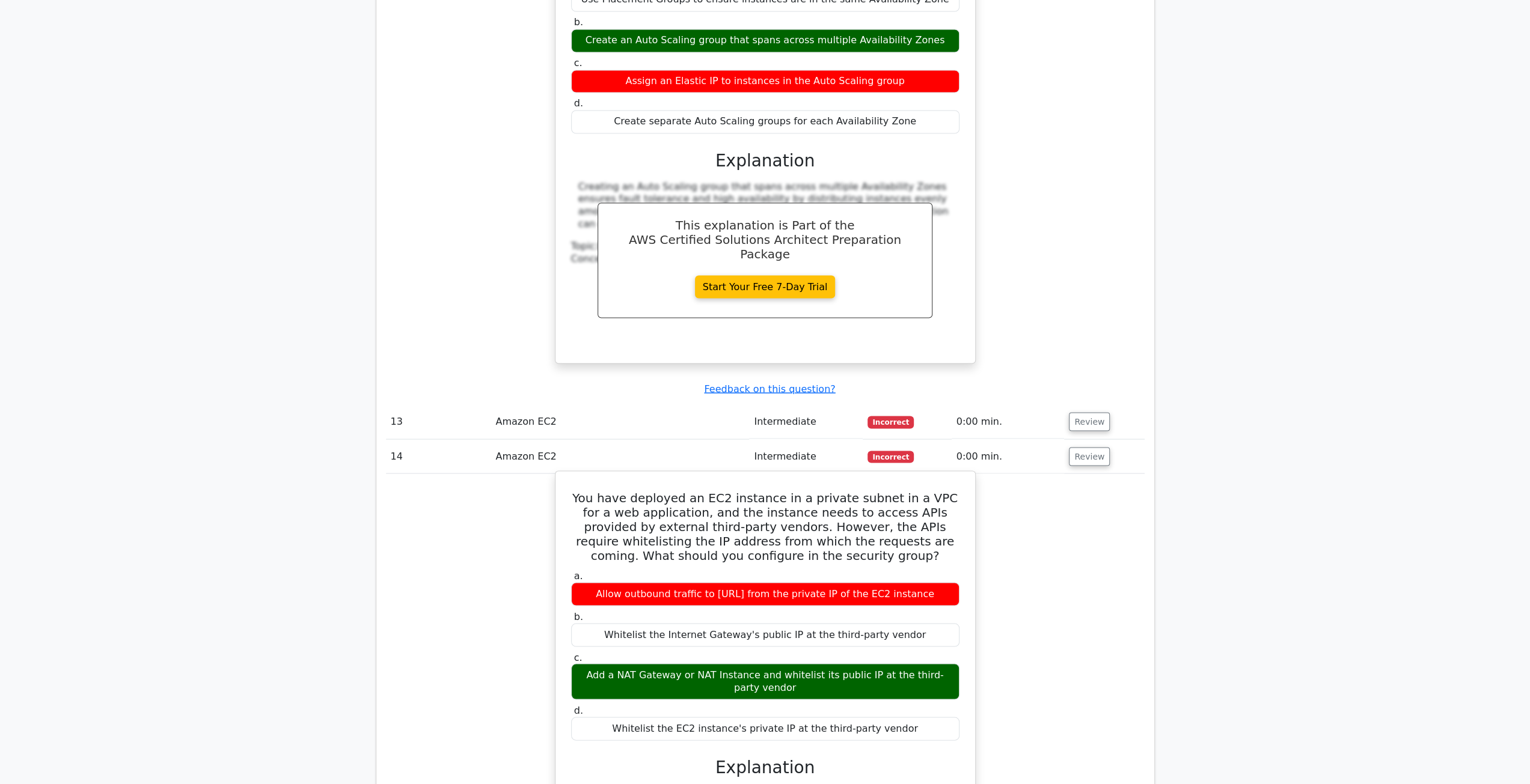
scroll to position [7031, 0]
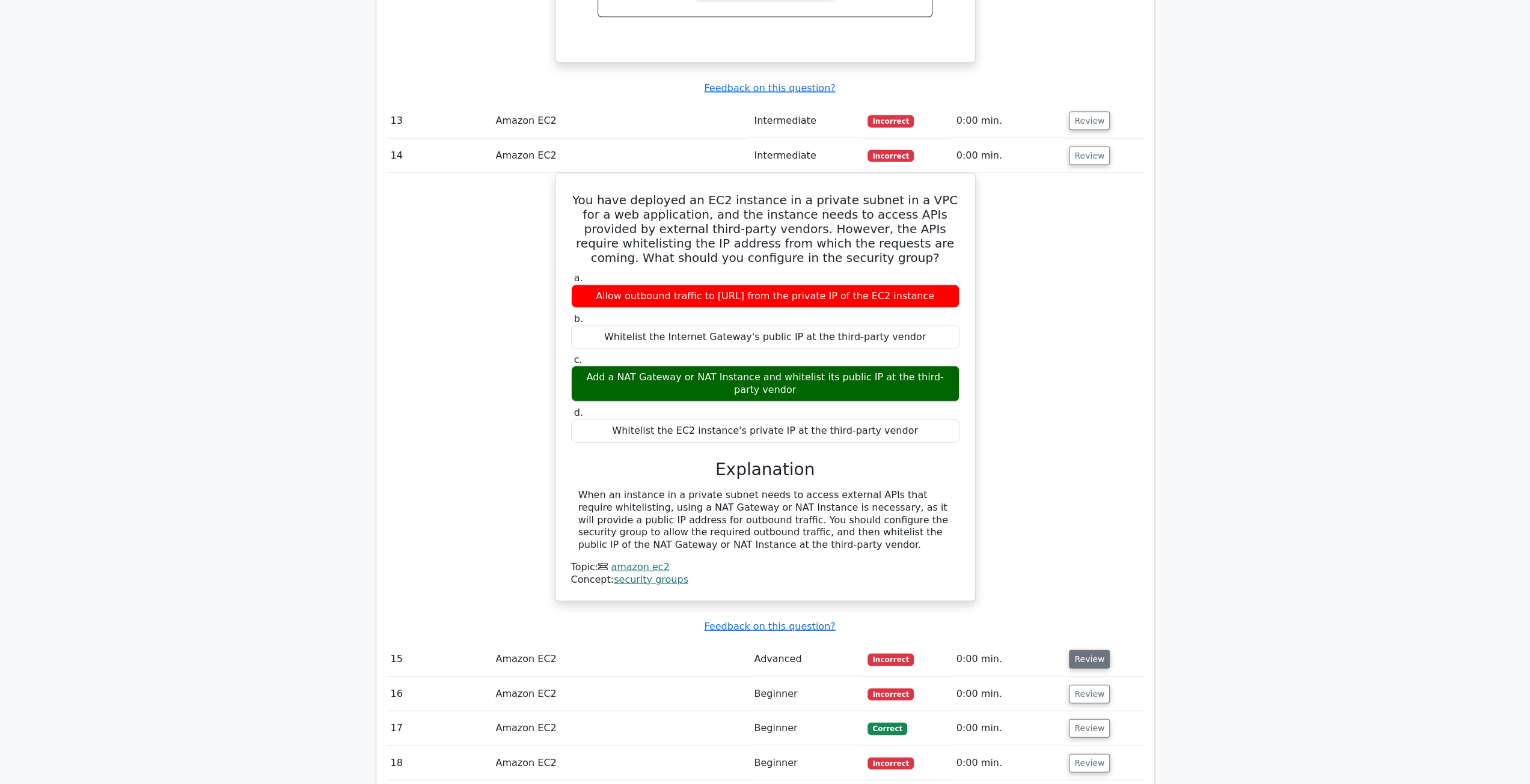
click at [1096, 650] on button "Review" at bounding box center [1089, 659] width 41 height 19
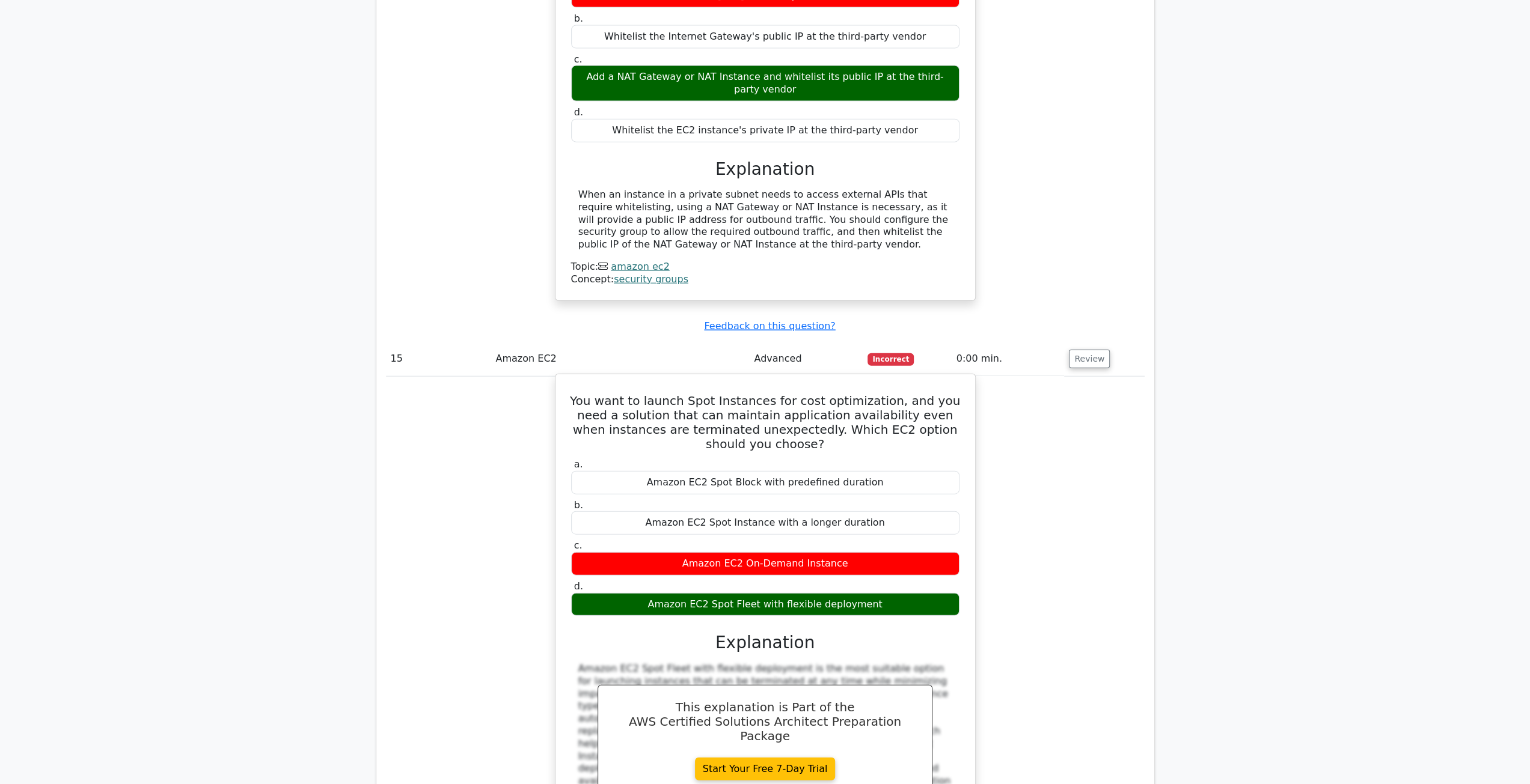
scroll to position [7572, 0]
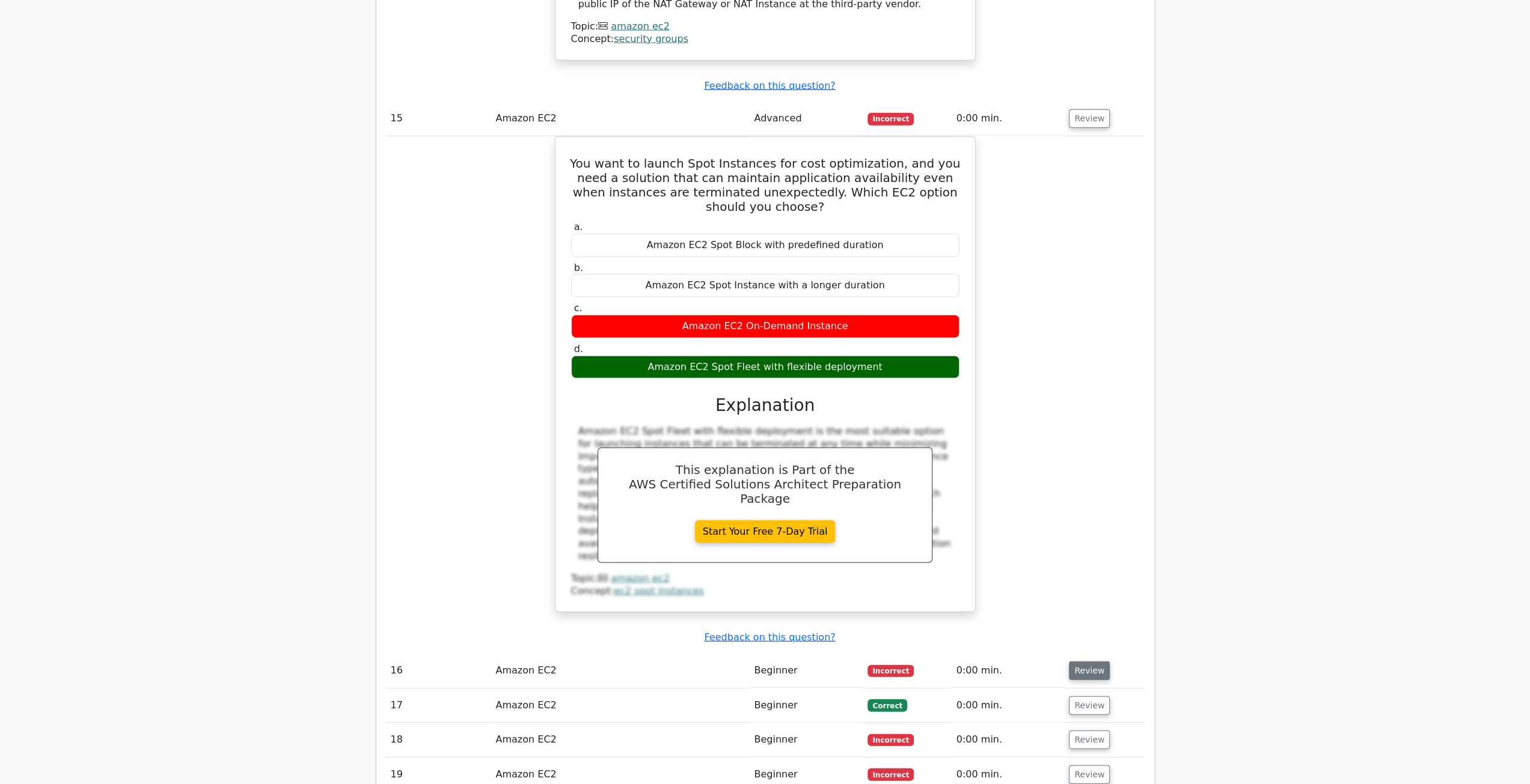
click at [1077, 662] on button "Review" at bounding box center [1089, 671] width 41 height 19
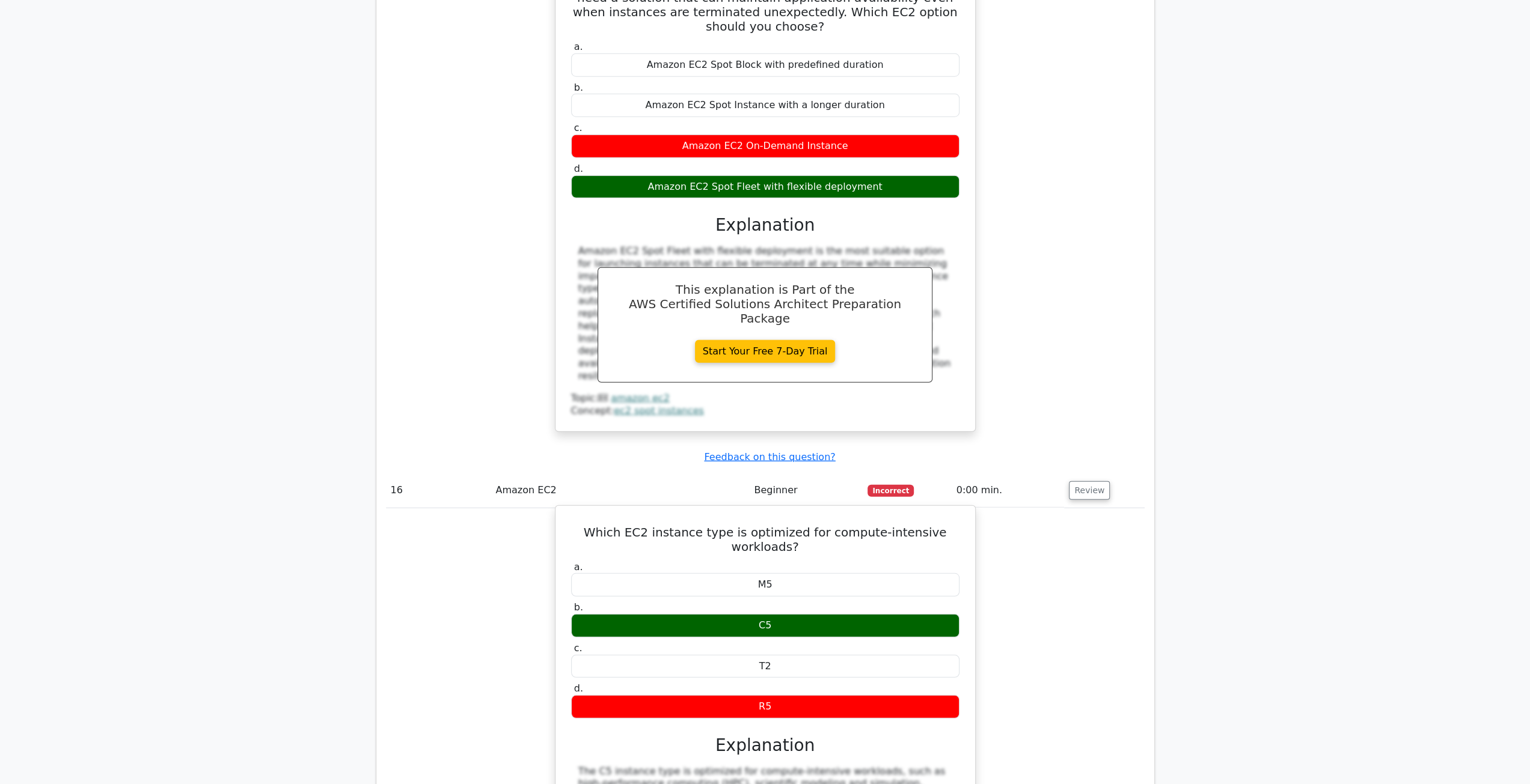
scroll to position [7993, 0]
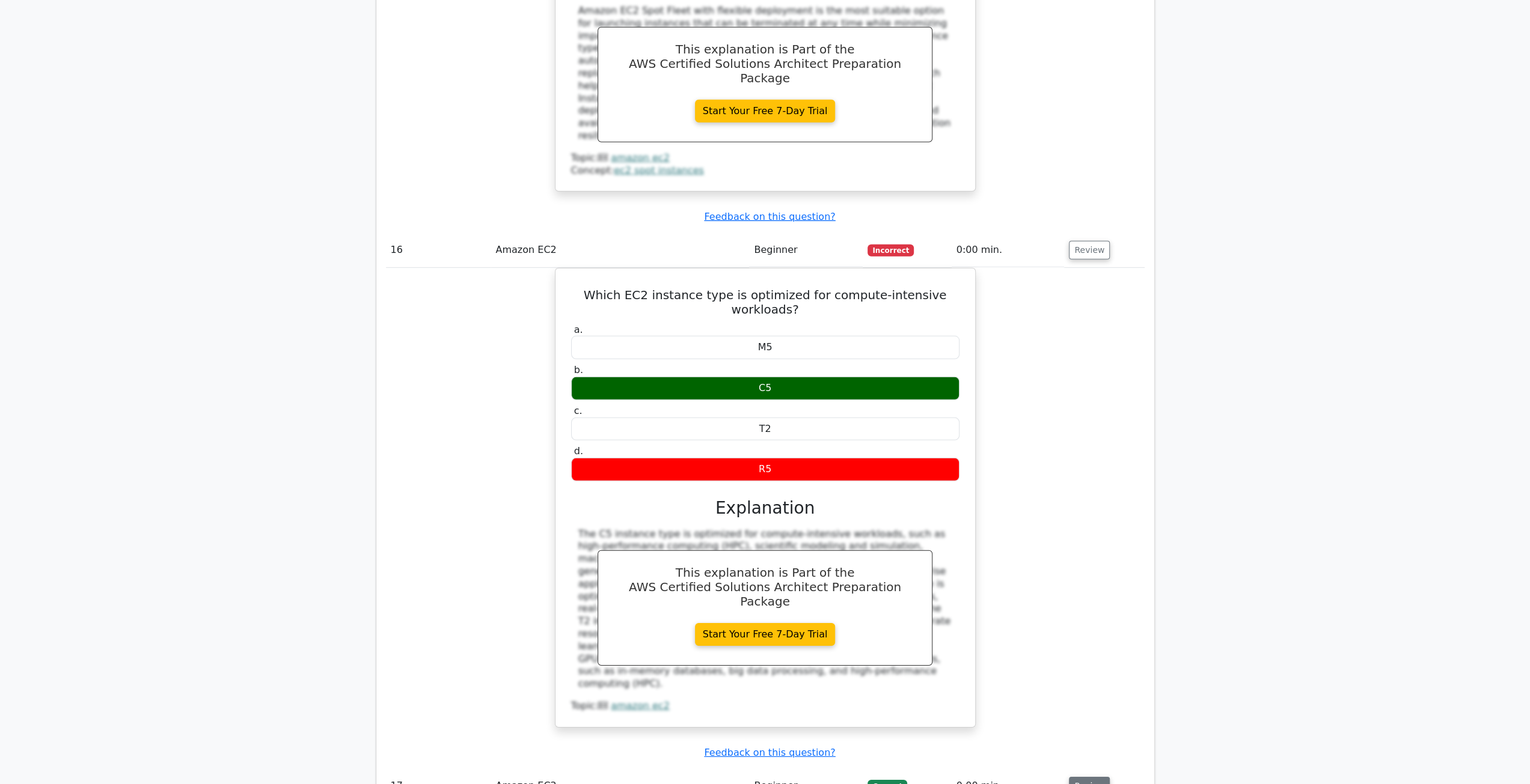
click at [1087, 777] on button "Review" at bounding box center [1089, 786] width 41 height 19
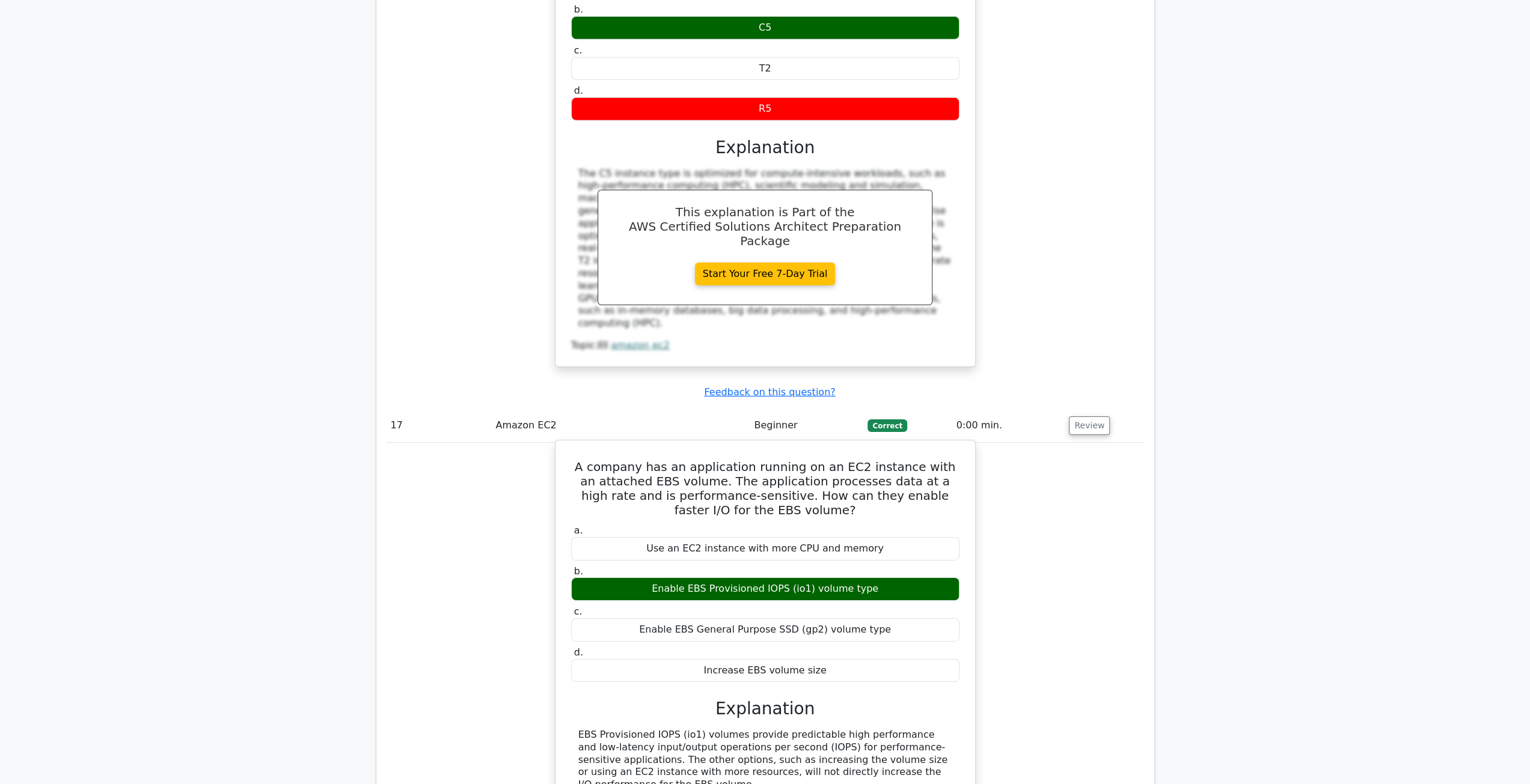
scroll to position [8413, 0]
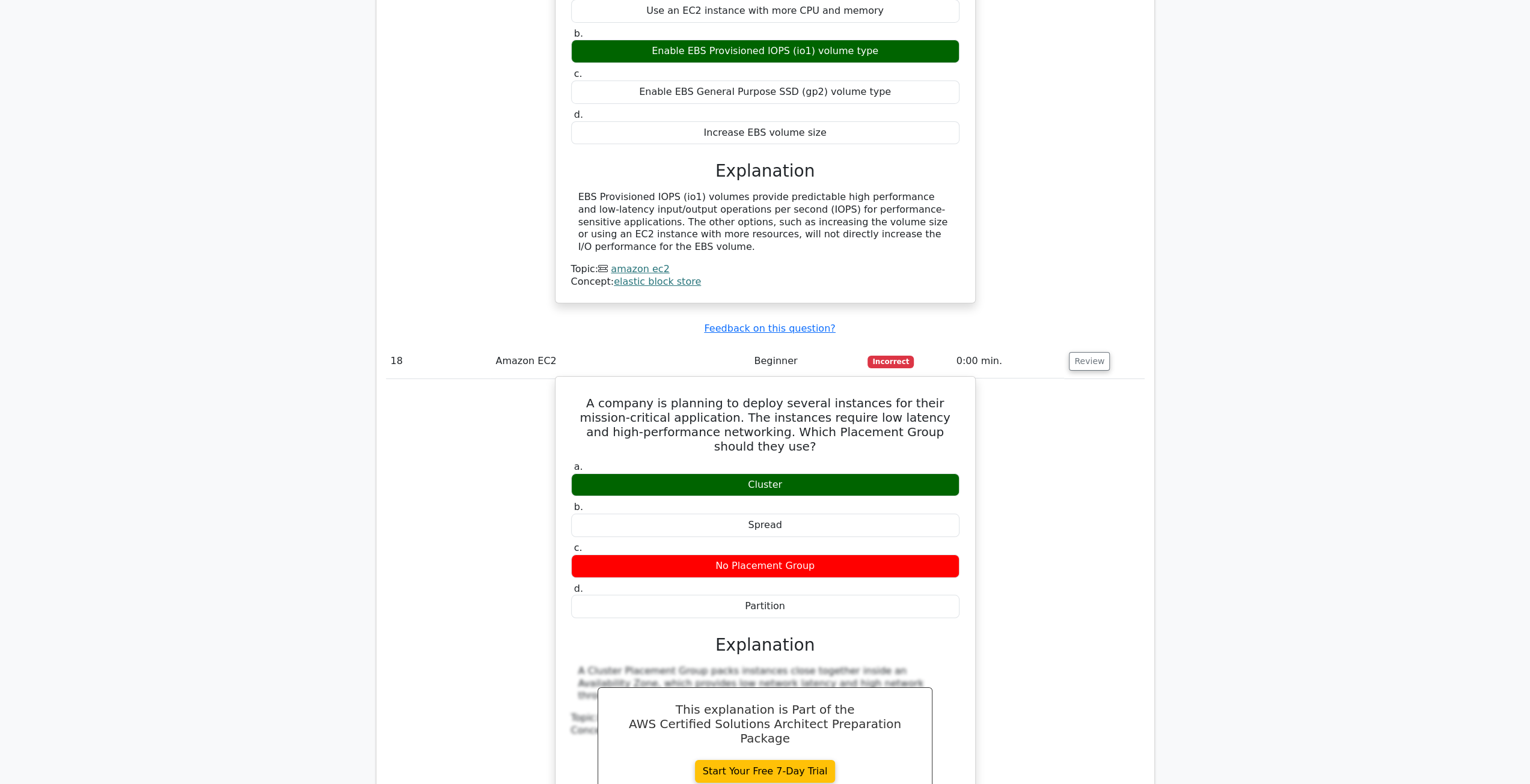
scroll to position [9135, 0]
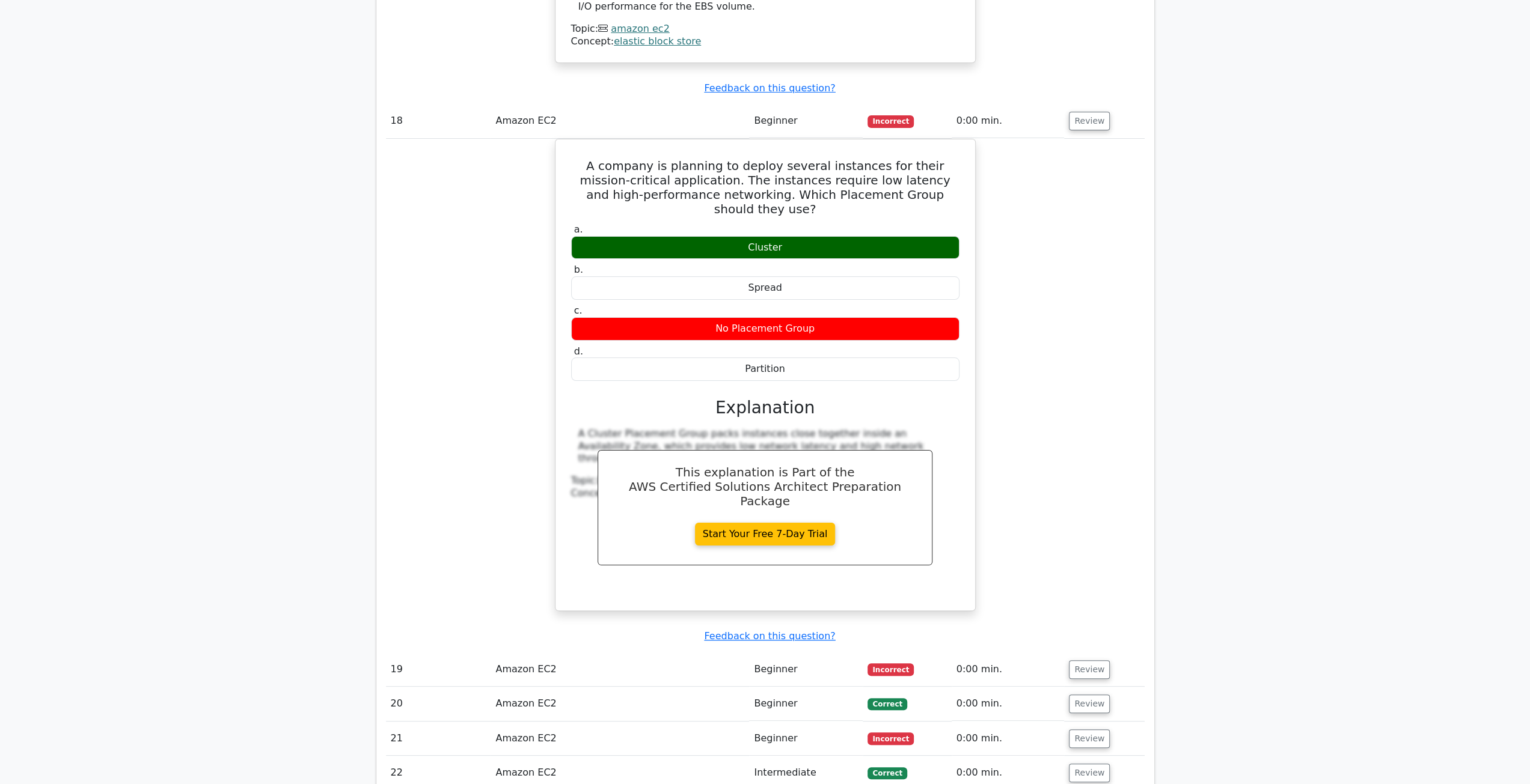
click at [1081, 653] on td "Review" at bounding box center [1104, 670] width 80 height 35
click at [1081, 660] on button "Review" at bounding box center [1089, 669] width 41 height 19
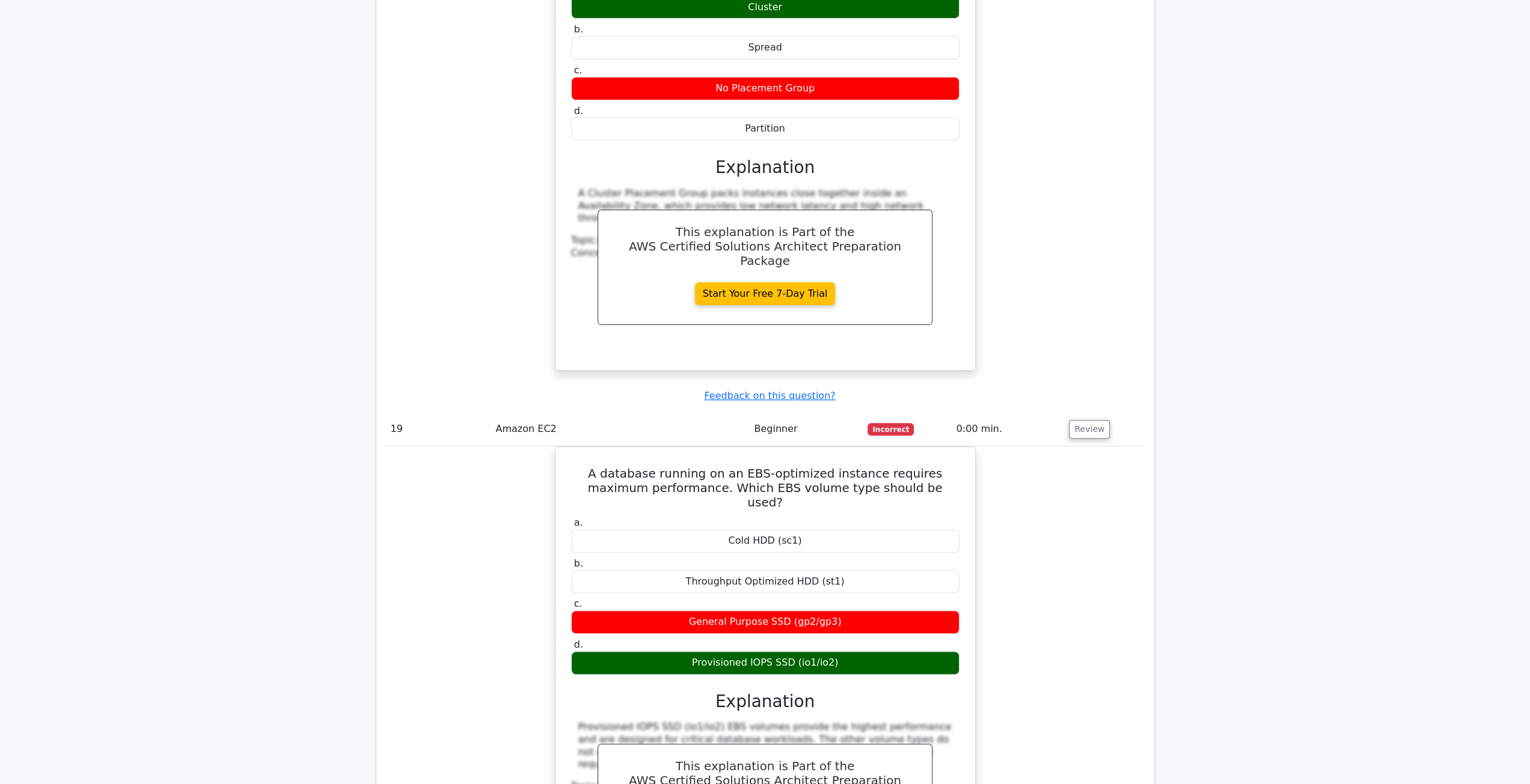
scroll to position [9675, 0]
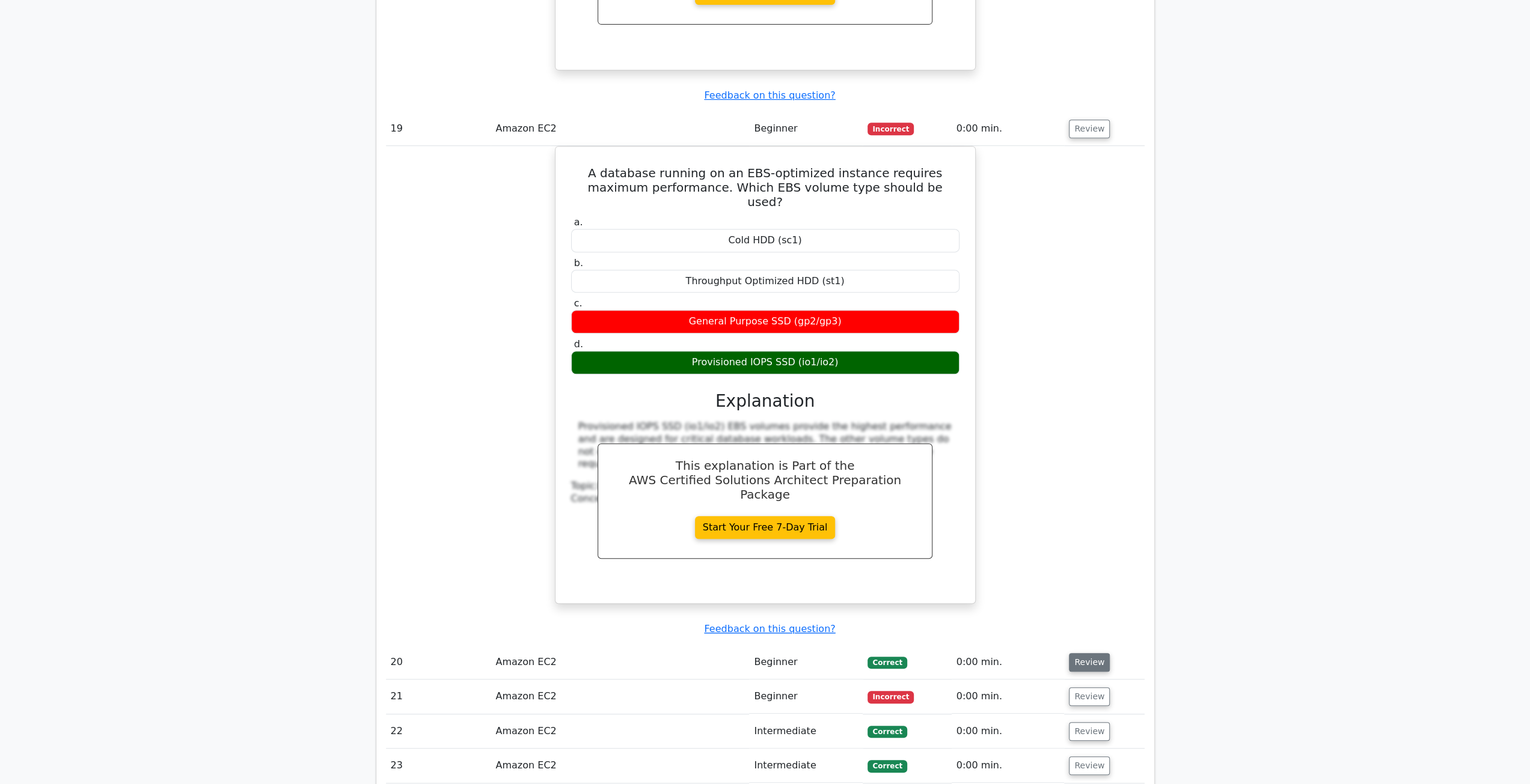
click at [1099, 653] on button "Review" at bounding box center [1089, 662] width 41 height 19
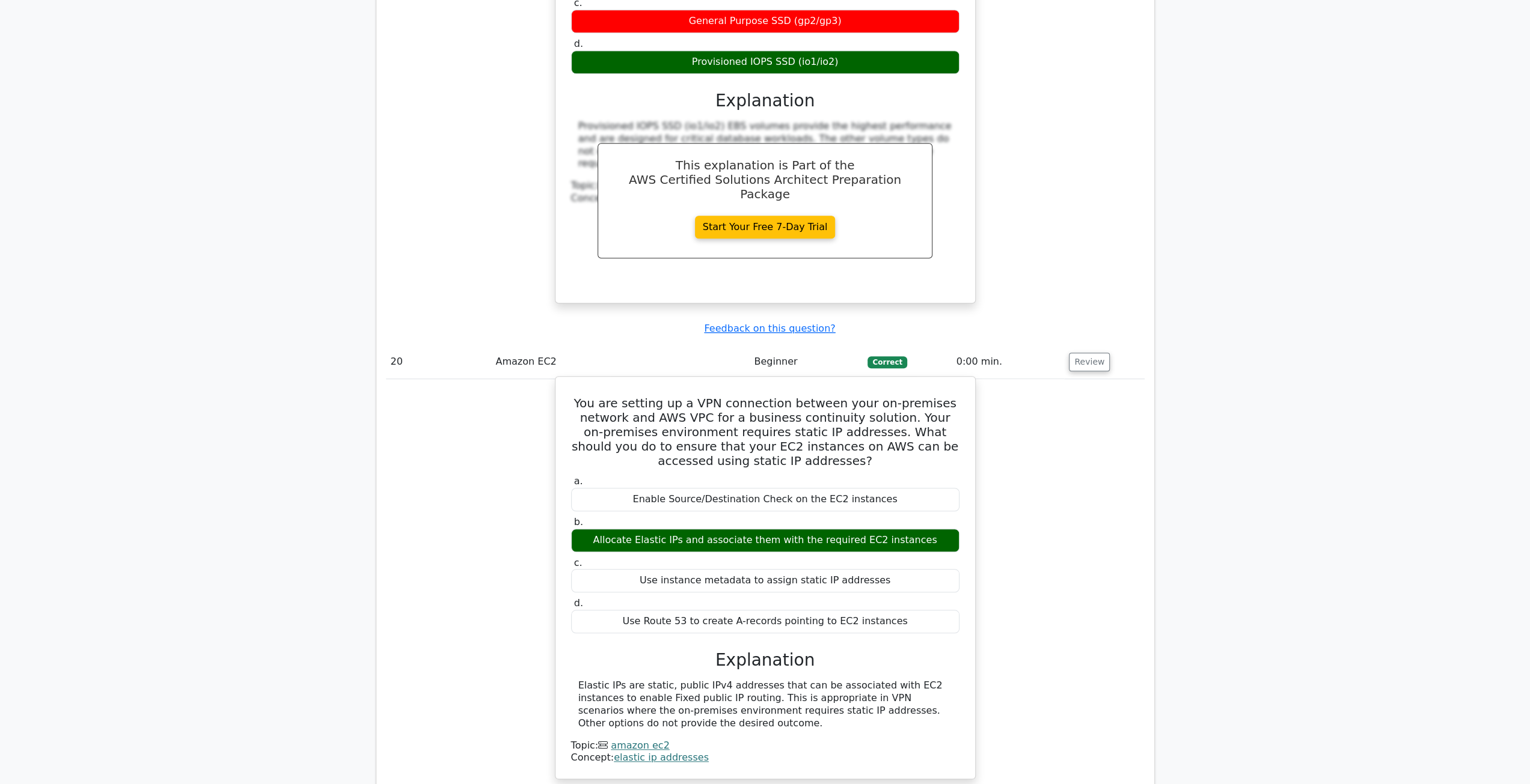
scroll to position [10096, 0]
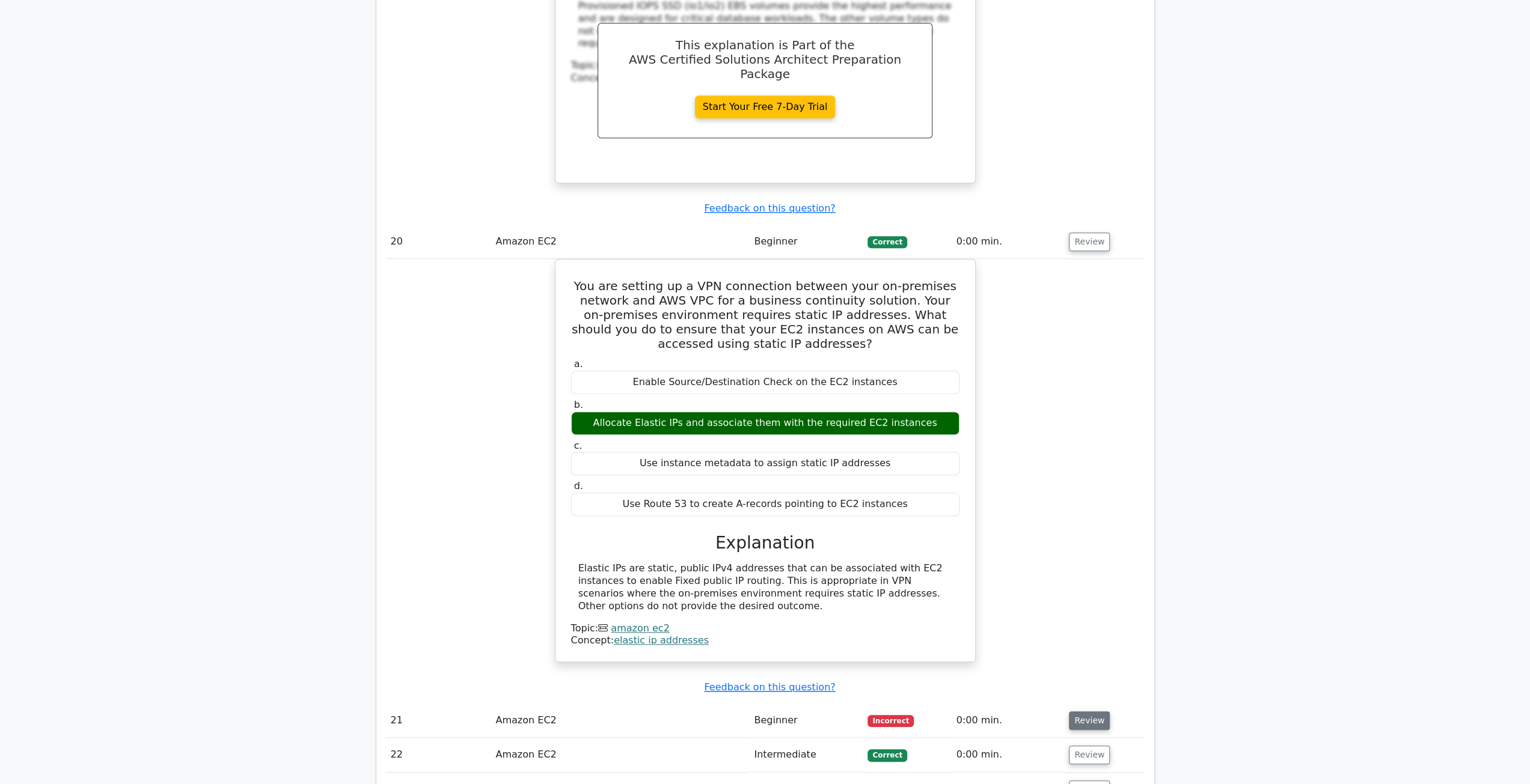
click at [1093, 711] on button "Review" at bounding box center [1089, 720] width 41 height 19
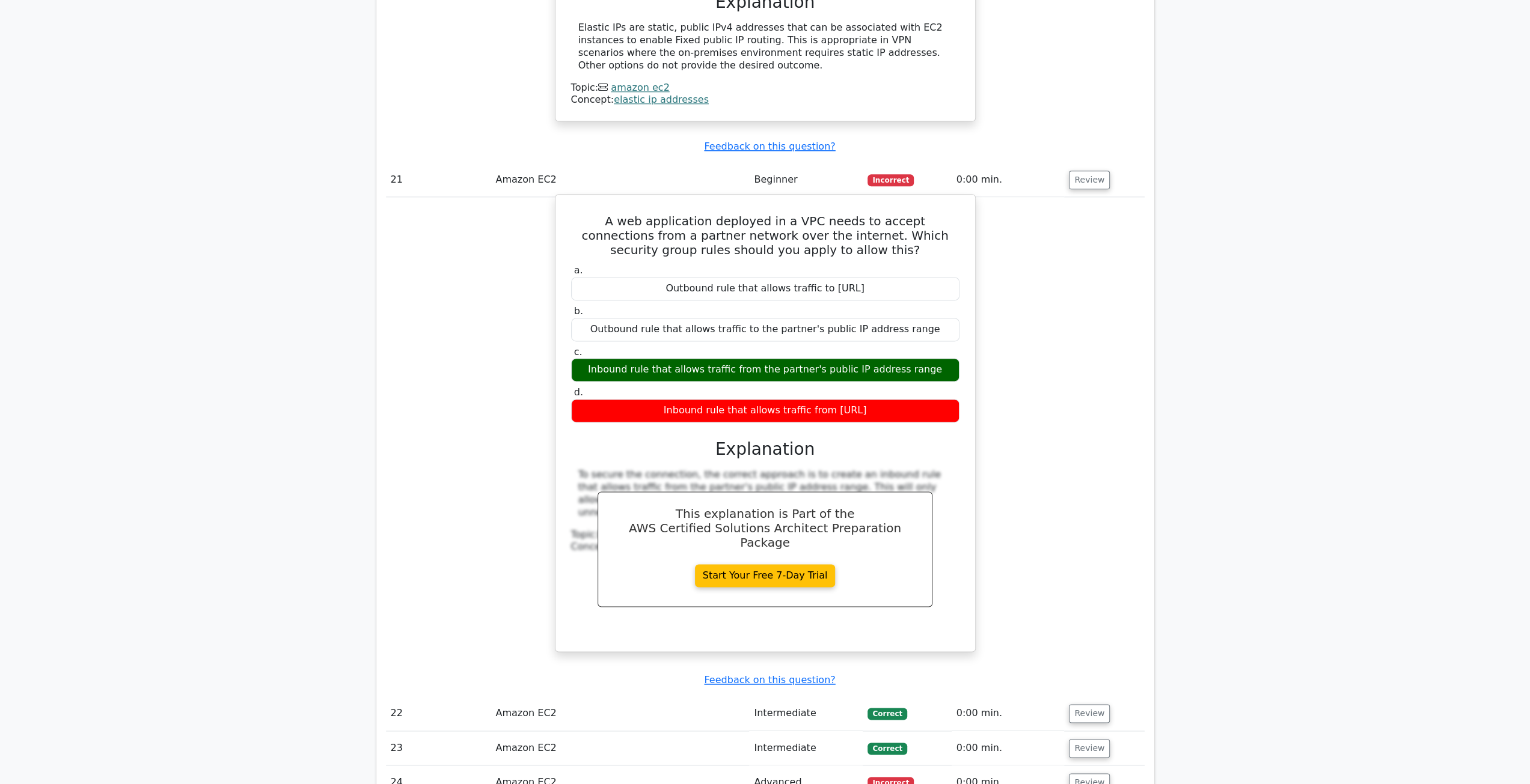
scroll to position [10877, 0]
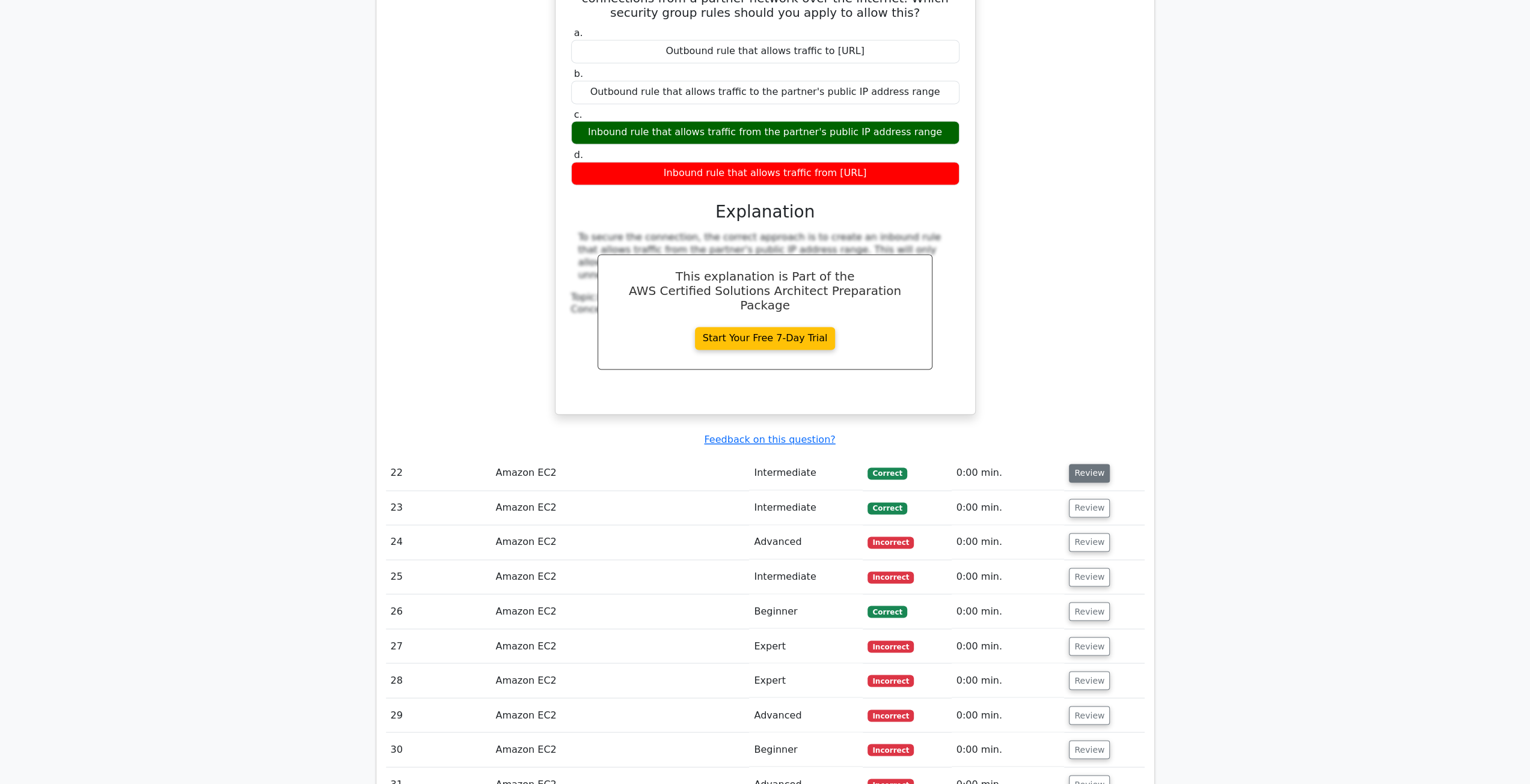
click at [1102, 464] on button "Review" at bounding box center [1089, 473] width 41 height 19
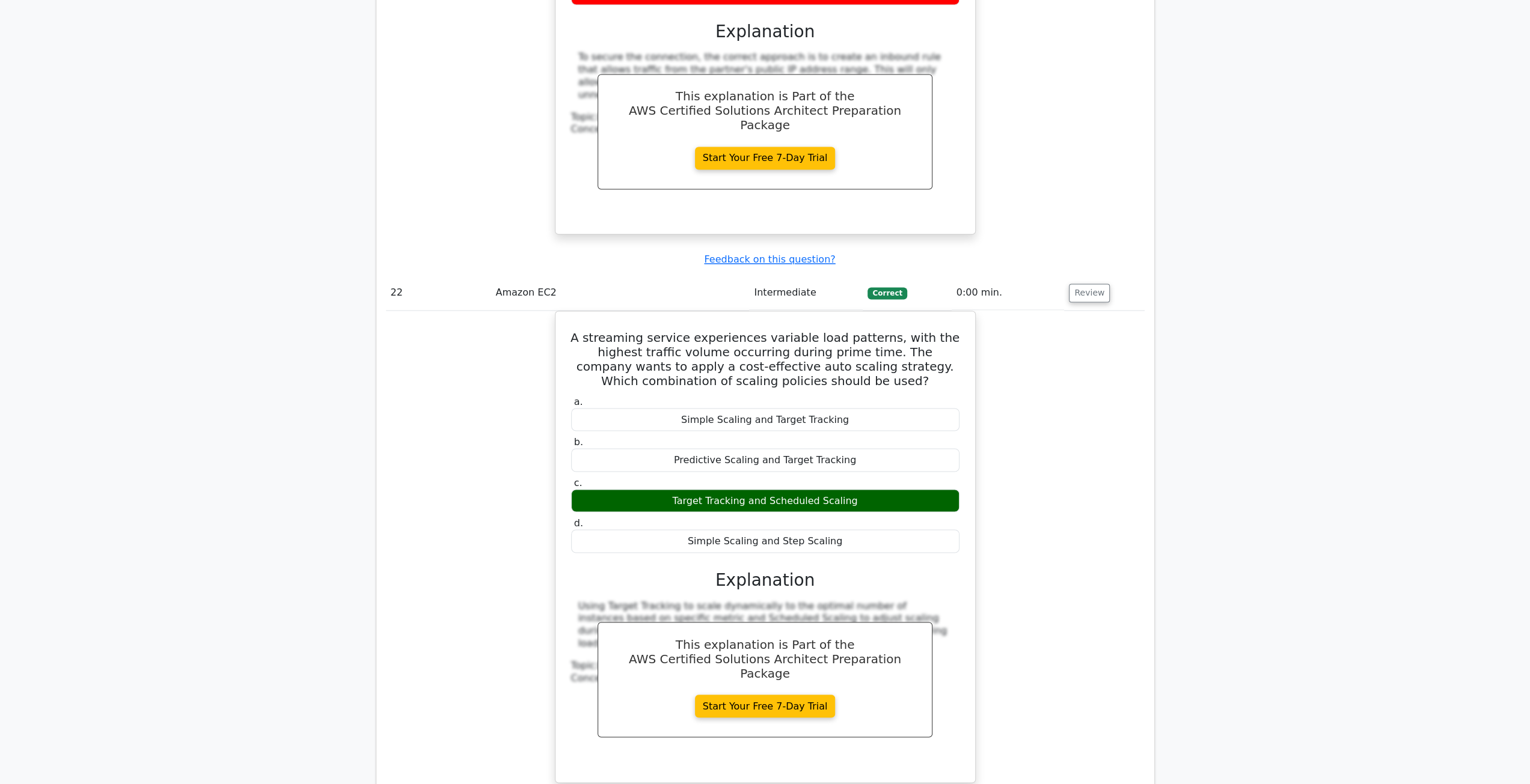
scroll to position [11238, 0]
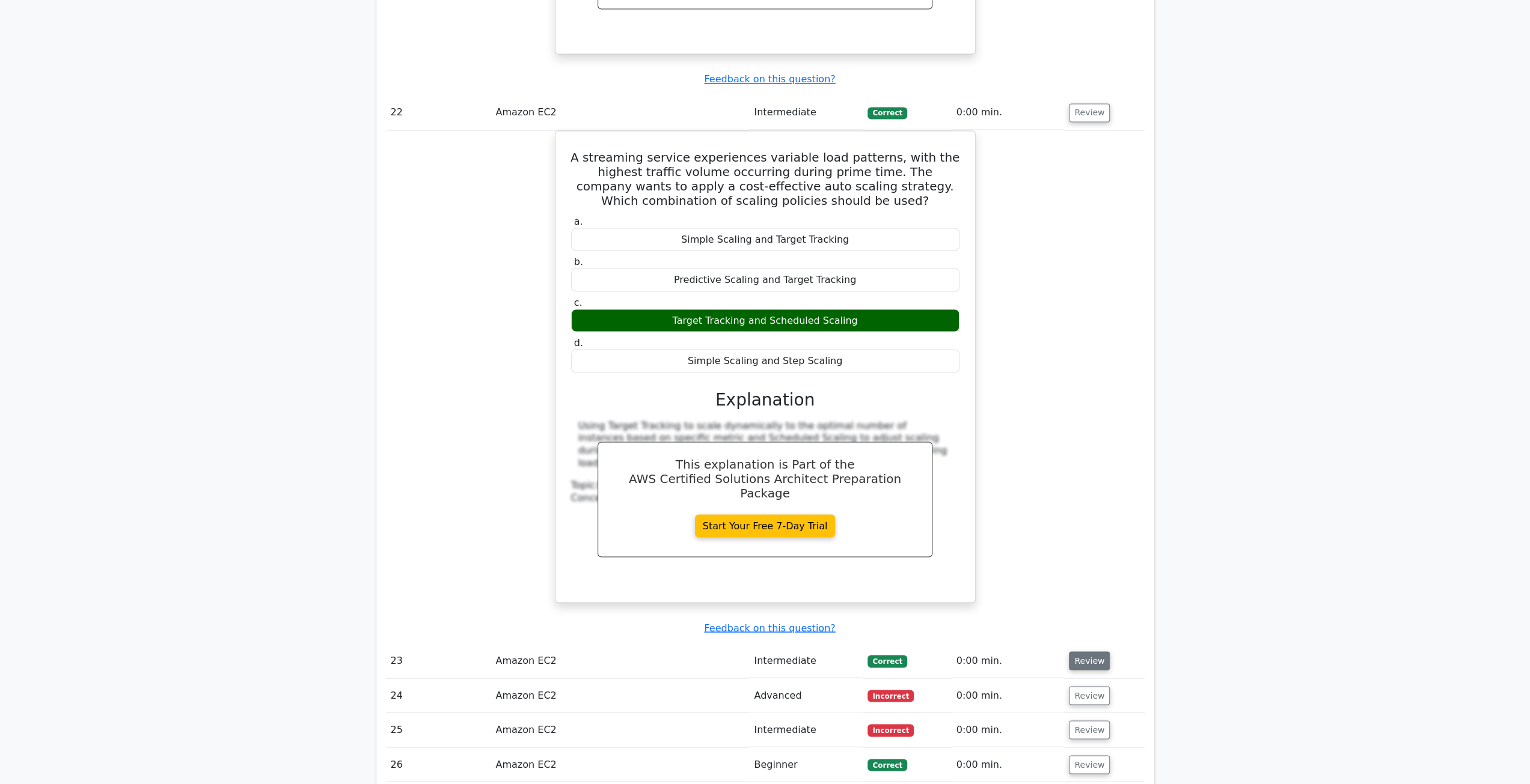
click at [1096, 651] on button "Review" at bounding box center [1089, 660] width 41 height 19
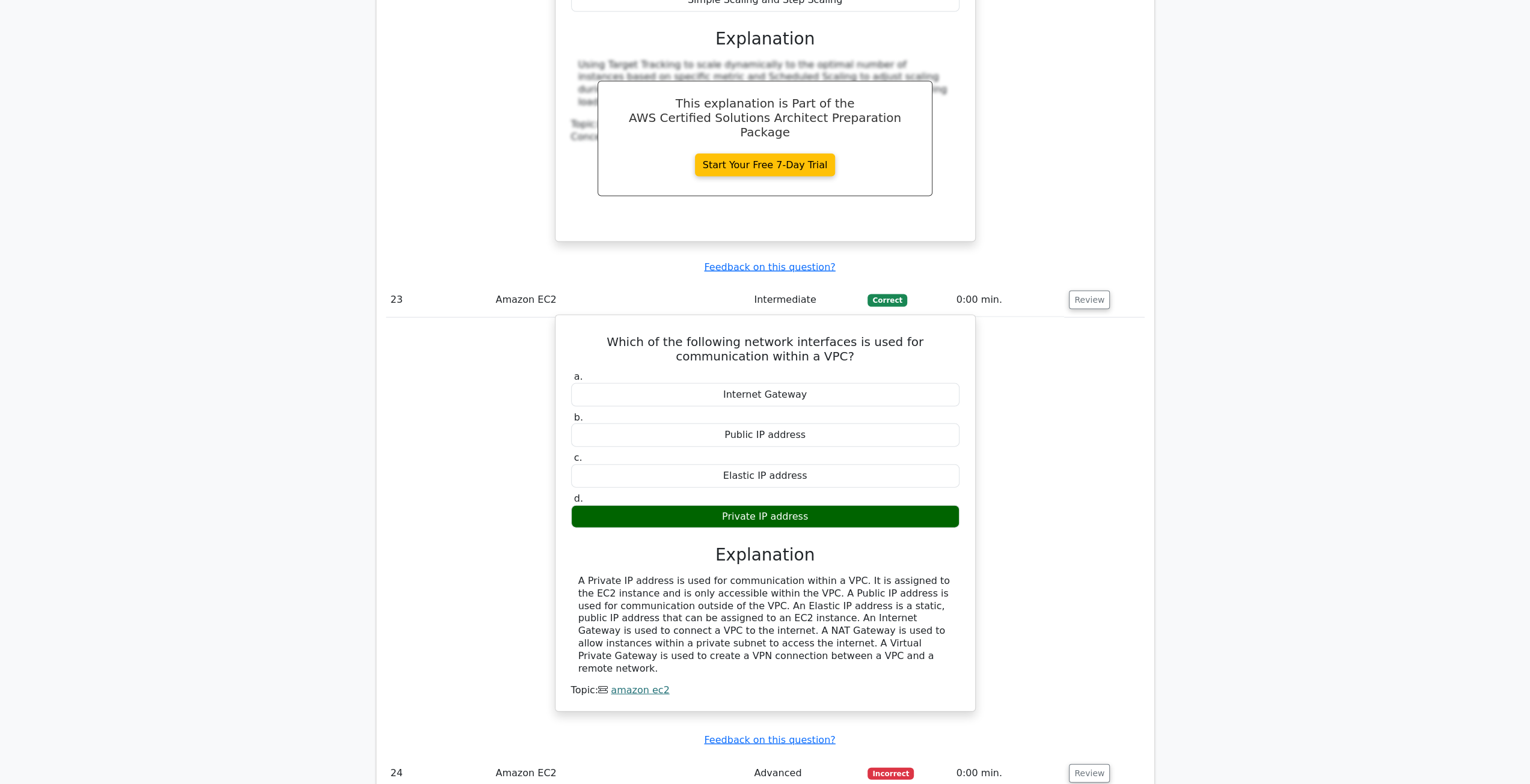
scroll to position [11719, 0]
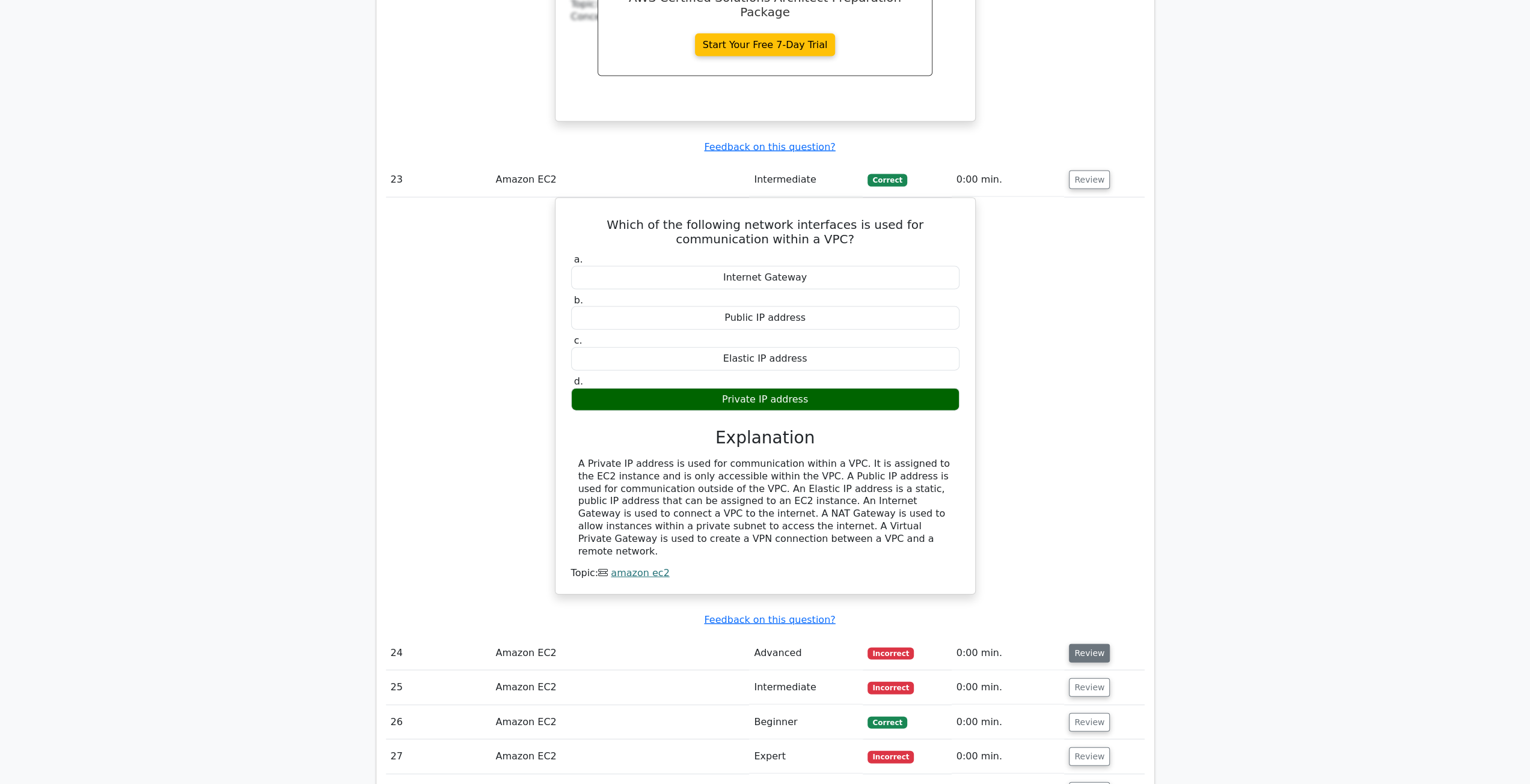
click at [1089, 644] on button "Review" at bounding box center [1089, 653] width 41 height 19
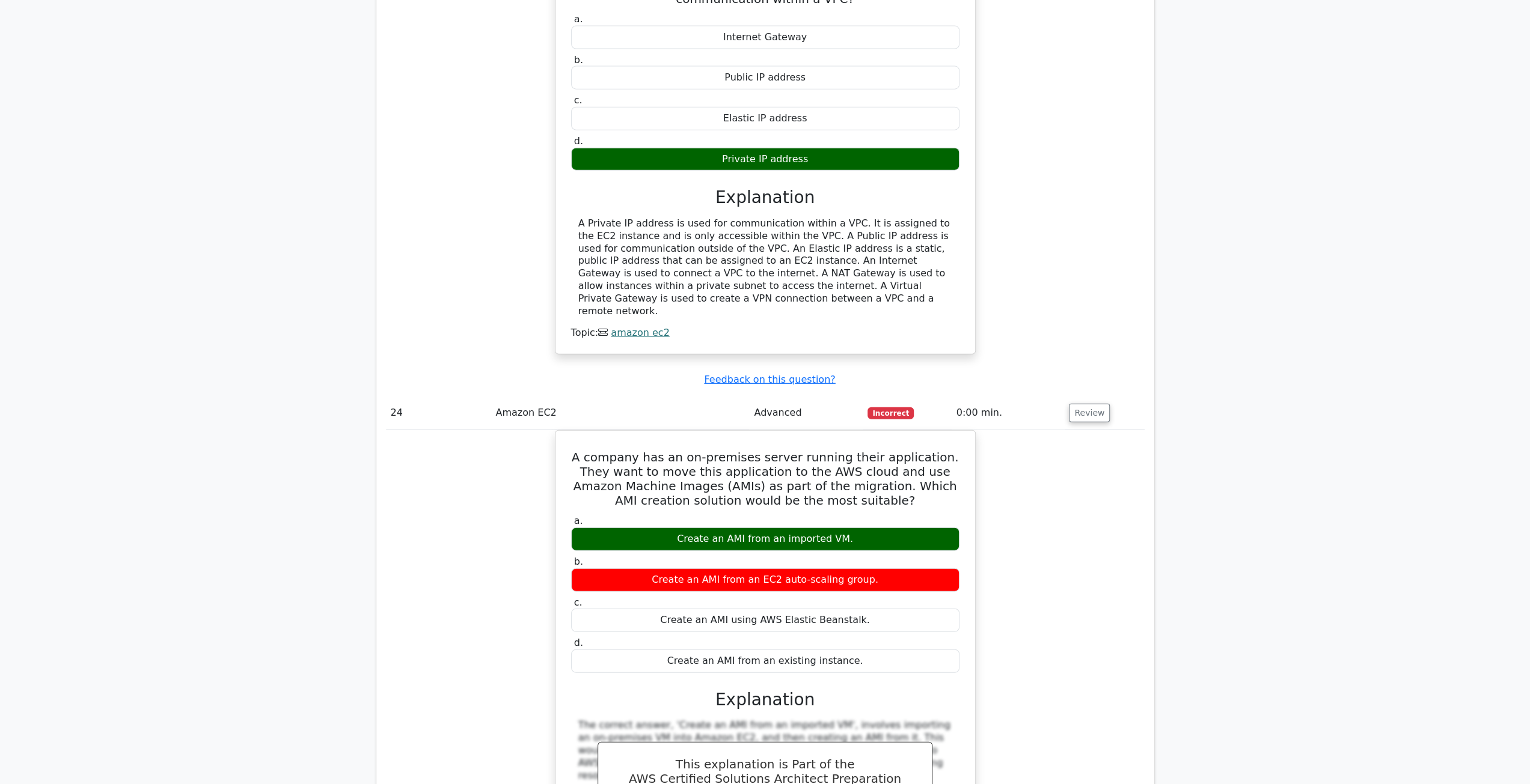
scroll to position [12260, 0]
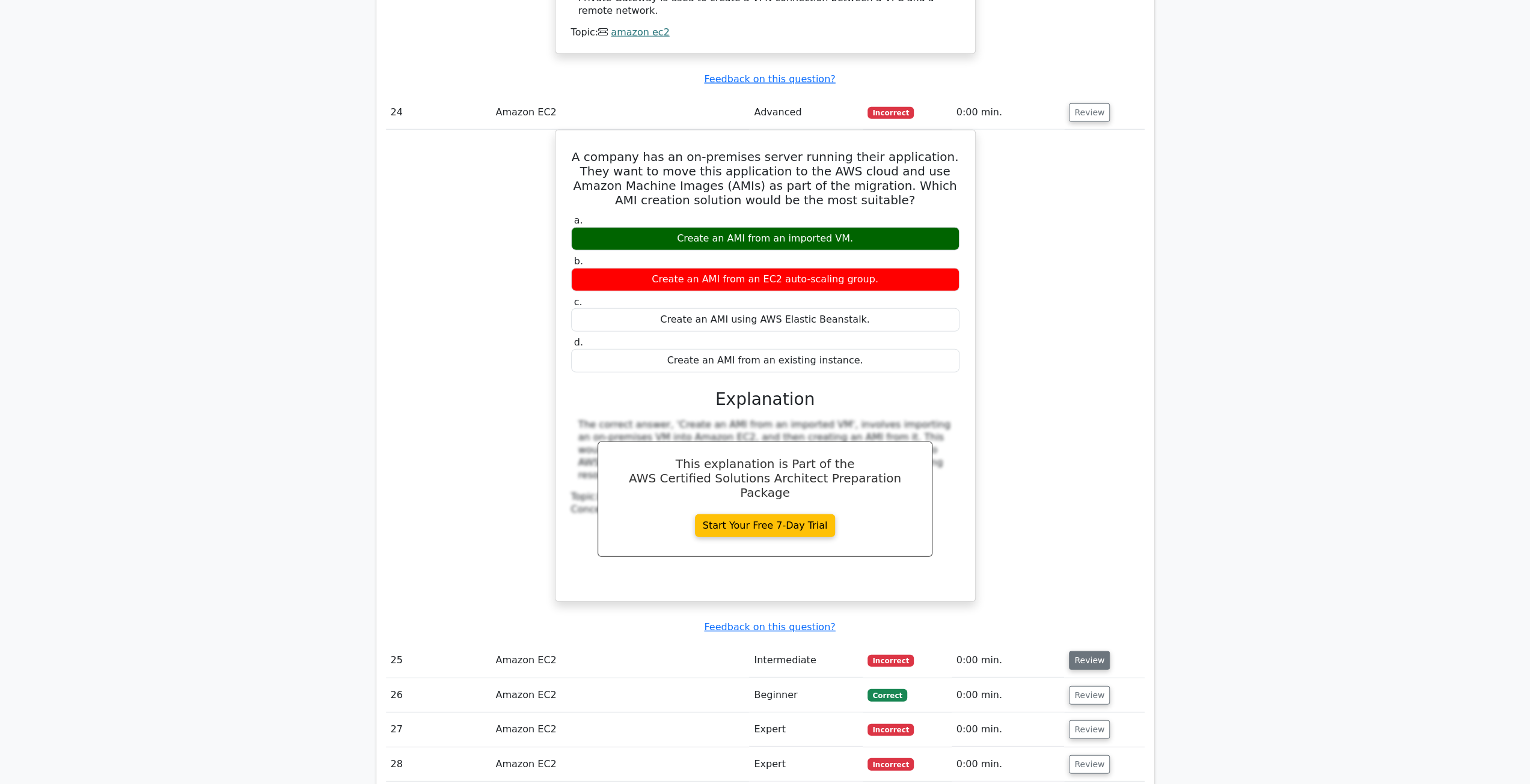
click at [1085, 651] on button "Review" at bounding box center [1089, 660] width 41 height 19
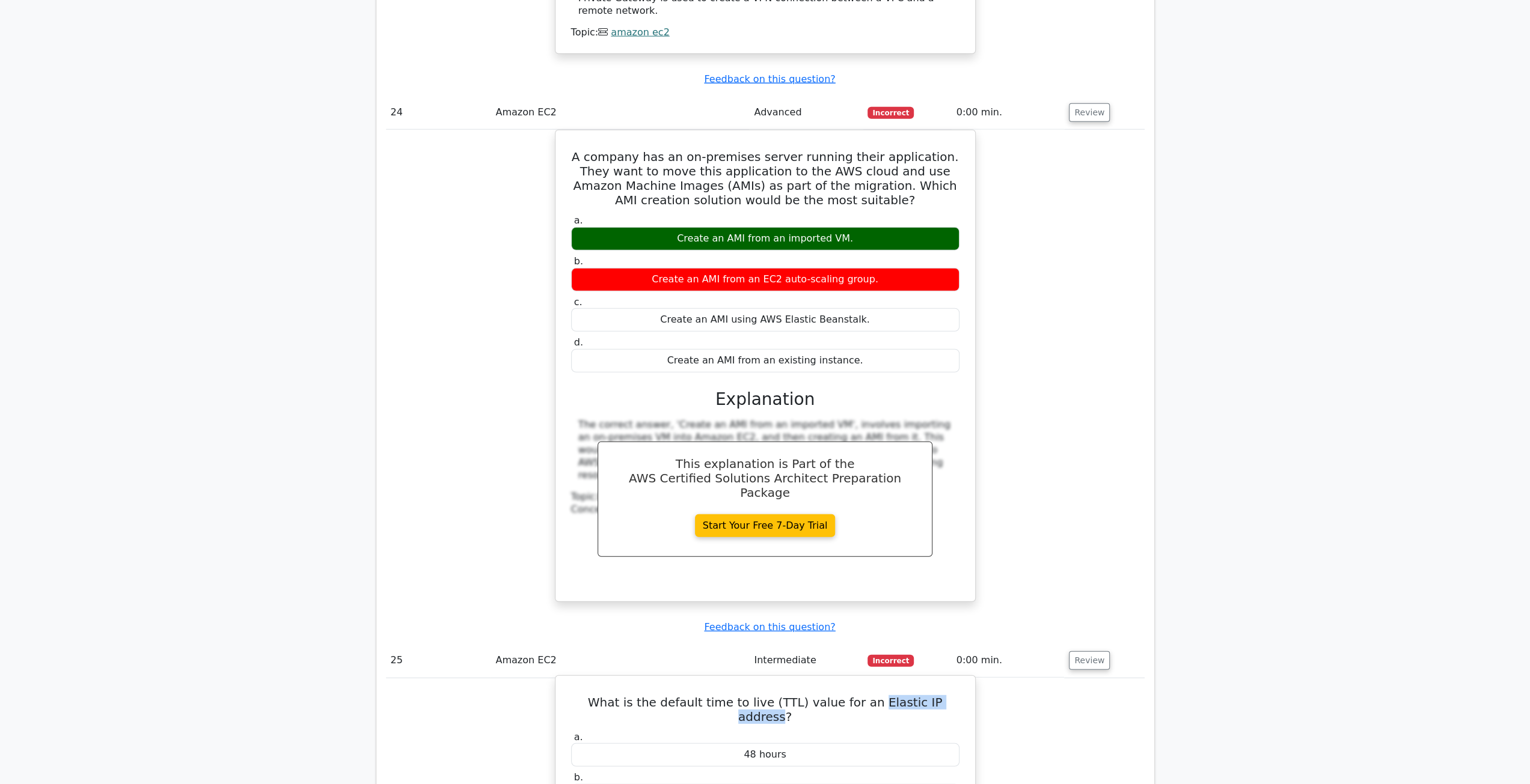
drag, startPoint x: 943, startPoint y: 449, endPoint x: 849, endPoint y: 446, distance: 94.0
click at [849, 695] on h5 "What is the default time to live (TTL) value for an Elastic IP address?" at bounding box center [765, 710] width 391 height 29
copy h5 "Elastic IP address"
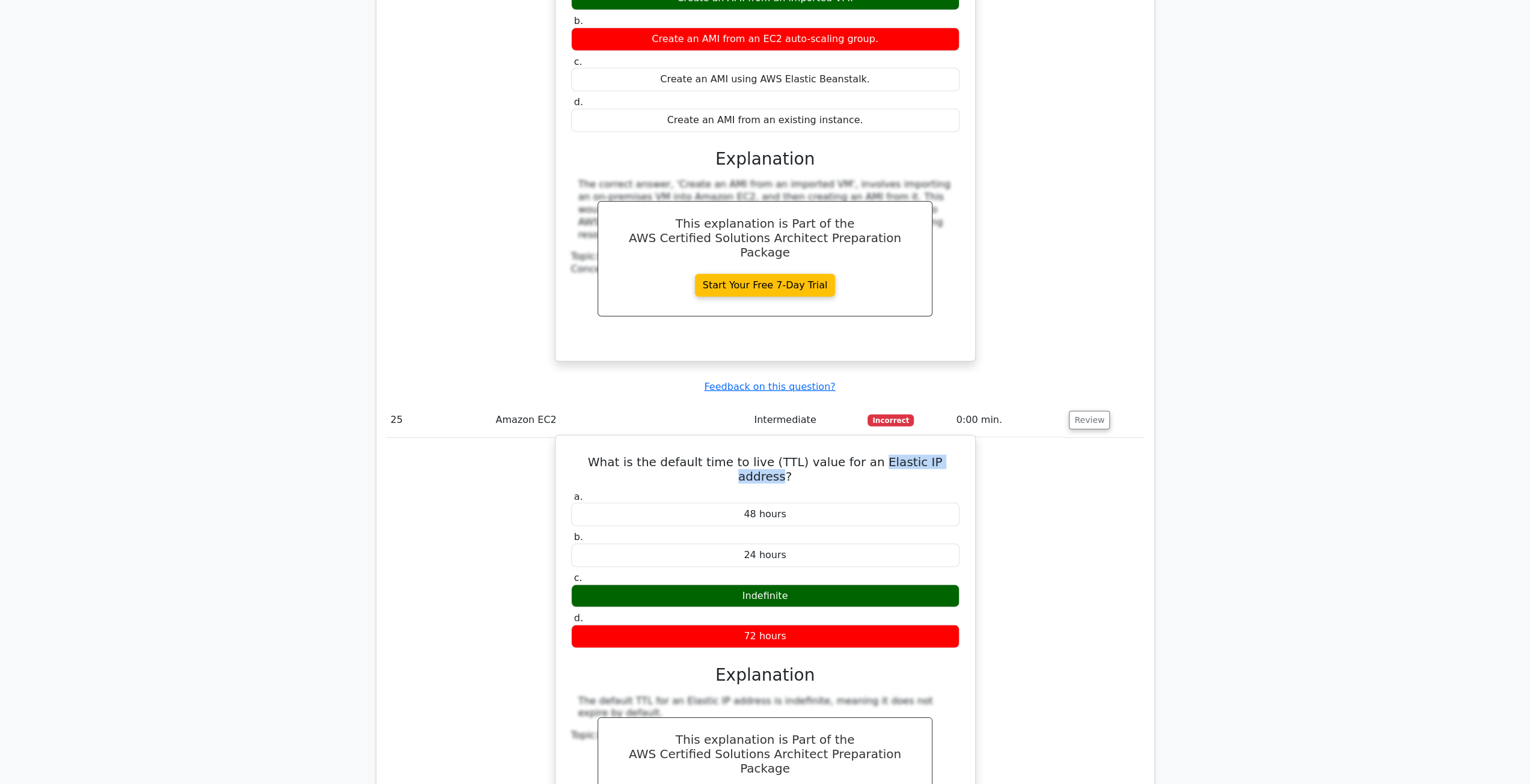
scroll to position [12741, 0]
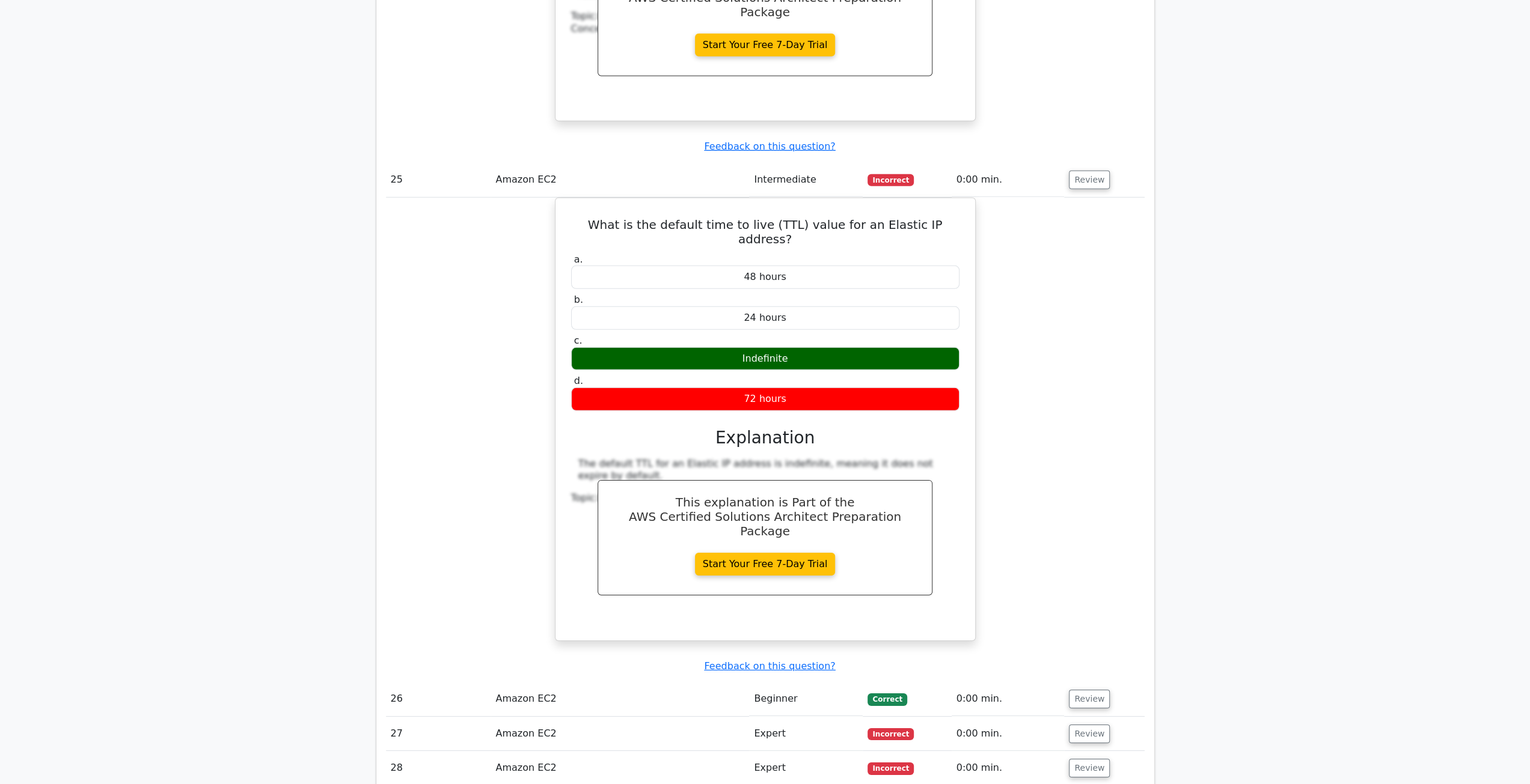
click at [1110, 682] on td "Review" at bounding box center [1104, 699] width 80 height 35
click at [1087, 690] on button "Review" at bounding box center [1089, 699] width 41 height 19
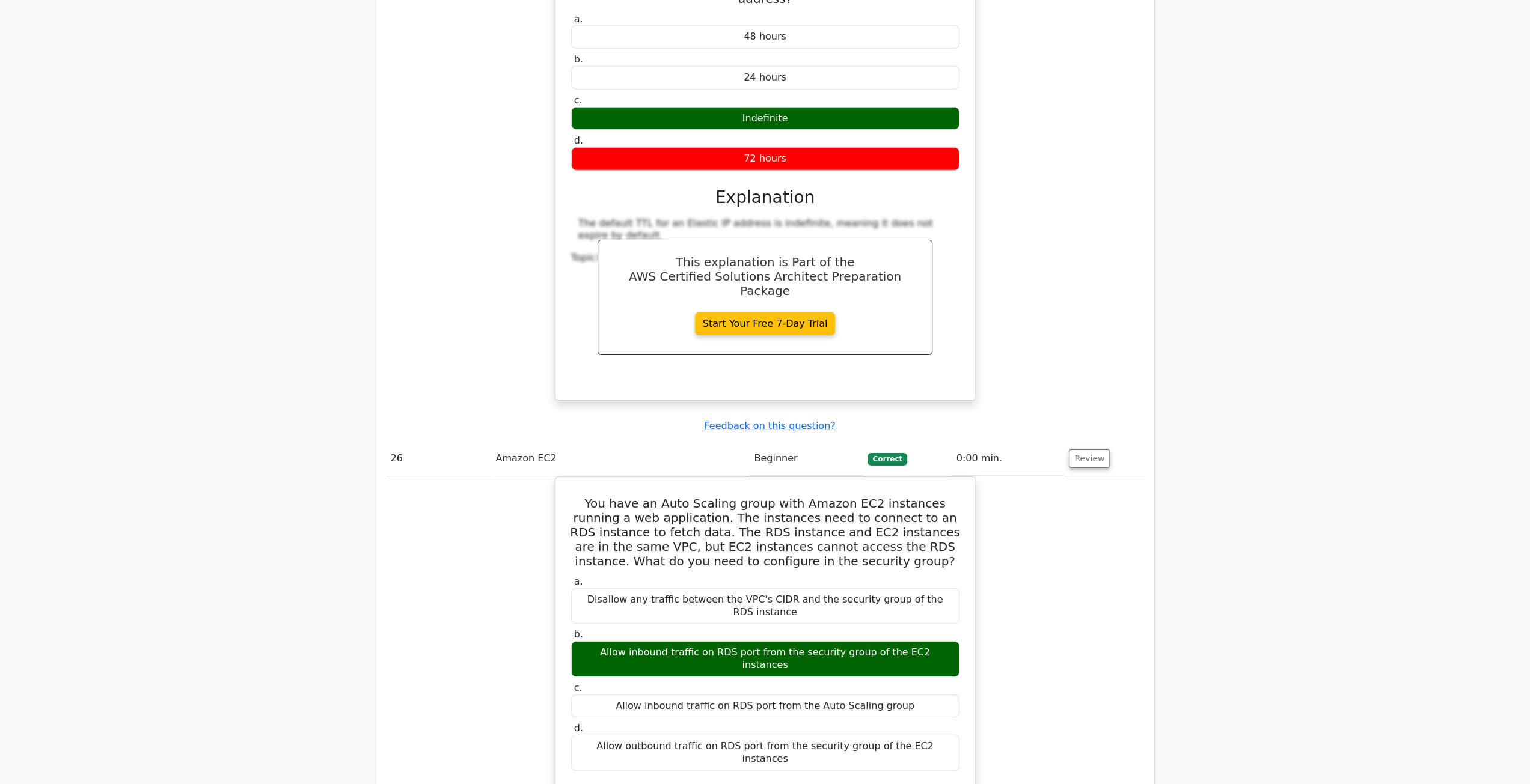
scroll to position [13221, 0]
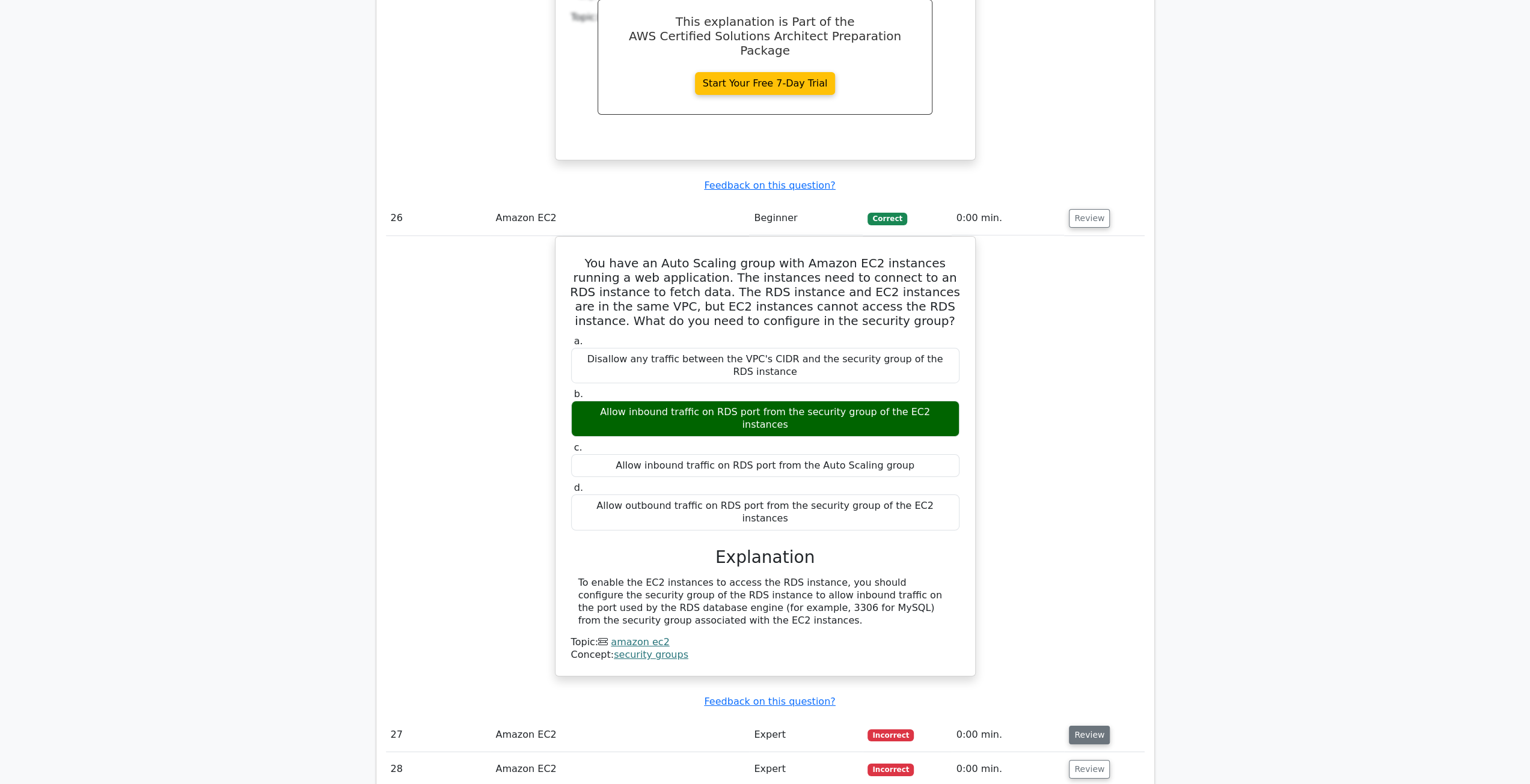
click at [1099, 726] on button "Review" at bounding box center [1089, 735] width 41 height 19
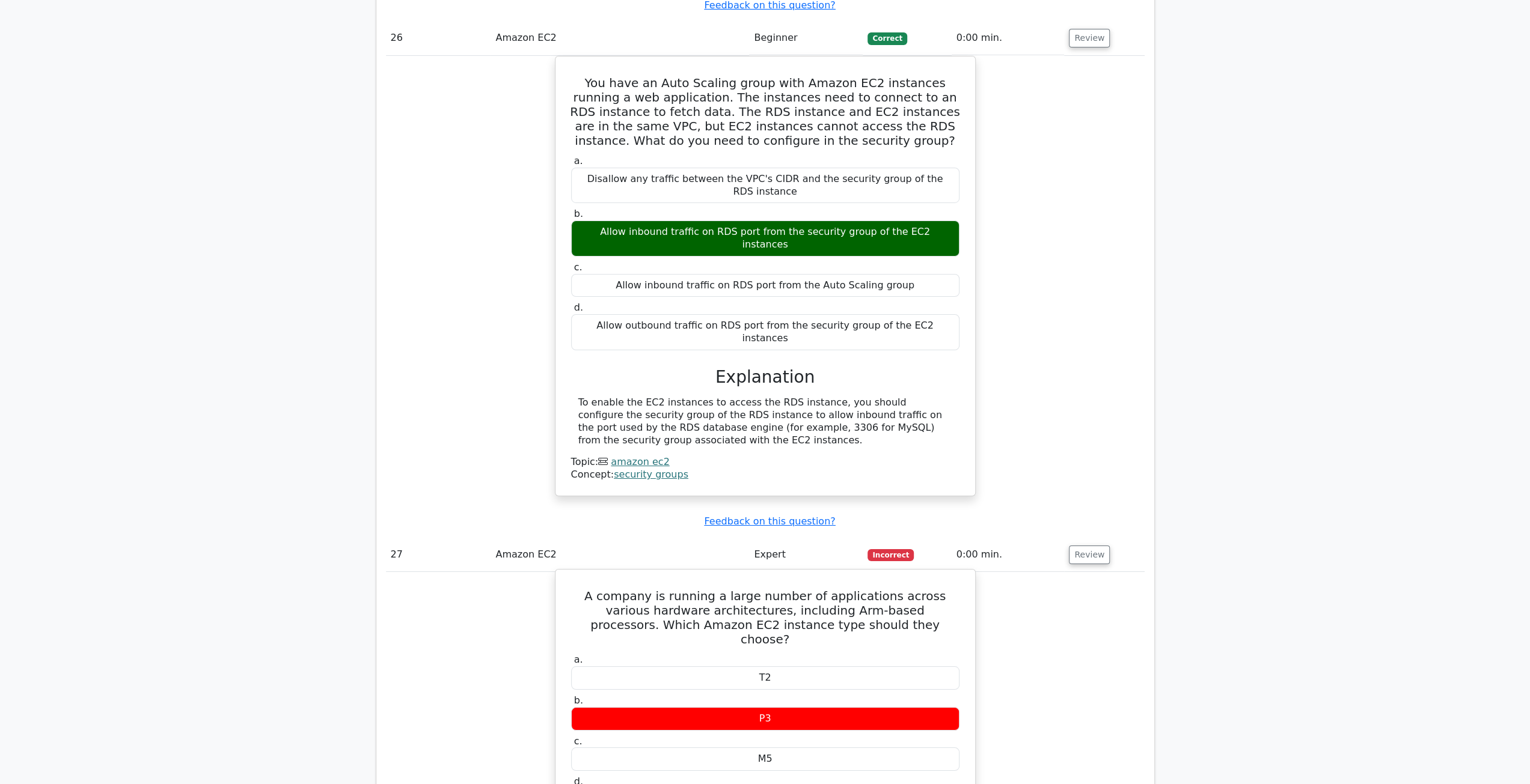
scroll to position [13702, 0]
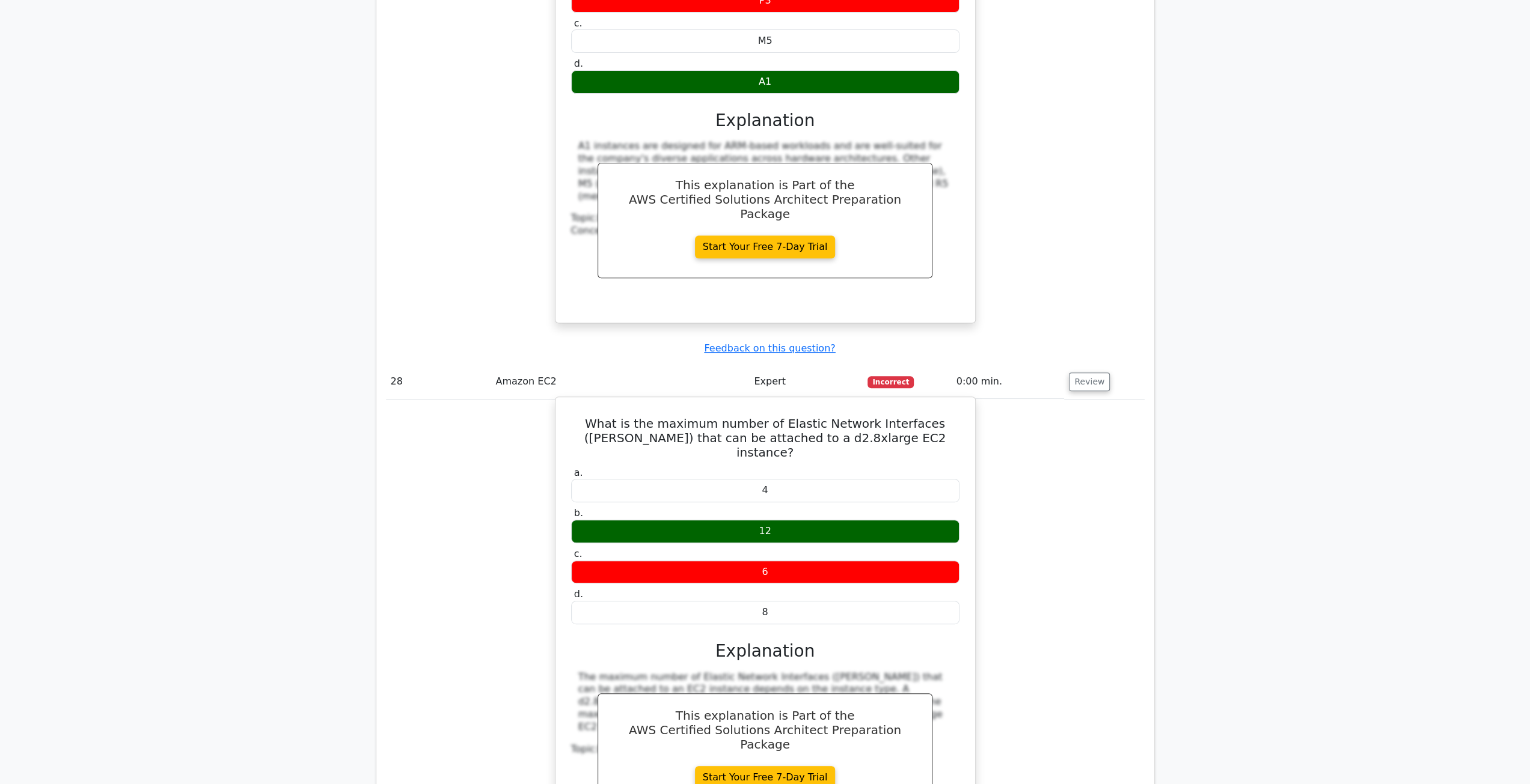
scroll to position [14183, 0]
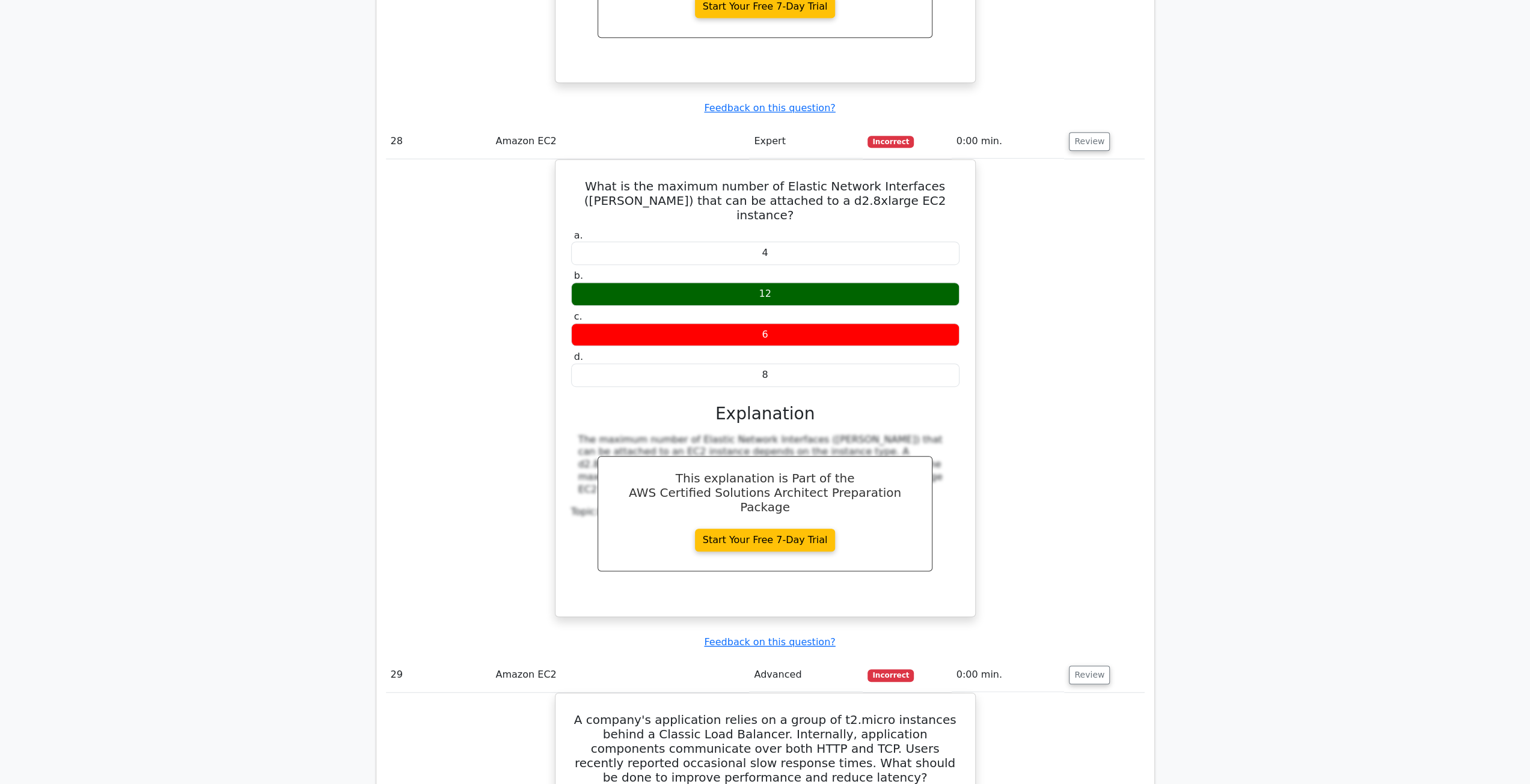
scroll to position [14663, 0]
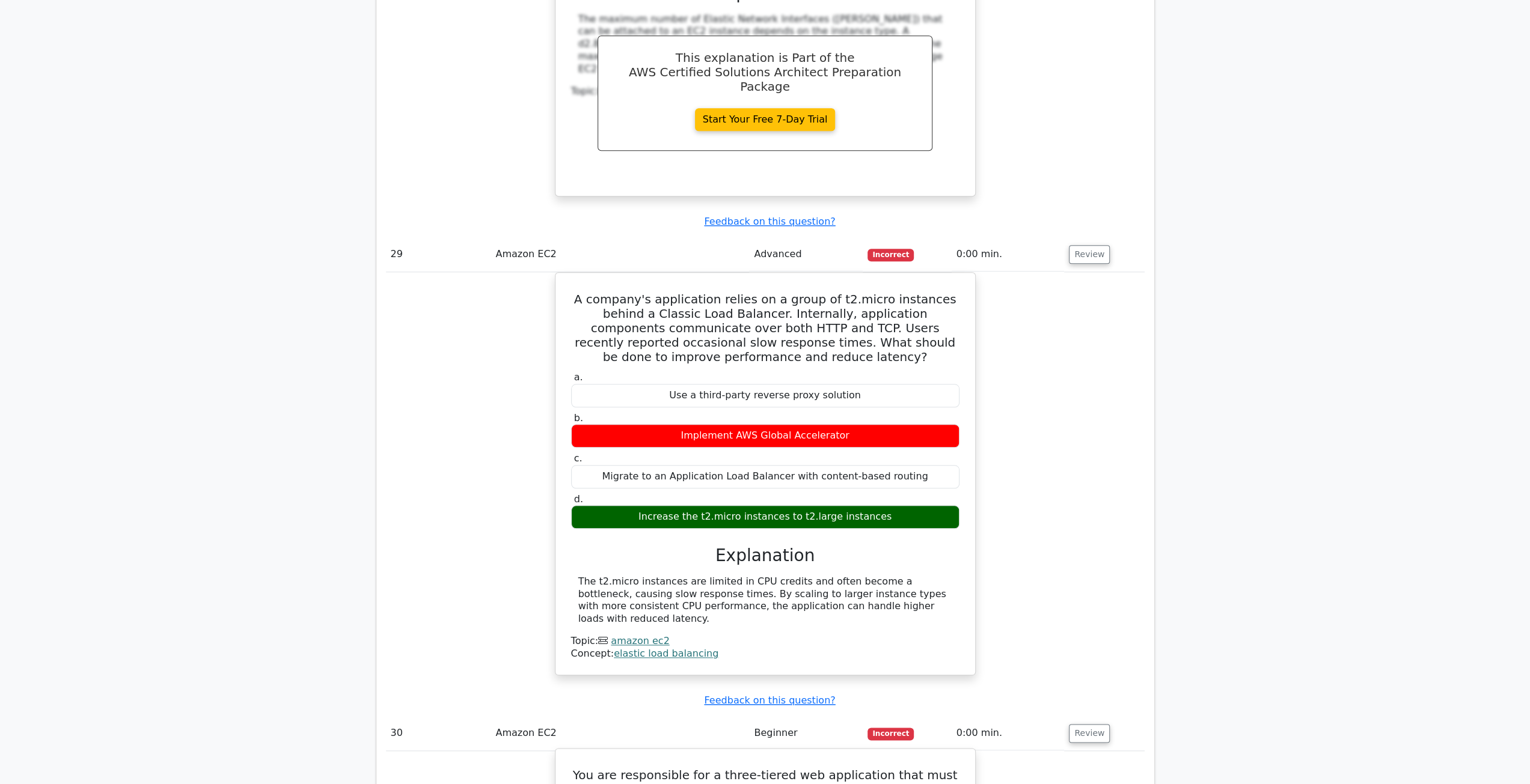
scroll to position [15084, 0]
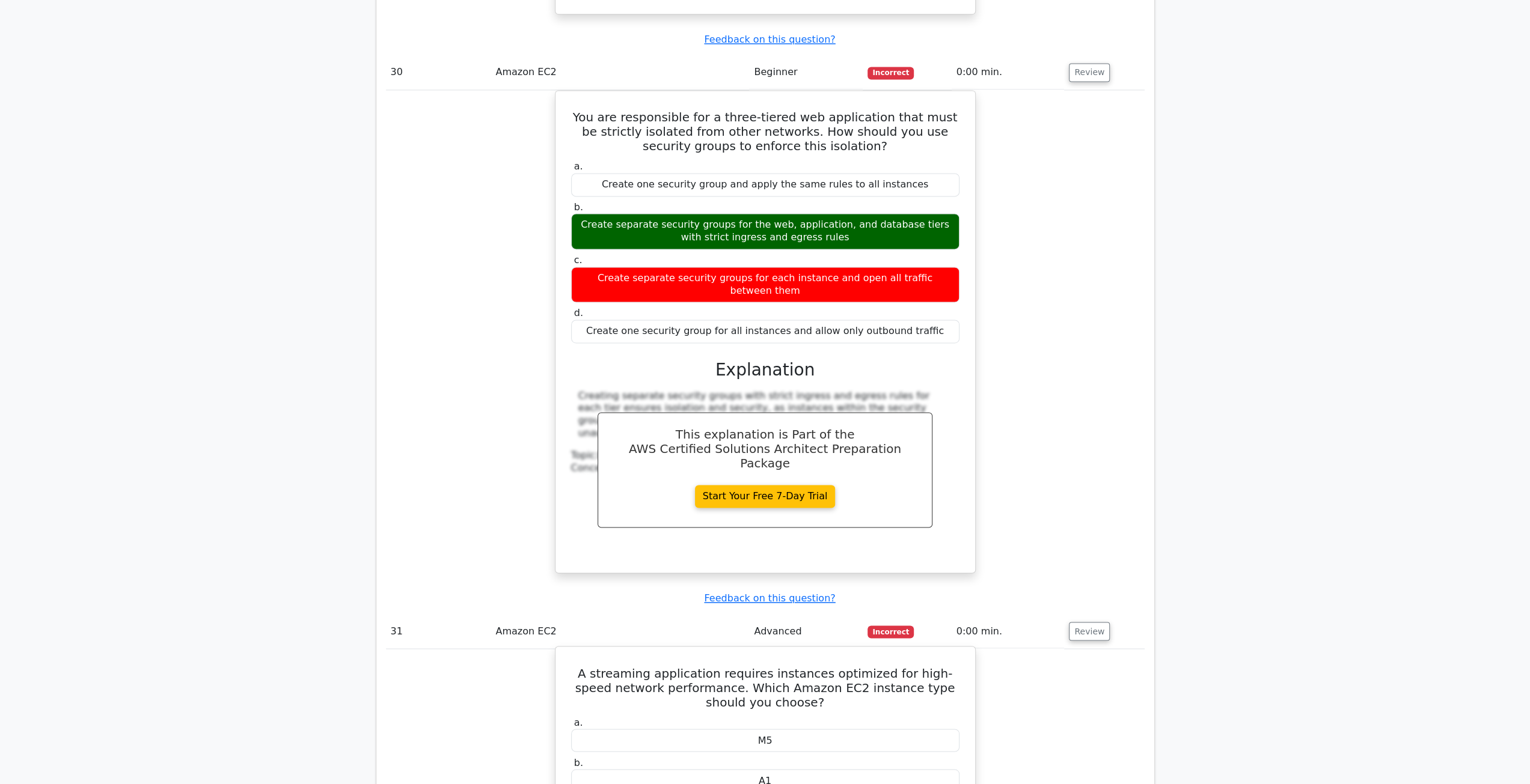
scroll to position [15745, 0]
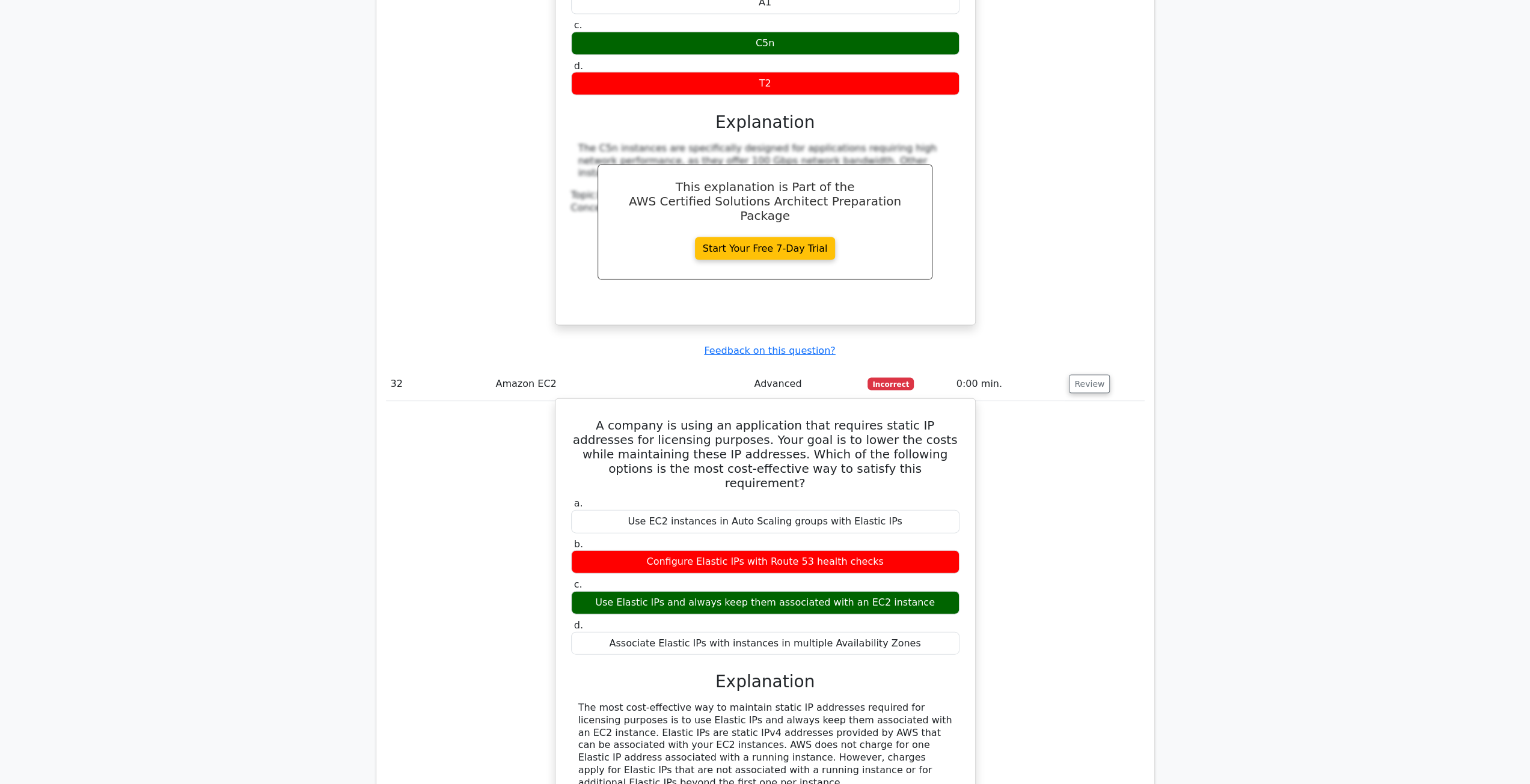
scroll to position [16286, 0]
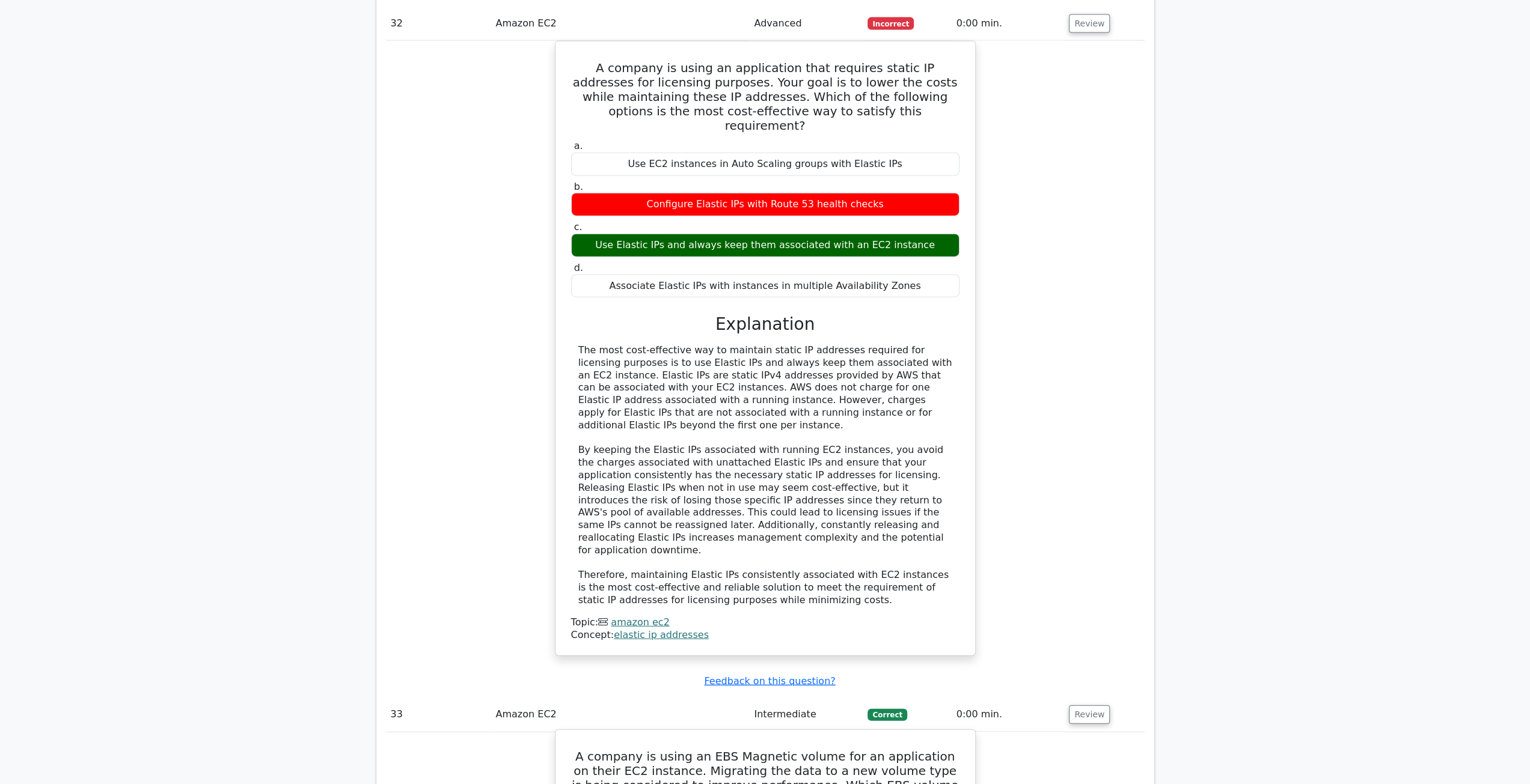
scroll to position [16887, 0]
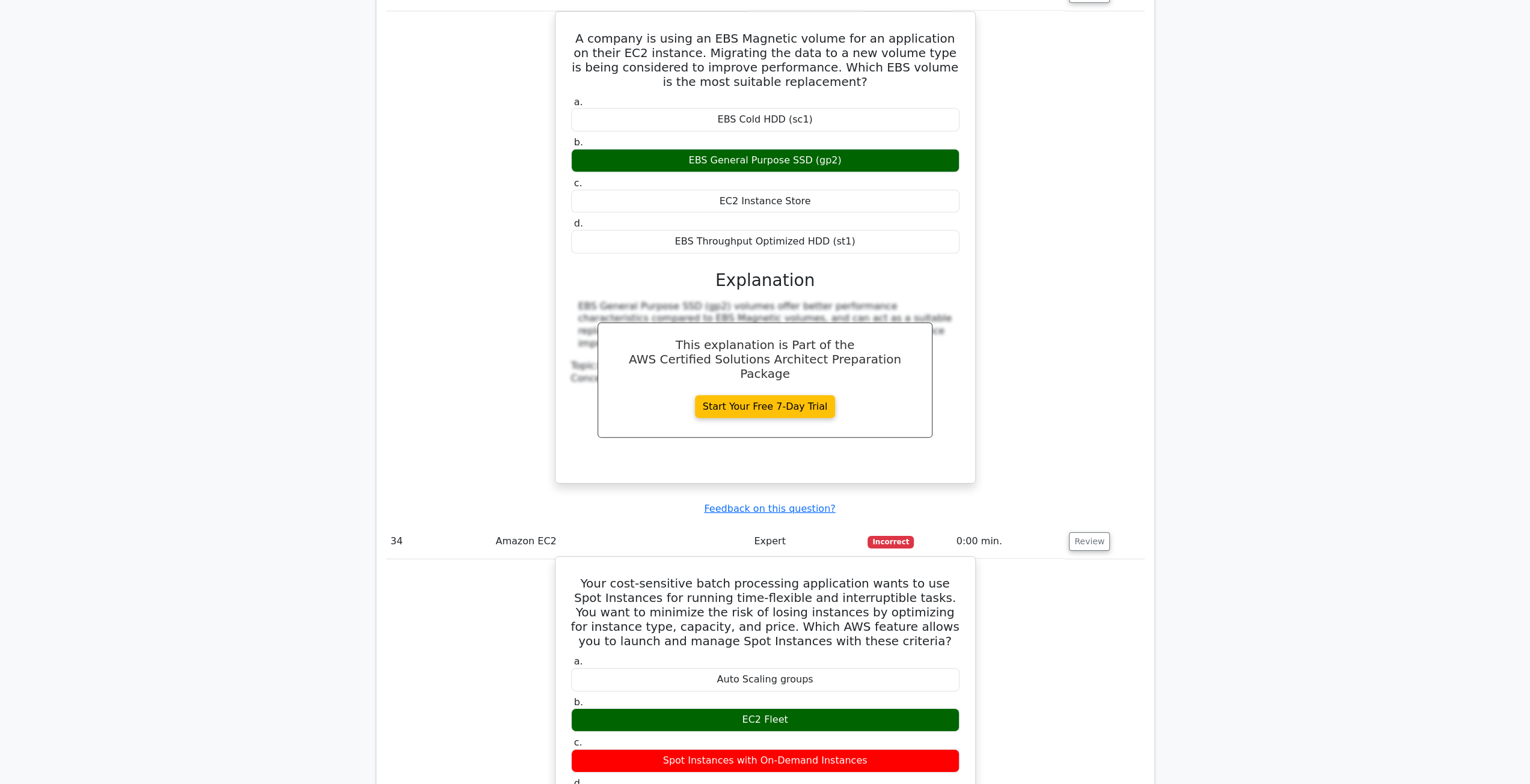
scroll to position [17608, 0]
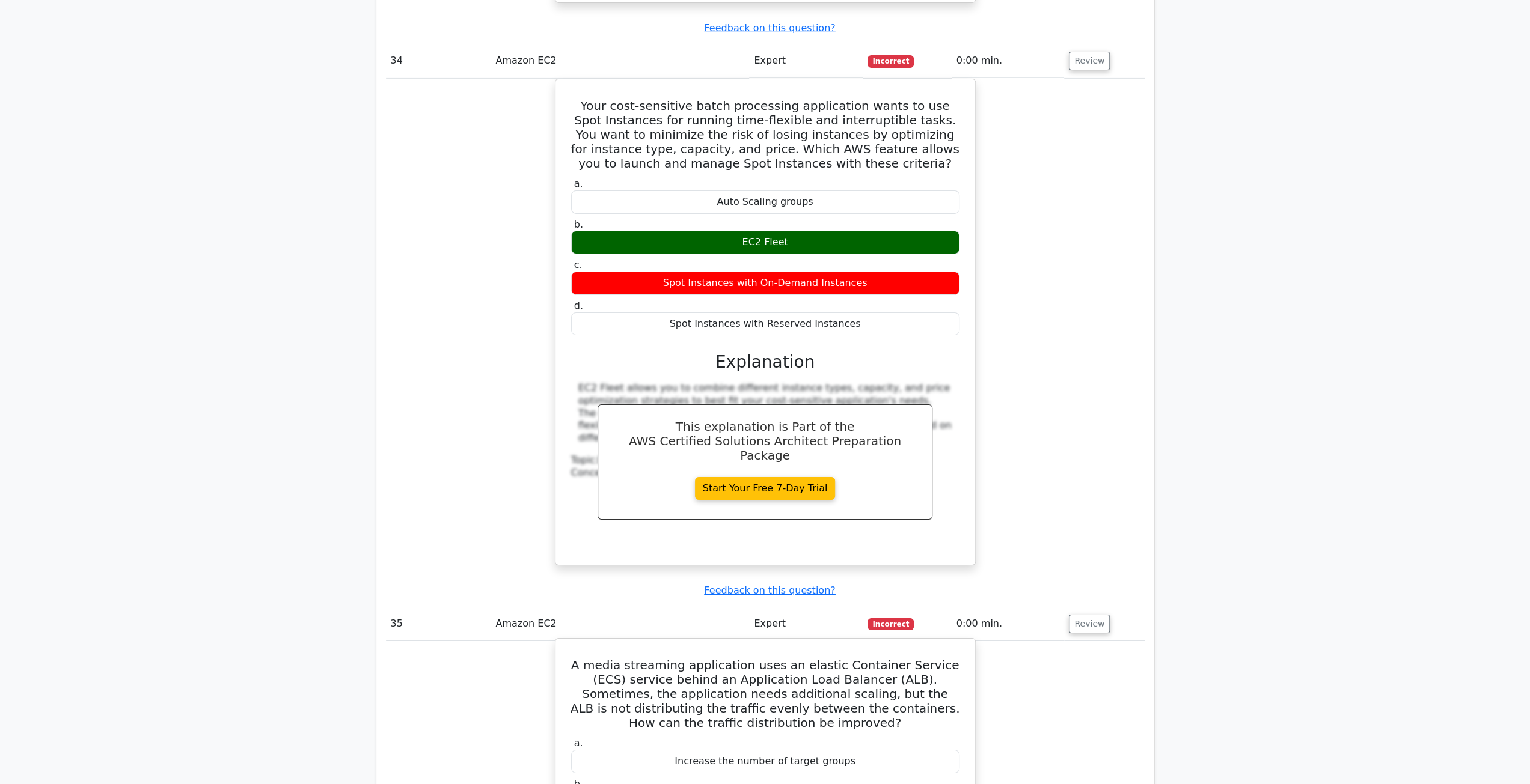
scroll to position [17968, 0]
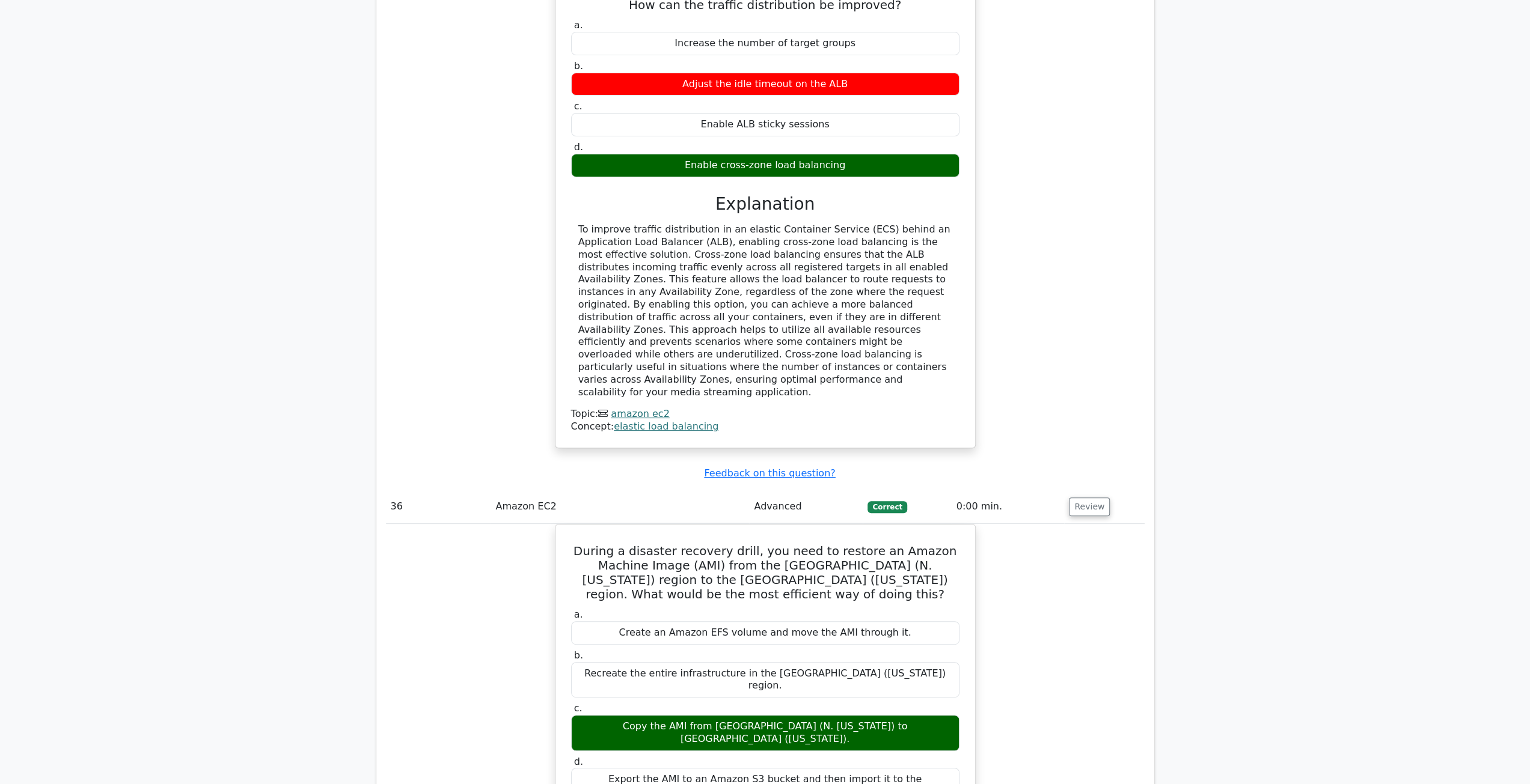
scroll to position [18570, 0]
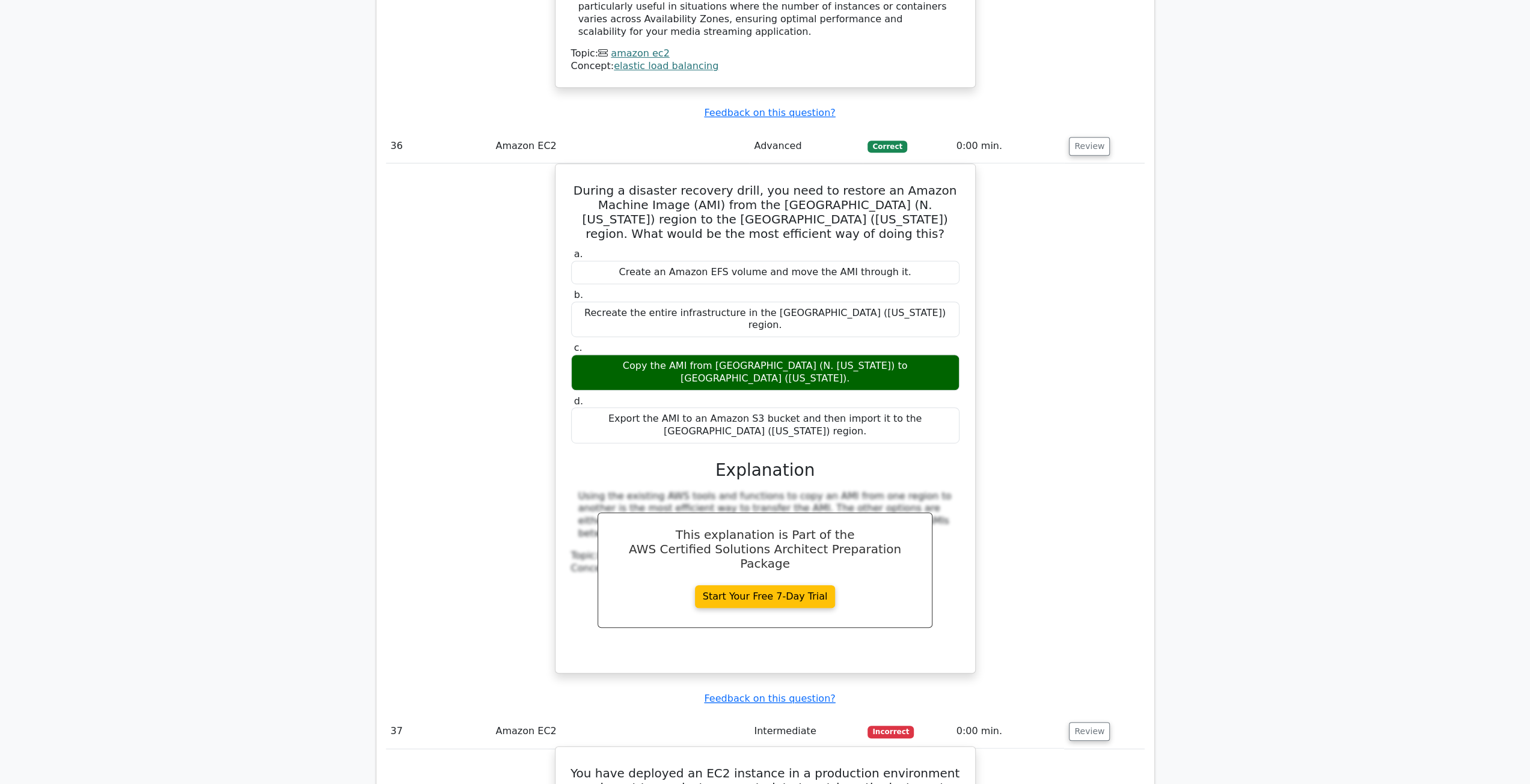
scroll to position [19231, 0]
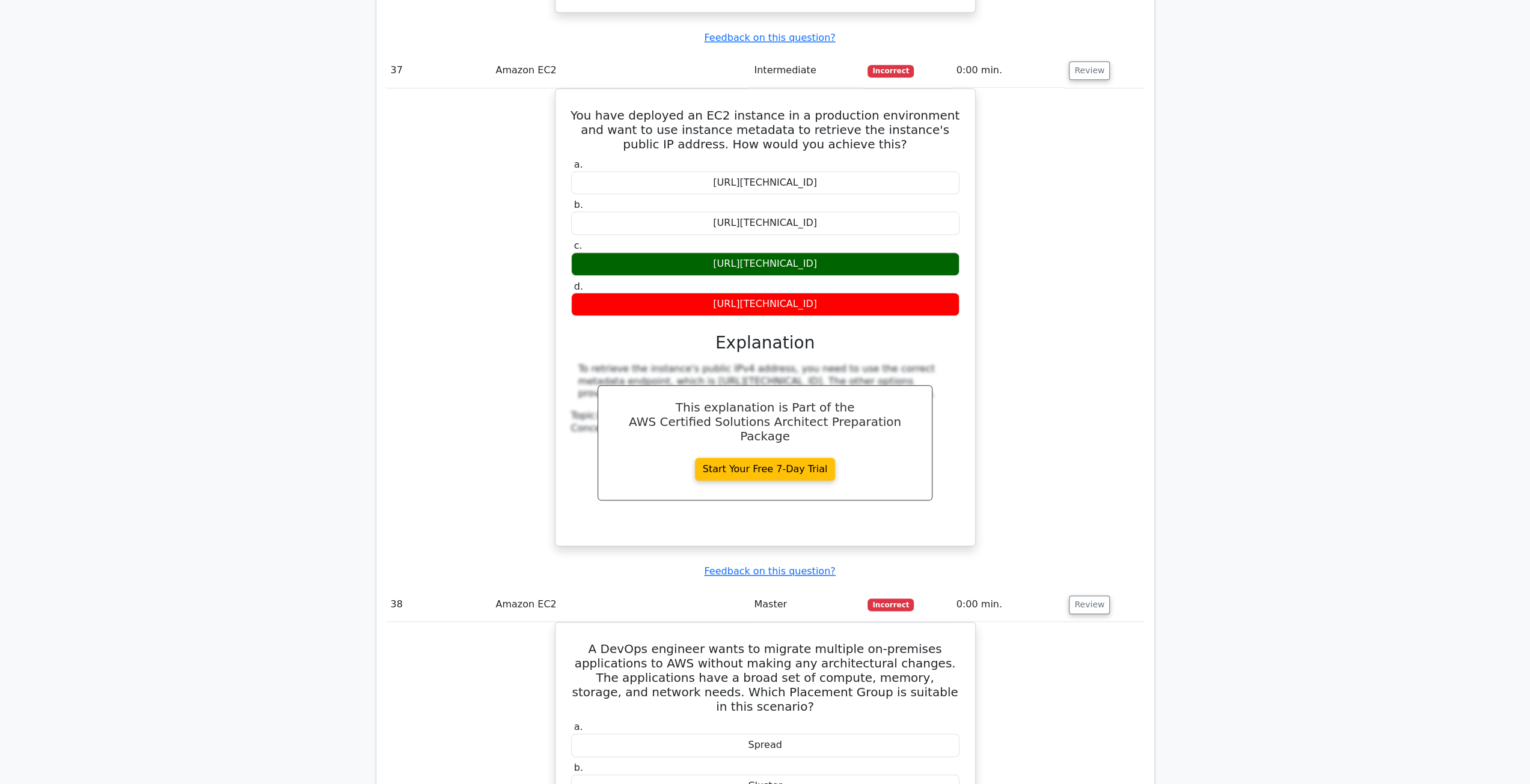
scroll to position [19591, 0]
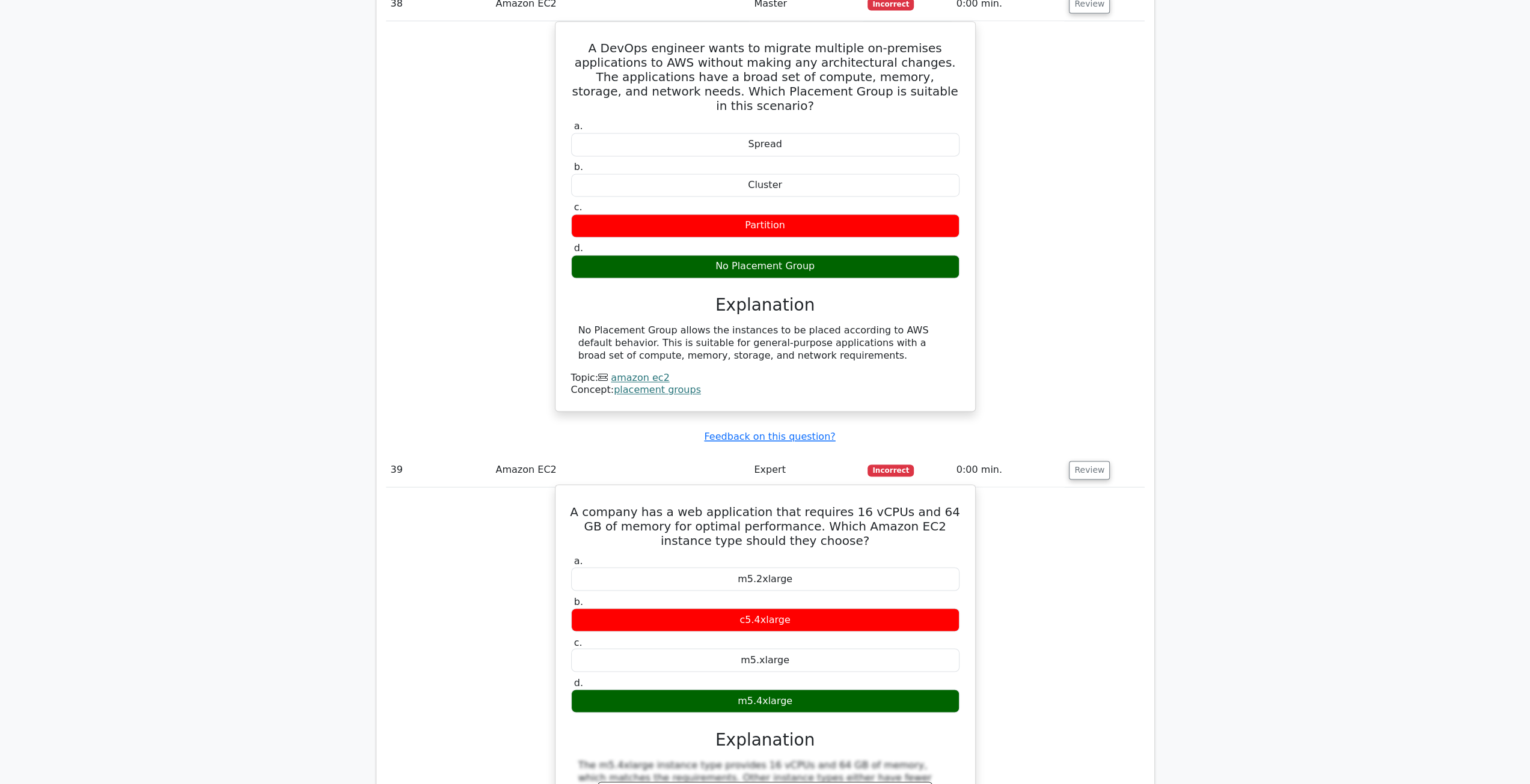
scroll to position [20192, 0]
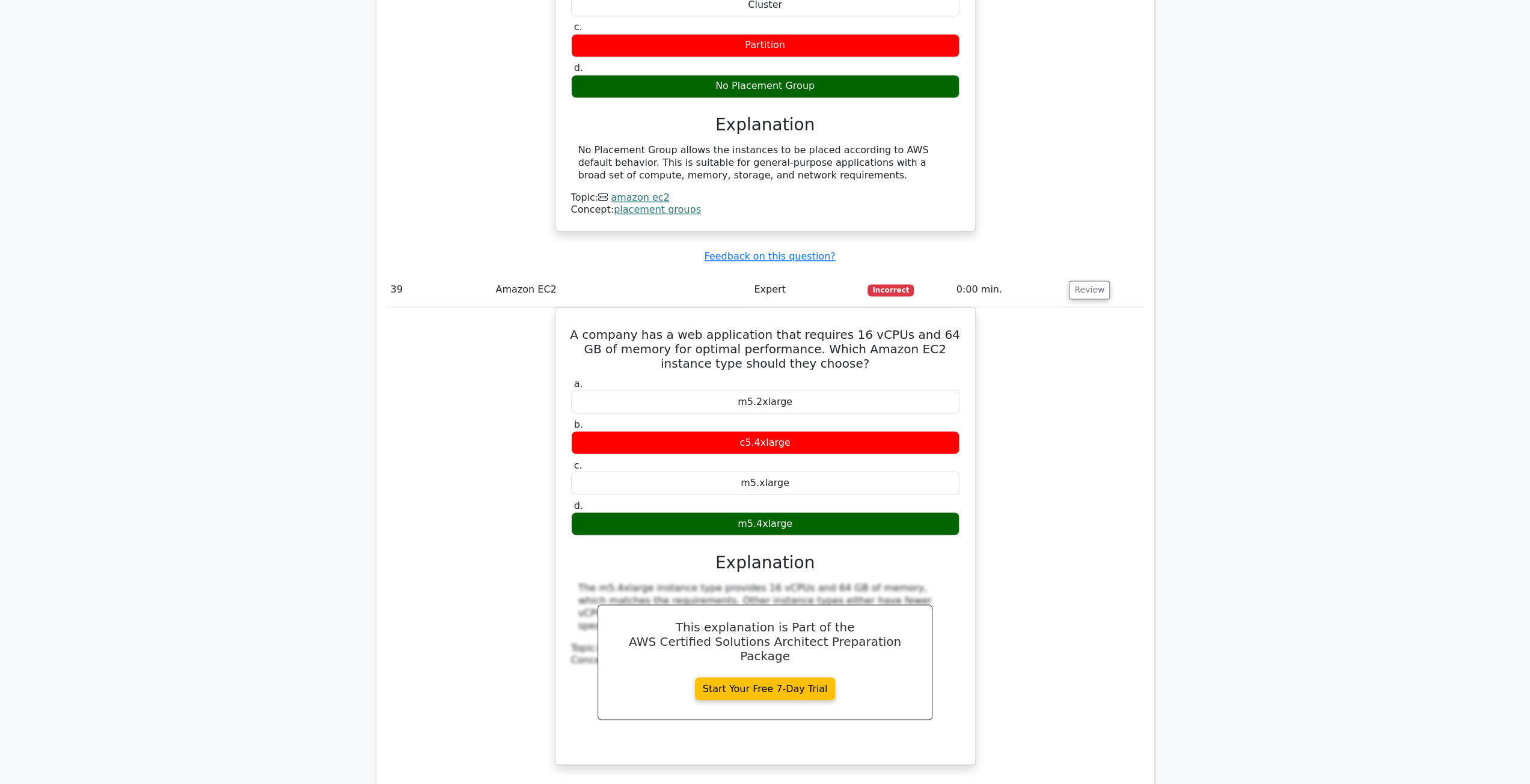
scroll to position [20613, 0]
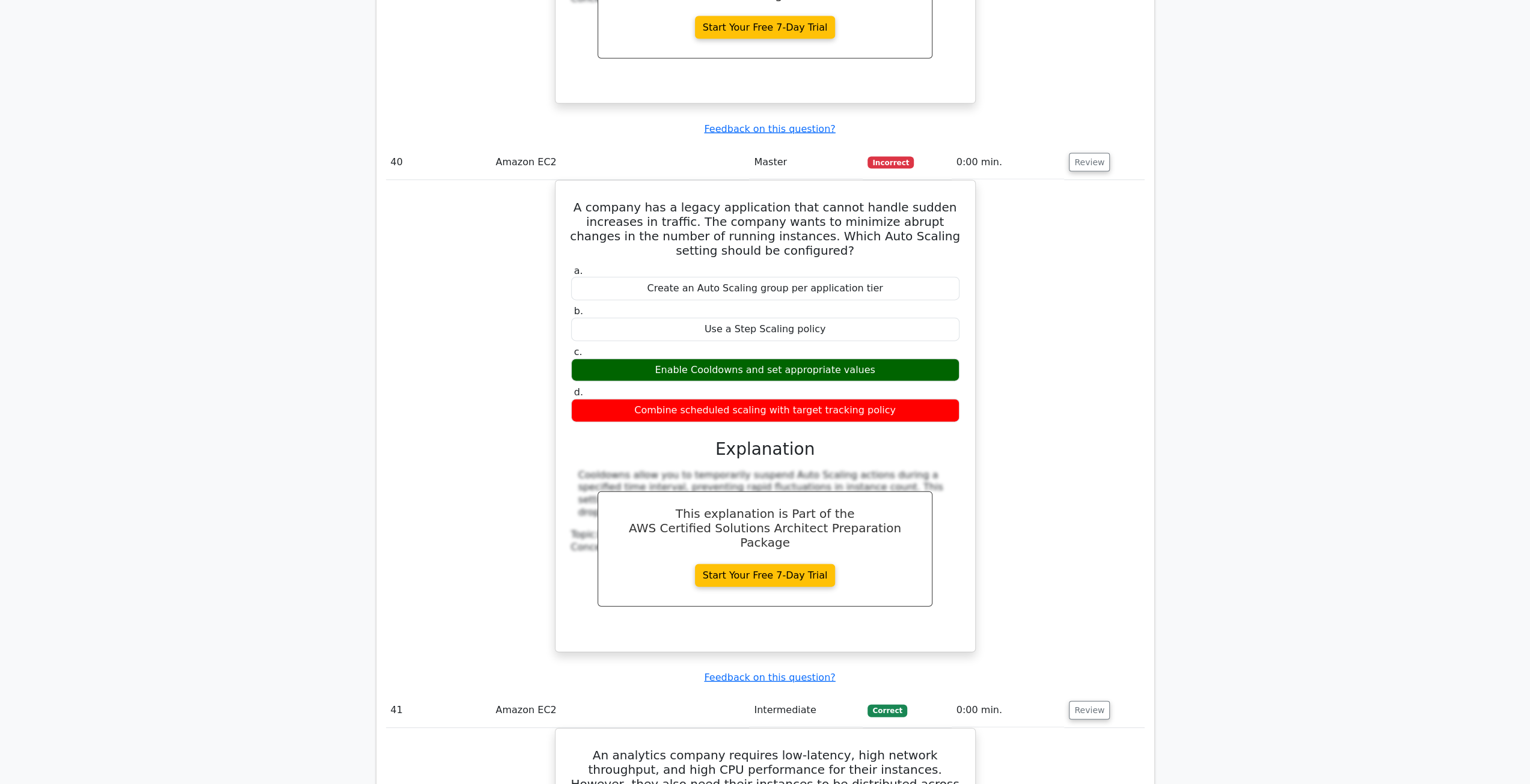
scroll to position [21214, 0]
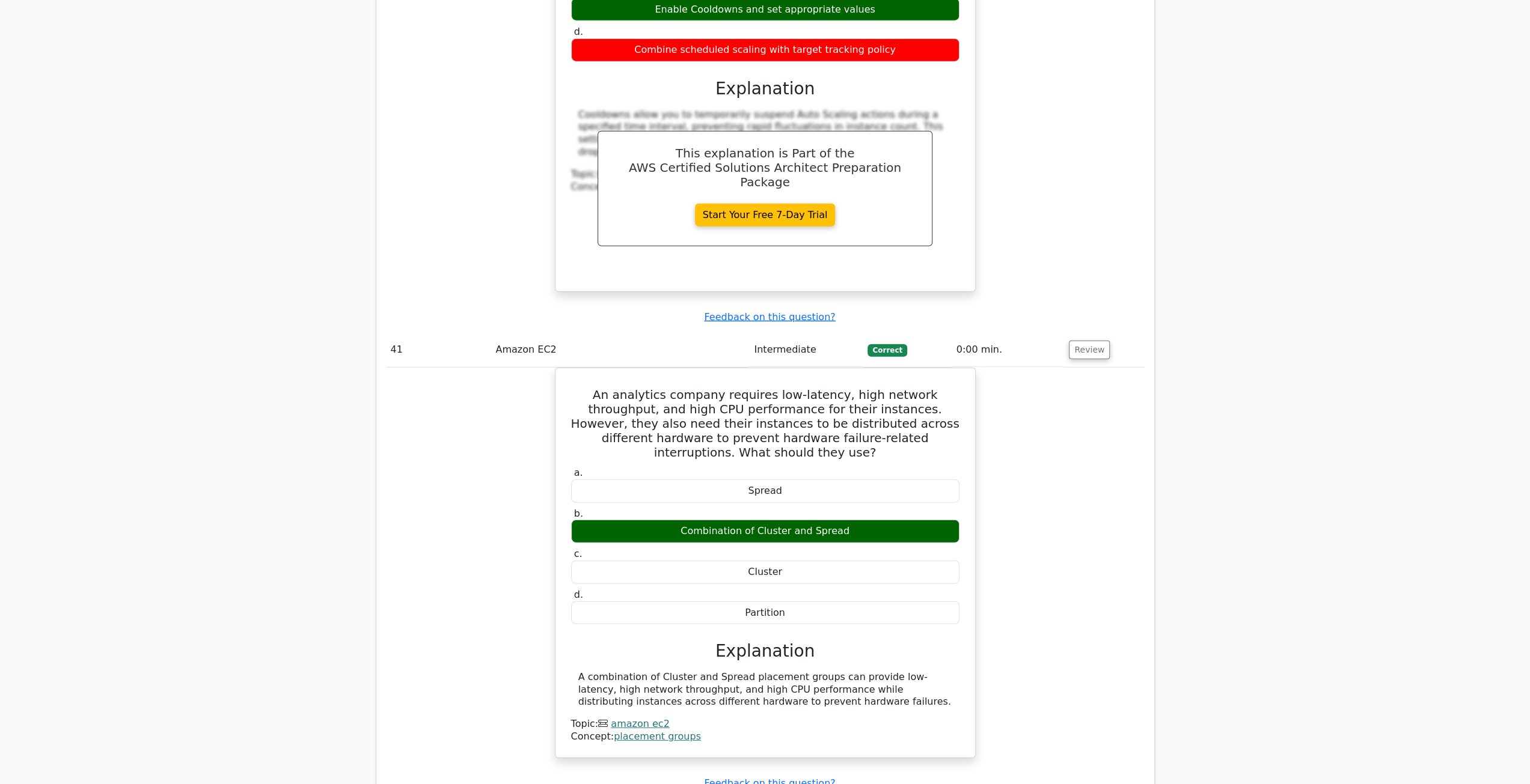
scroll to position [21635, 0]
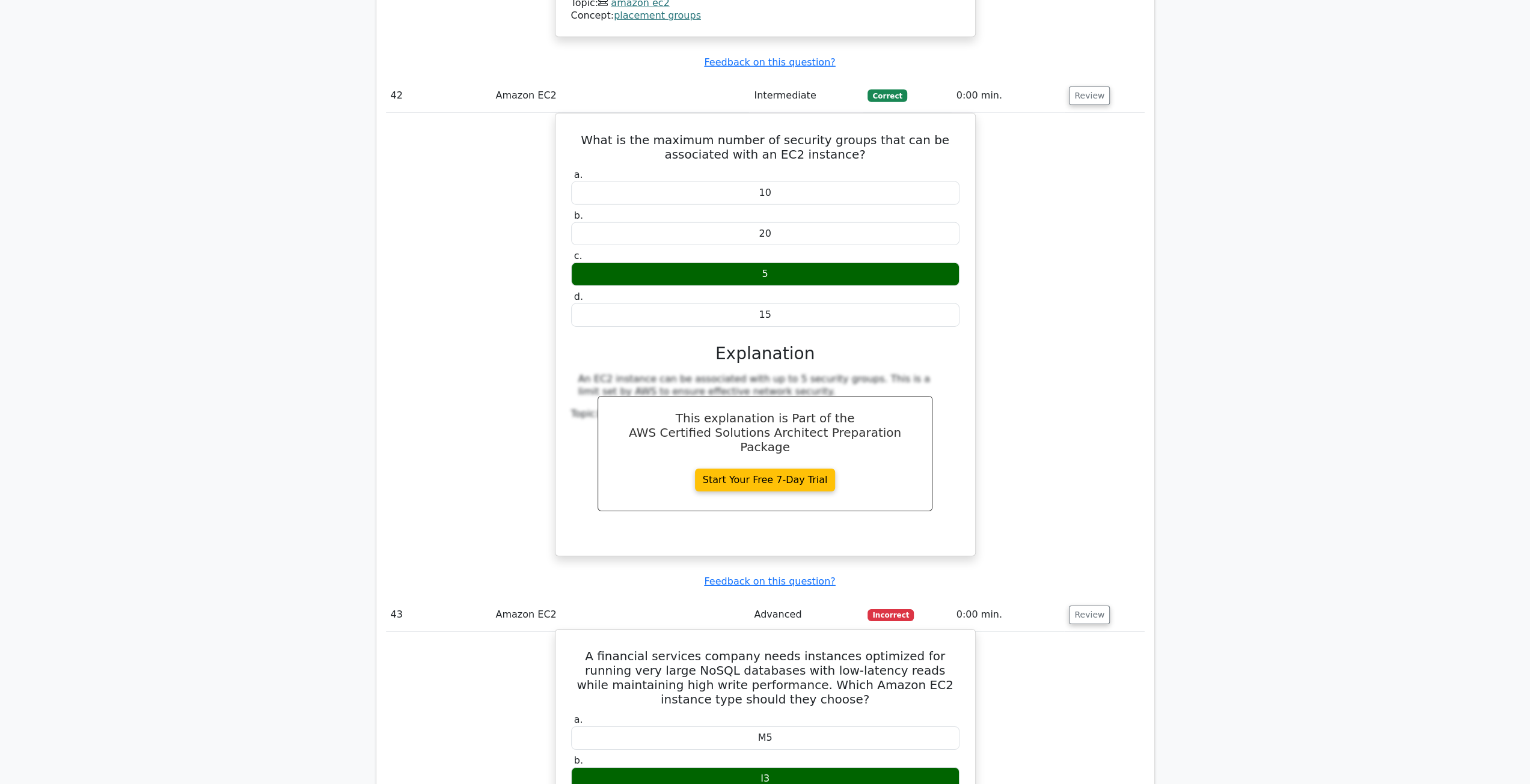
scroll to position [22116, 0]
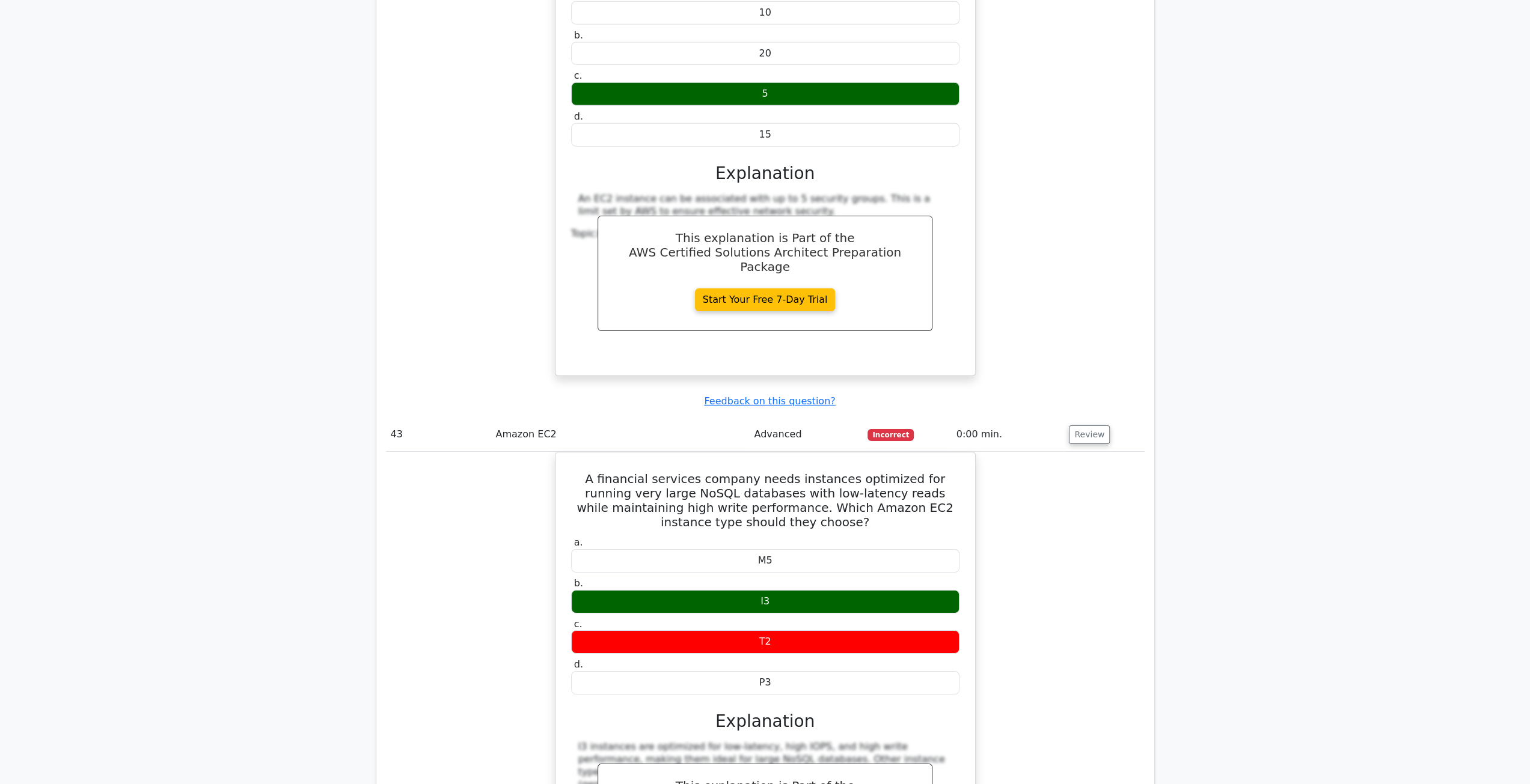
scroll to position [22476, 0]
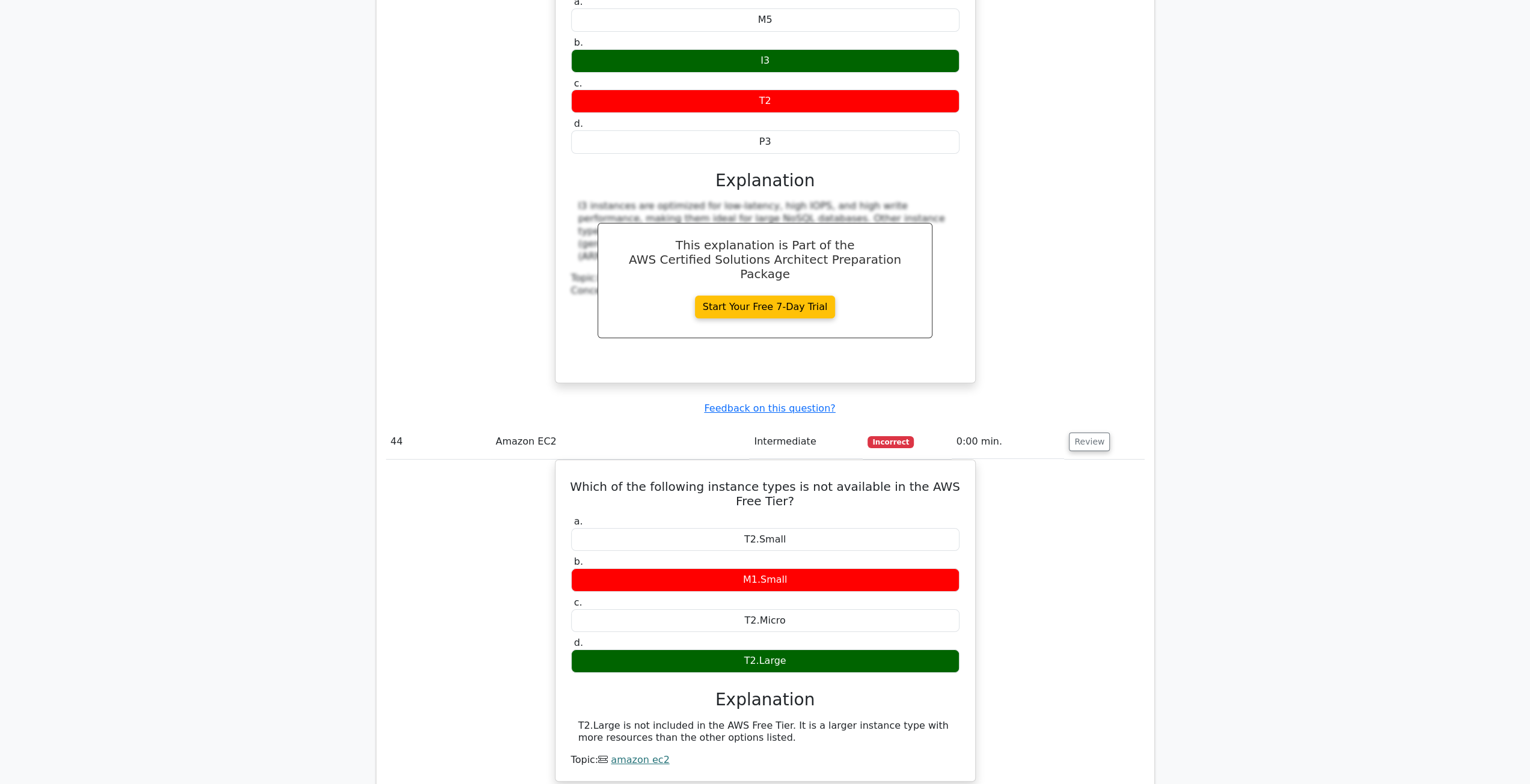
scroll to position [23137, 0]
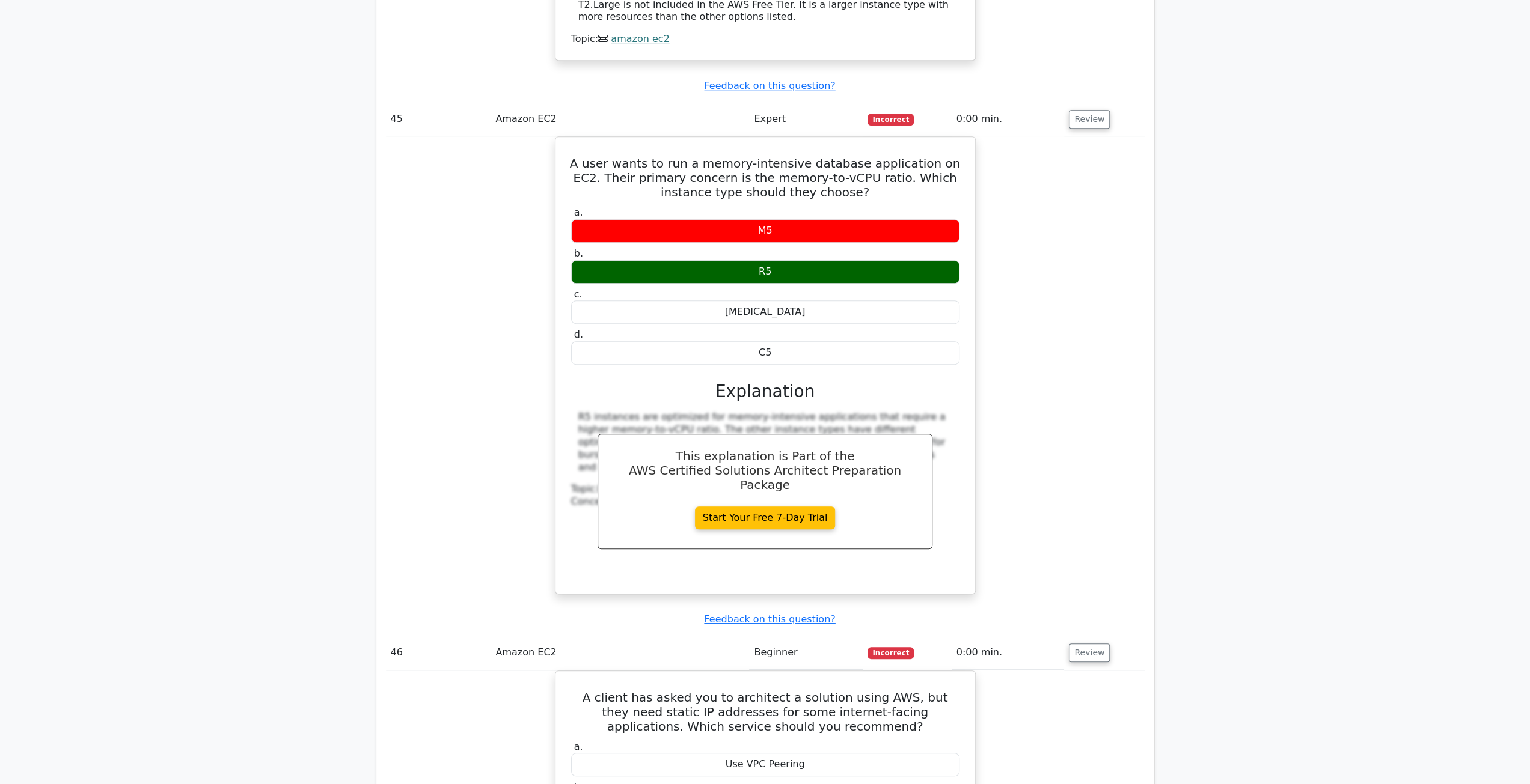
scroll to position [23678, 0]
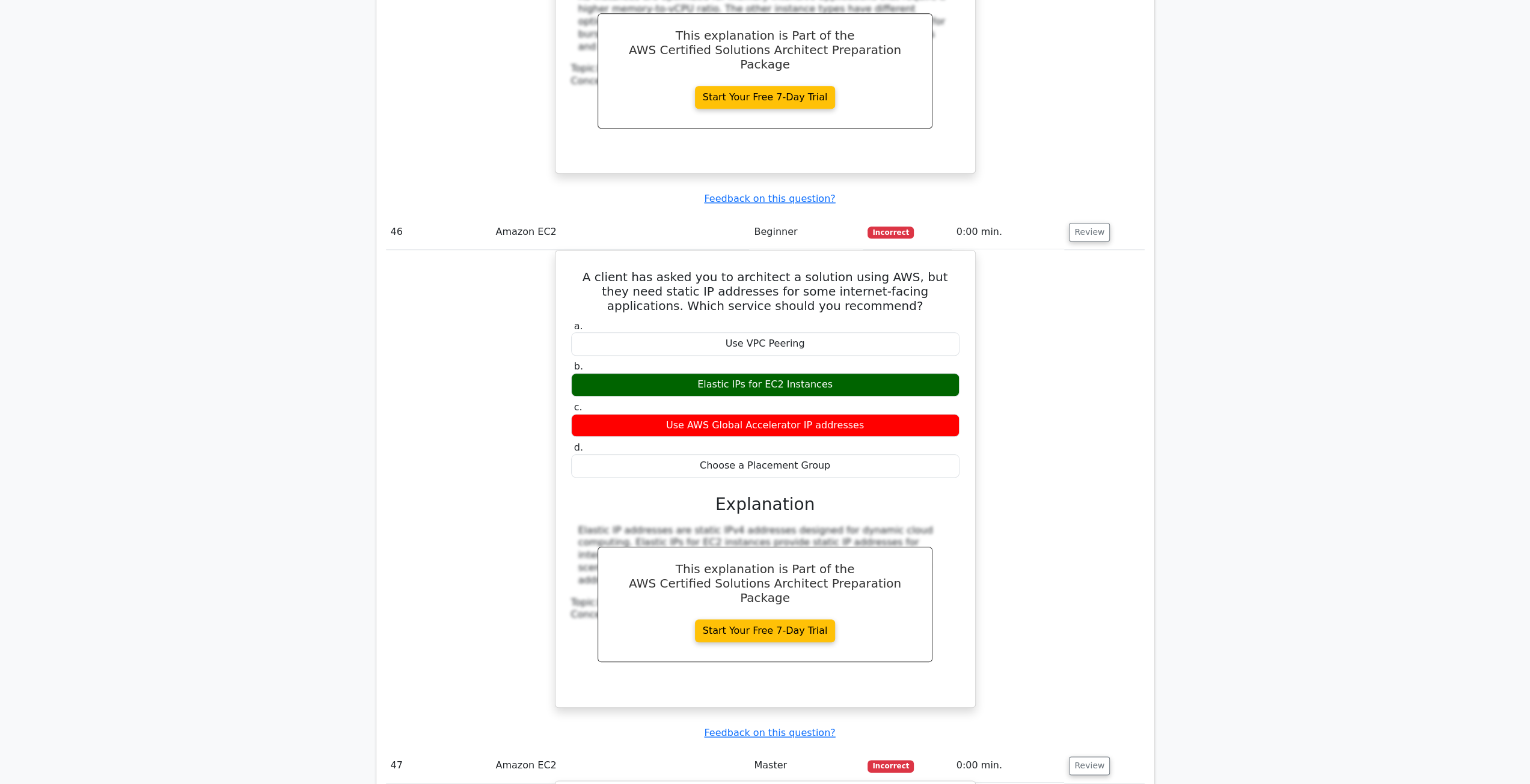
scroll to position [23978, 0]
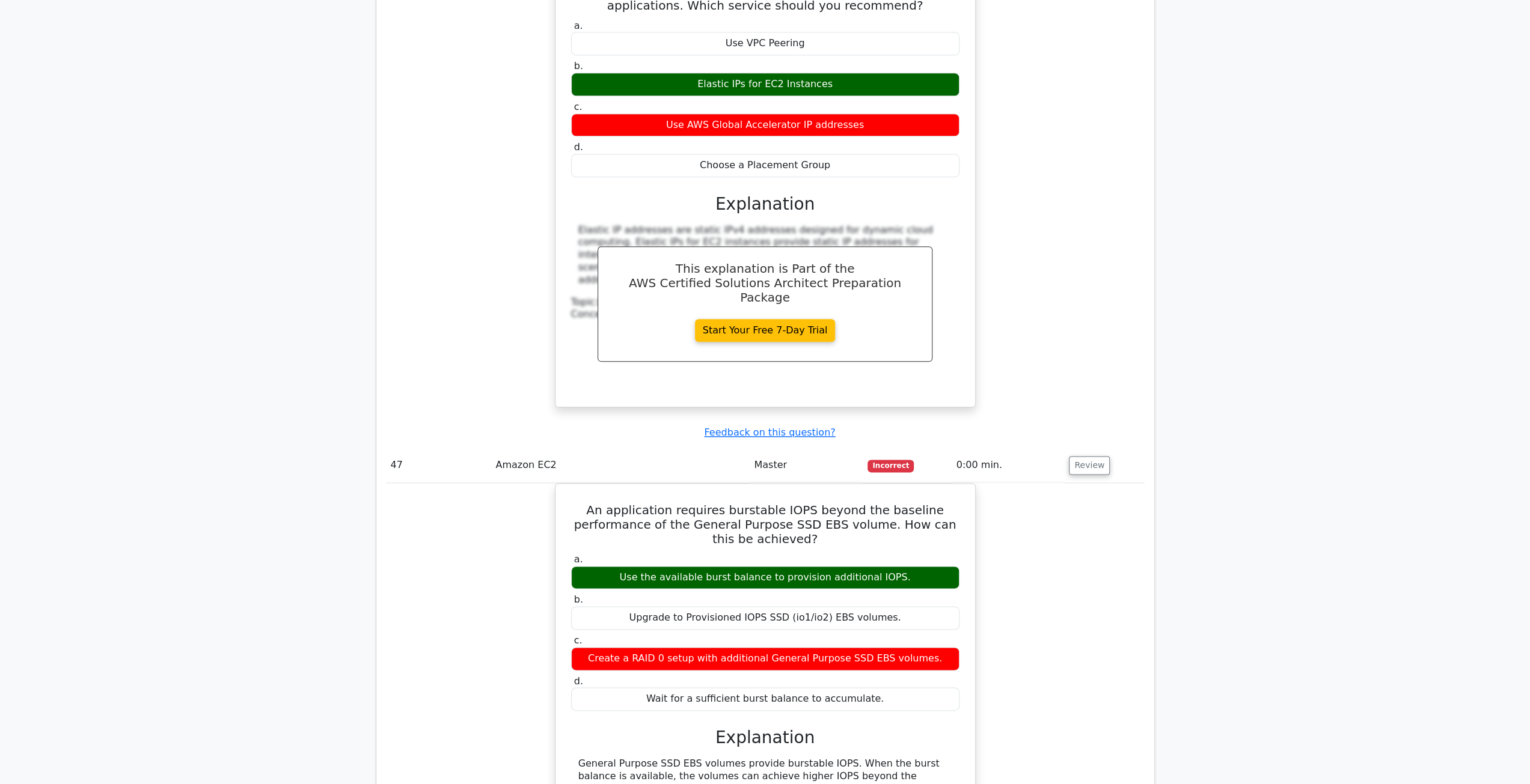
scroll to position [24519, 0]
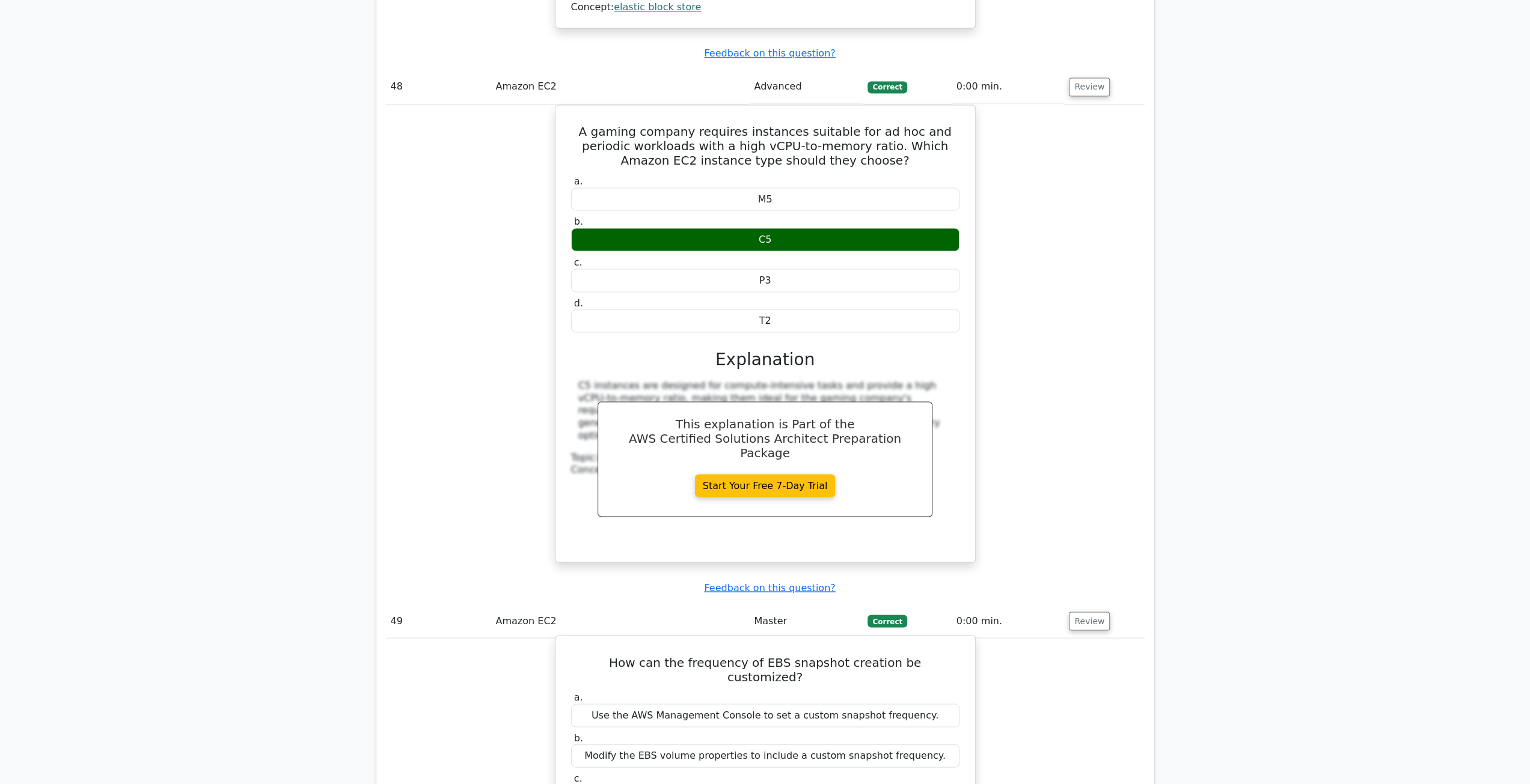
scroll to position [25120, 0]
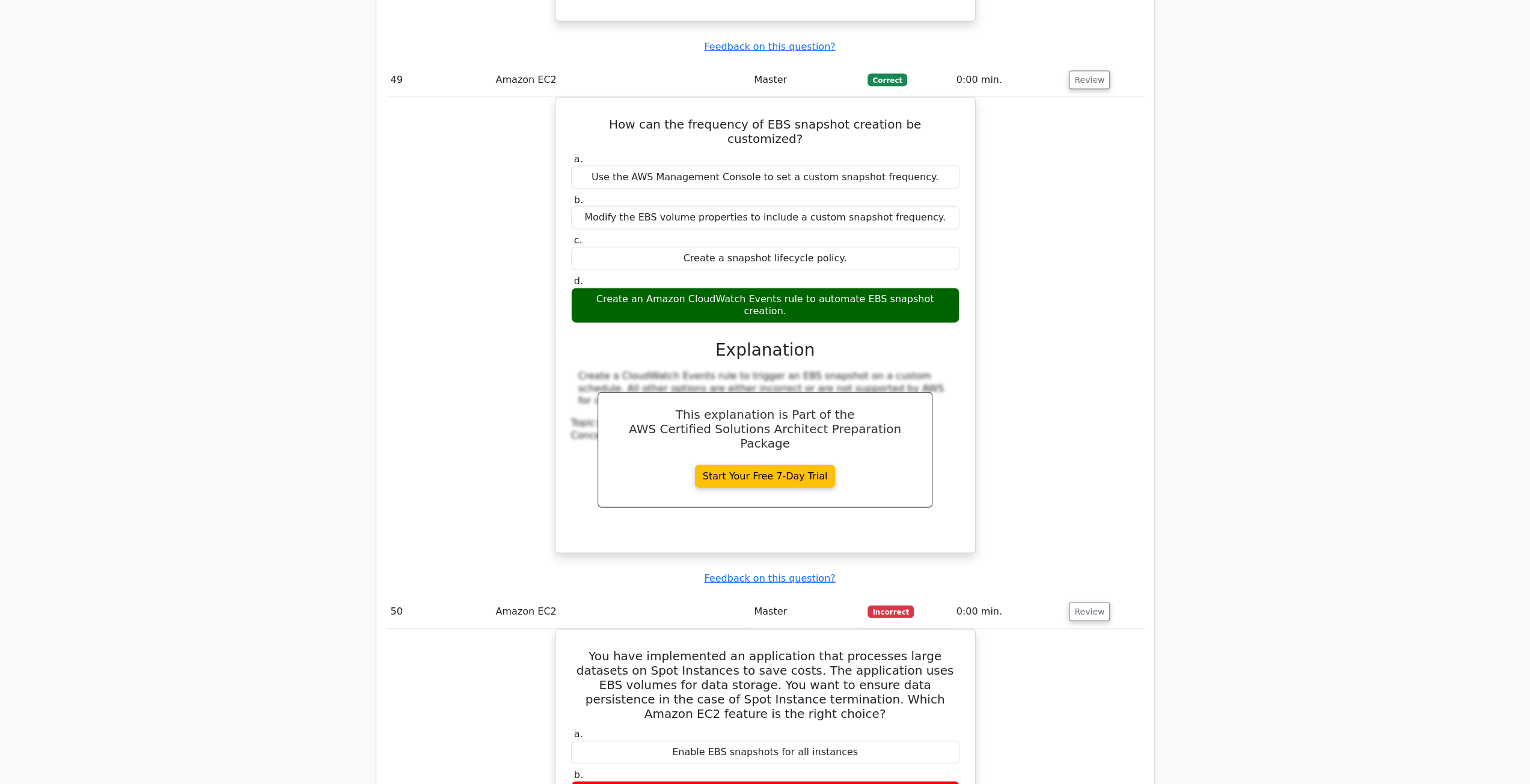
scroll to position [25661, 0]
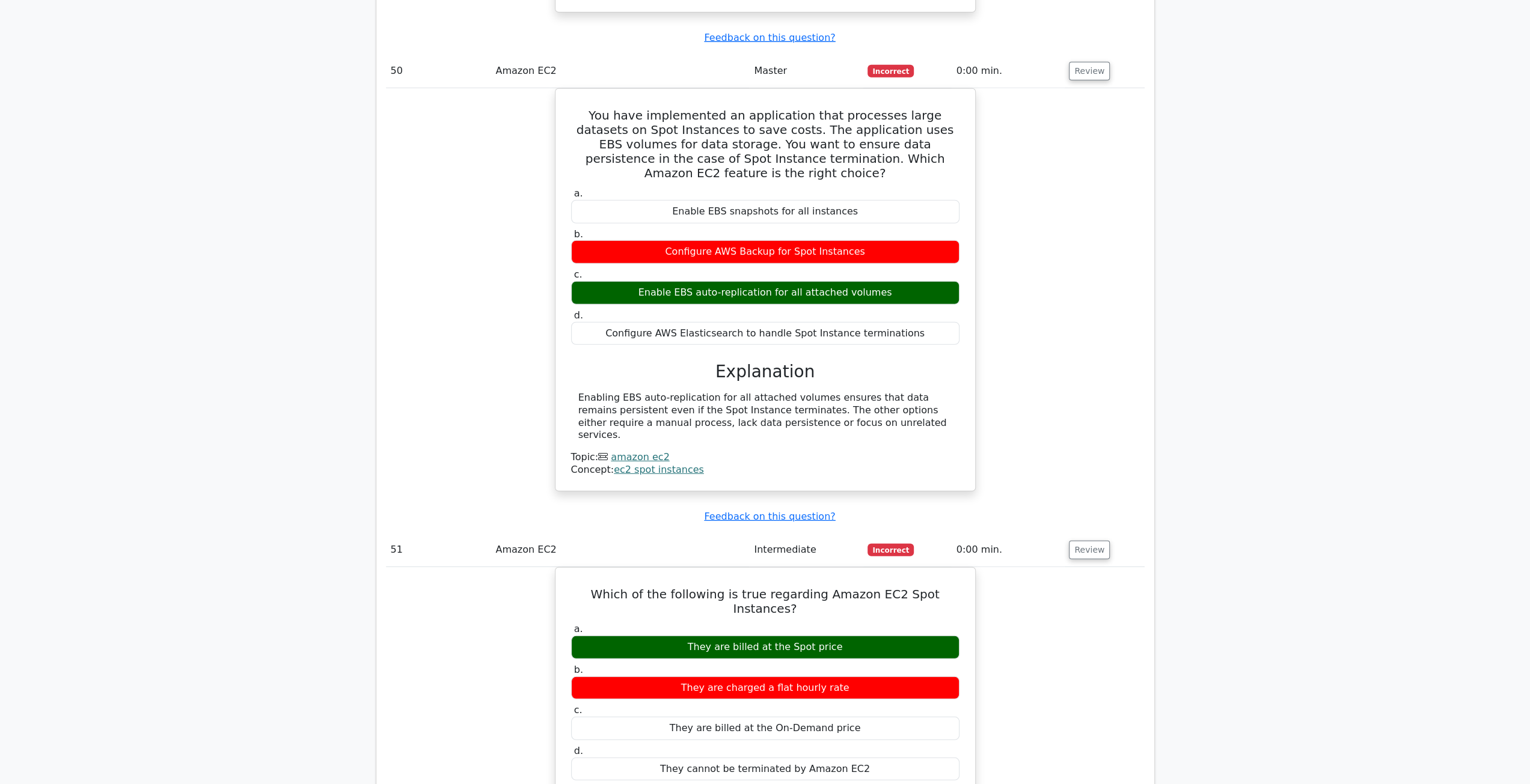
scroll to position [26201, 0]
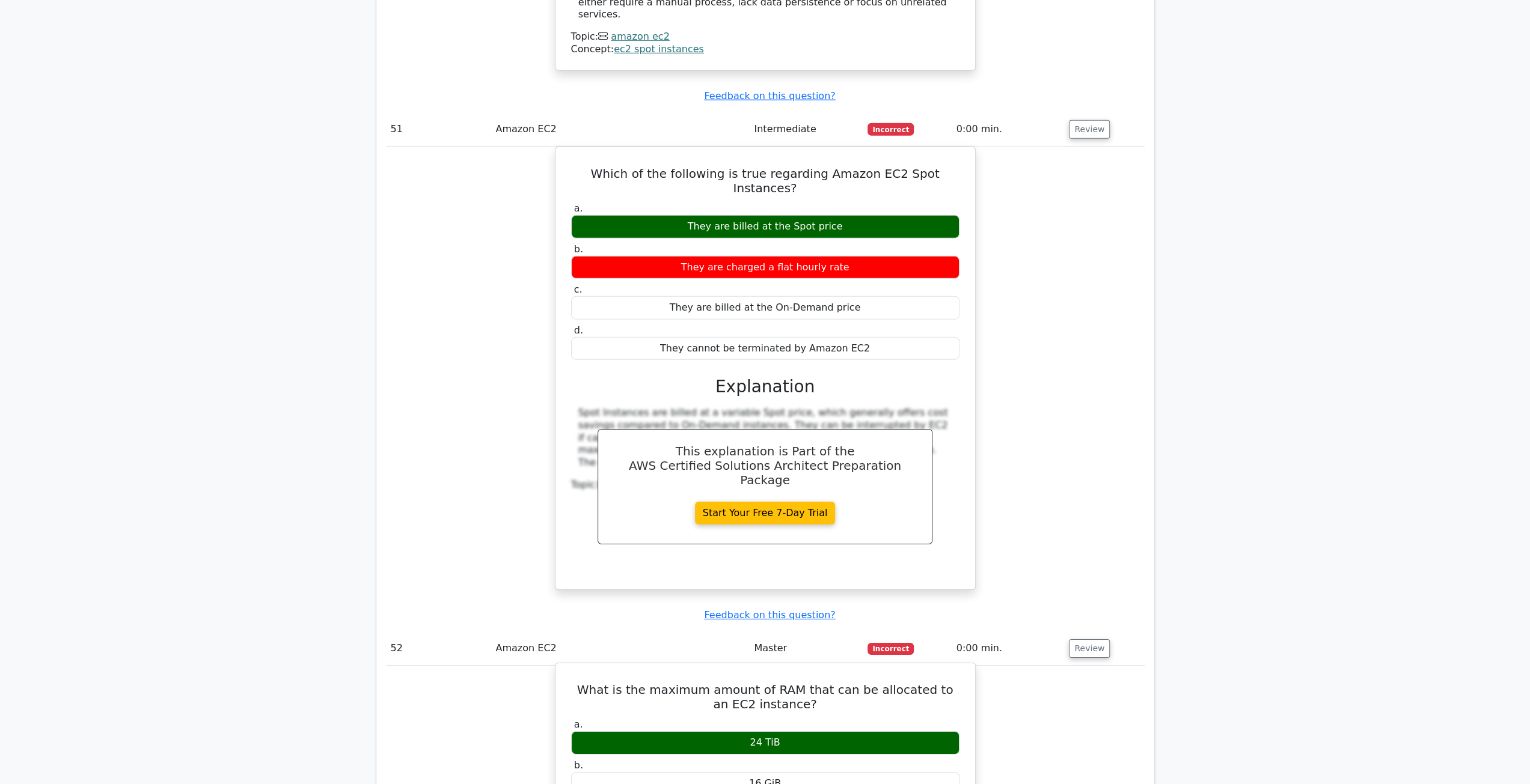
scroll to position [26622, 0]
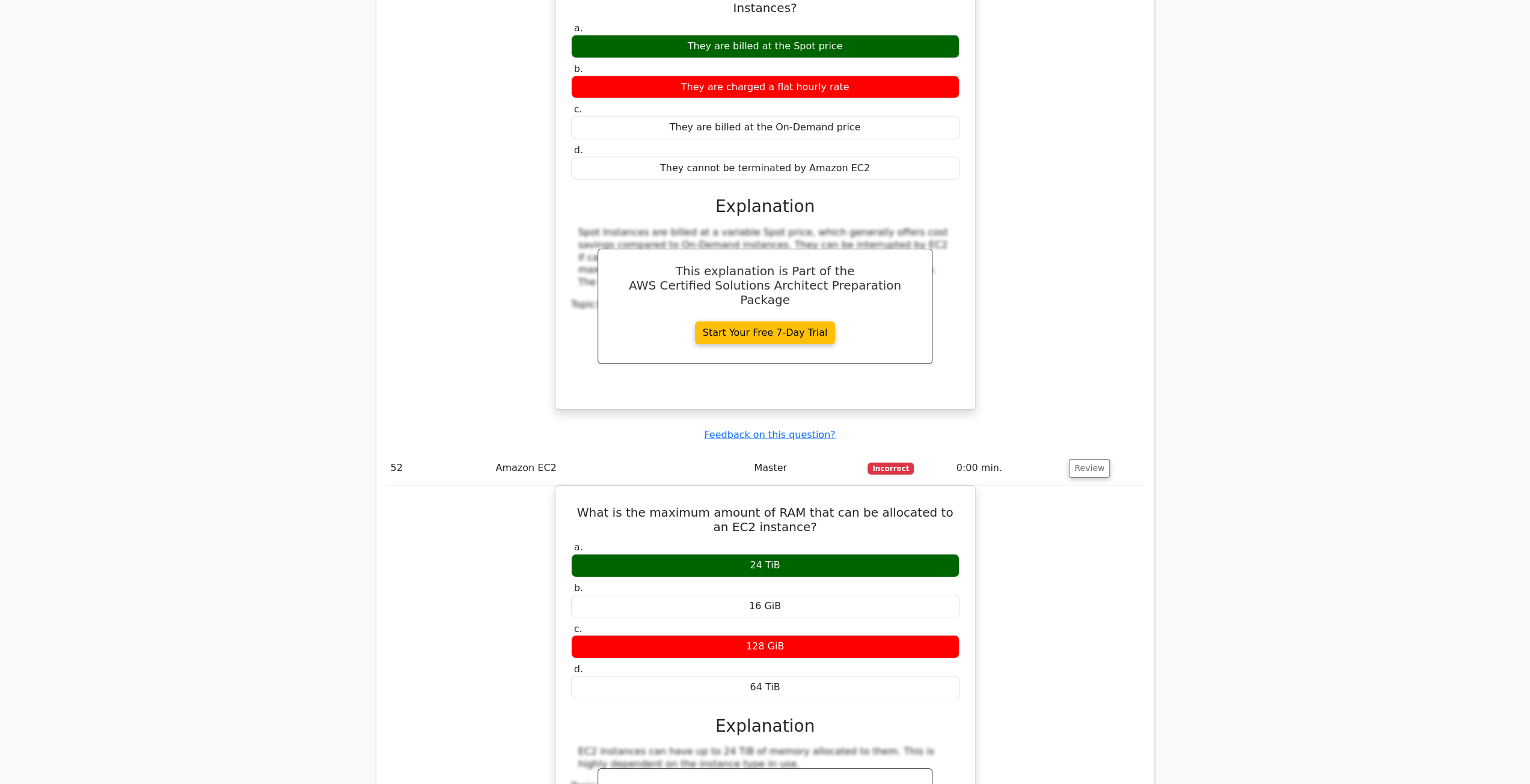
scroll to position [26983, 0]
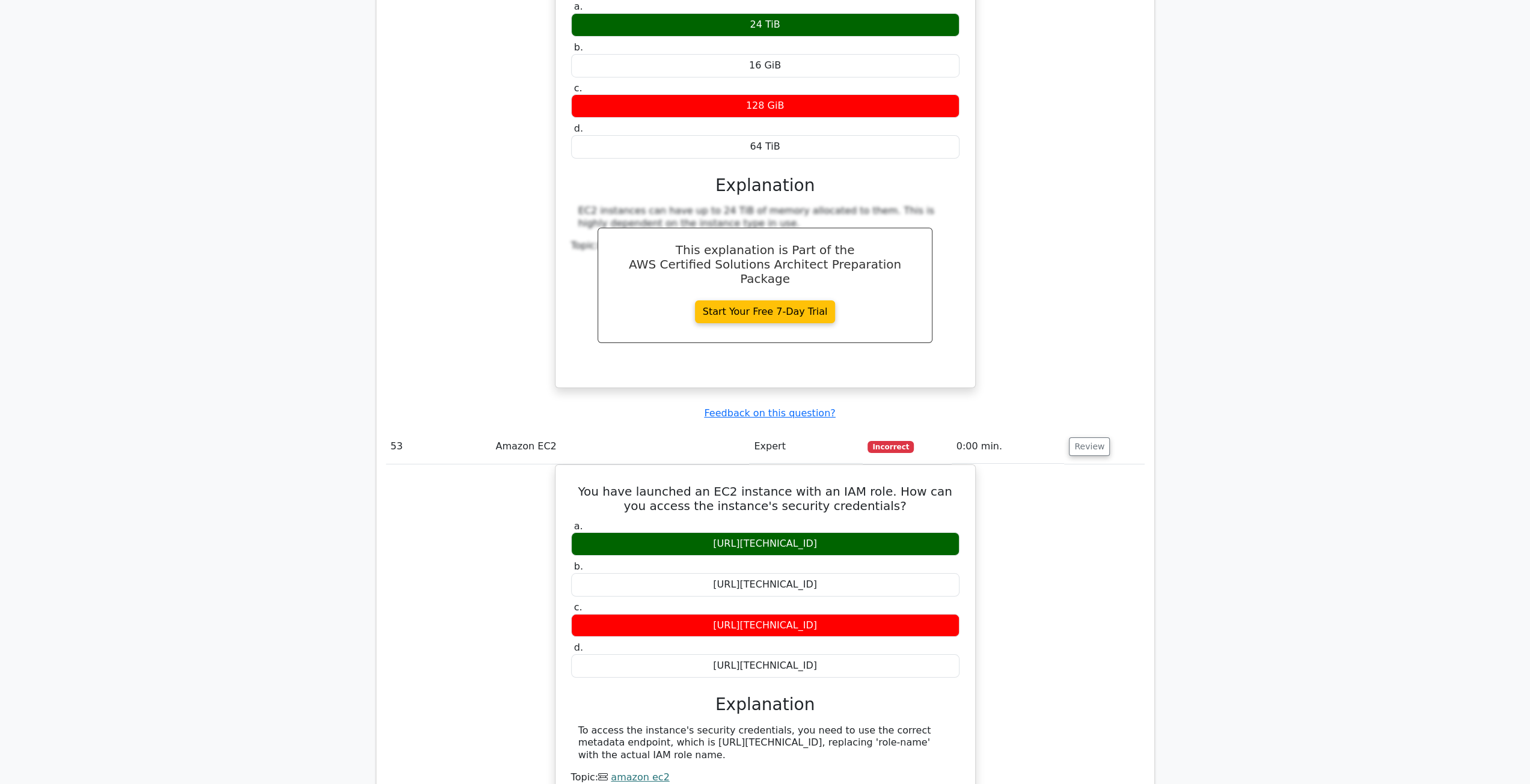
scroll to position [27584, 0]
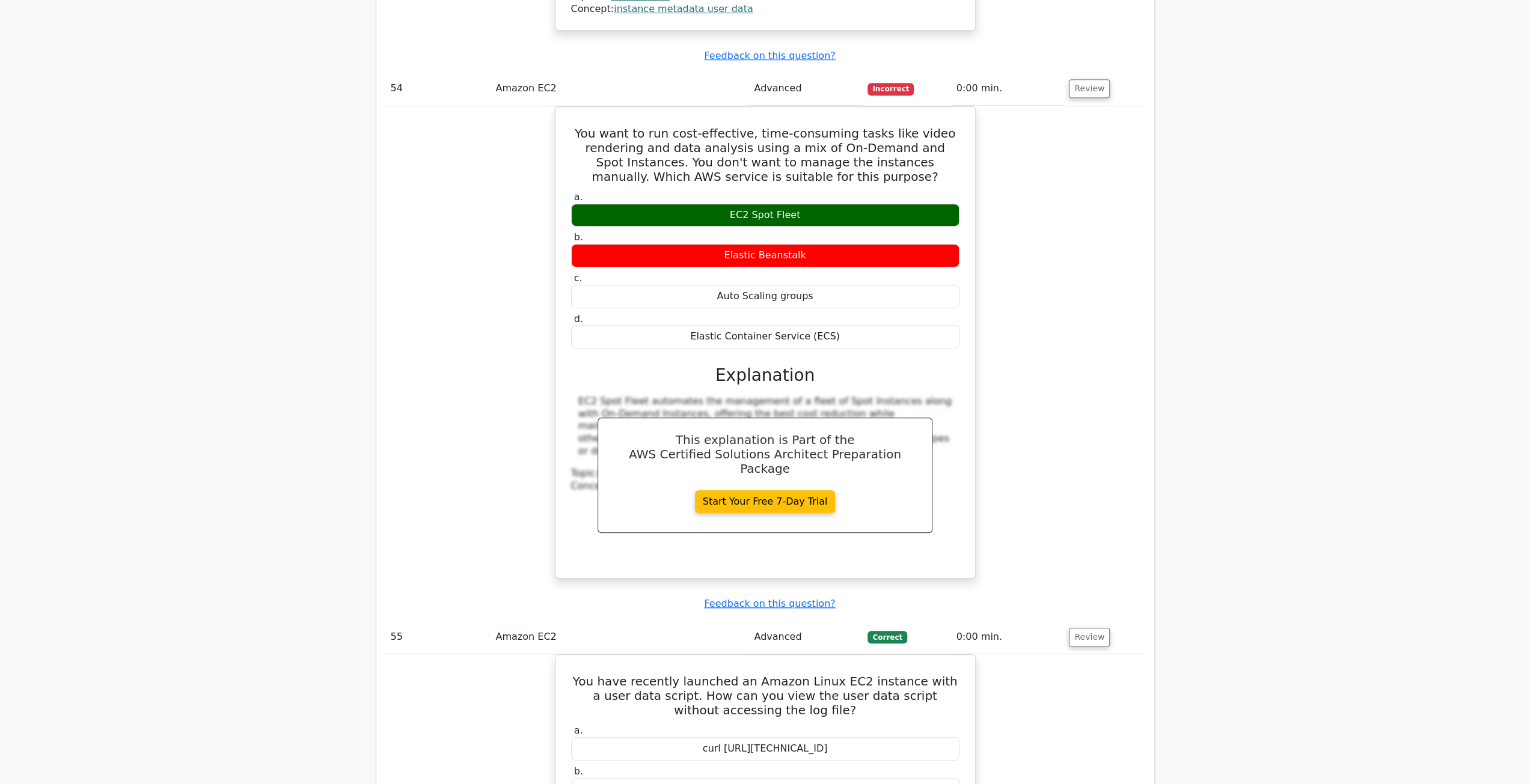
scroll to position [28125, 0]
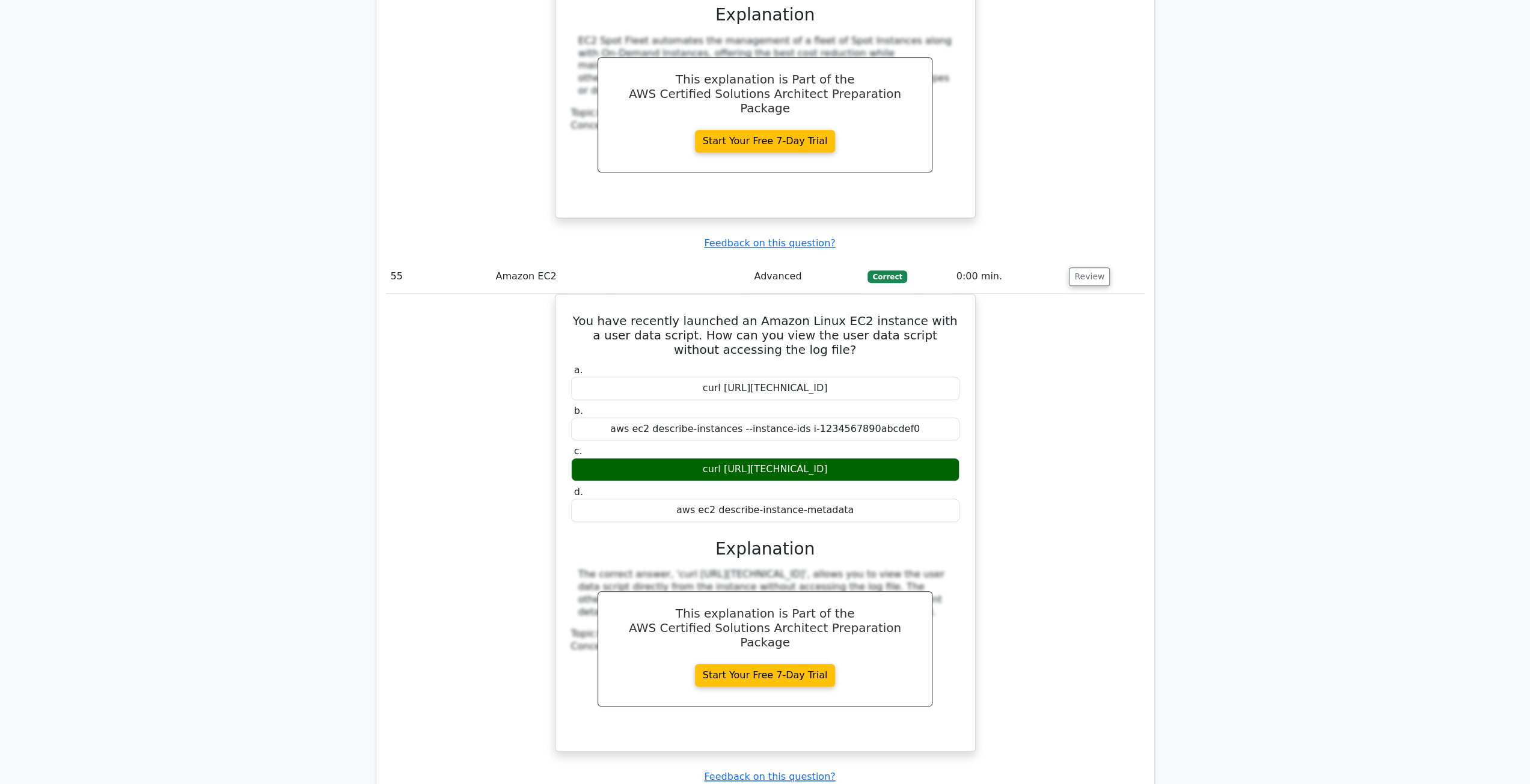
scroll to position [28485, 0]
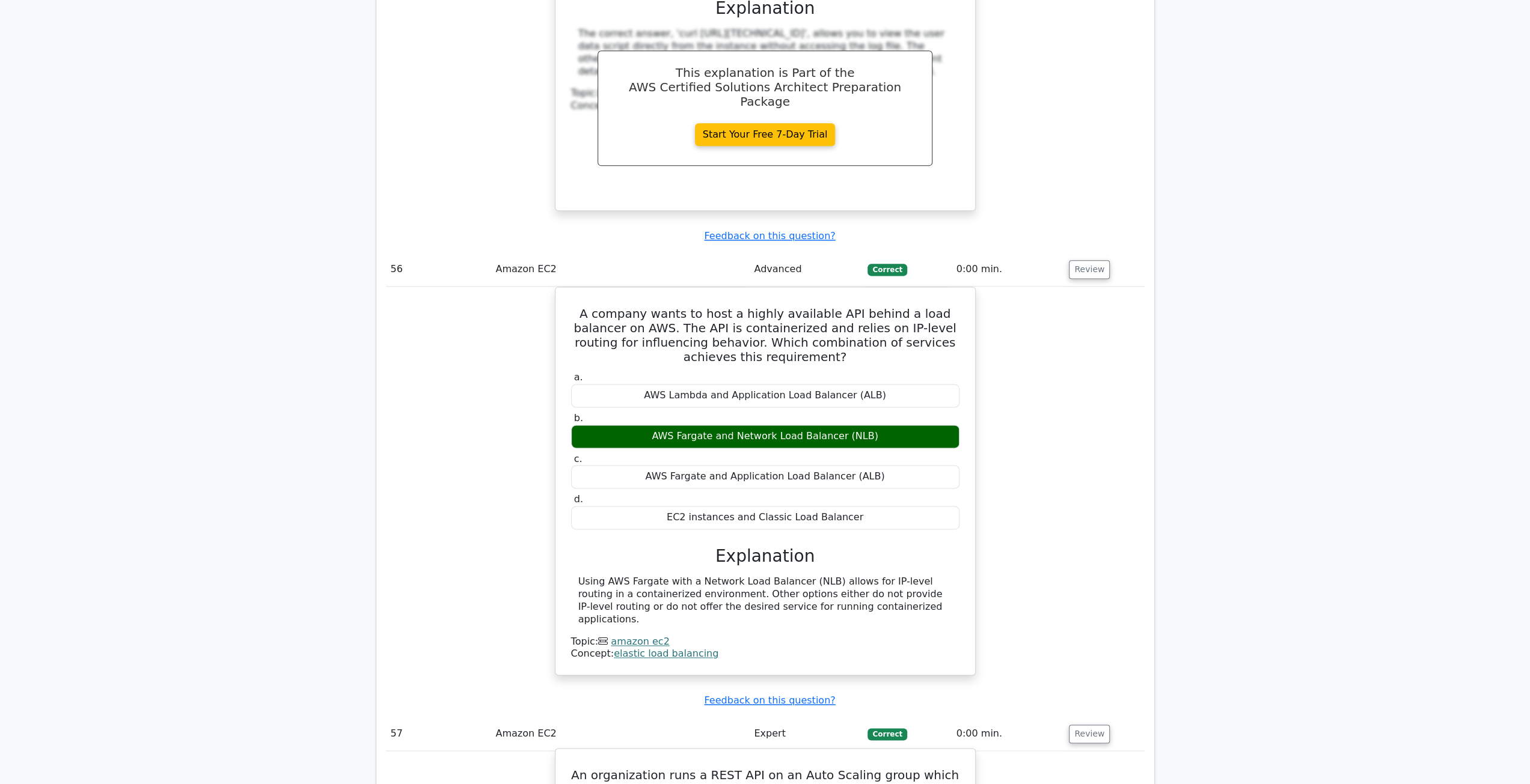
scroll to position [29146, 0]
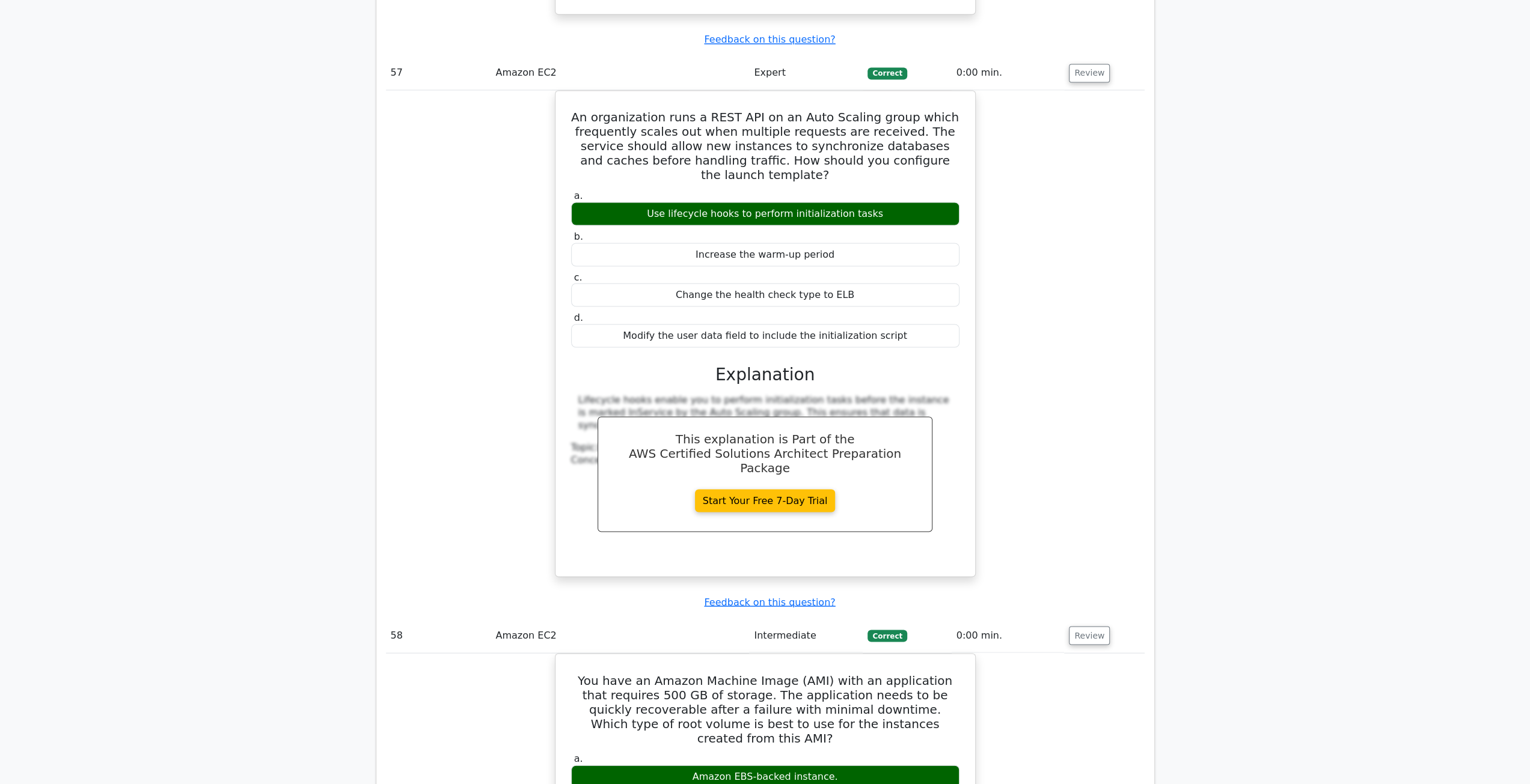
scroll to position [29868, 0]
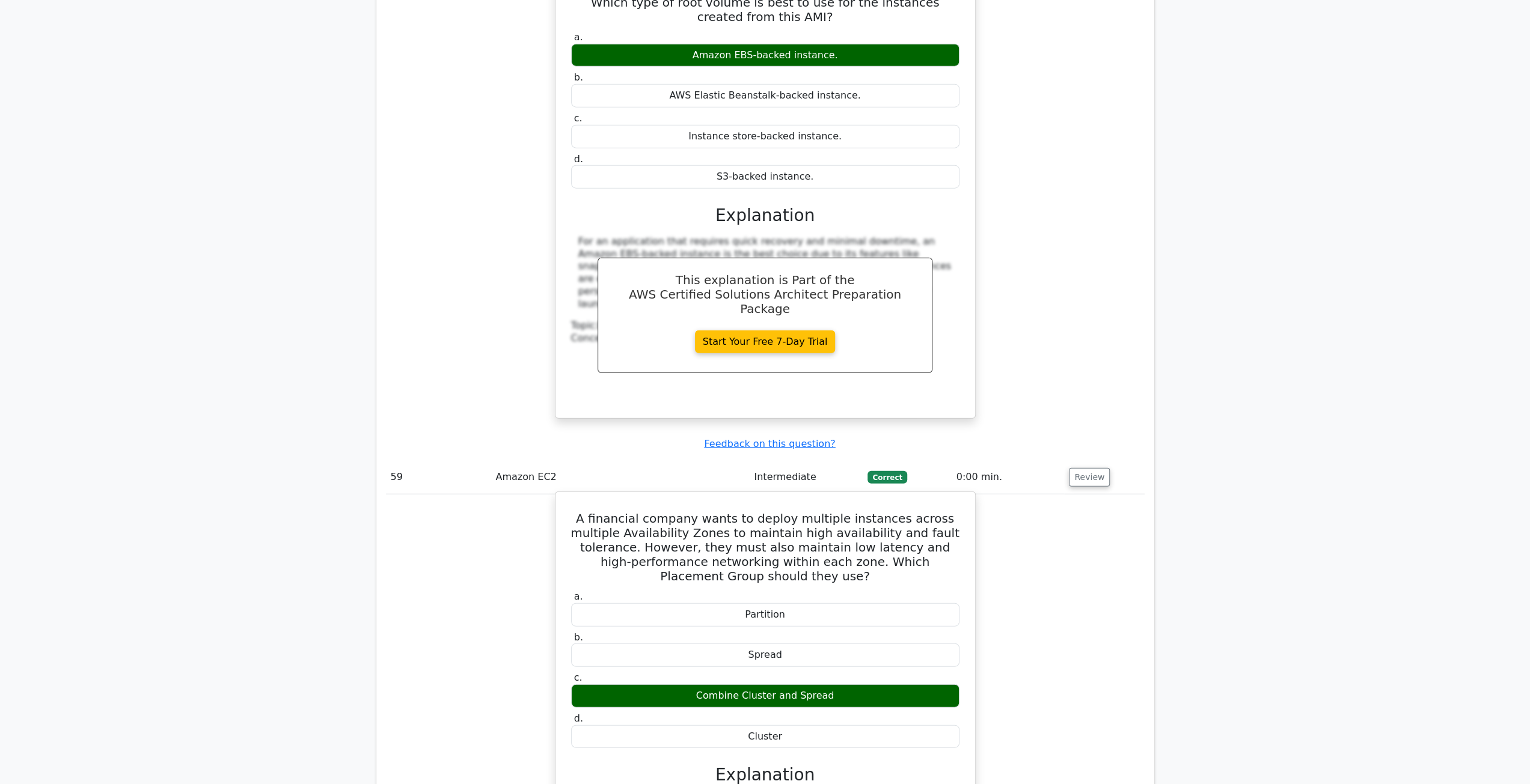
scroll to position [30469, 0]
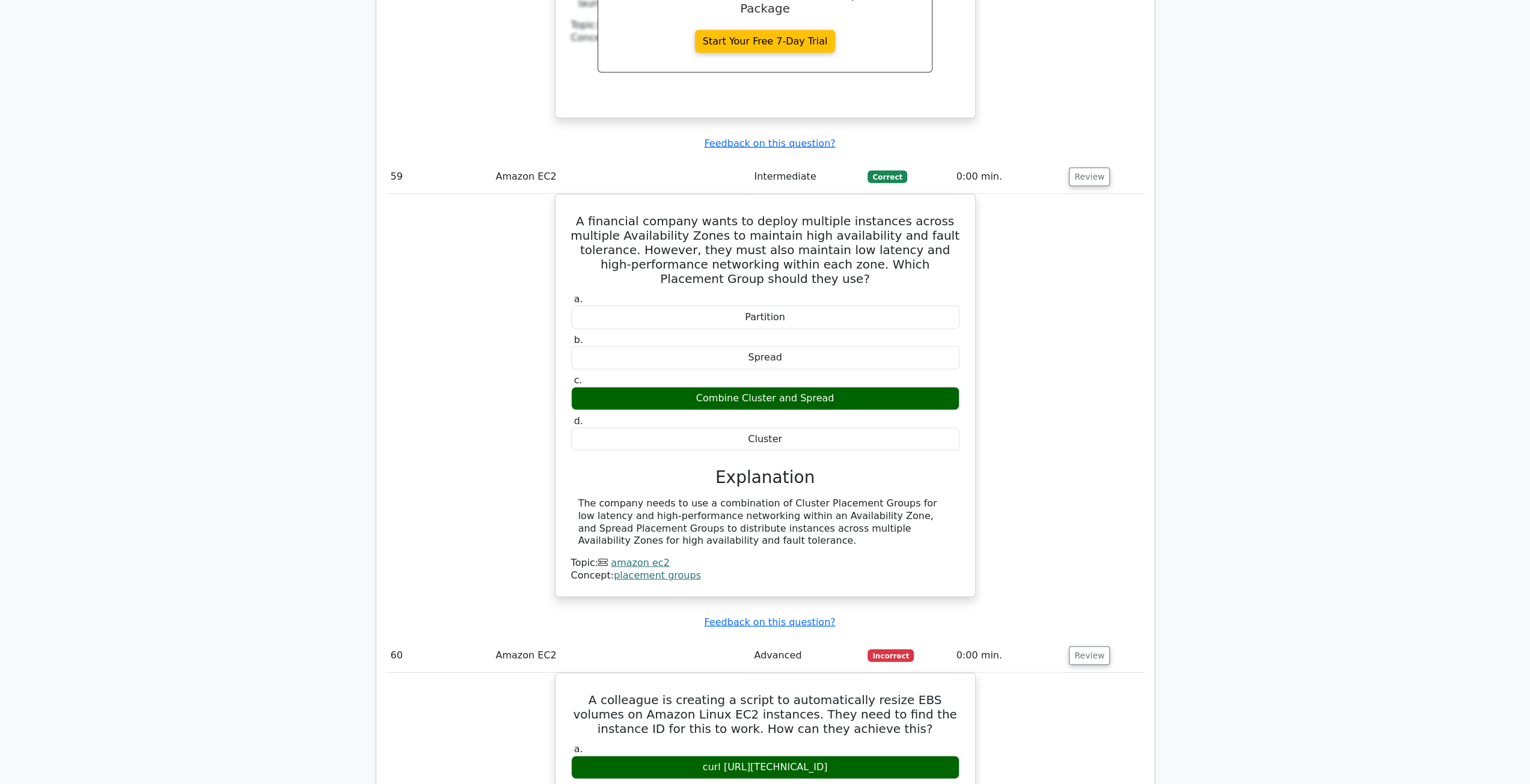
scroll to position [30950, 0]
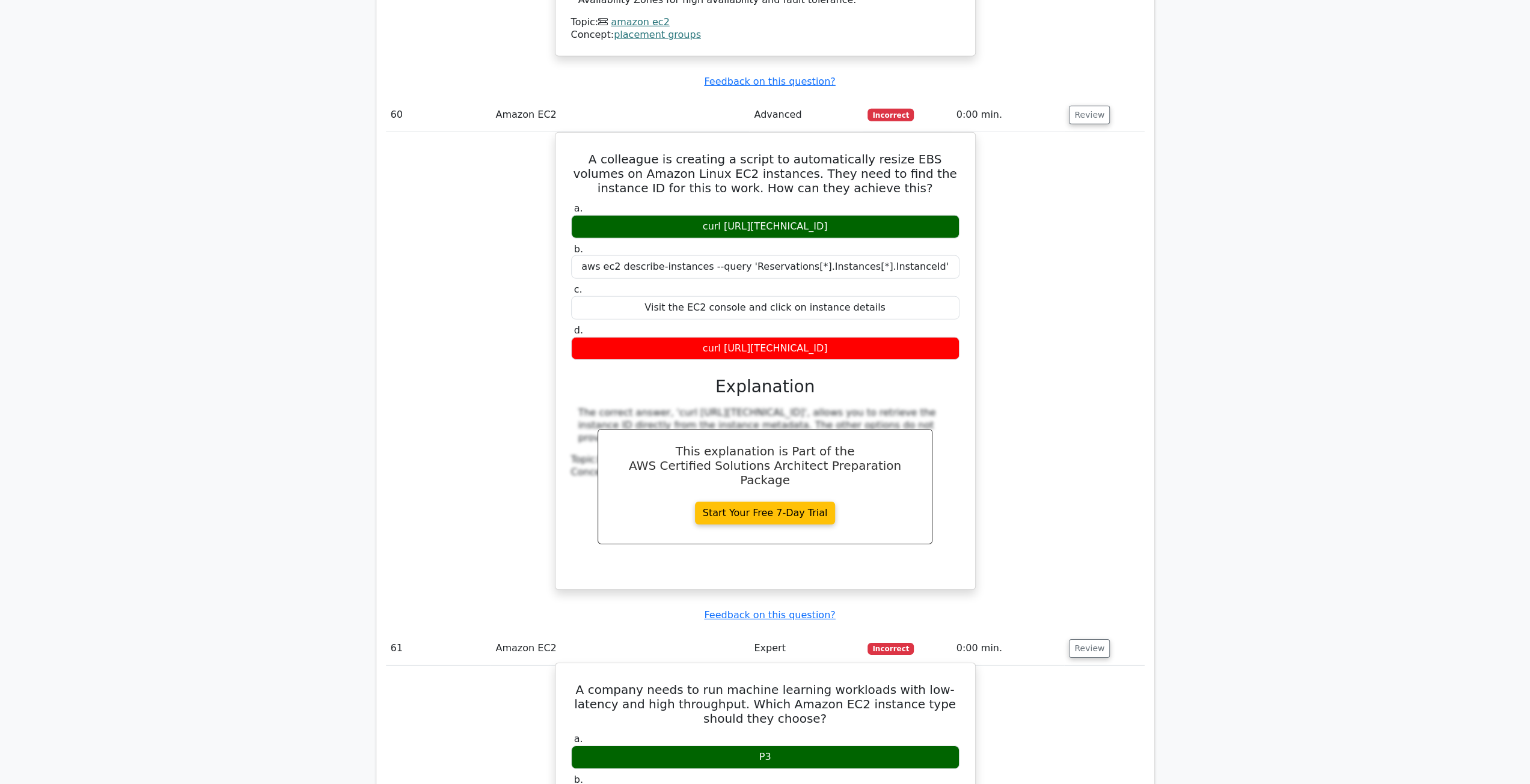
scroll to position [31250, 0]
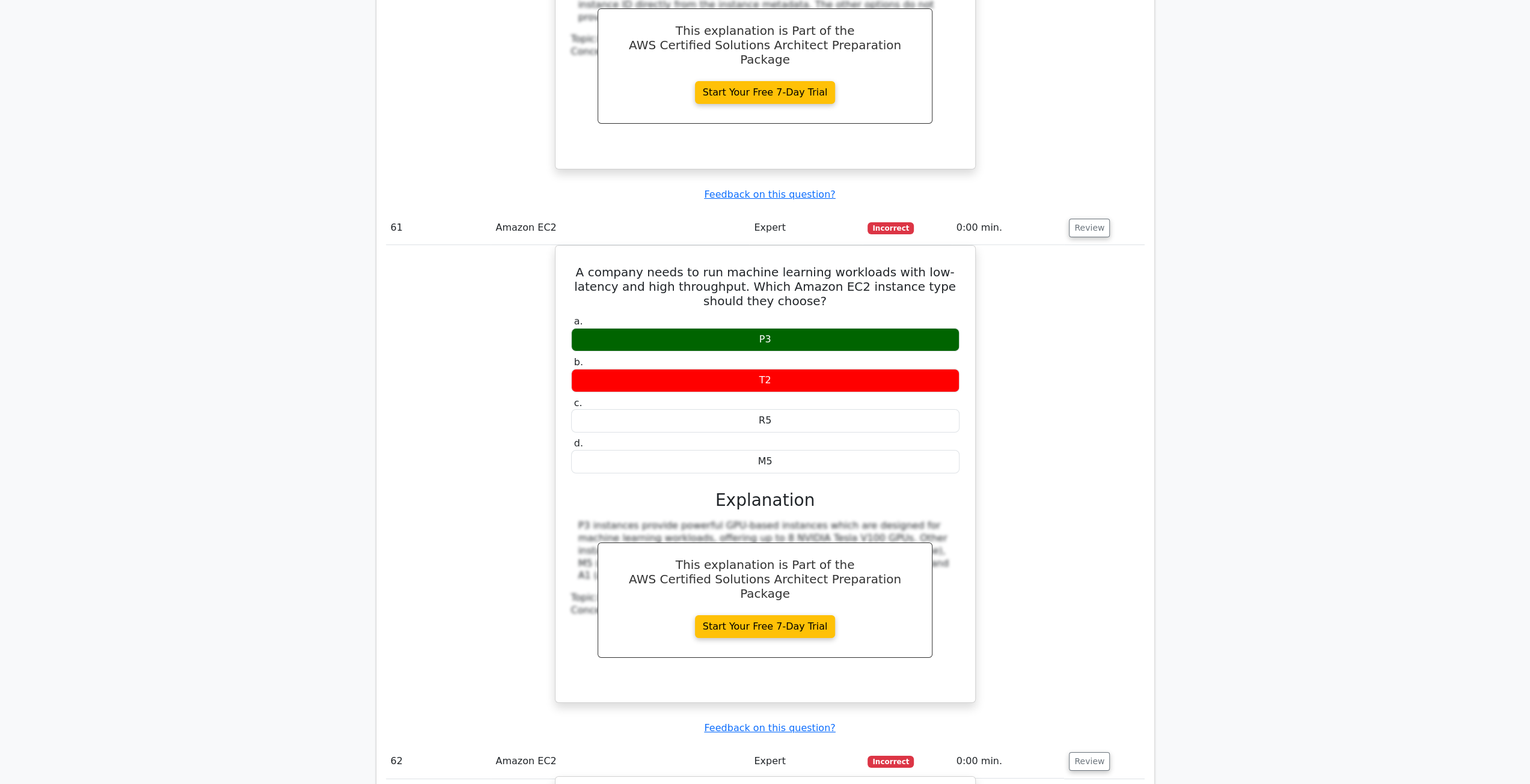
scroll to position [31671, 0]
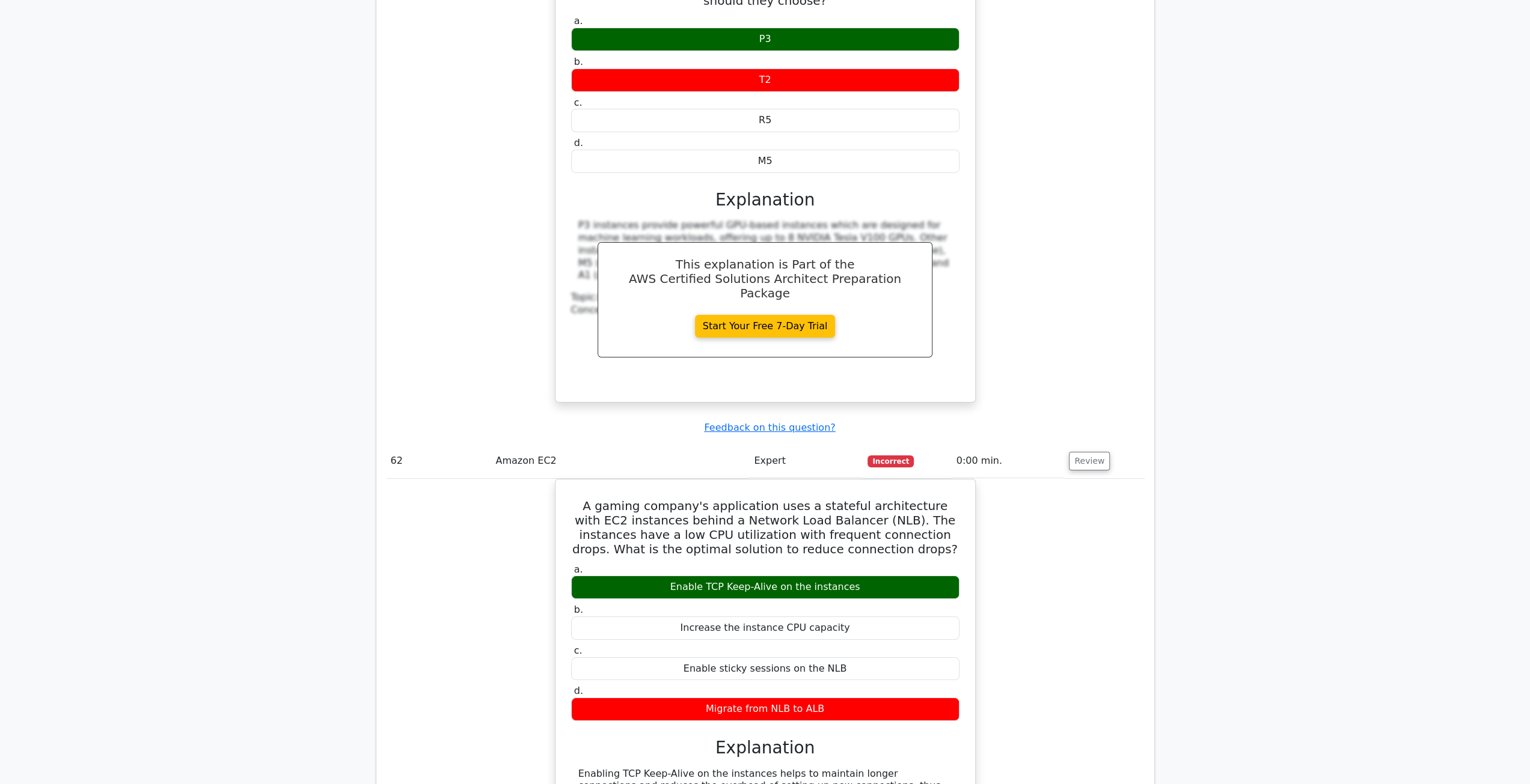
scroll to position [32212, 0]
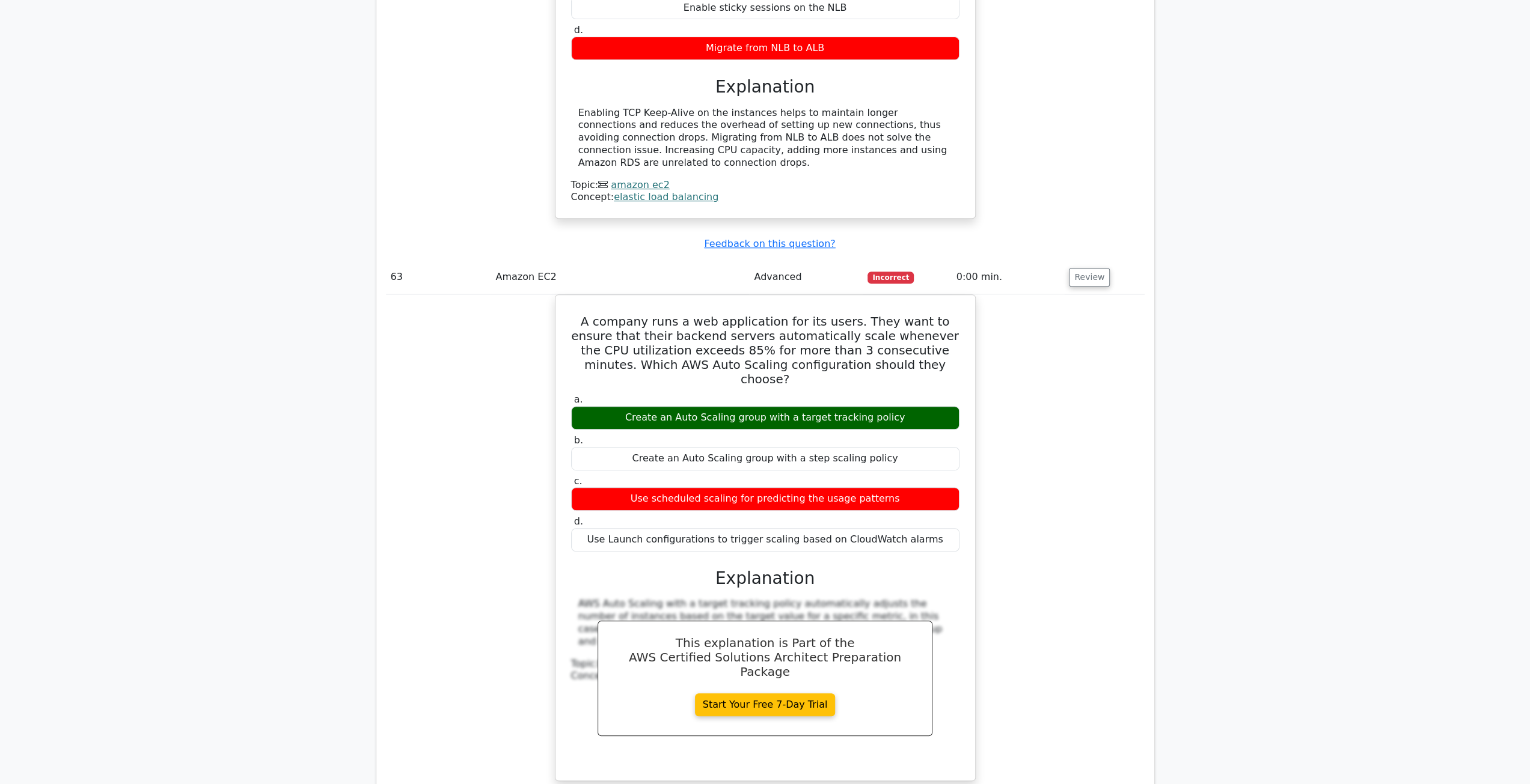
scroll to position [32812, 0]
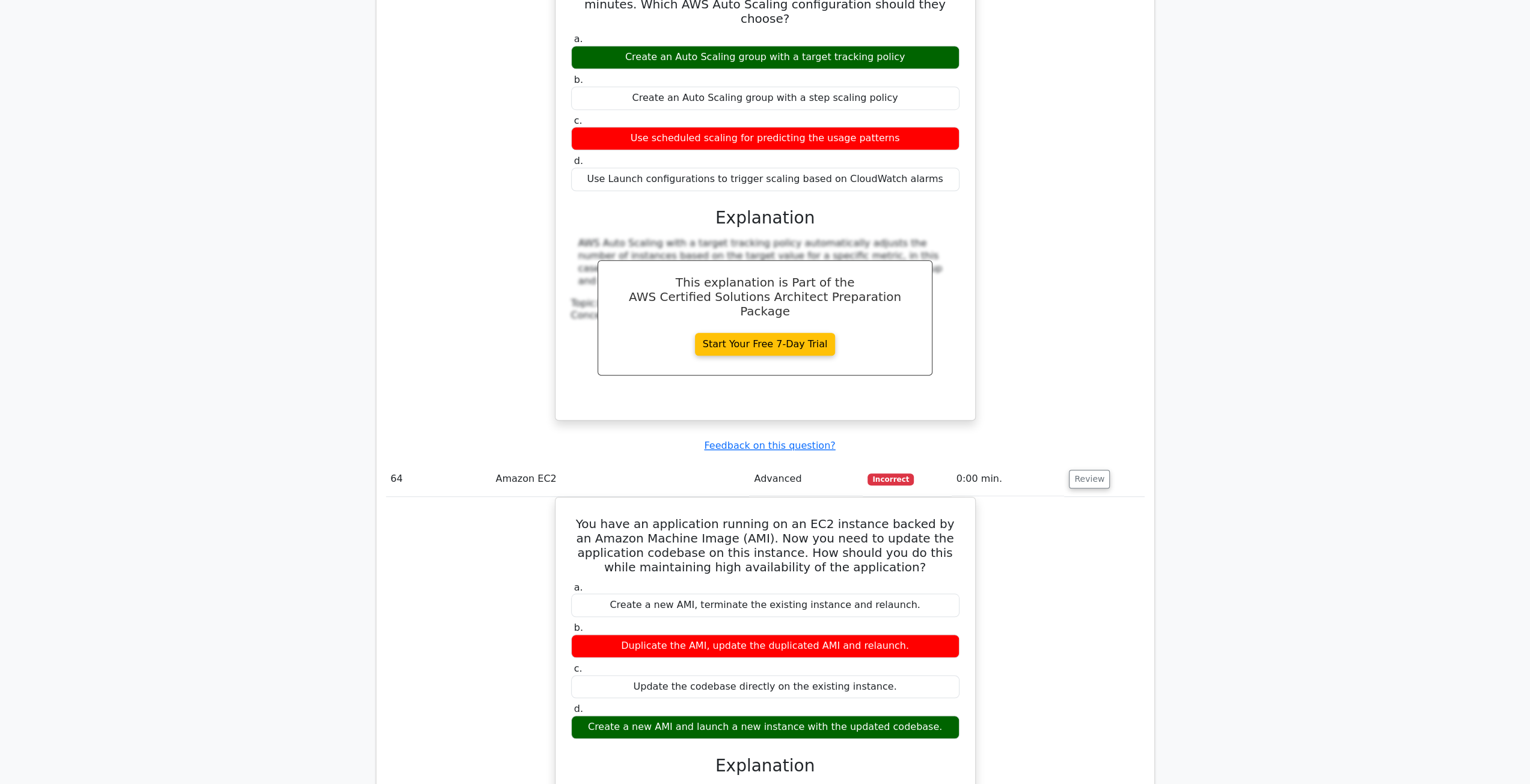
scroll to position [32993, 0]
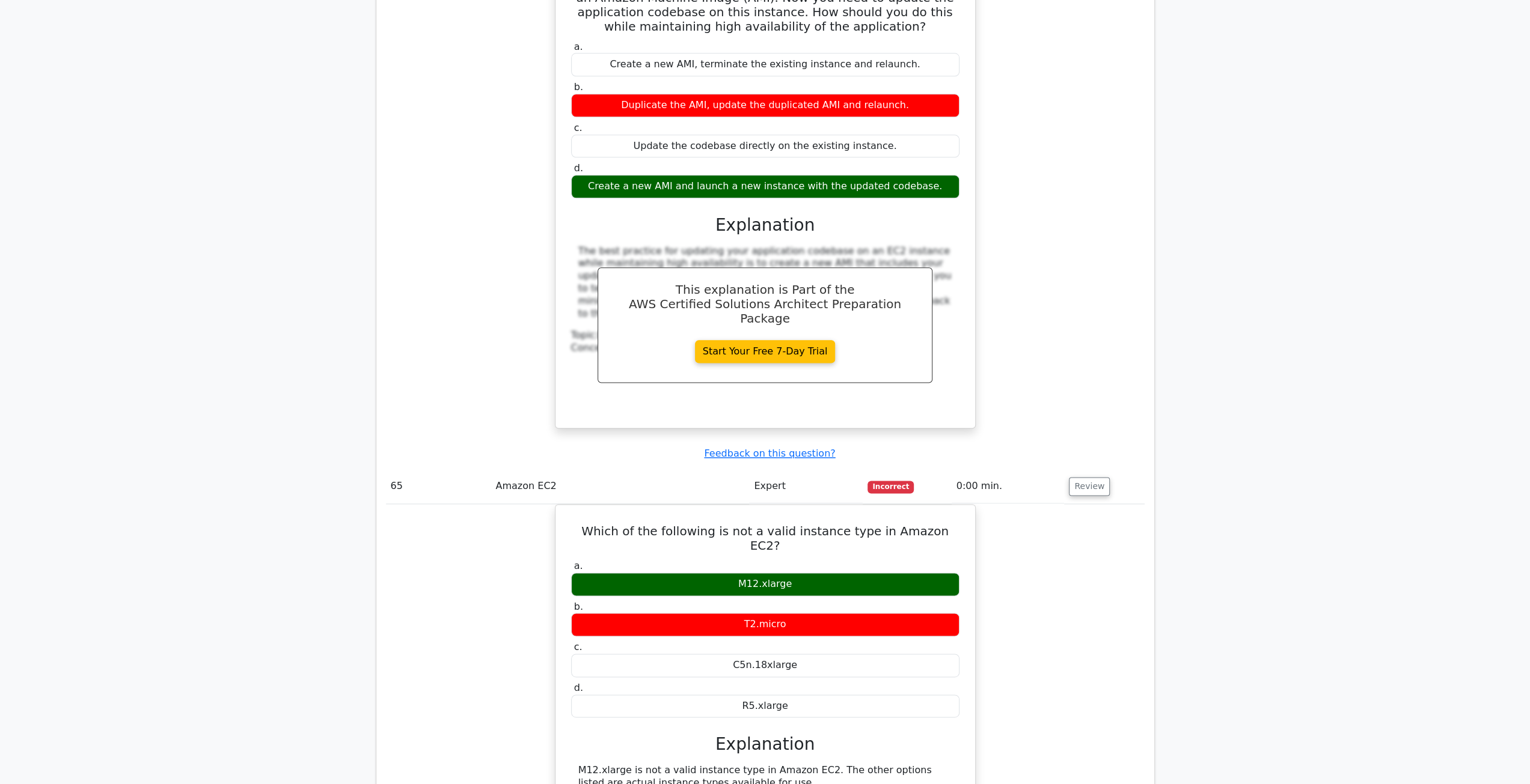
scroll to position [33714, 0]
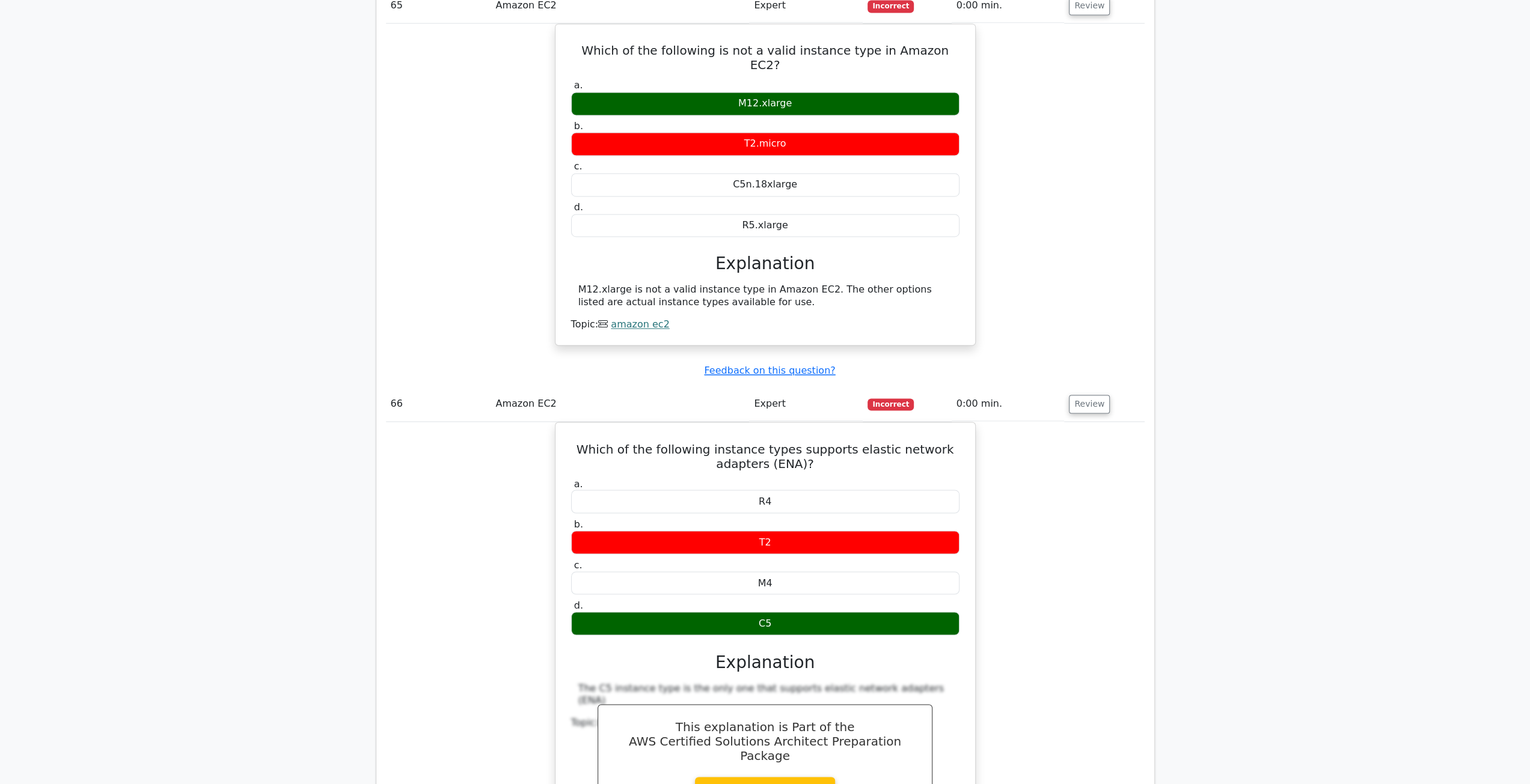
scroll to position [34134, 0]
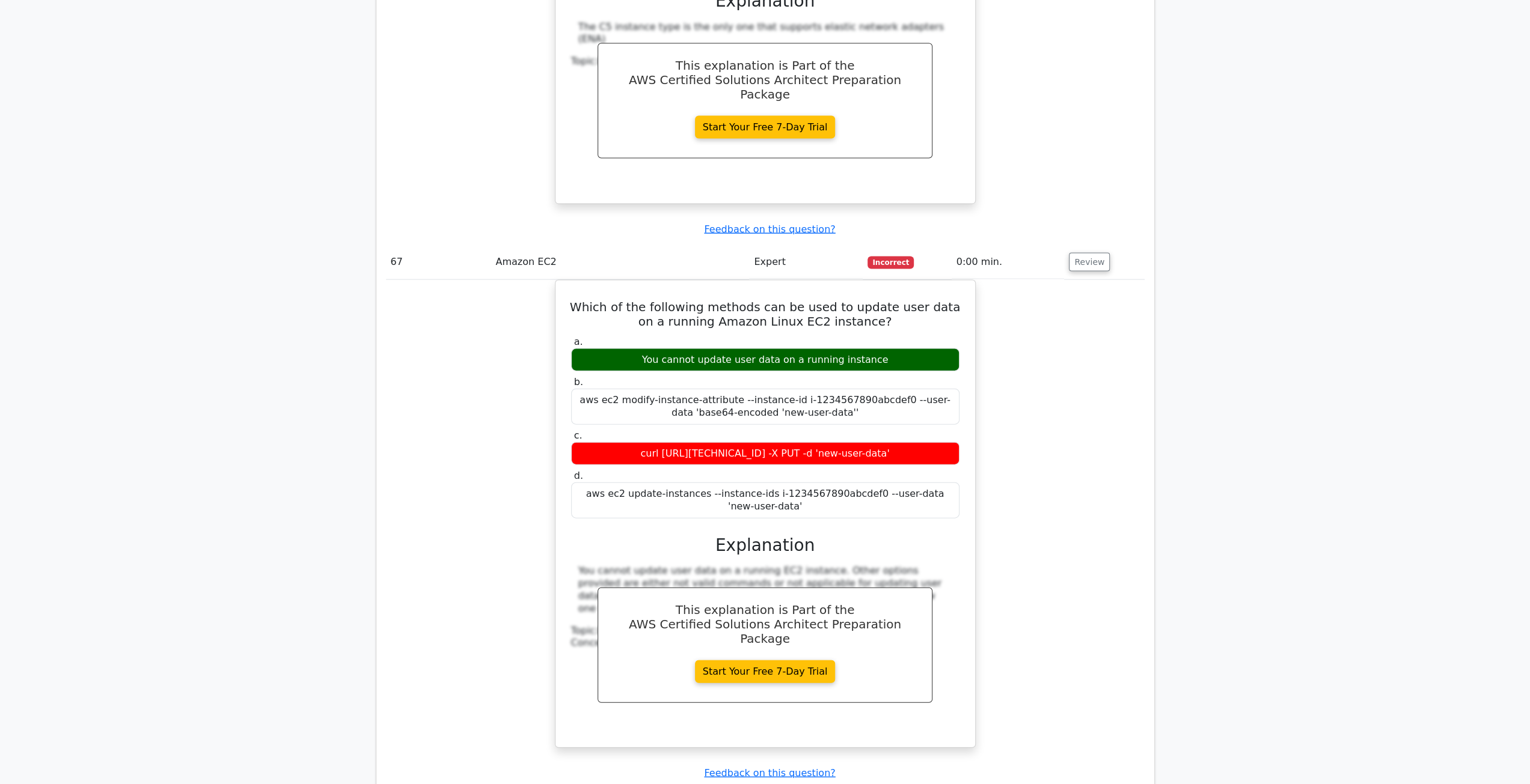
scroll to position [34675, 0]
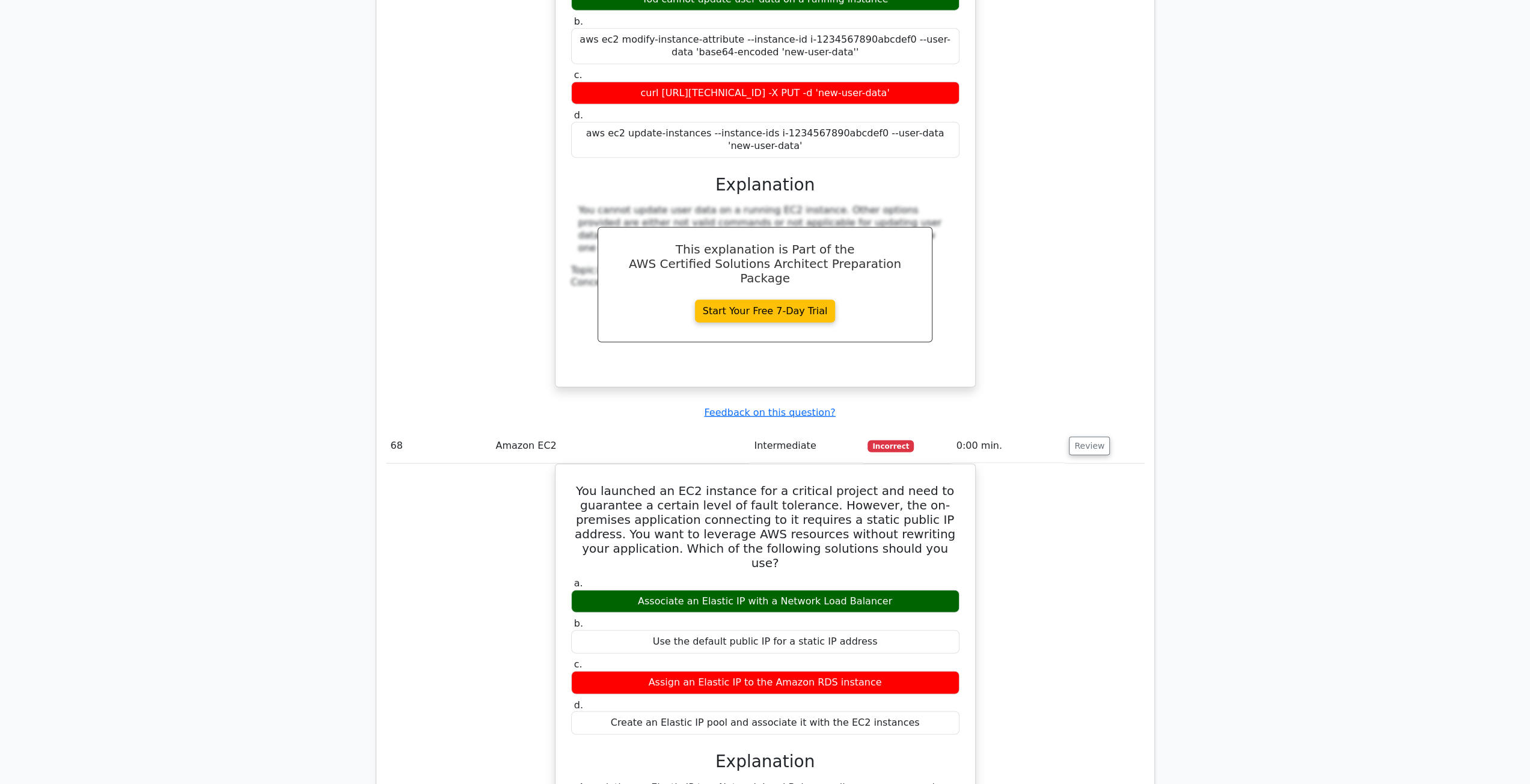
scroll to position [35216, 0]
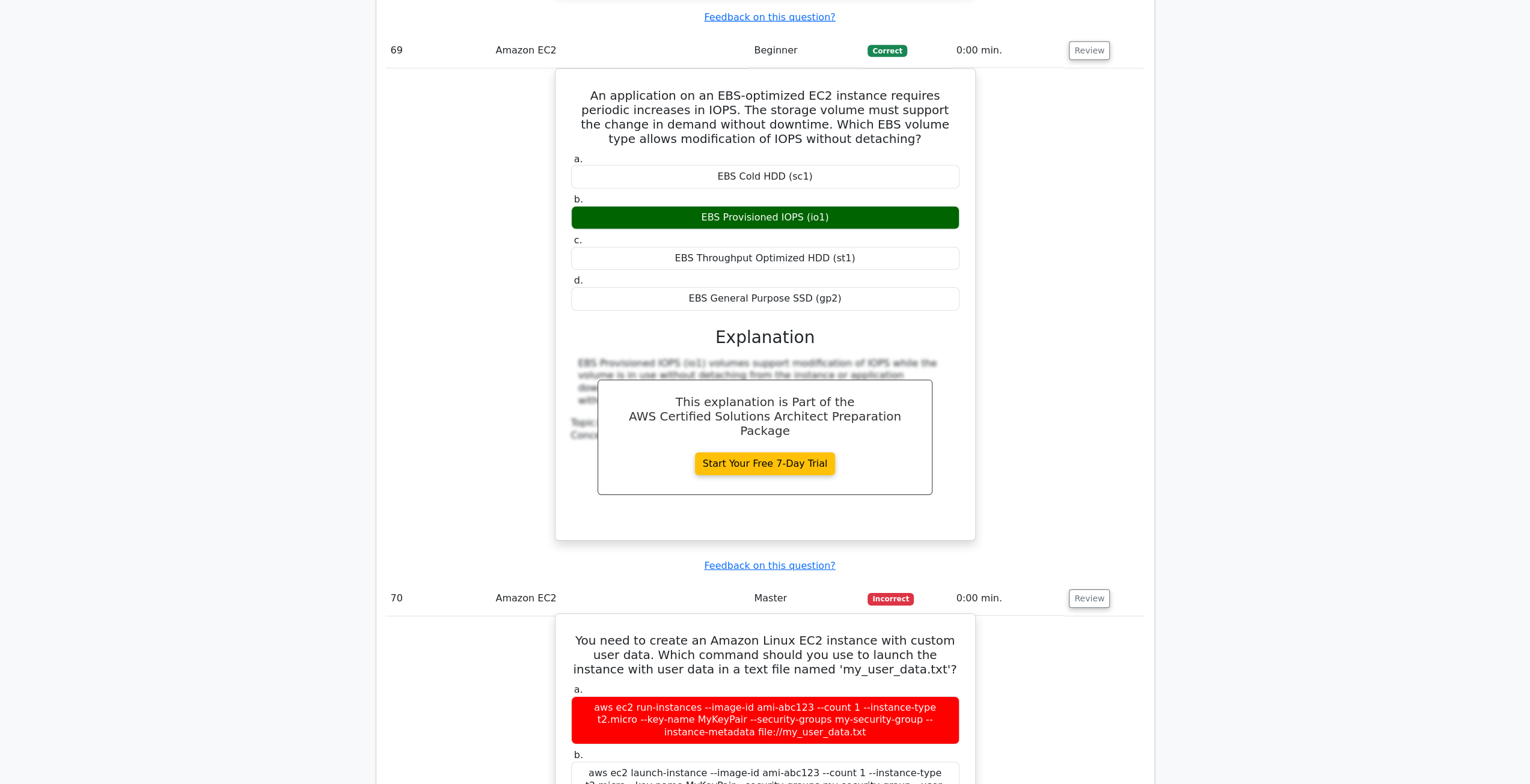
scroll to position [35937, 0]
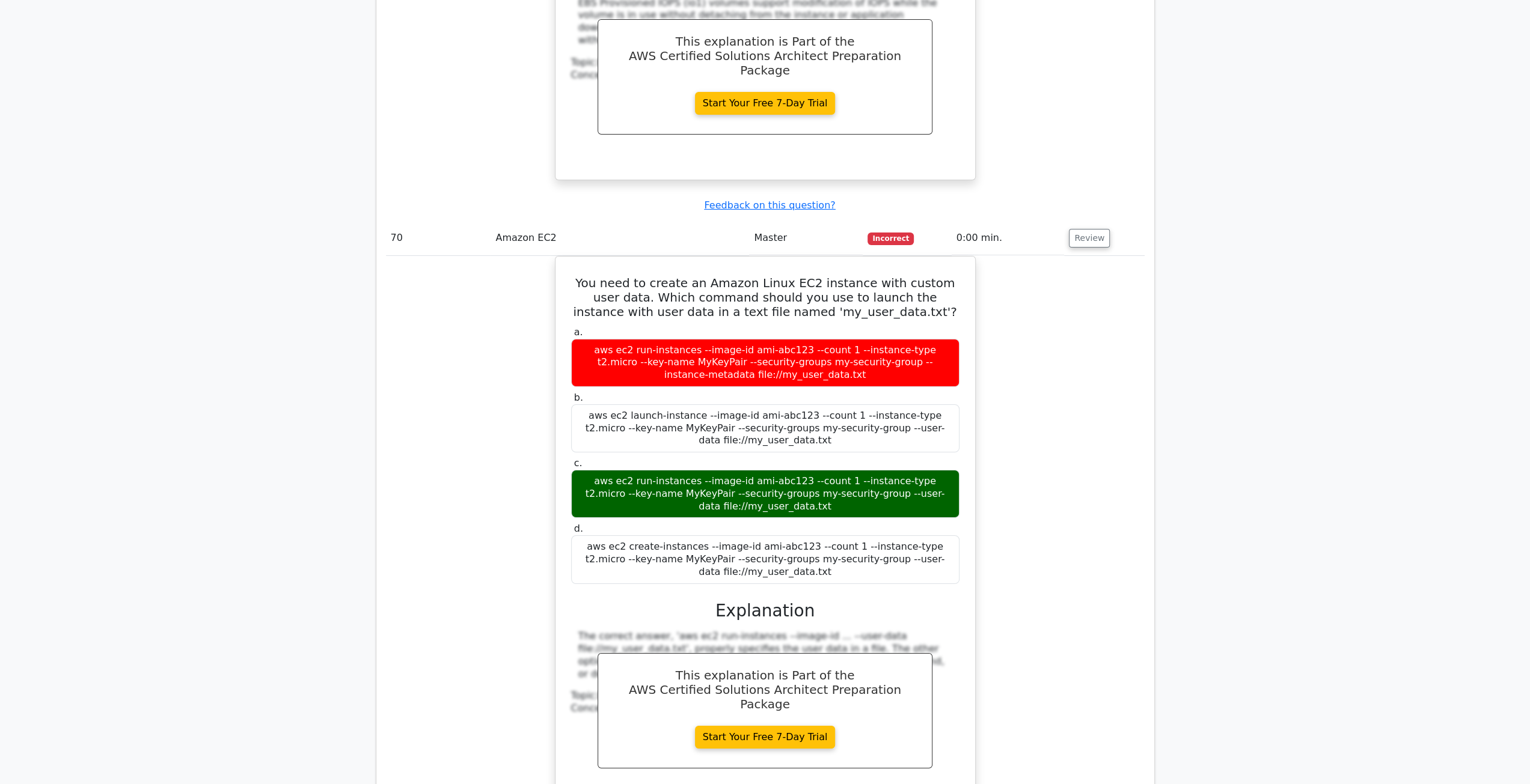
scroll to position [36298, 0]
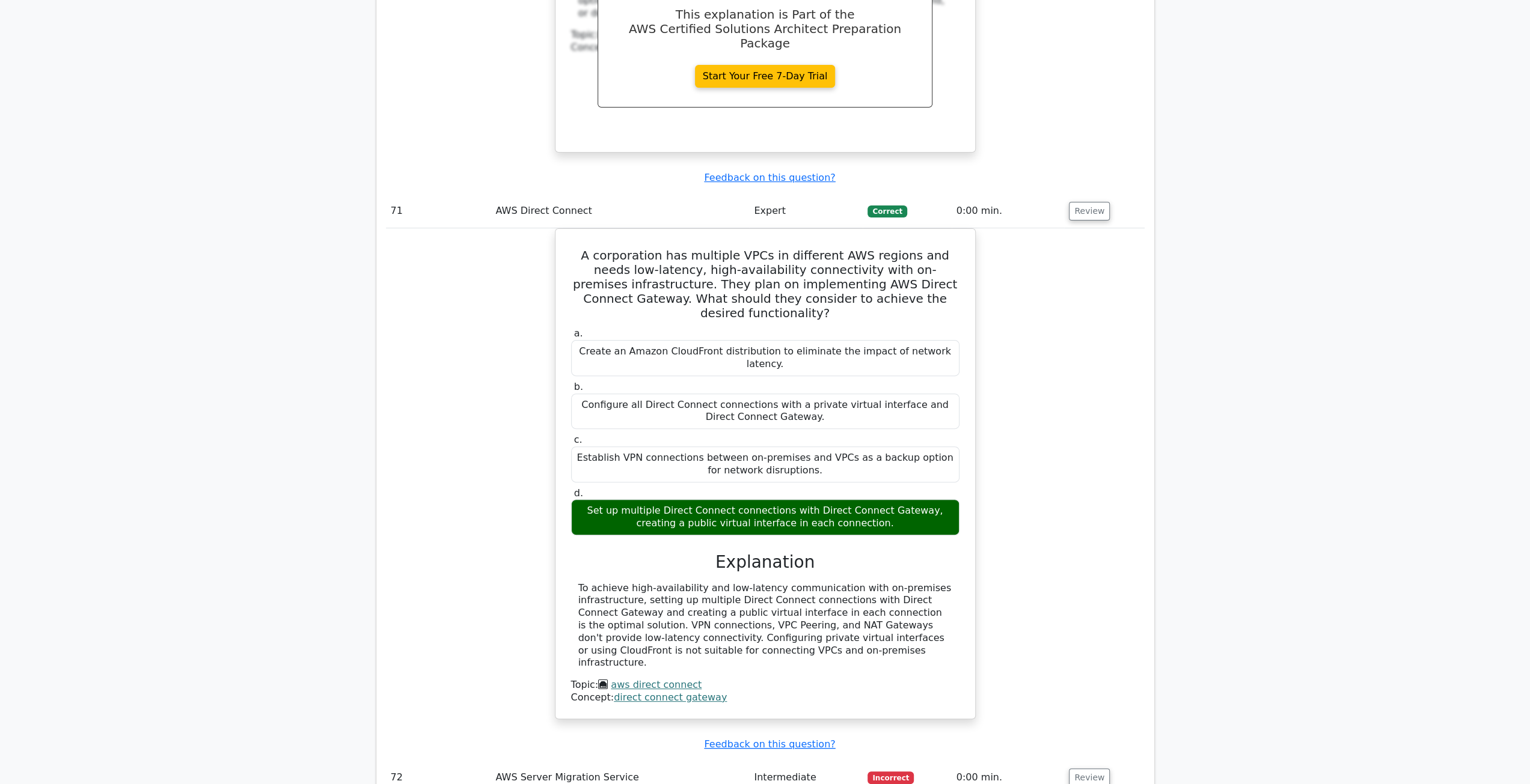
scroll to position [36959, 0]
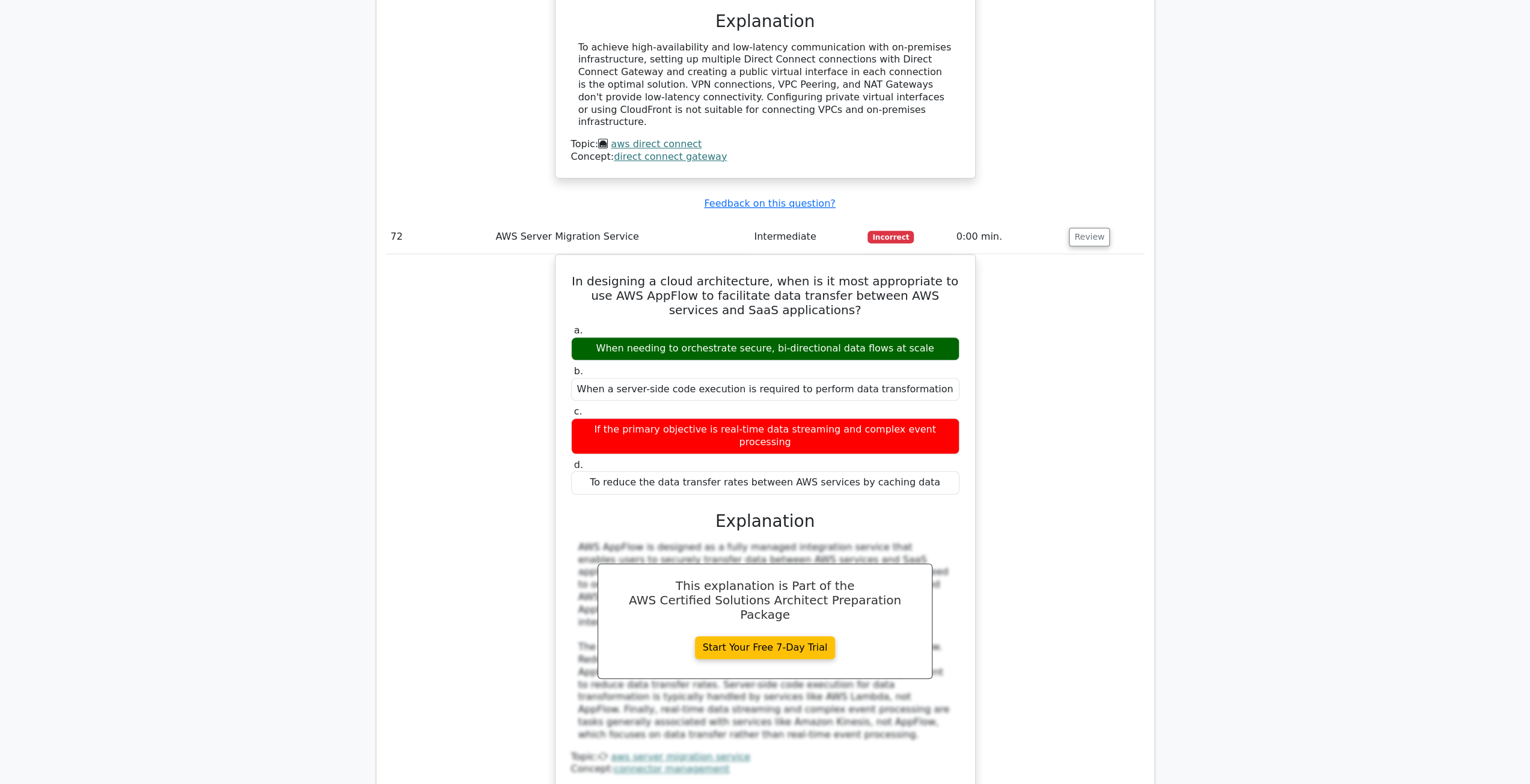
scroll to position [37620, 0]
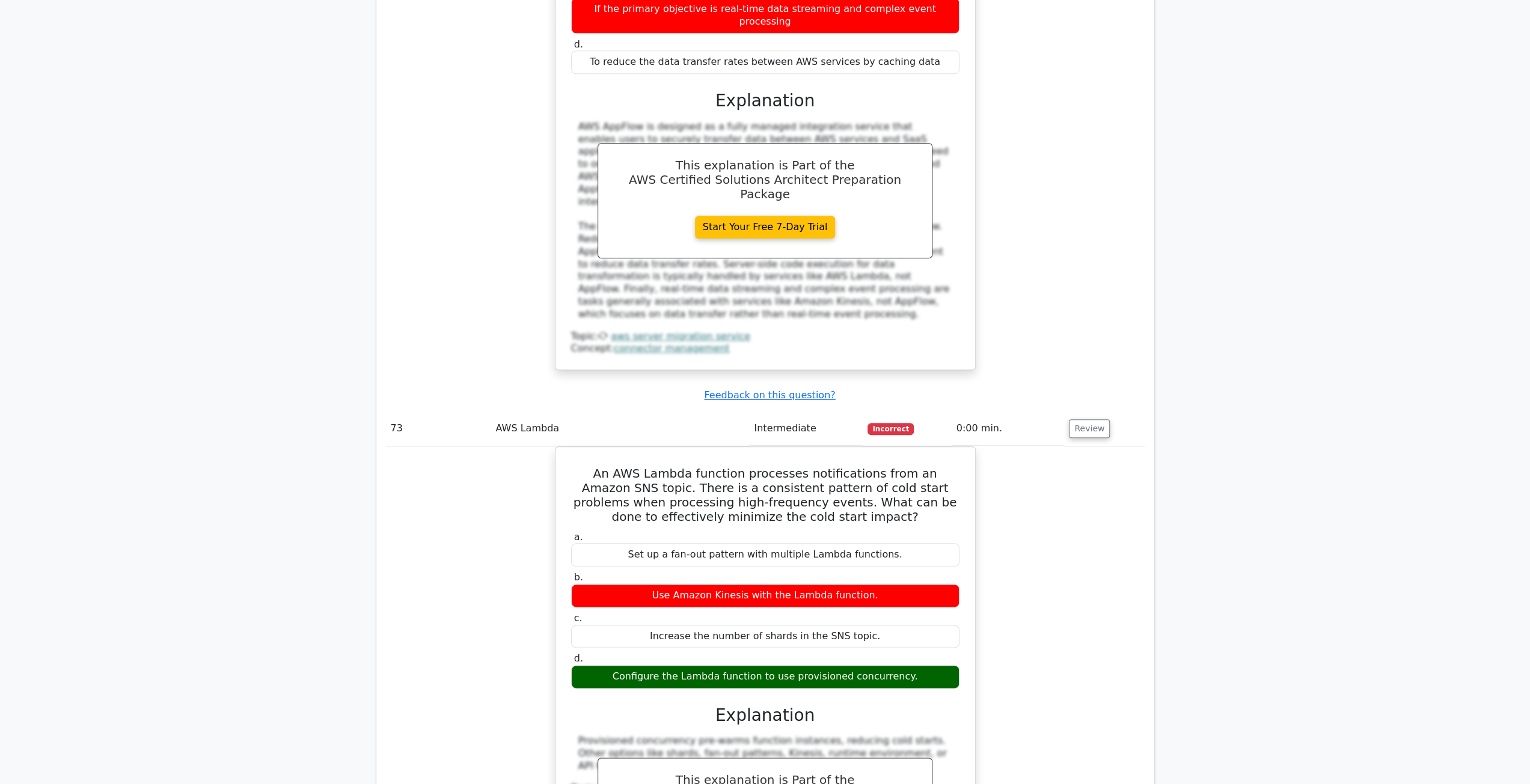
scroll to position [38101, 0]
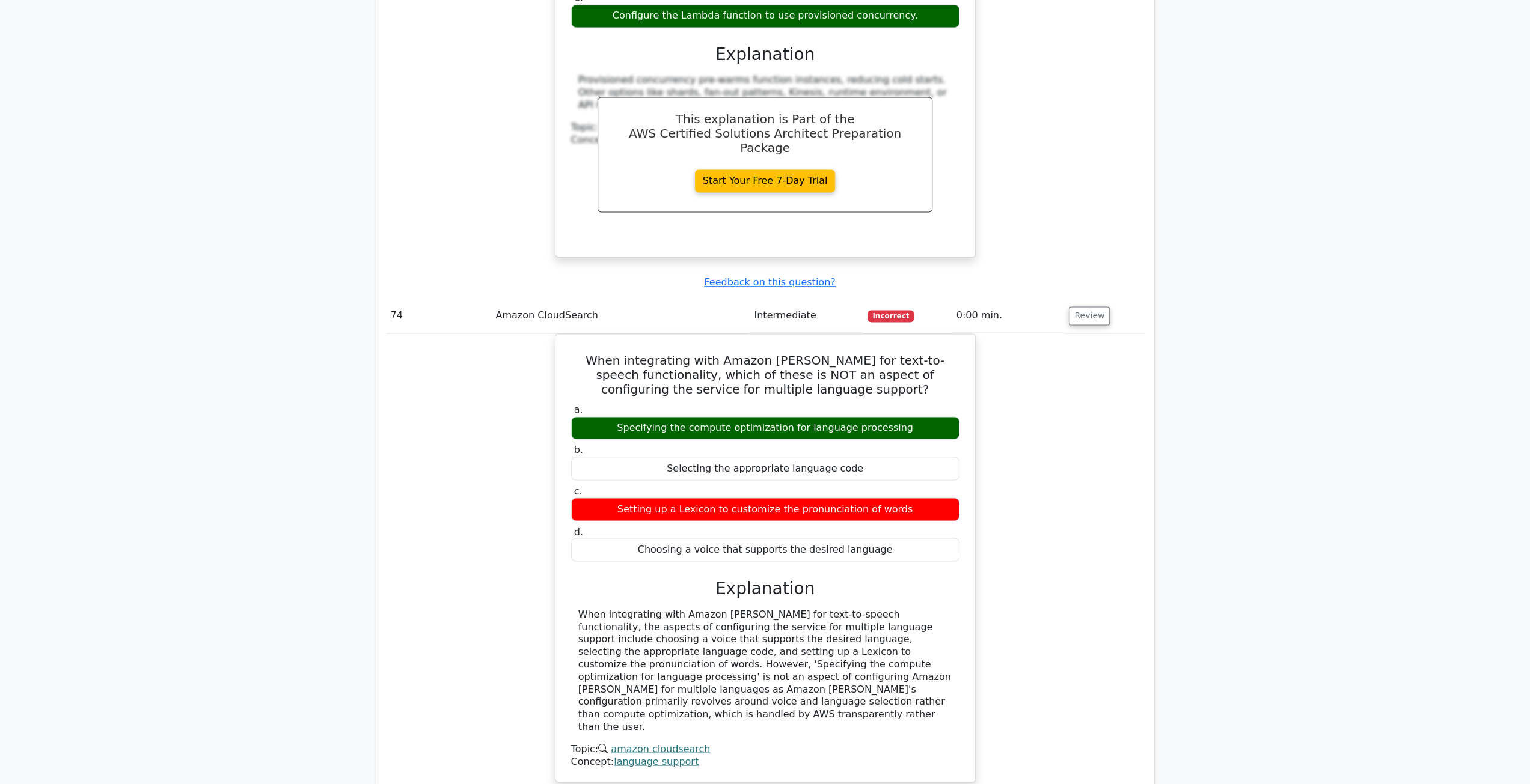
scroll to position [38581, 0]
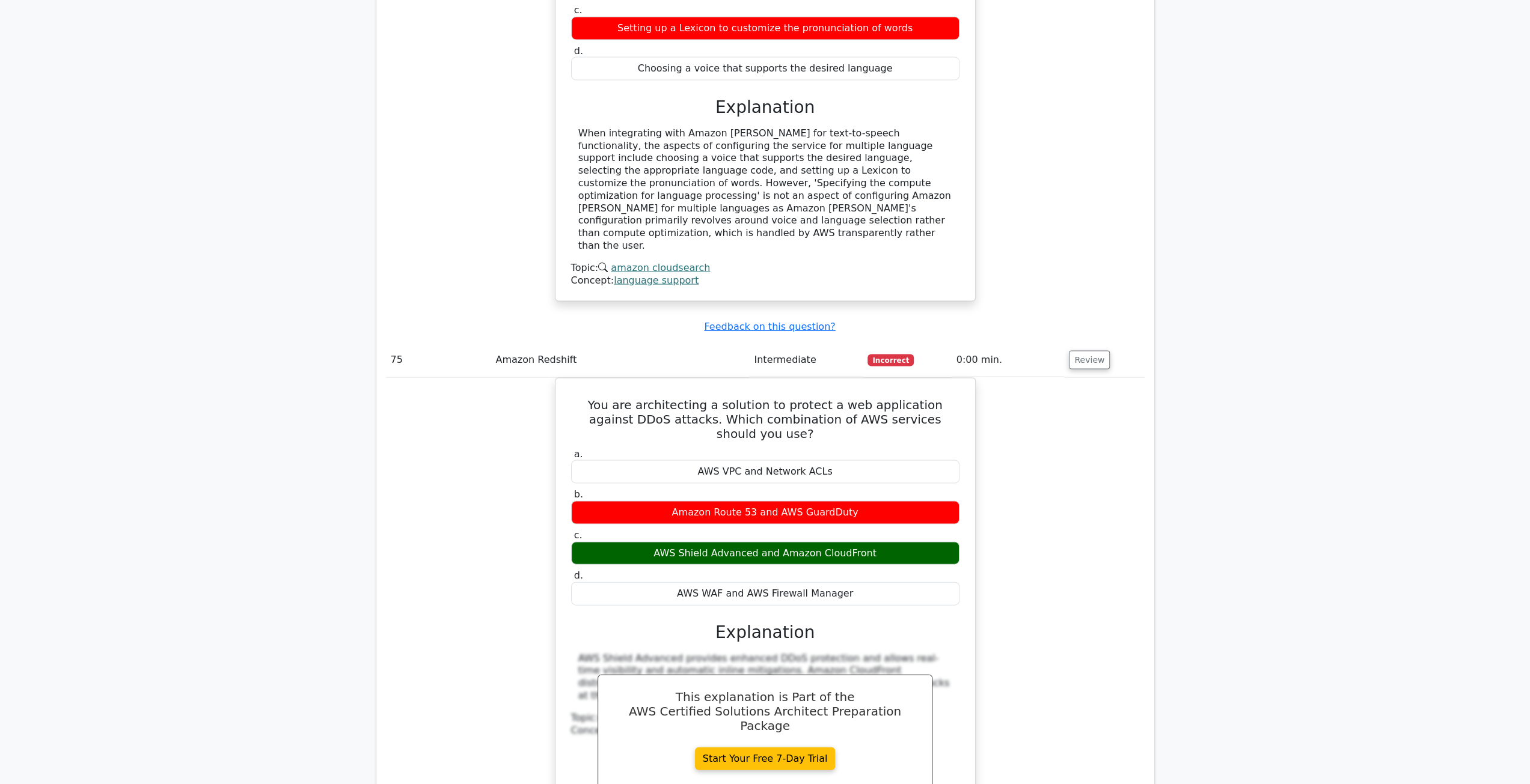
scroll to position [39122, 0]
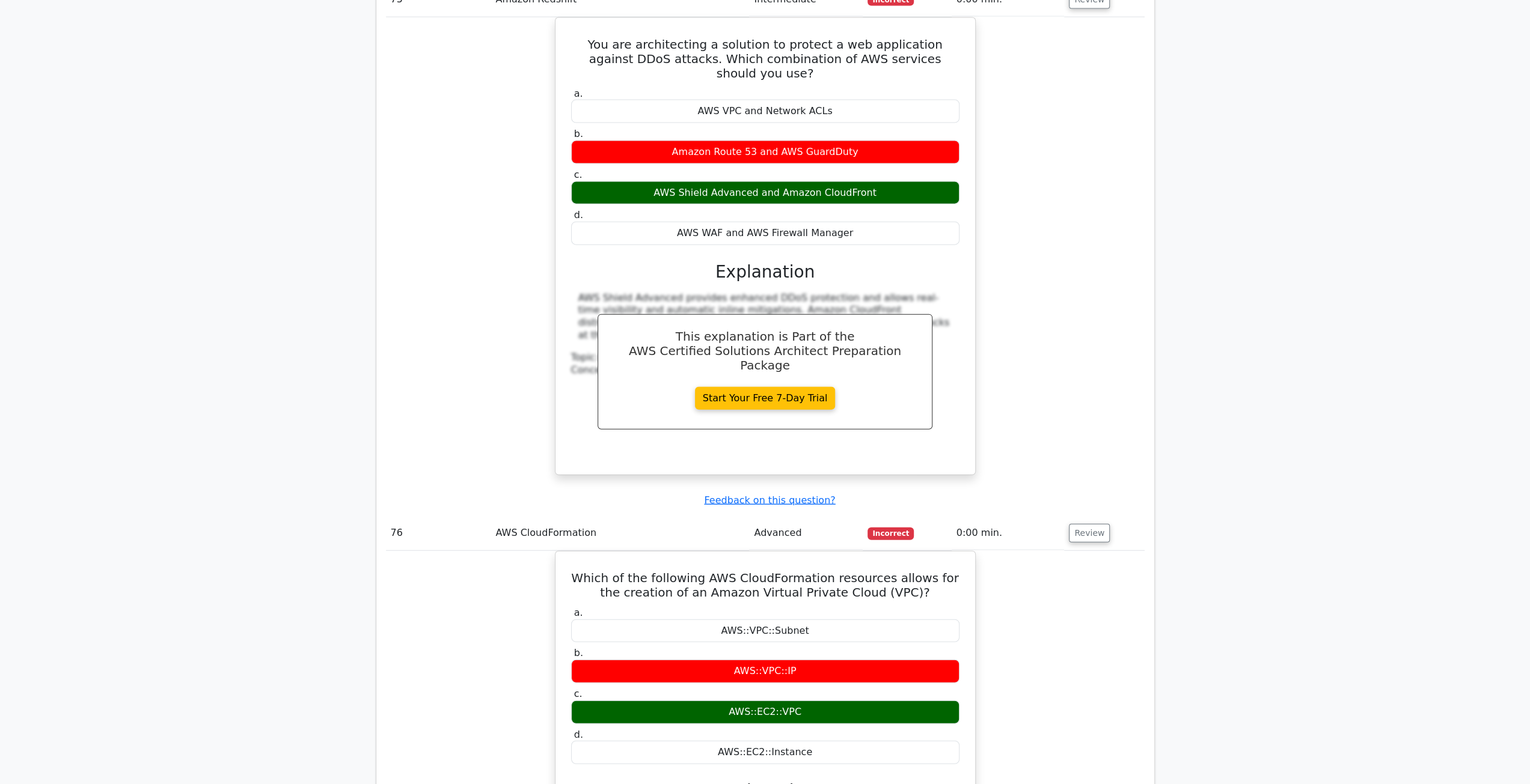
scroll to position [39663, 0]
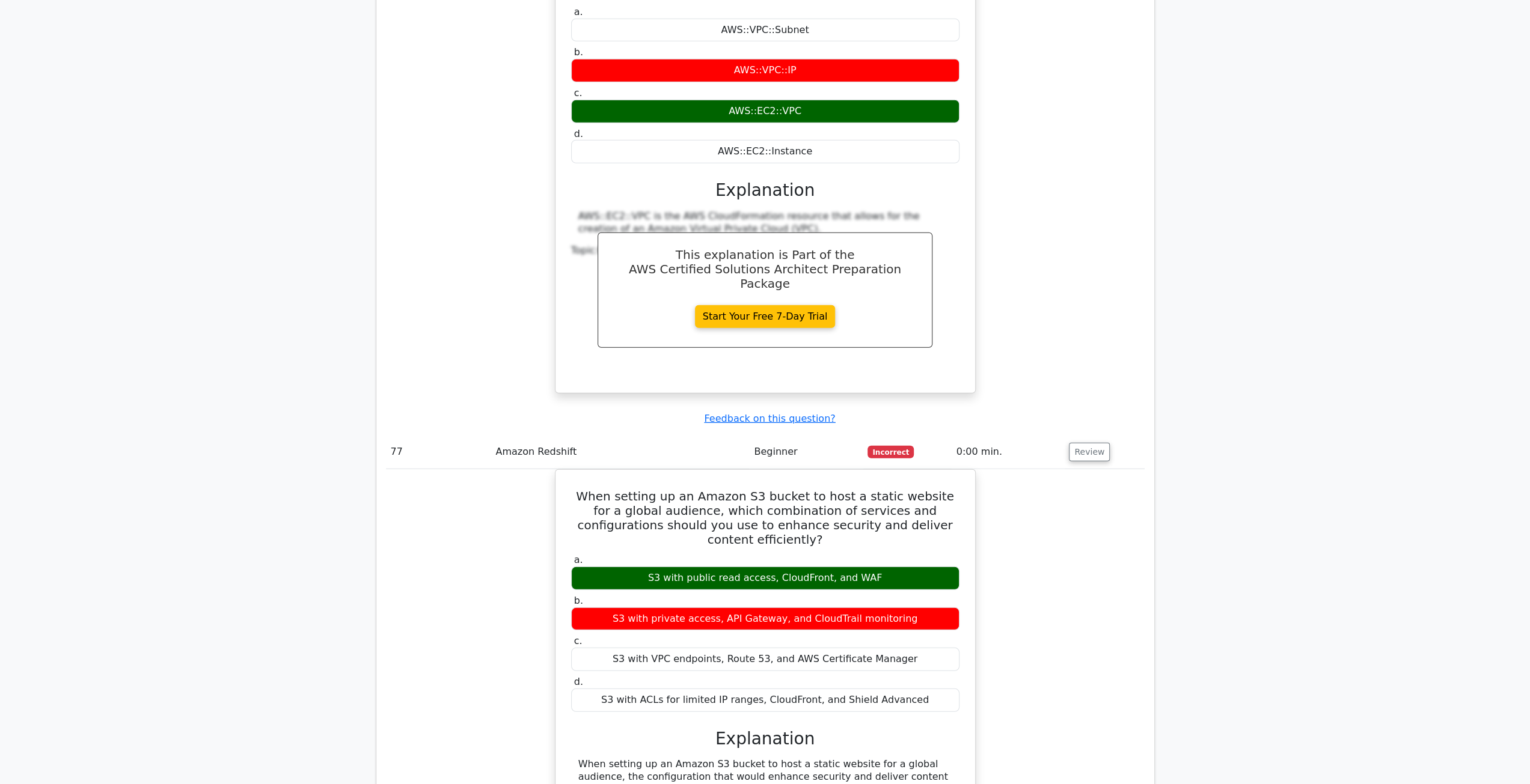
scroll to position [40264, 0]
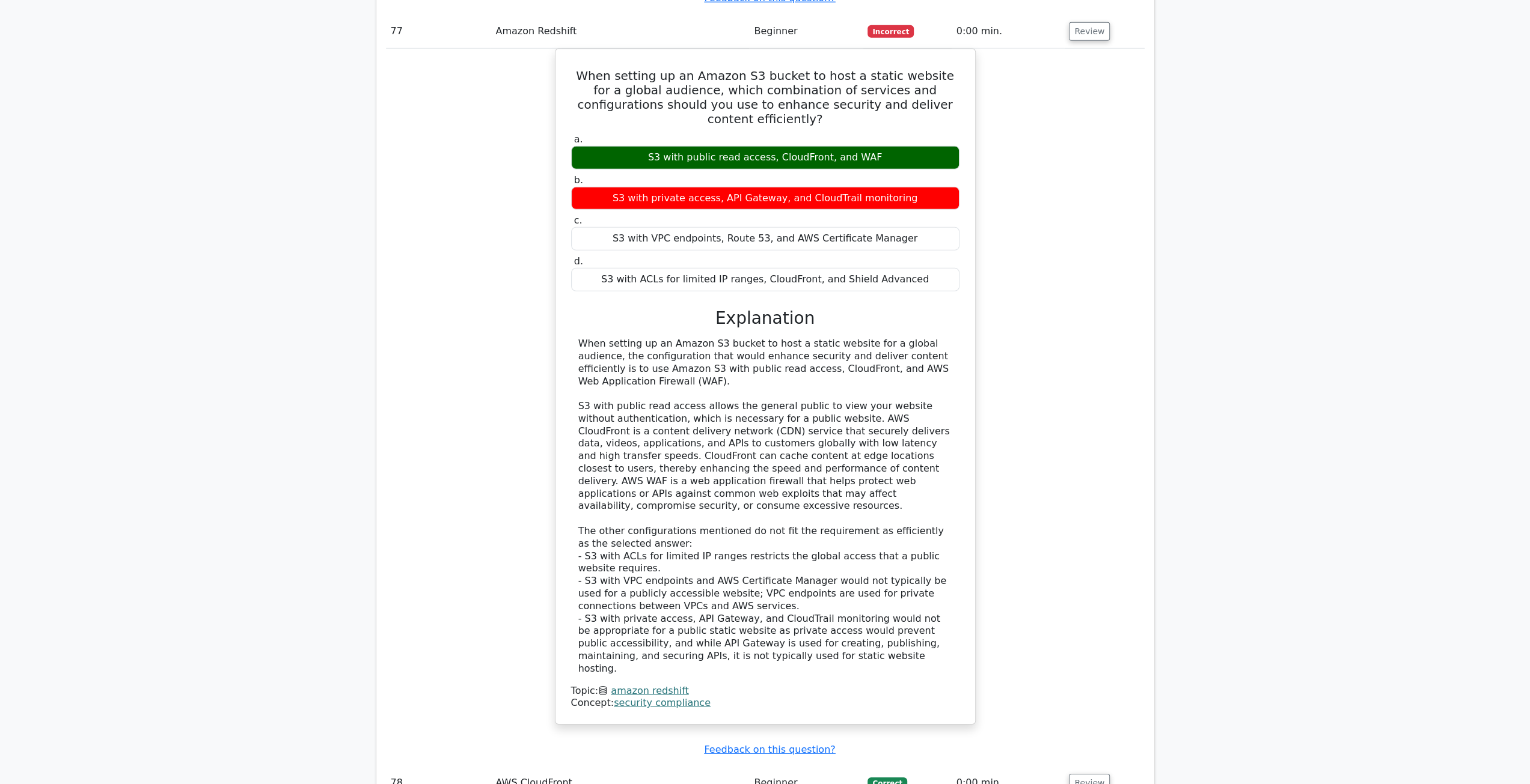
scroll to position [40625, 0]
